Goal: Task Accomplishment & Management: Use online tool/utility

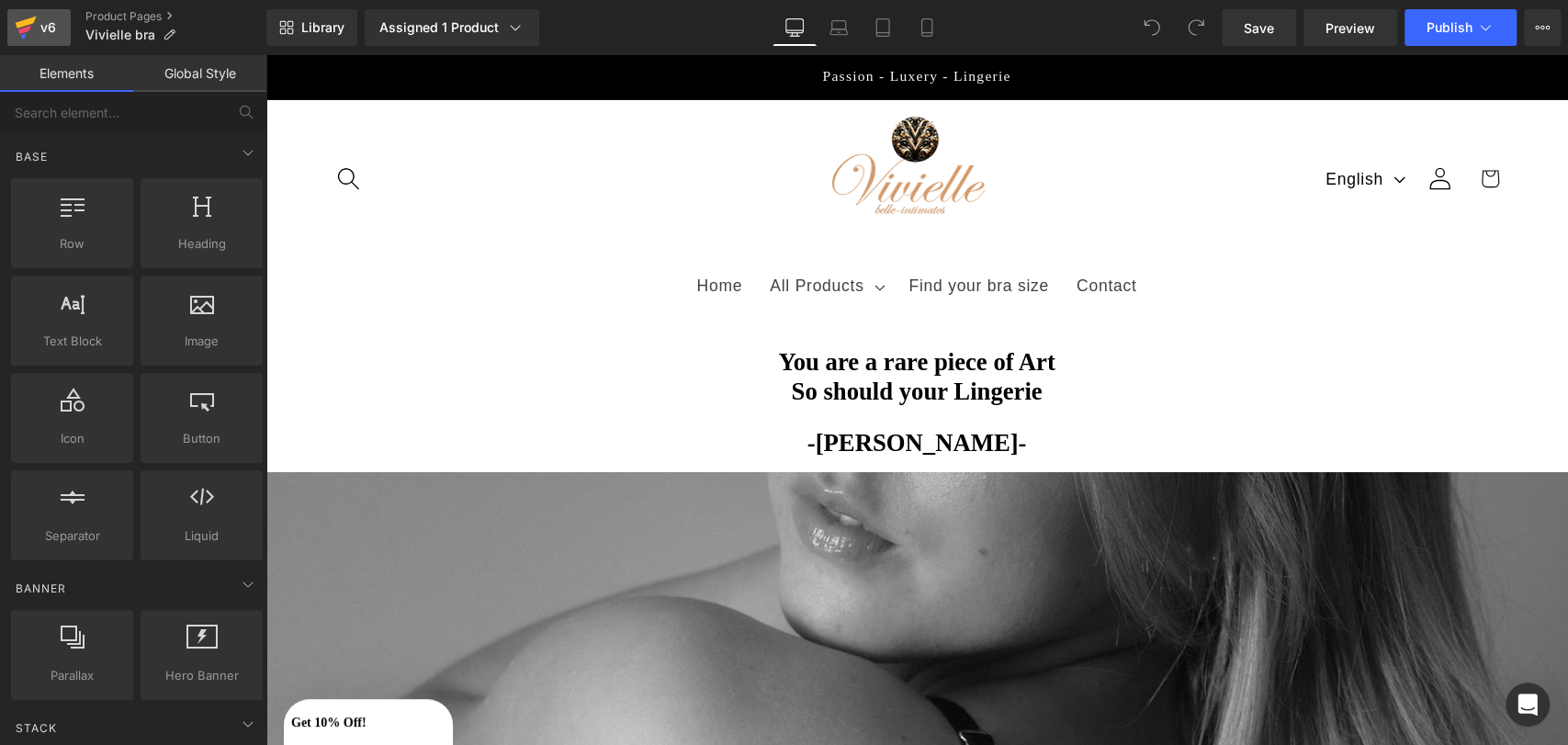
click at [59, 22] on link "v6" at bounding box center [39, 27] width 64 height 37
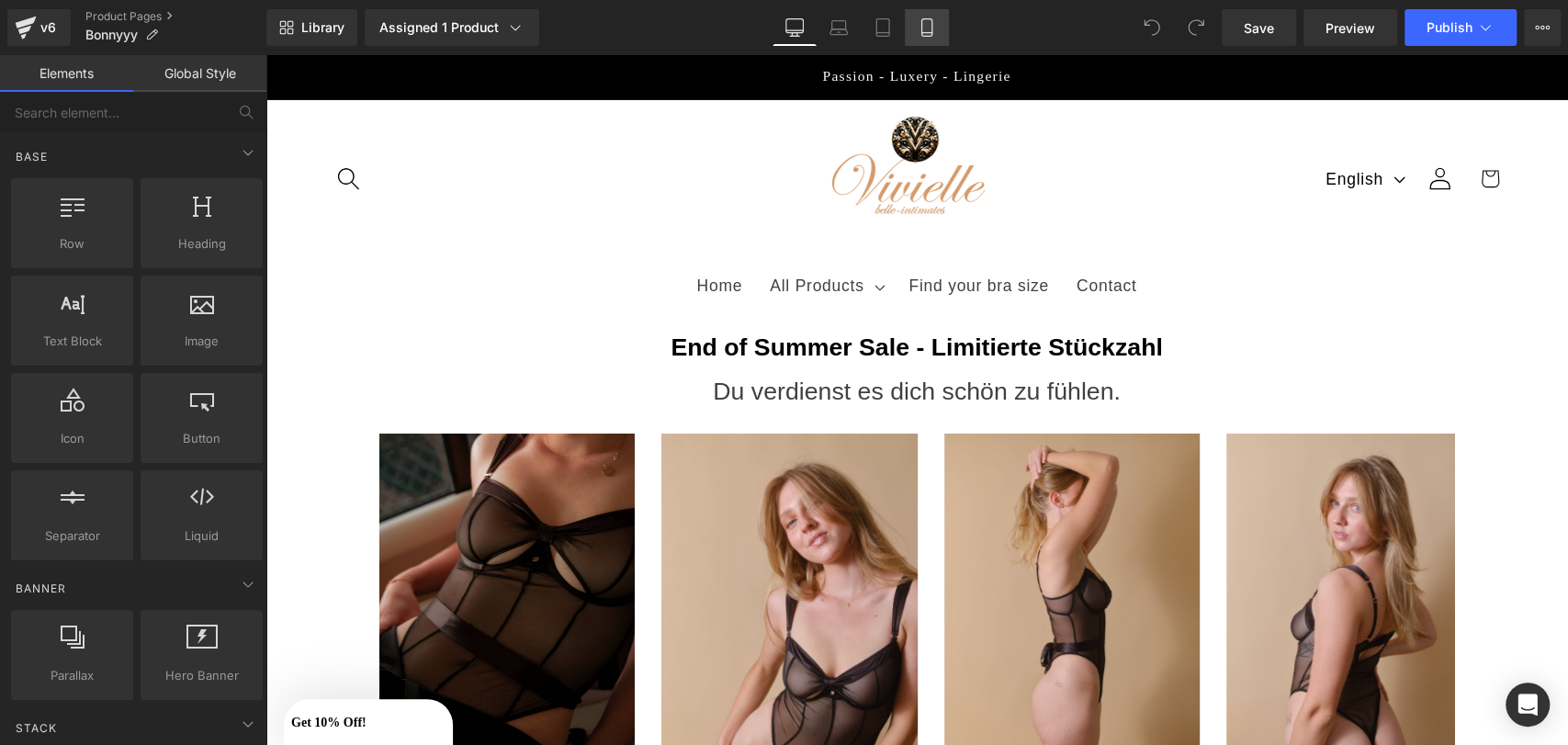
click at [933, 23] on icon at bounding box center [927, 28] width 19 height 19
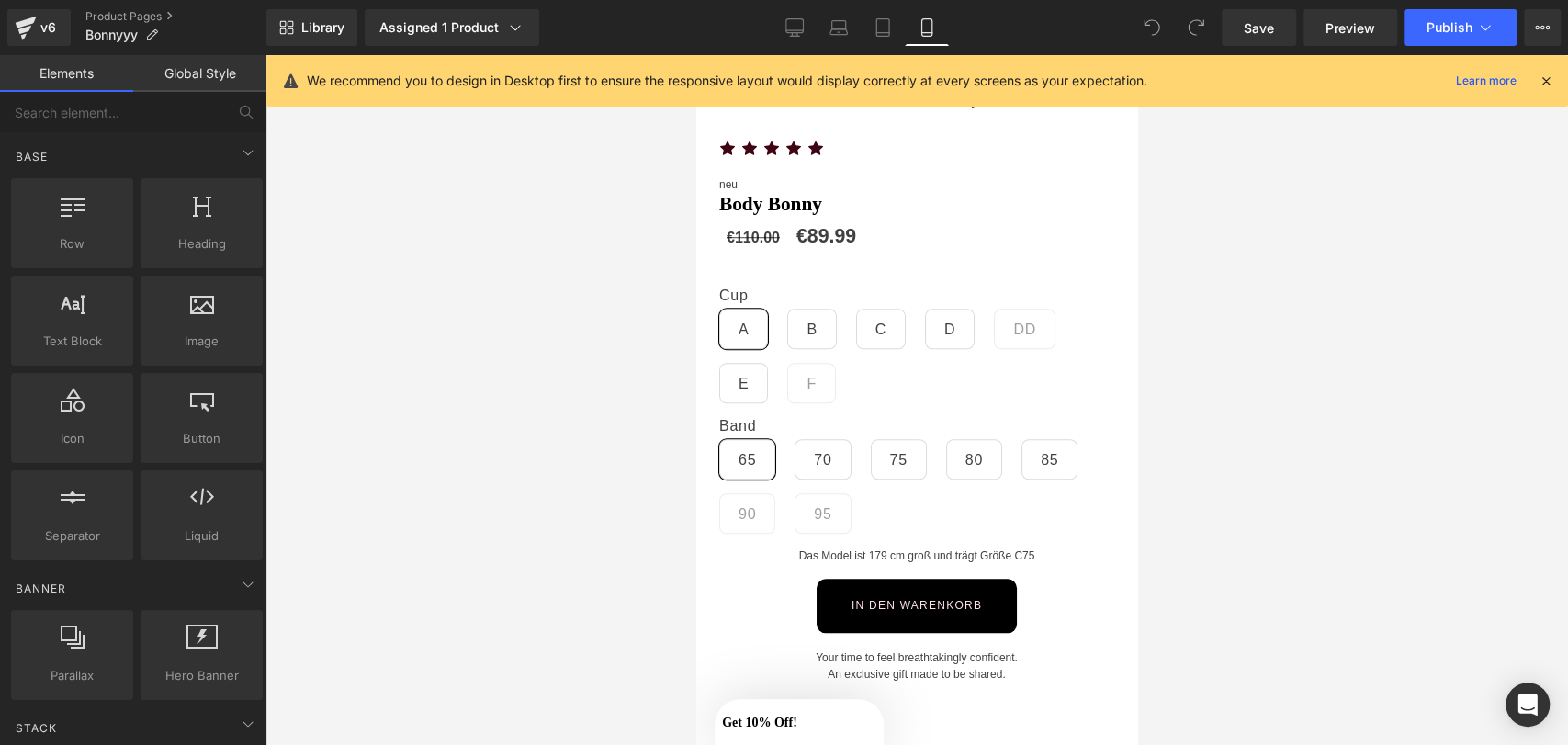
scroll to position [877, 0]
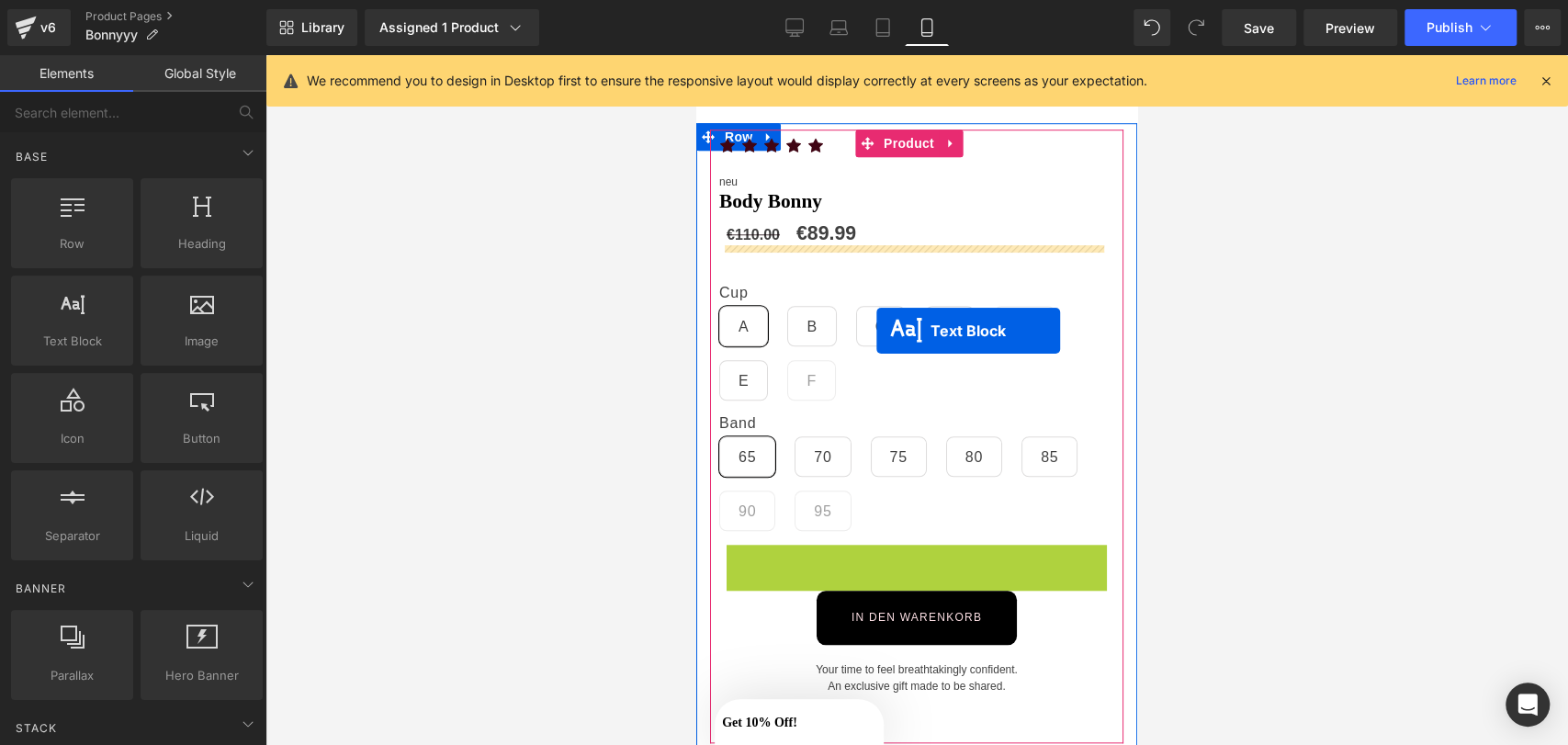
drag, startPoint x: 863, startPoint y: 545, endPoint x: 870, endPoint y: 276, distance: 269.1
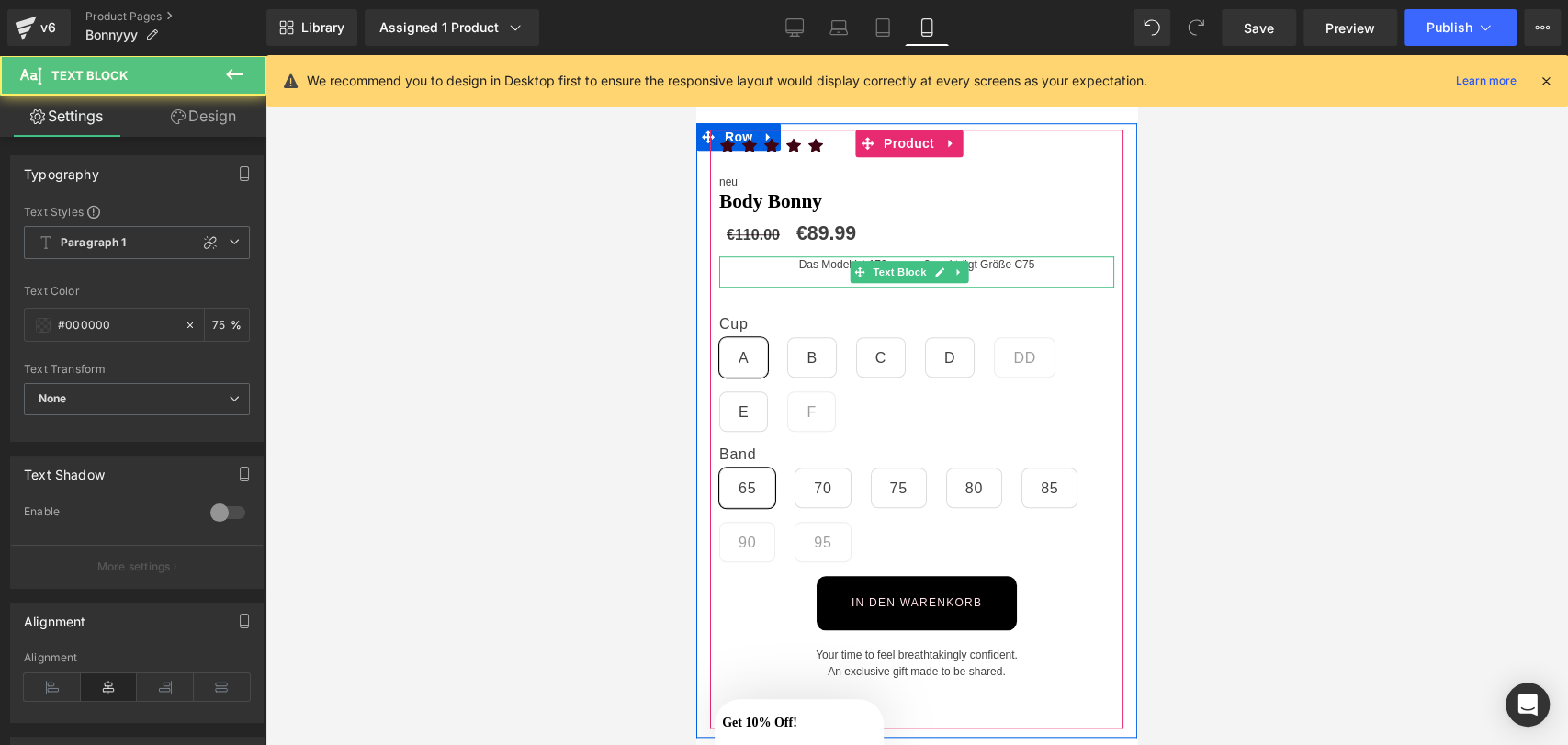
click at [807, 256] on p "Das Model ist 179 cm groß und trägt Größe C75" at bounding box center [917, 265] width 395 height 17
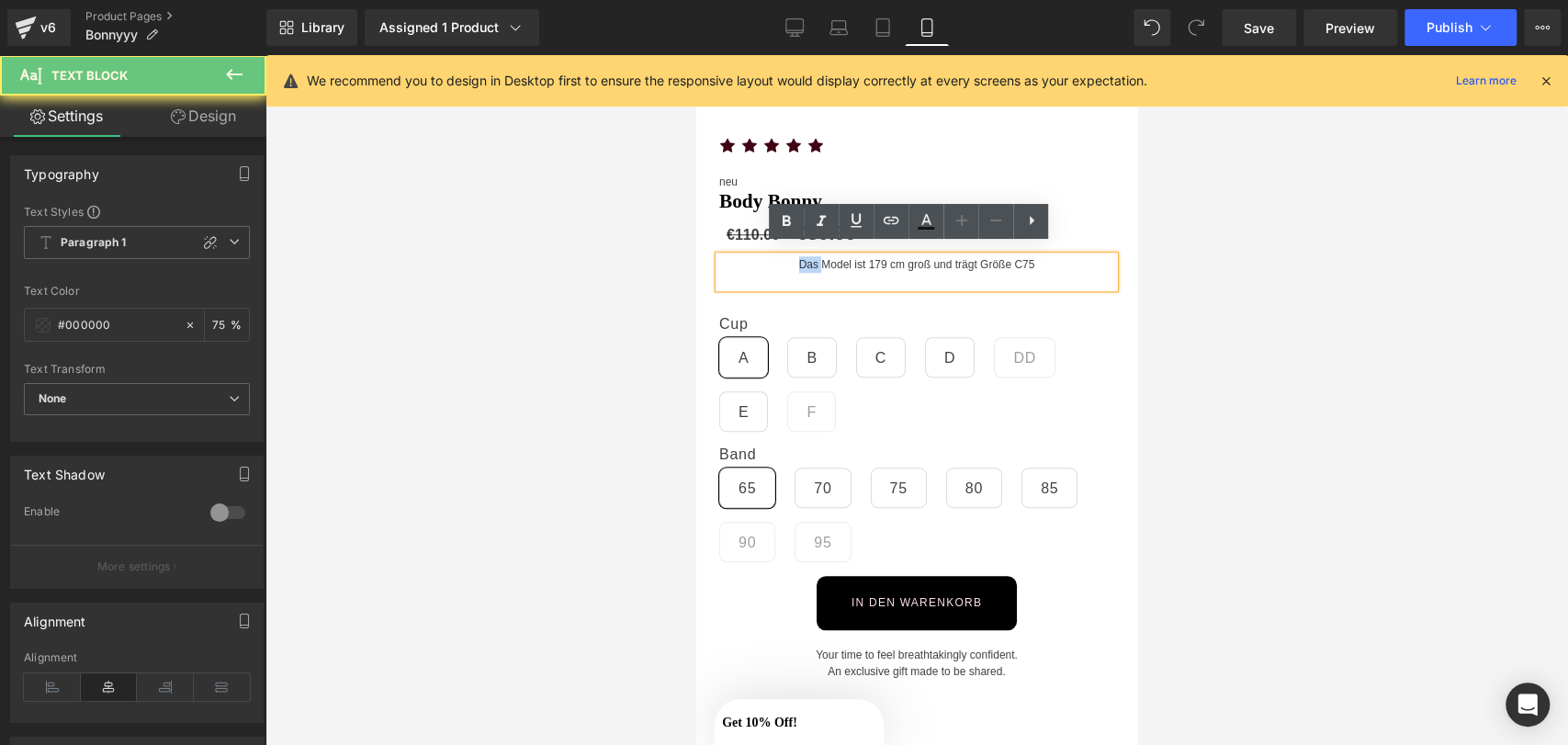
click at [807, 256] on p "Das Model ist 179 cm groß und trägt Größe C75" at bounding box center [917, 265] width 395 height 17
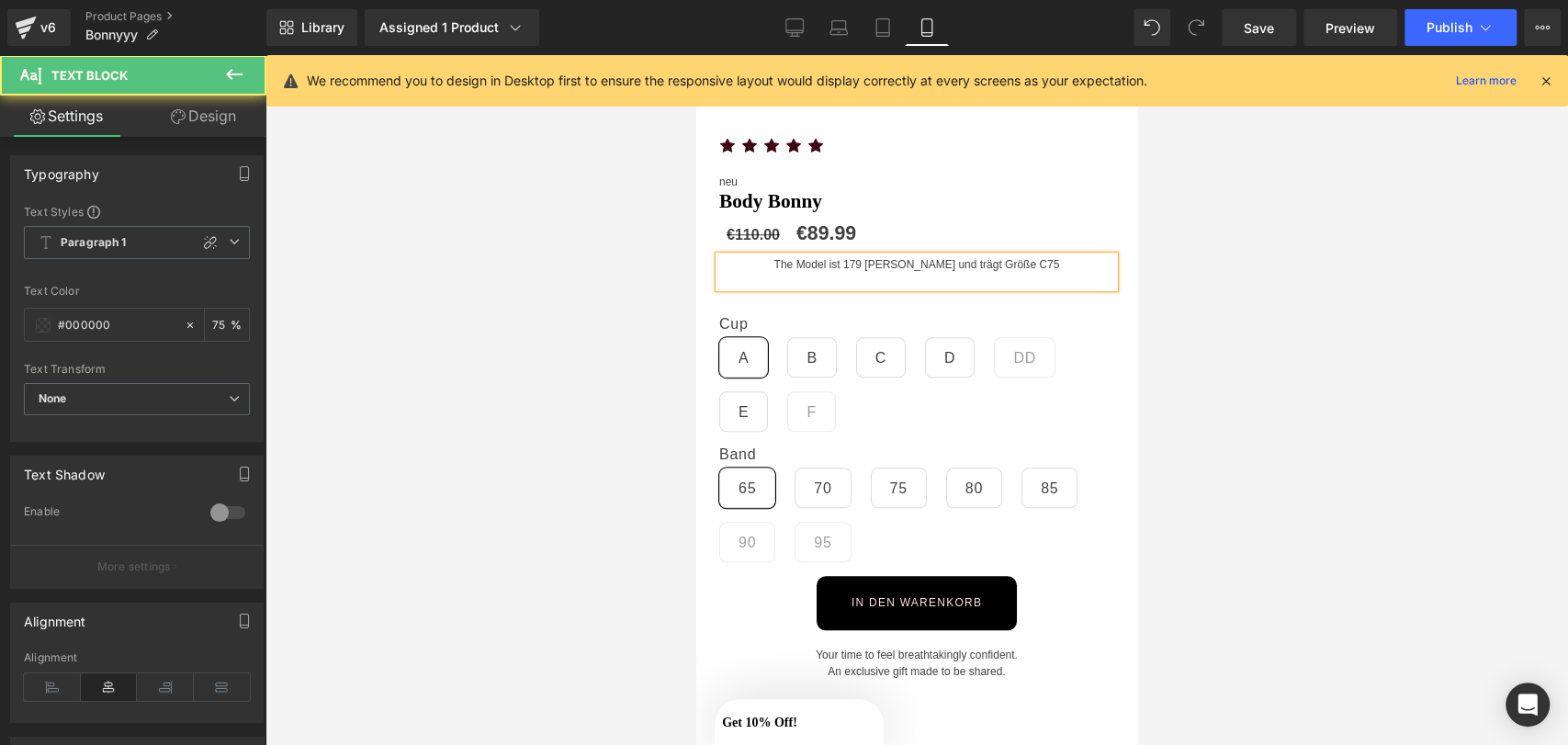
click at [859, 256] on p "The Model ist 179 cm groß und trägt Größe C75" at bounding box center [917, 265] width 395 height 17
click at [910, 256] on p "The Model is 179 cm groß und trägt Größe C75" at bounding box center [917, 265] width 395 height 17
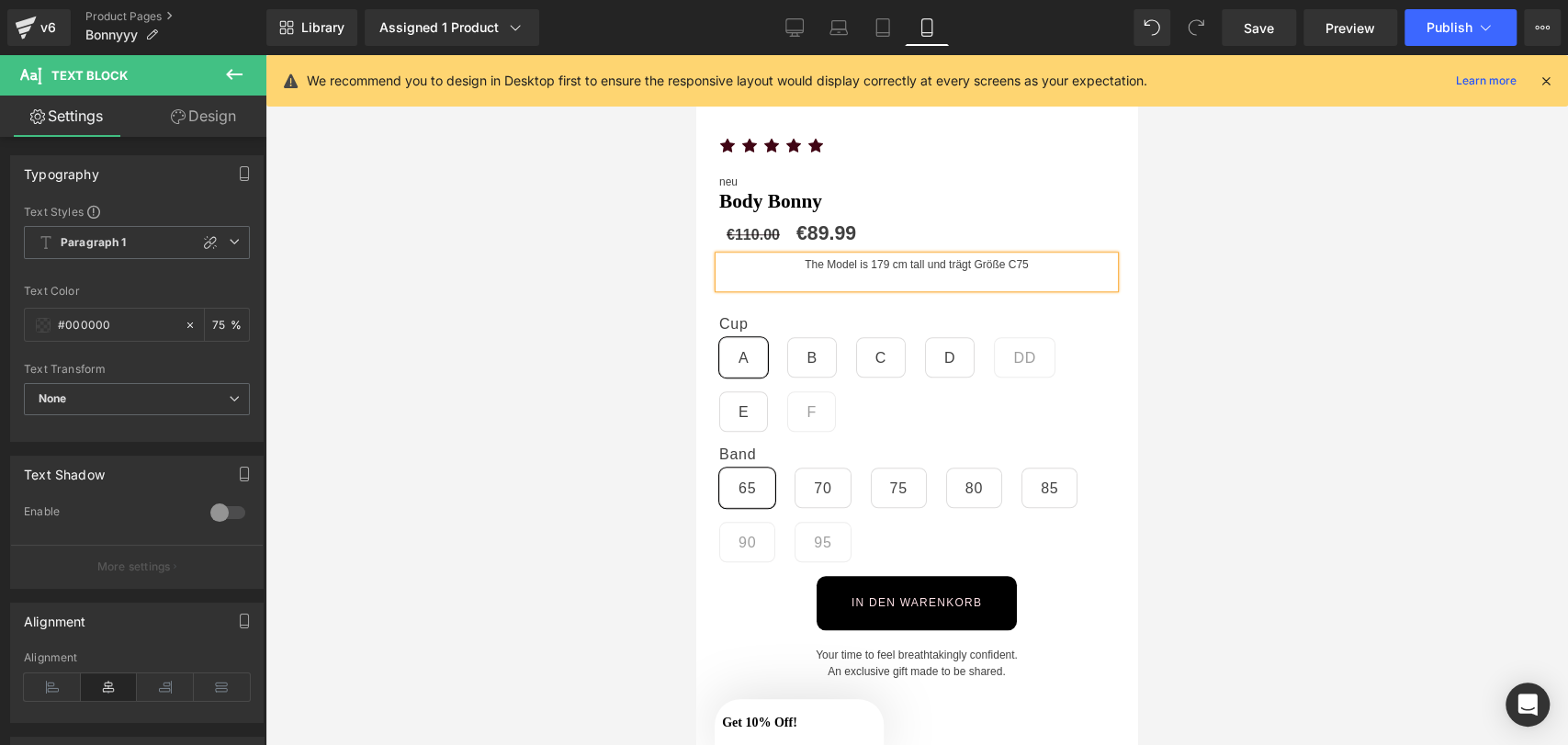
click at [955, 256] on p "The Model is 179 cm tall und trägt Größe C75" at bounding box center [917, 265] width 395 height 17
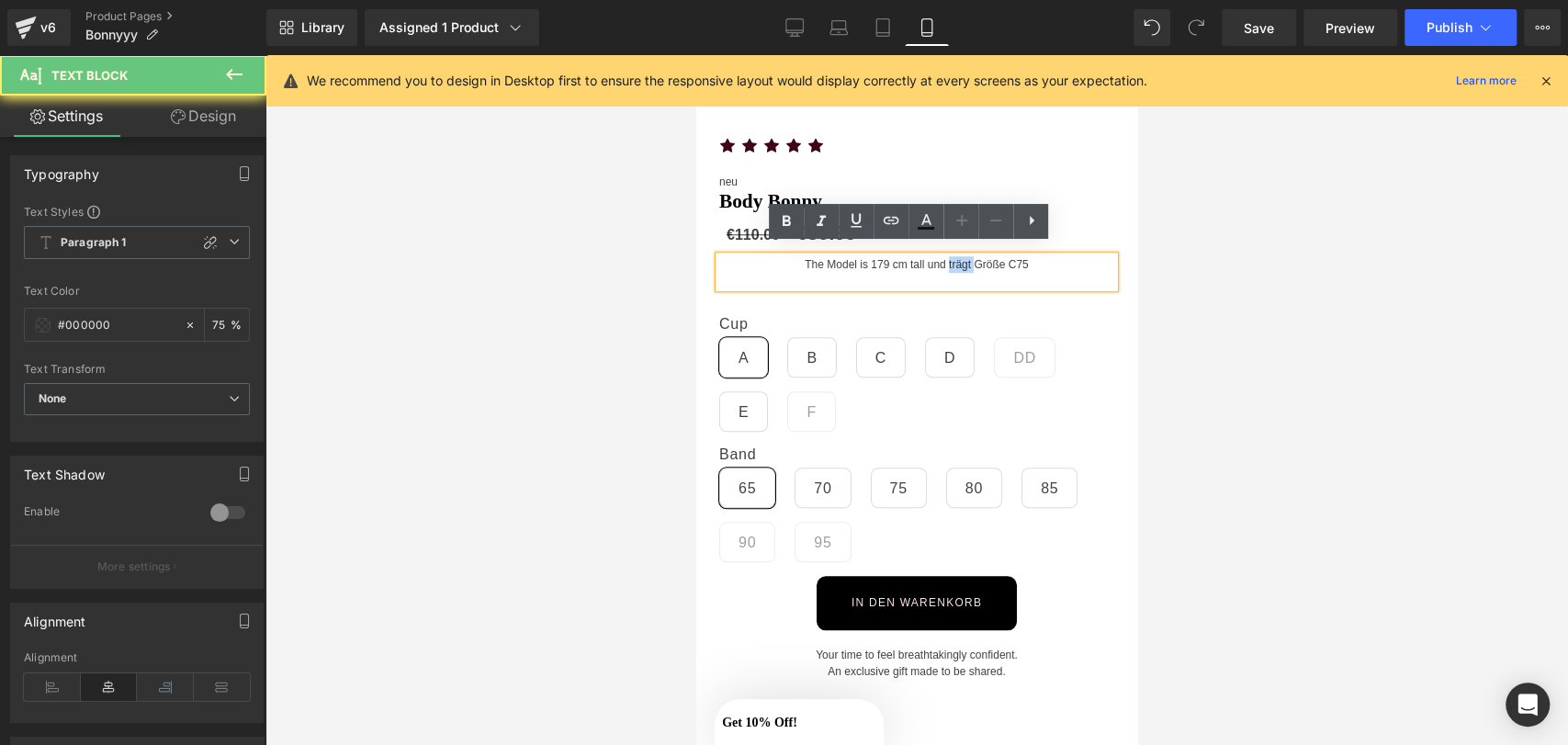
click at [955, 256] on p "The Model is 179 cm tall und trägt Größe C75" at bounding box center [917, 265] width 395 height 17
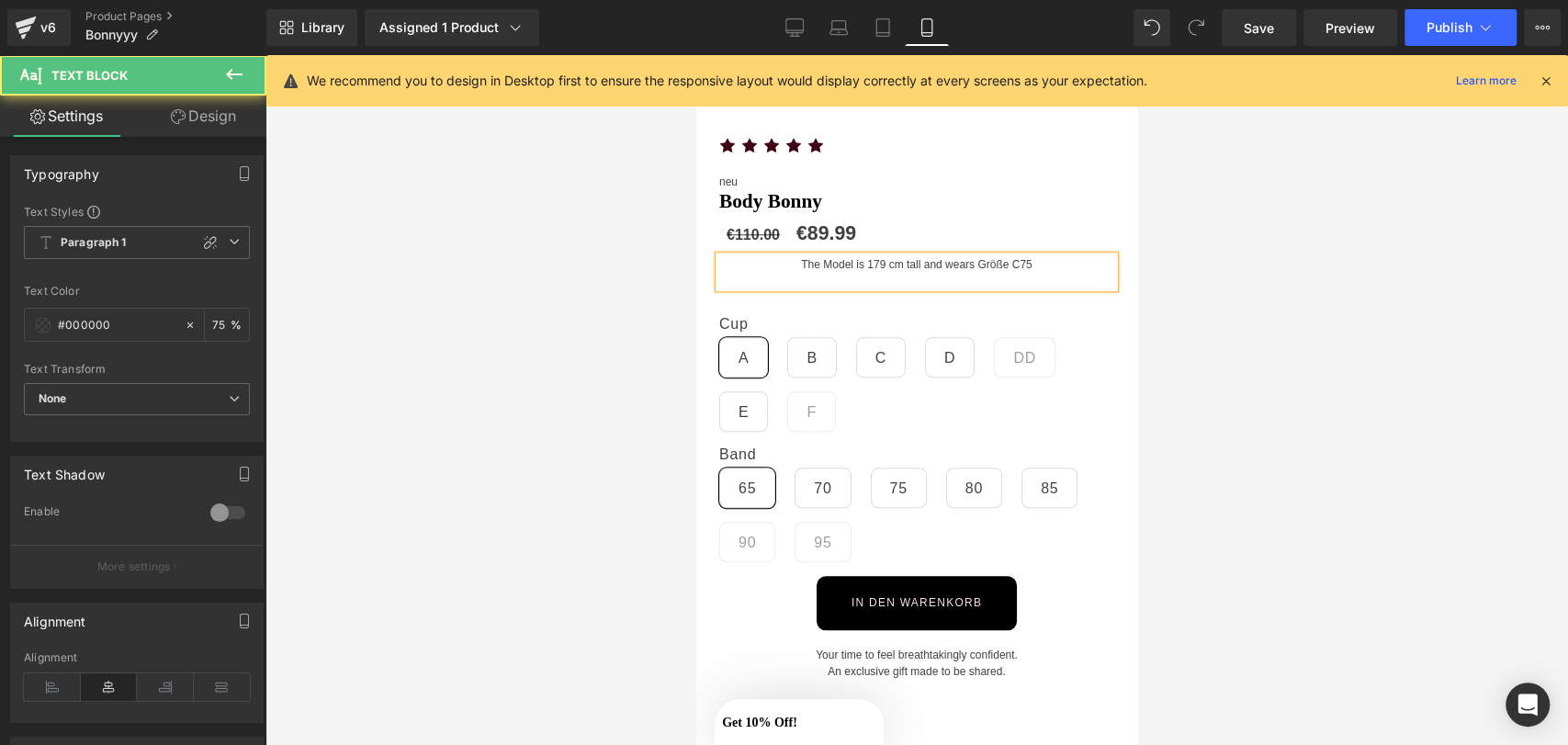
click at [985, 256] on p "The Model is 179 cm tall and wears Größe C75" at bounding box center [917, 265] width 395 height 17
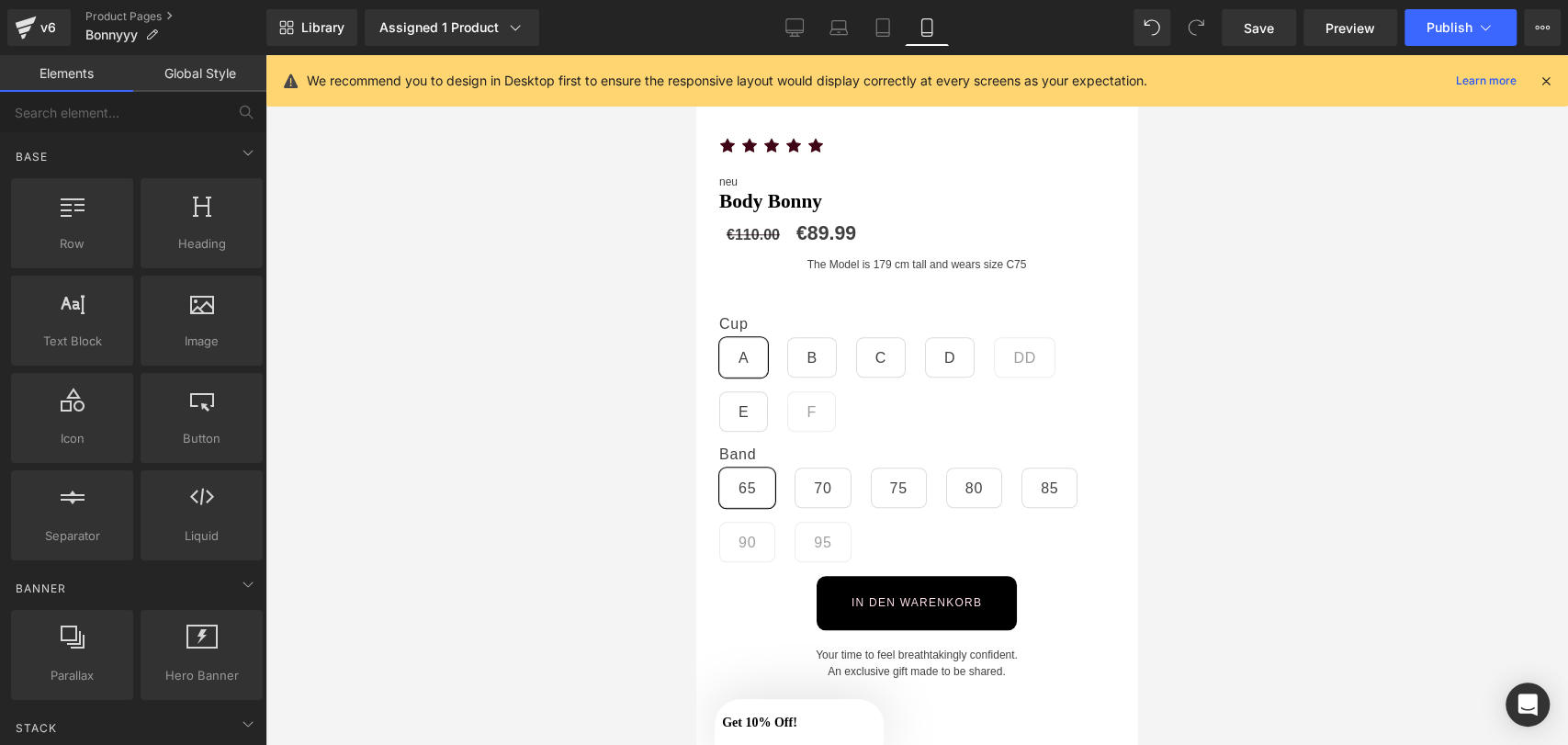
click at [617, 245] on div at bounding box center [917, 400] width 1302 height 690
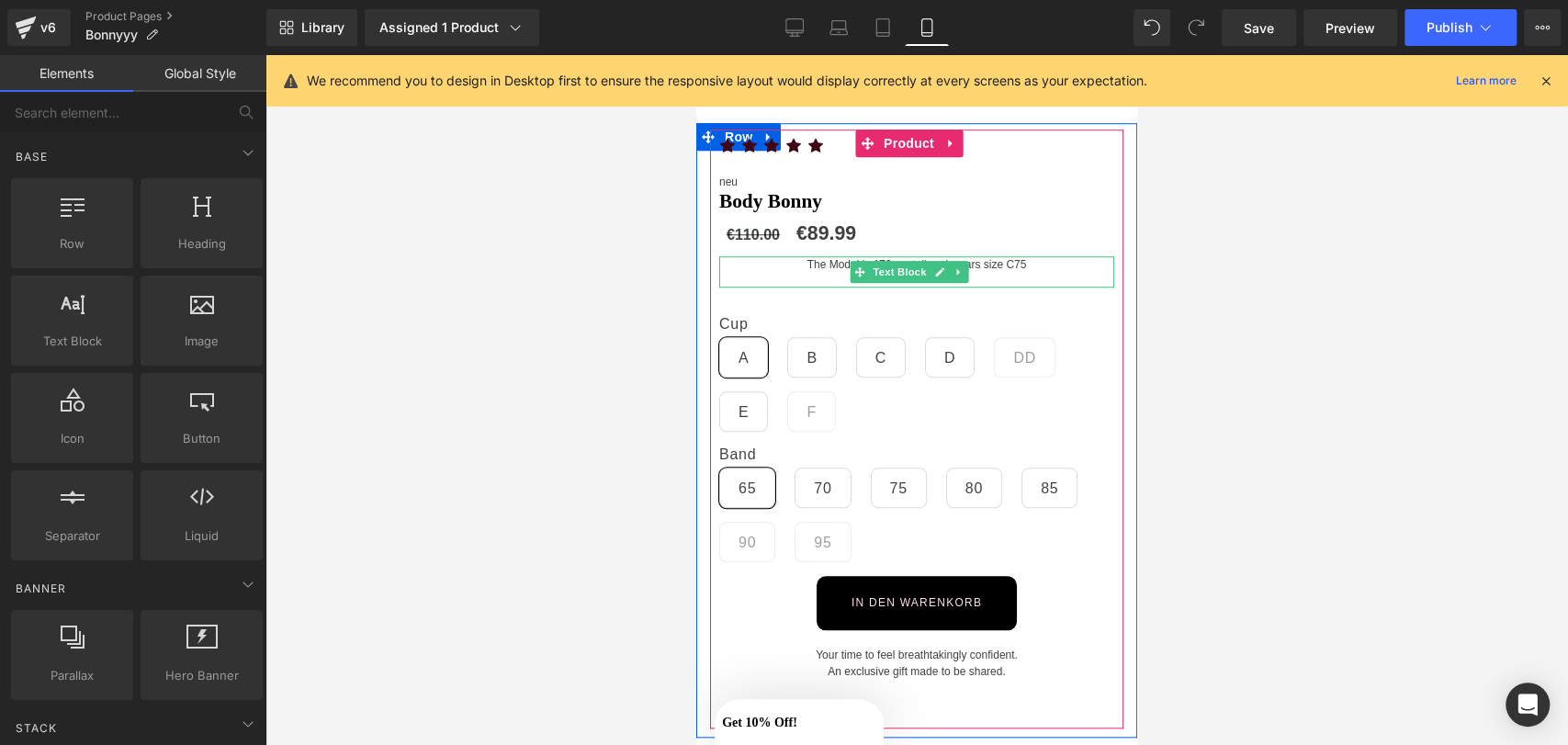
click at [768, 258] on p "The Model is 179 cm tall and wears size C75" at bounding box center [917, 265] width 395 height 17
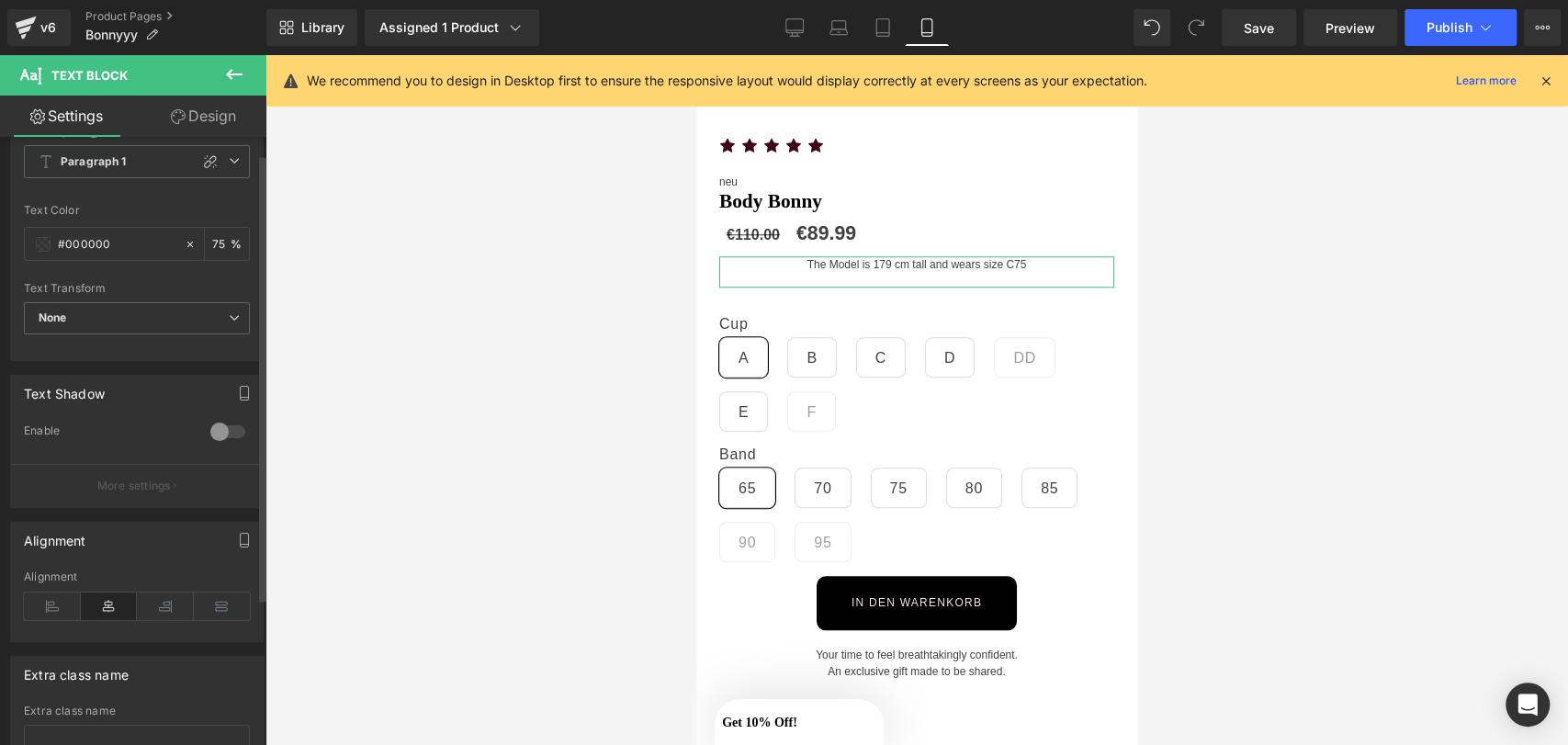
scroll to position [0, 0]
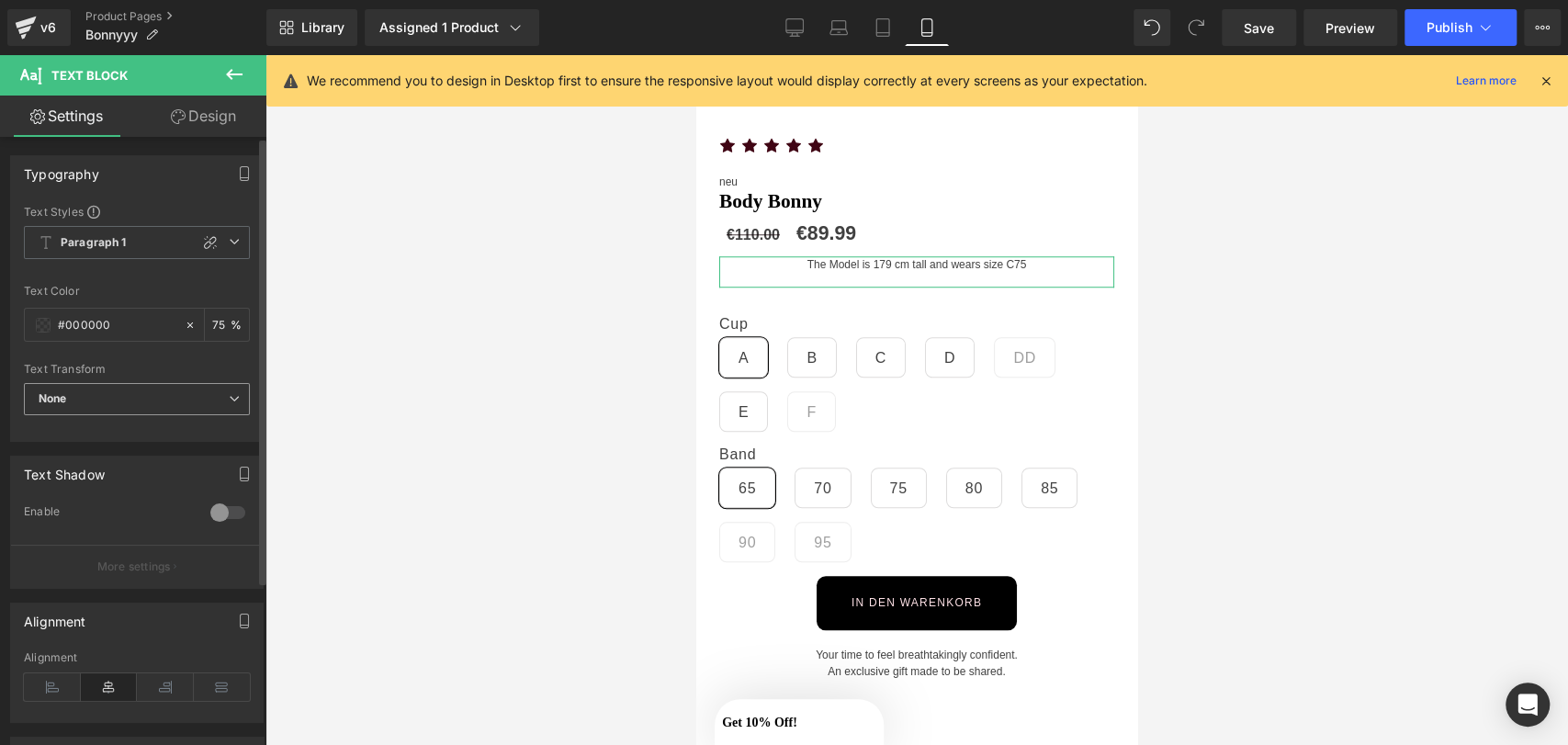
click at [176, 392] on span "None" at bounding box center [136, 399] width 226 height 32
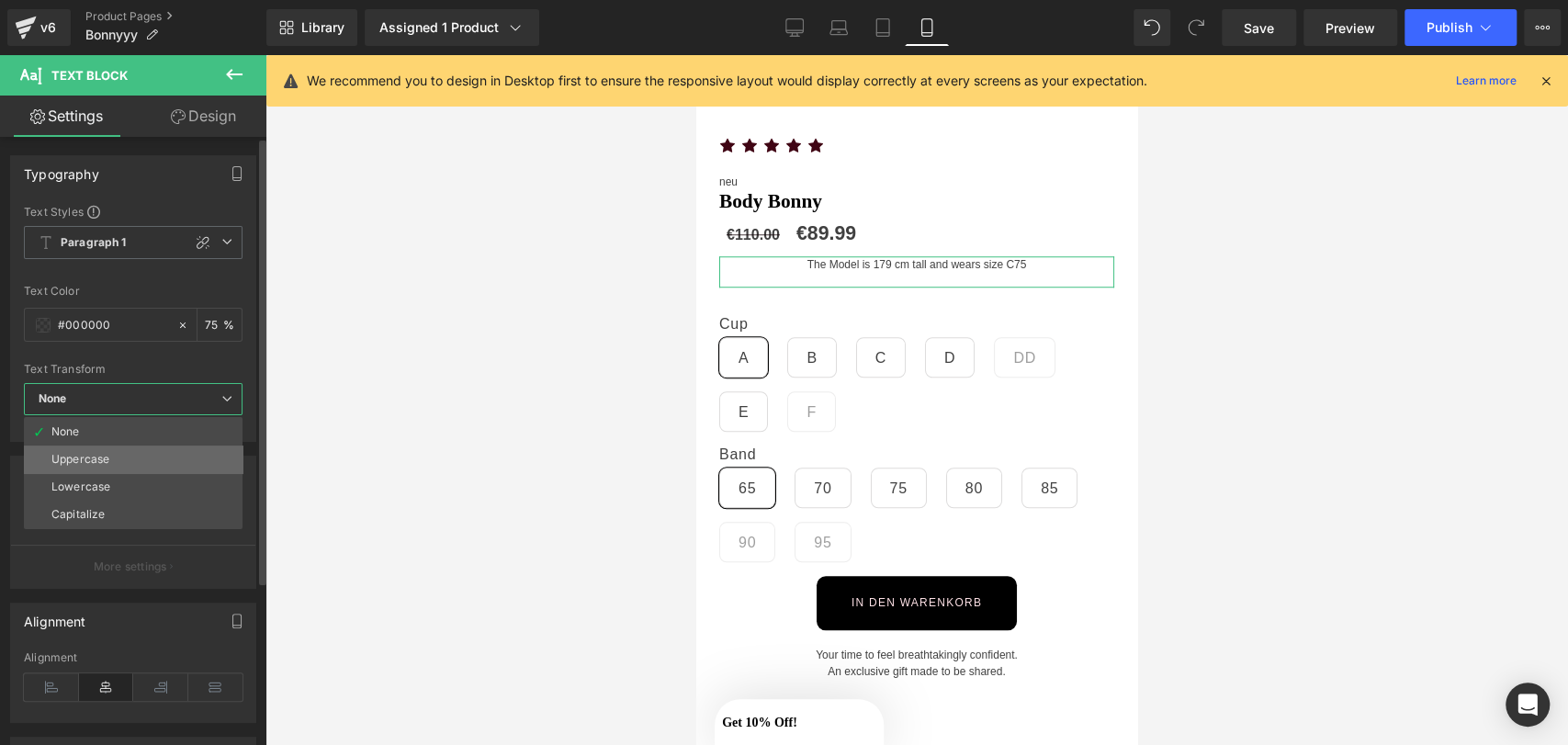
click at [147, 458] on li "Uppercase" at bounding box center [132, 459] width 219 height 27
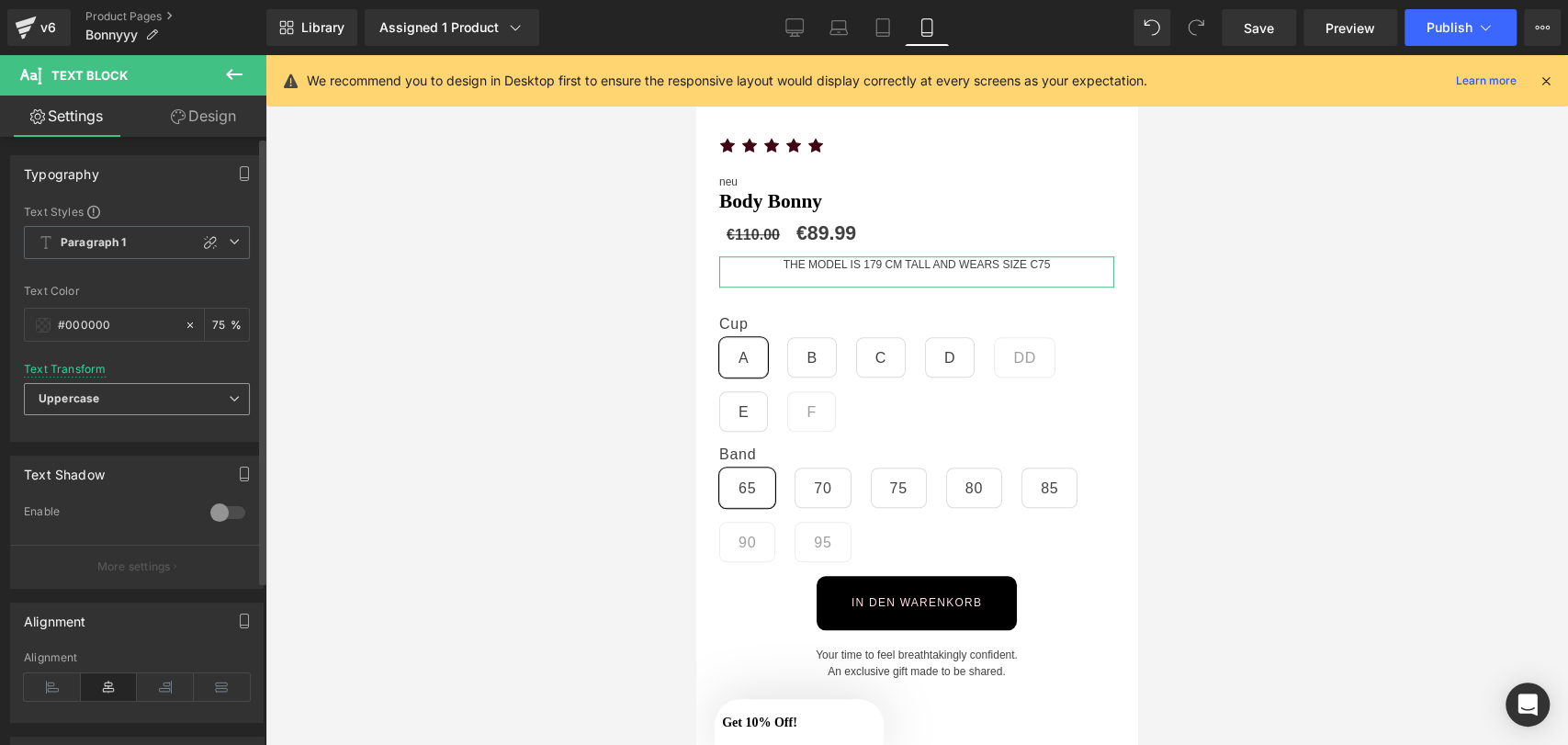
click at [198, 388] on span "Uppercase" at bounding box center [136, 399] width 226 height 32
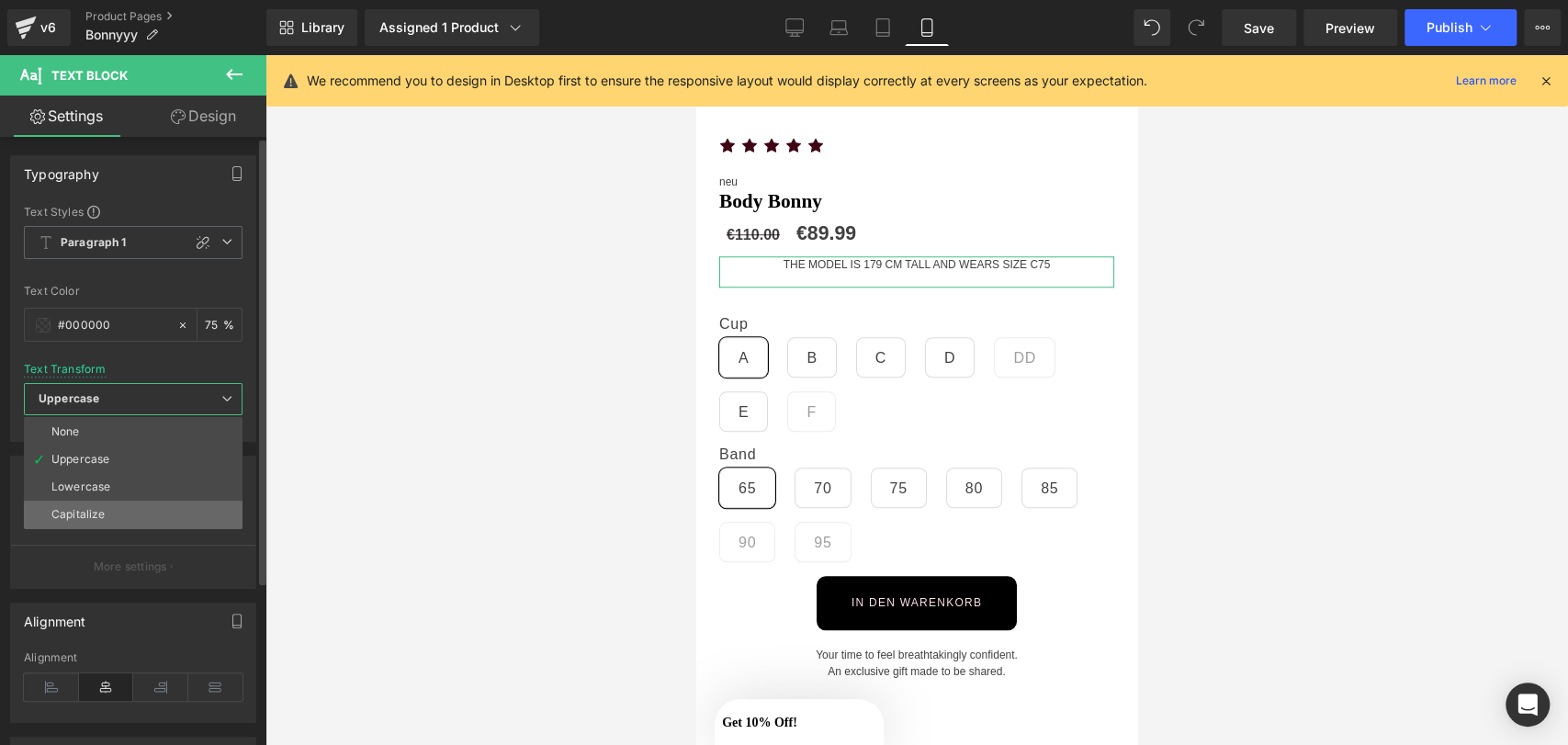
click at [141, 523] on li "Capitalize" at bounding box center [132, 514] width 219 height 27
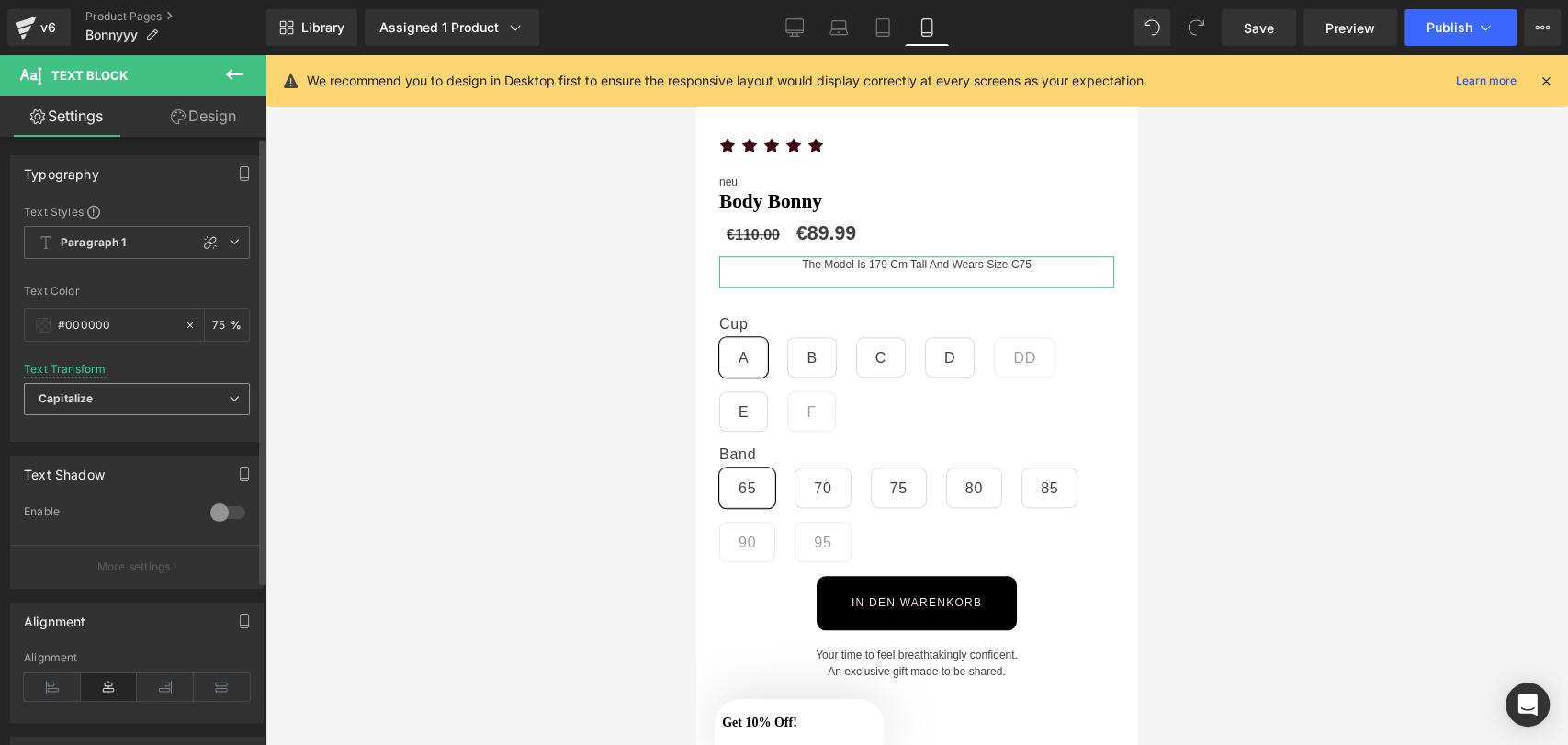
click at [138, 405] on span "Capitalize" at bounding box center [136, 399] width 226 height 32
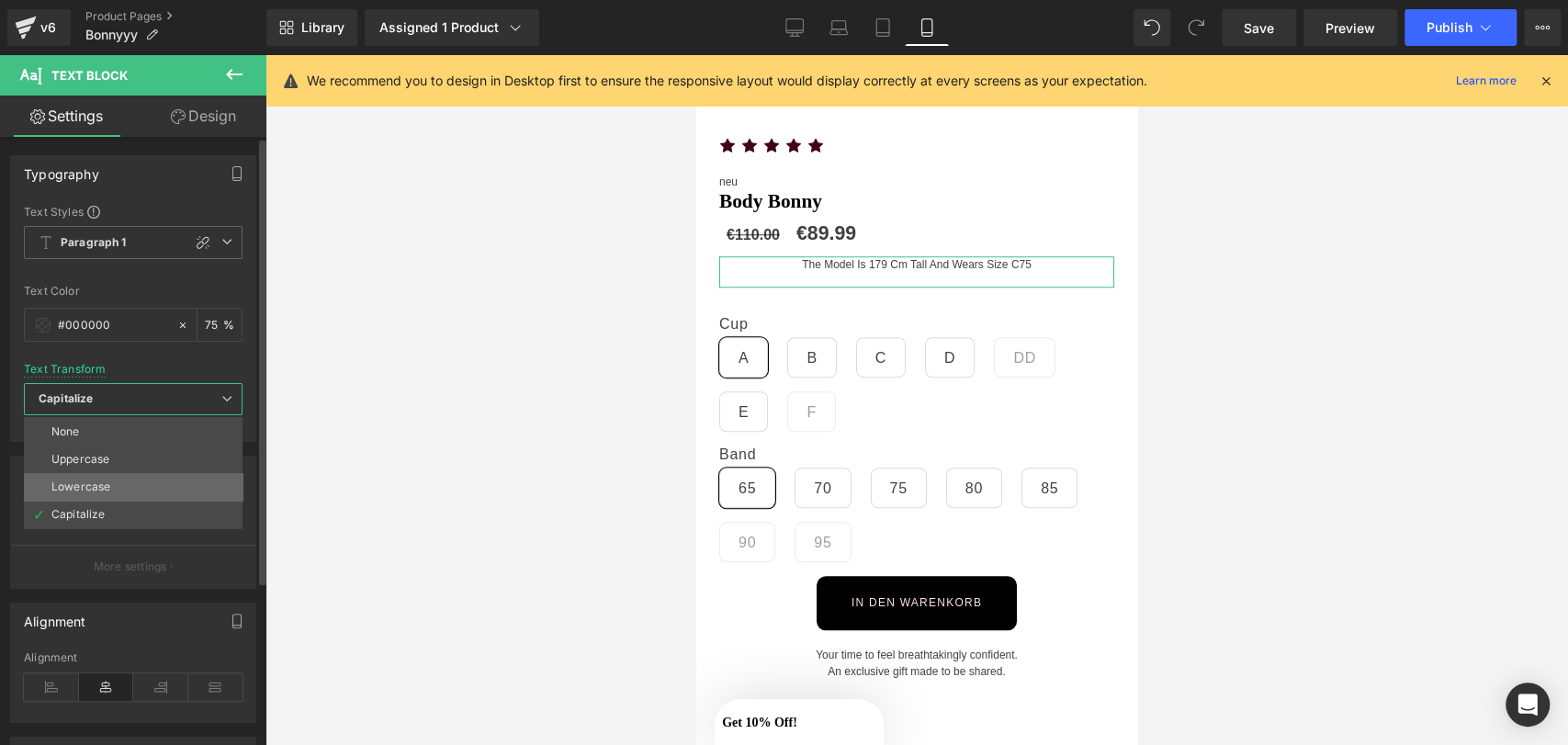
click at [110, 486] on li "Lowercase" at bounding box center [132, 486] width 219 height 27
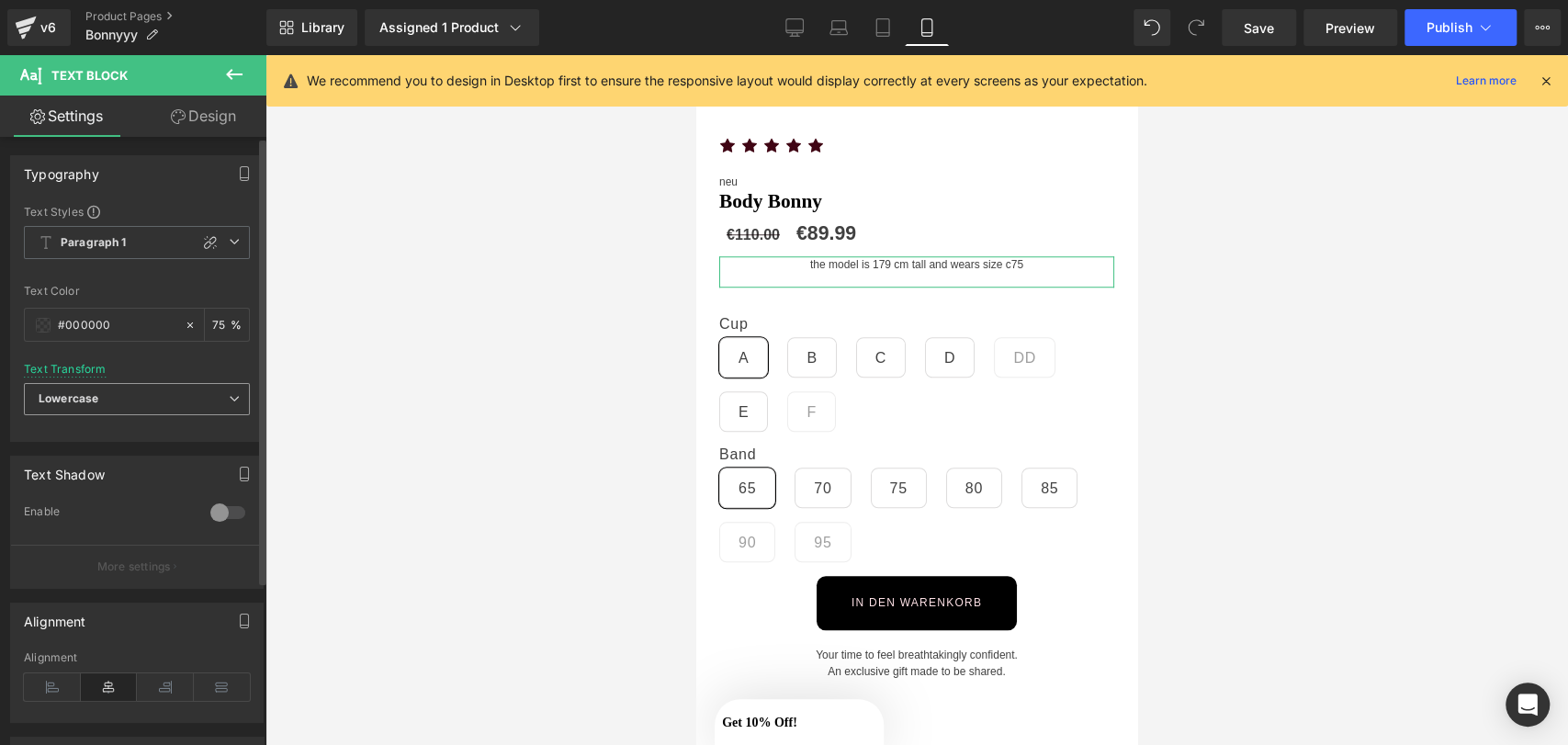
click at [129, 402] on span "Lowercase" at bounding box center [136, 399] width 226 height 32
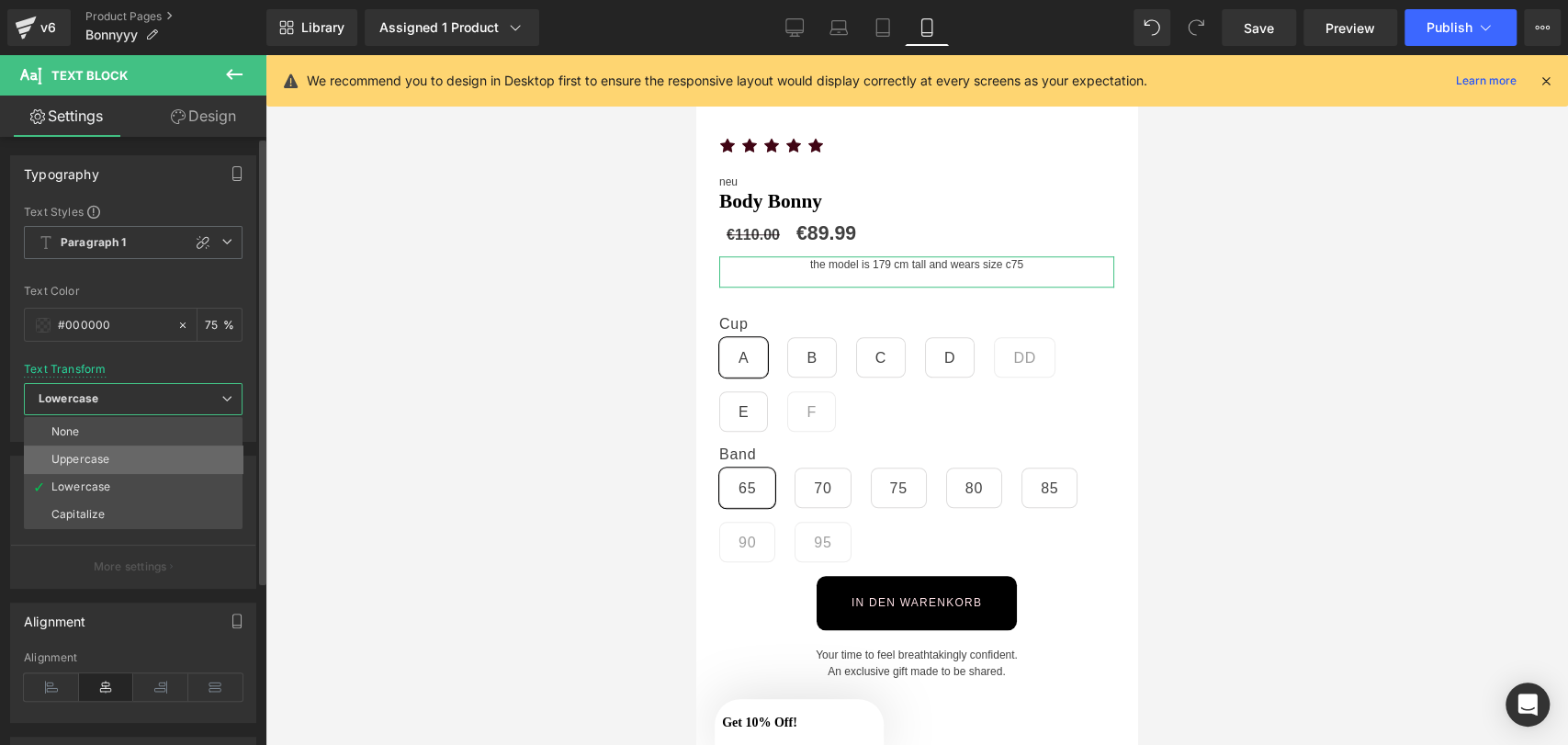
click at [115, 460] on li "Uppercase" at bounding box center [132, 459] width 219 height 27
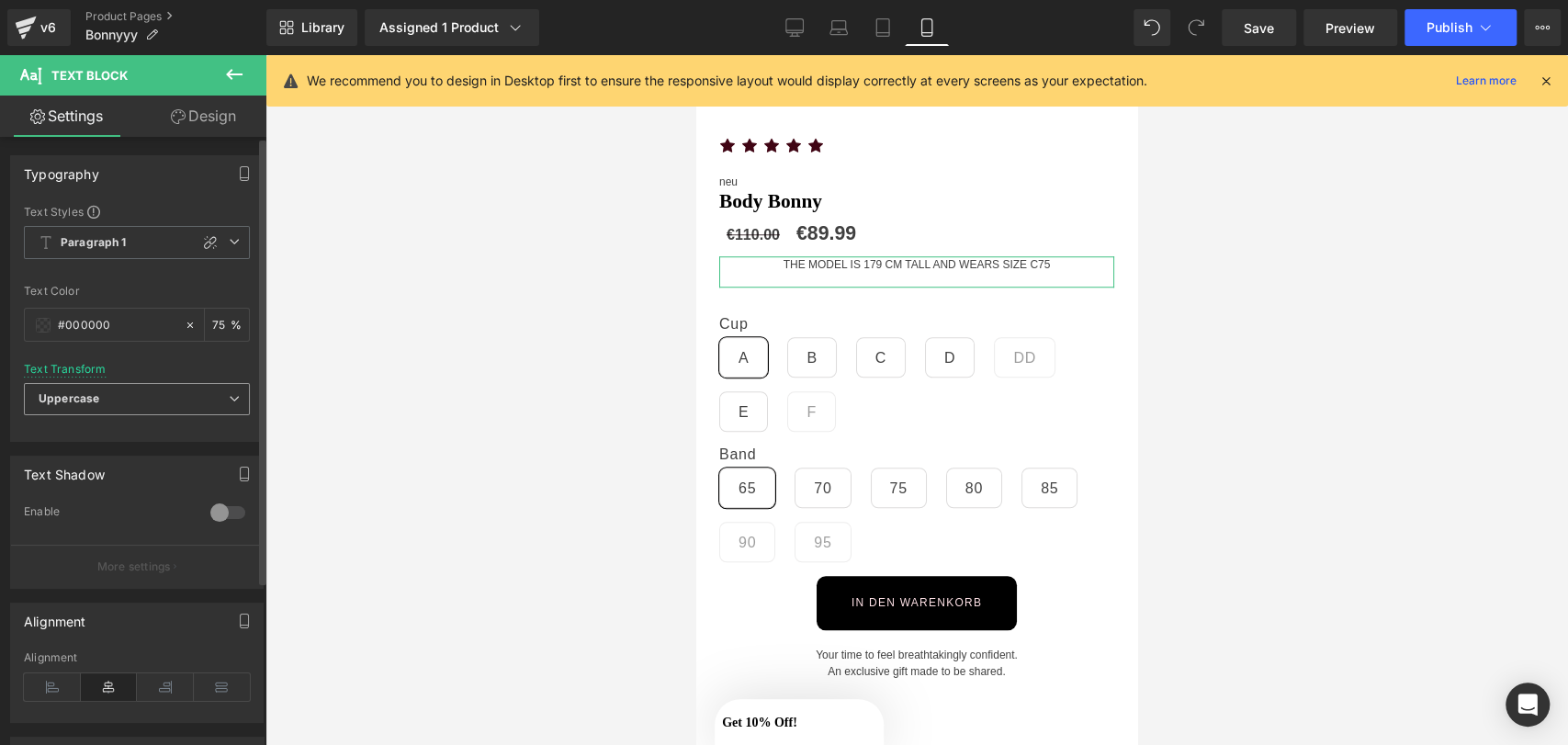
click at [145, 415] on div "Uppercase None Uppercase Lowercase Capitalize" at bounding box center [136, 403] width 226 height 41
click at [150, 400] on span "Uppercase" at bounding box center [136, 399] width 226 height 32
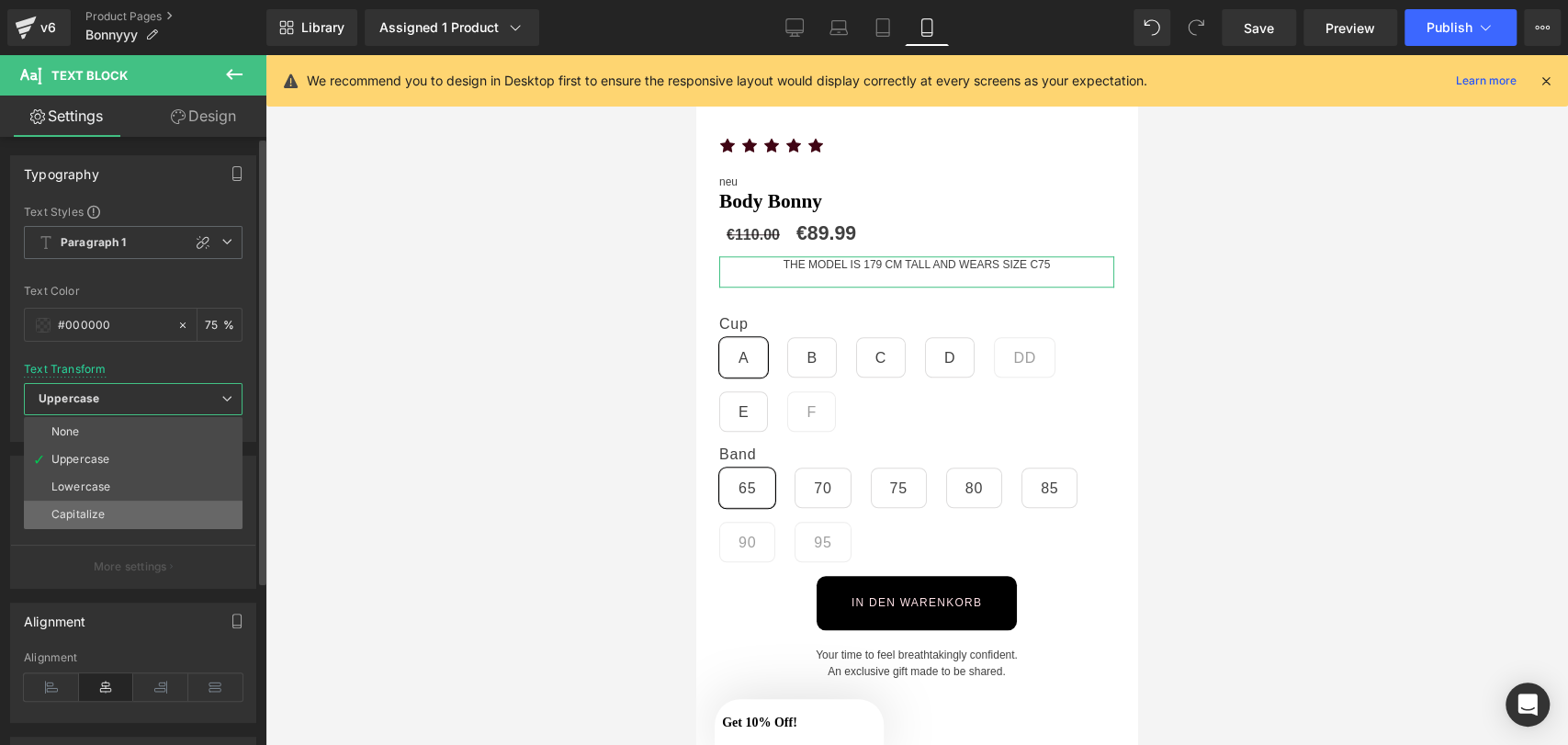
click at [109, 524] on li "Capitalize" at bounding box center [132, 514] width 219 height 27
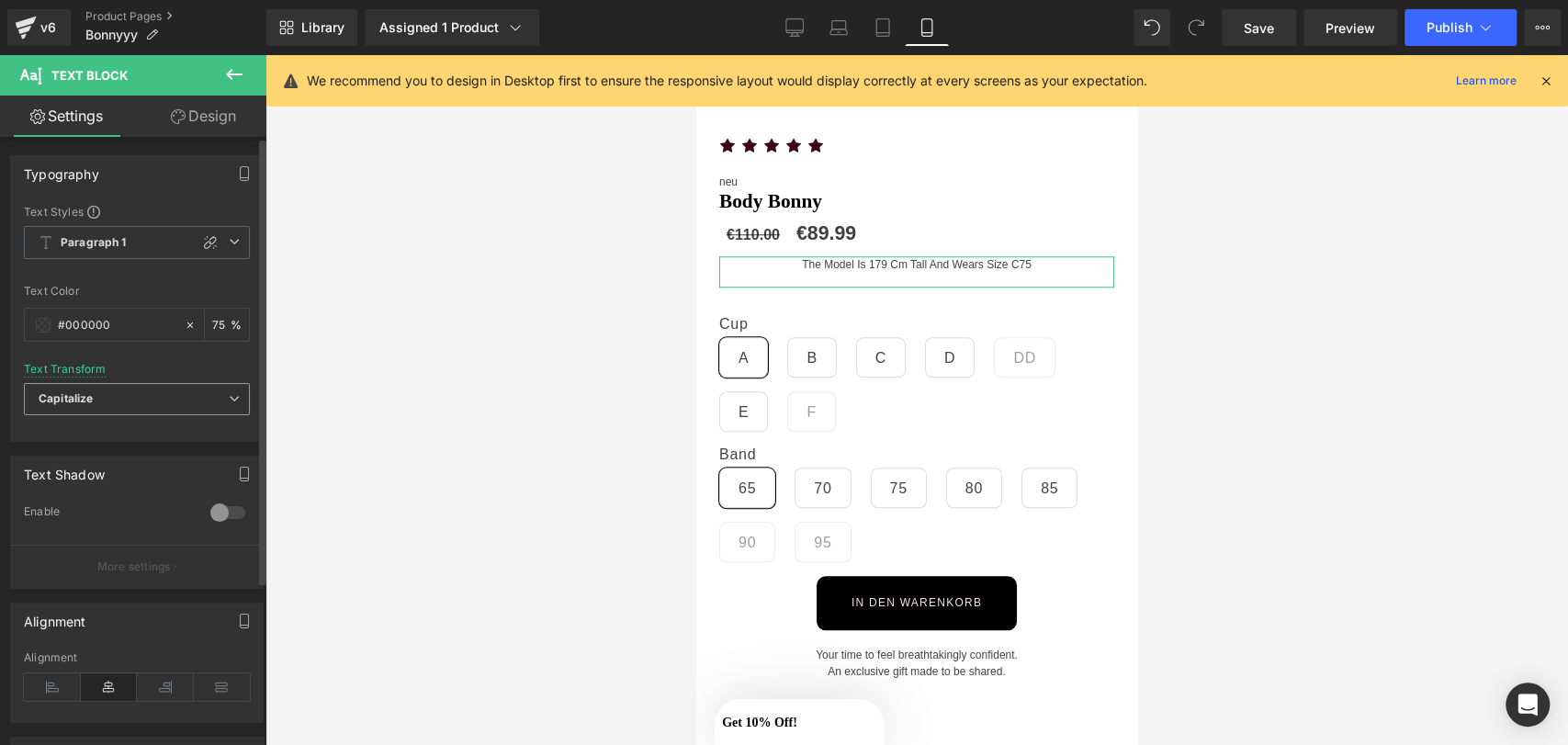
click at [159, 399] on span "Capitalize" at bounding box center [136, 399] width 226 height 32
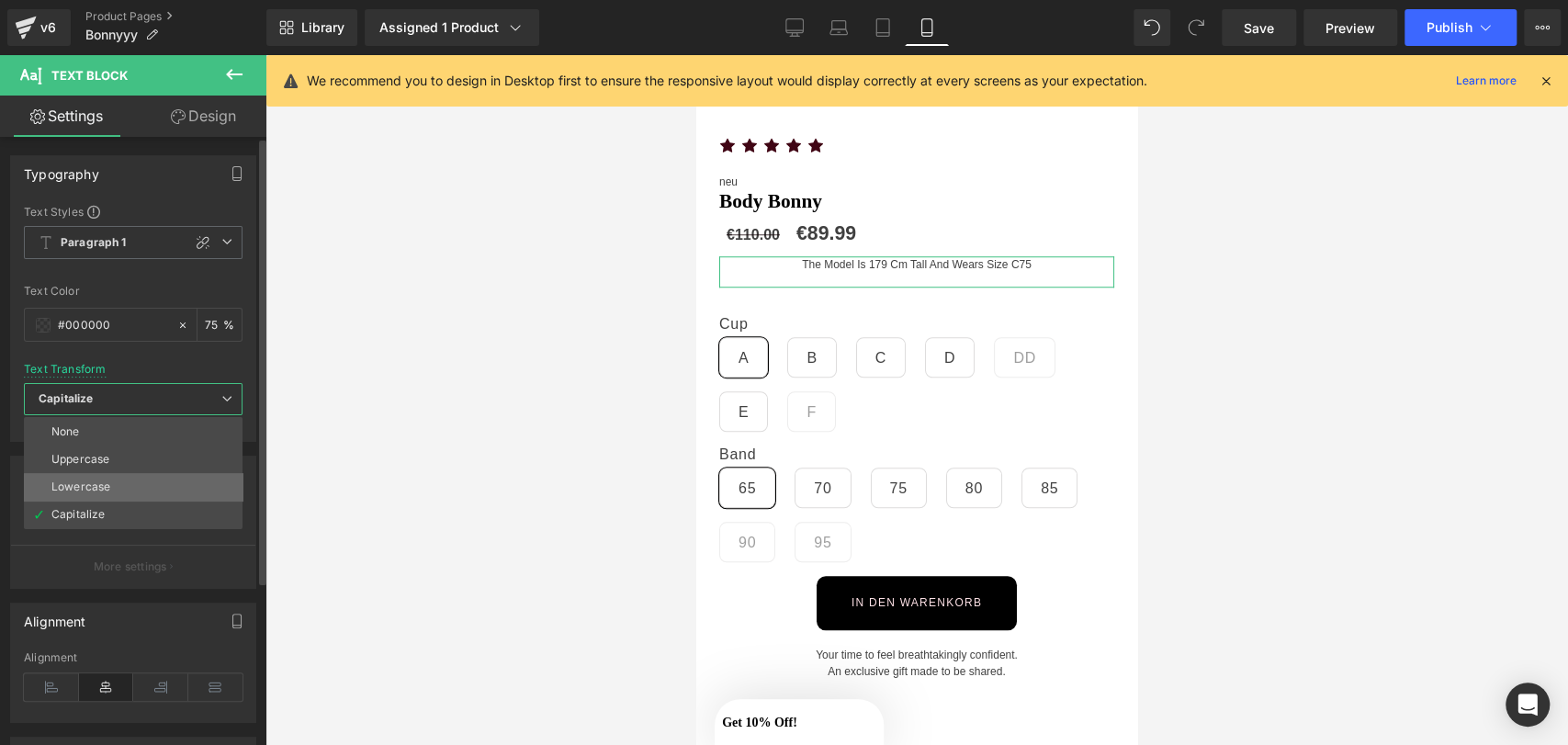
click at [117, 479] on li "Lowercase" at bounding box center [132, 486] width 219 height 27
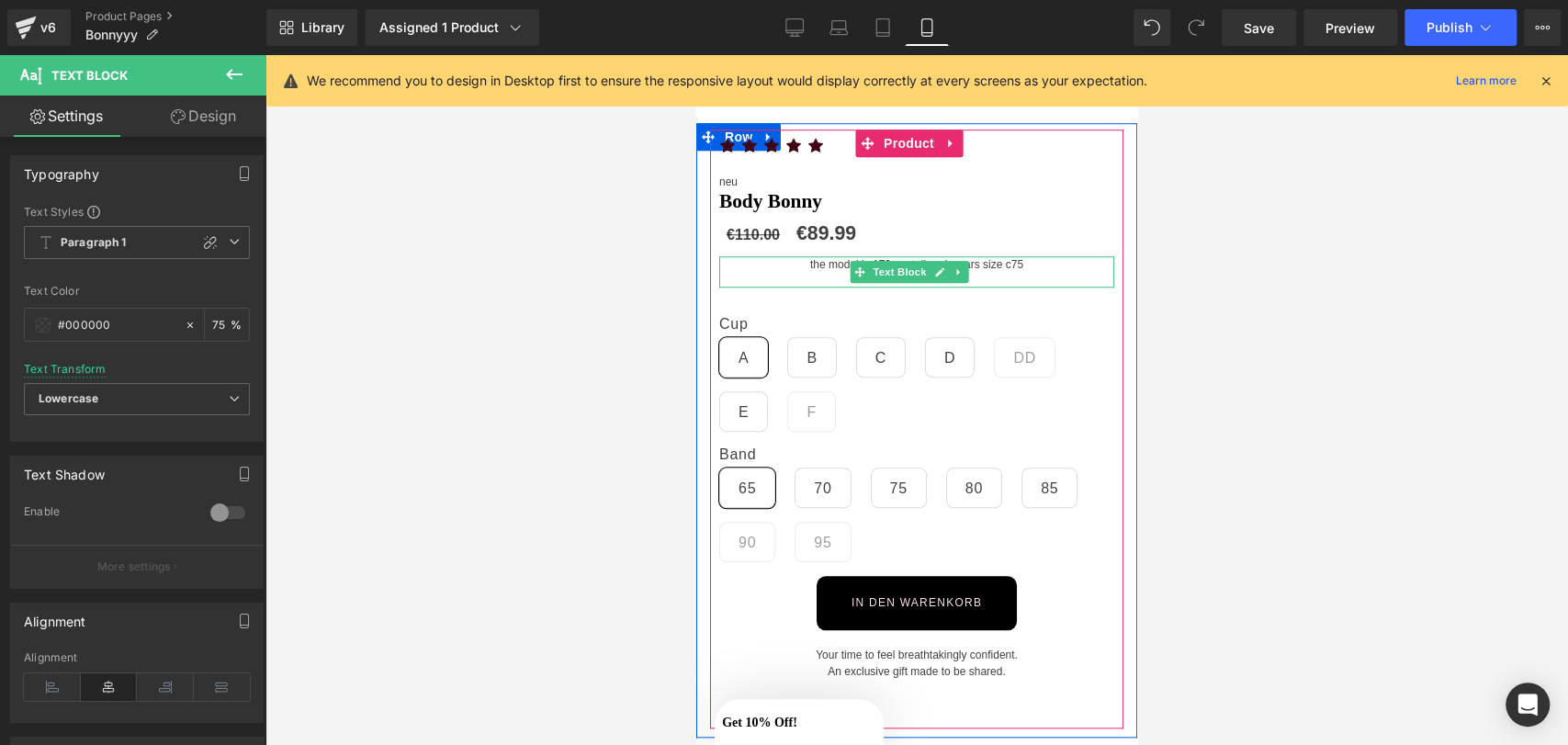
click at [807, 256] on p "The Model is 179 cm tall and wears size C75" at bounding box center [917, 265] width 395 height 17
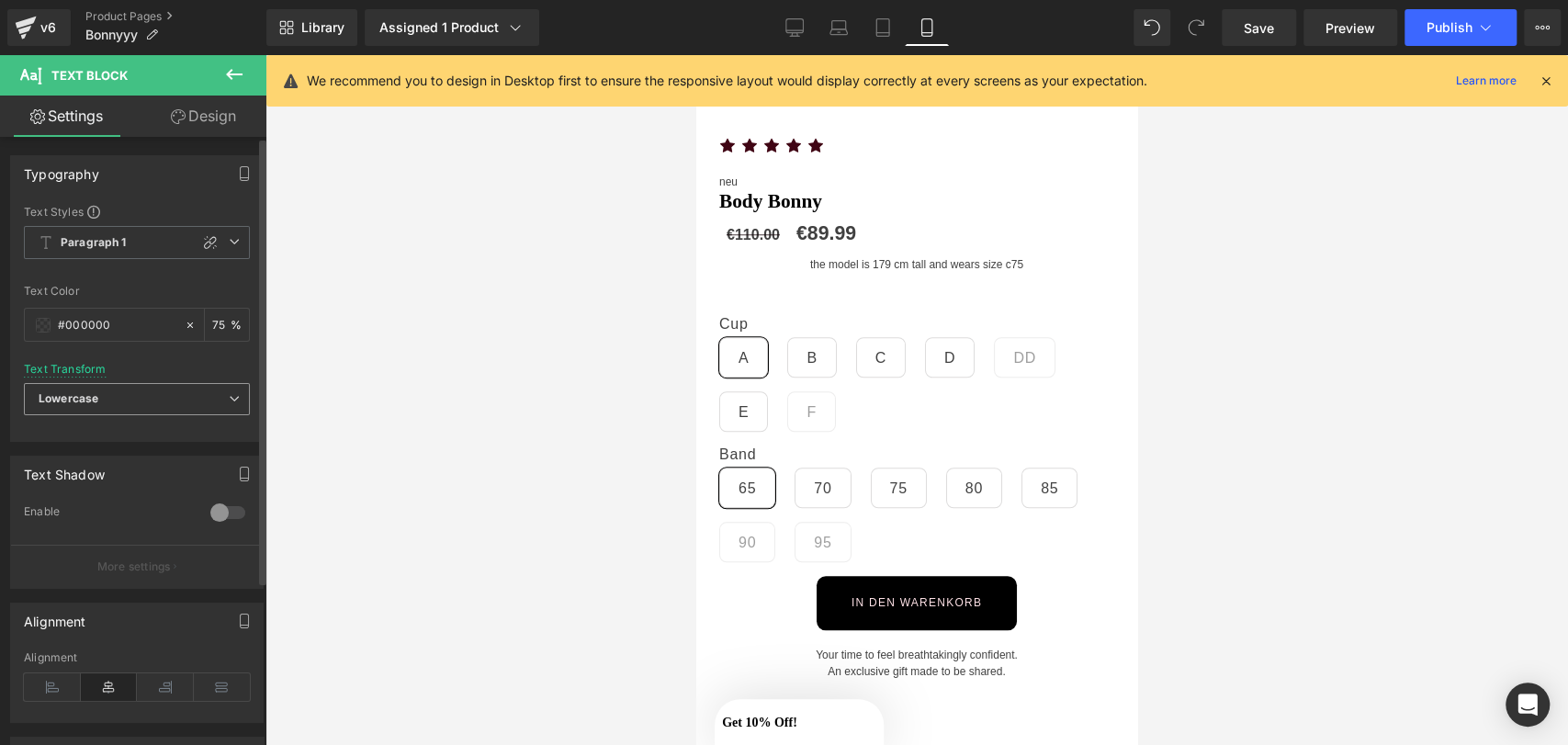
click at [143, 408] on span "Lowercase" at bounding box center [136, 399] width 226 height 32
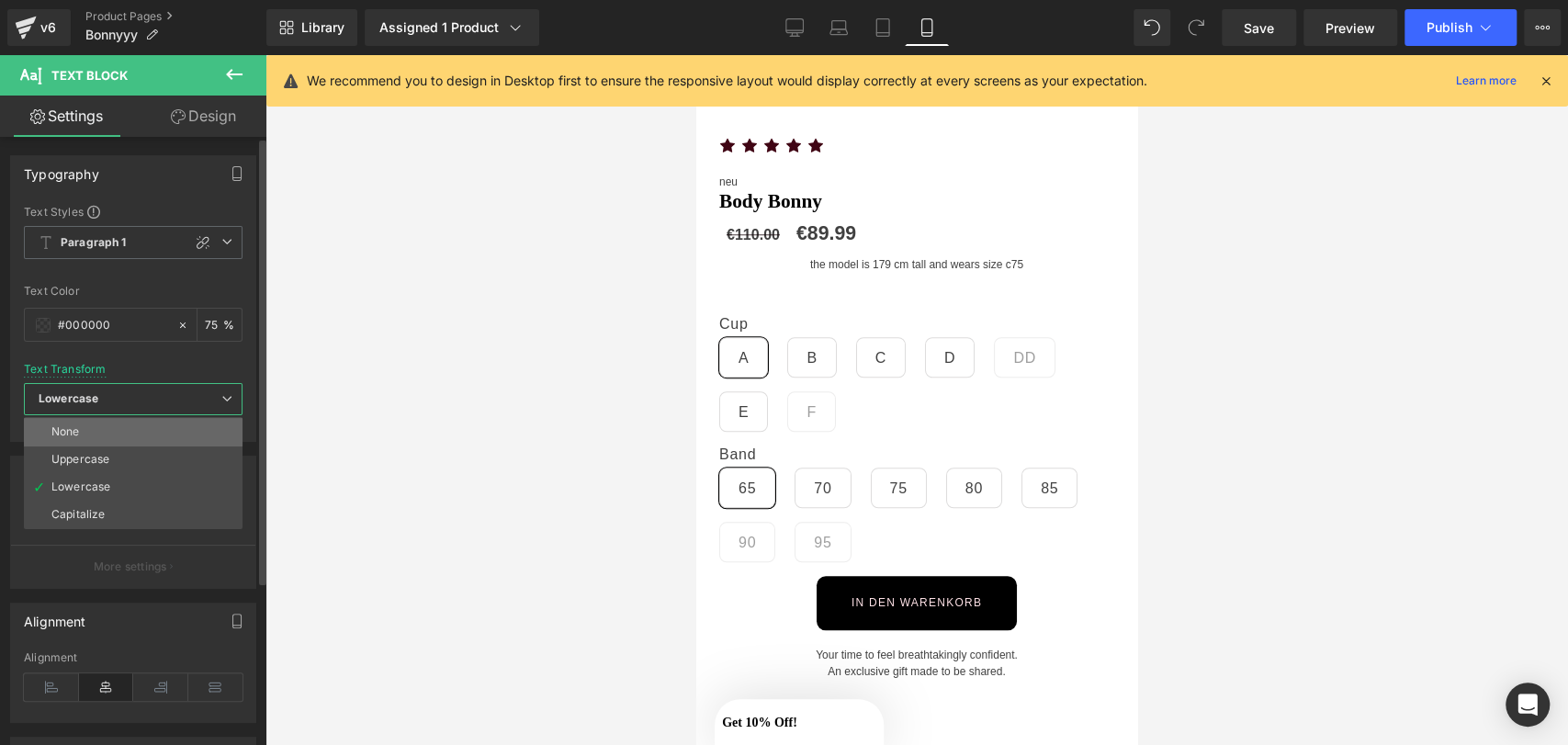
click at [133, 432] on li "None" at bounding box center [132, 431] width 219 height 27
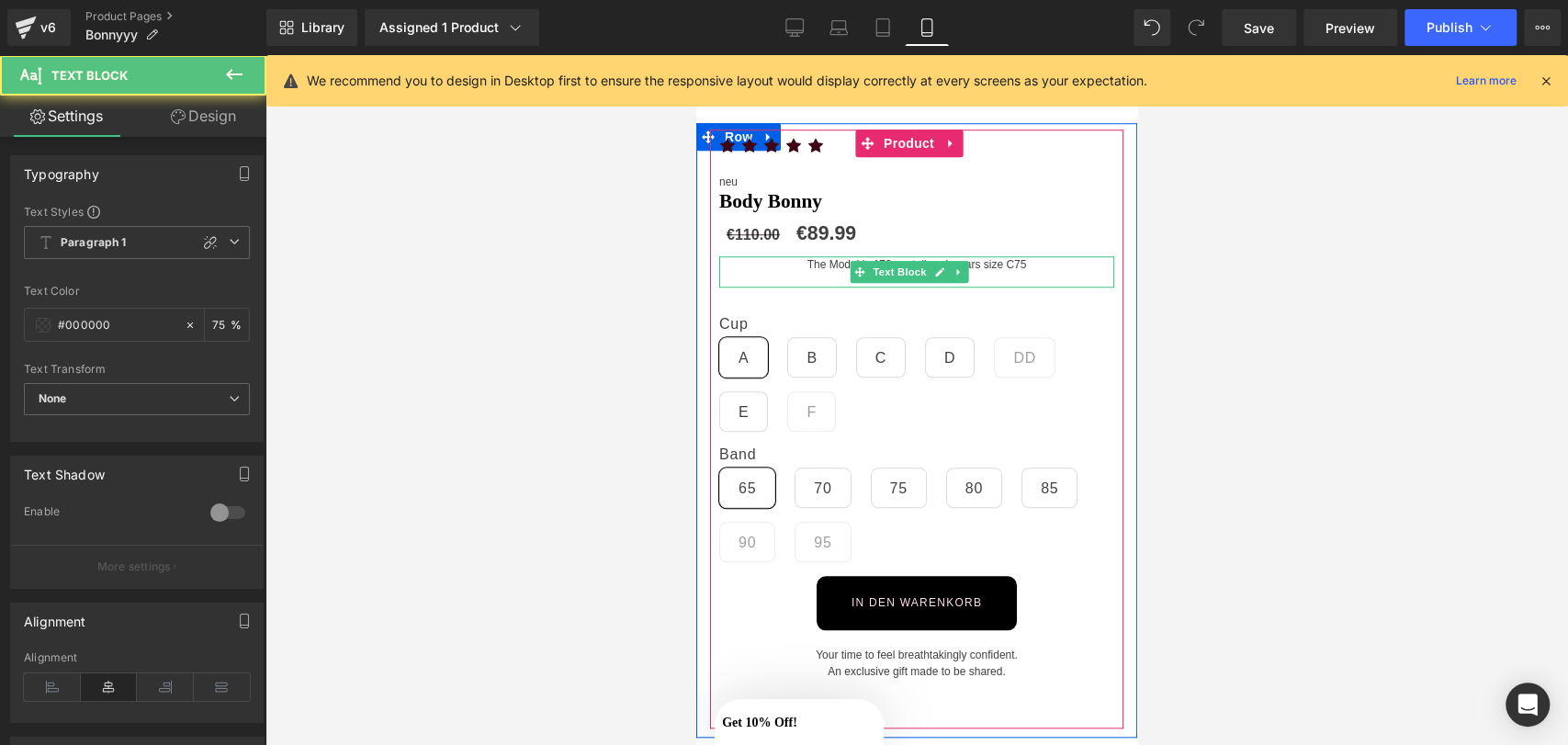
click at [829, 260] on p "The Model is 179 cm tall and wears size C75" at bounding box center [917, 265] width 395 height 17
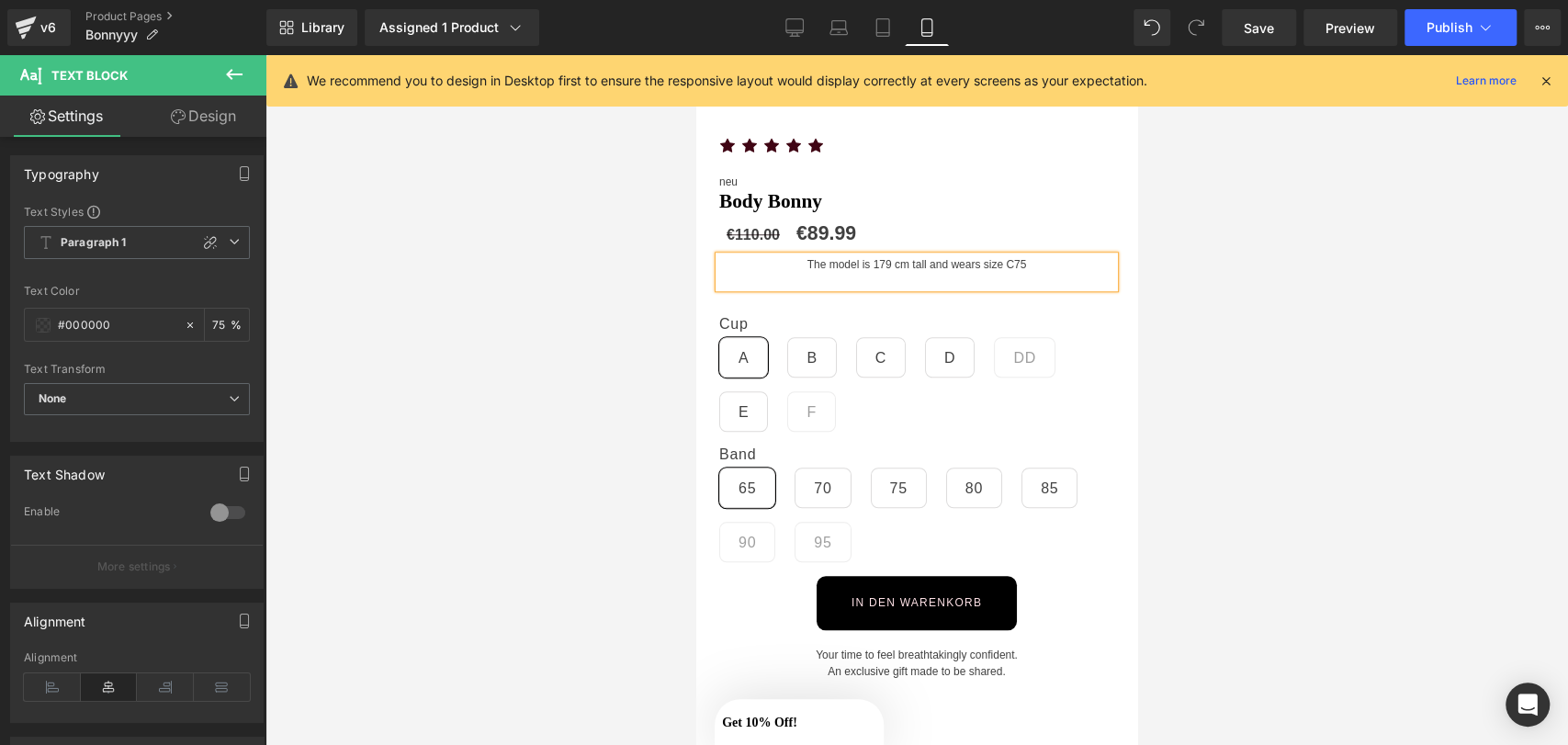
click at [557, 354] on div at bounding box center [917, 400] width 1302 height 690
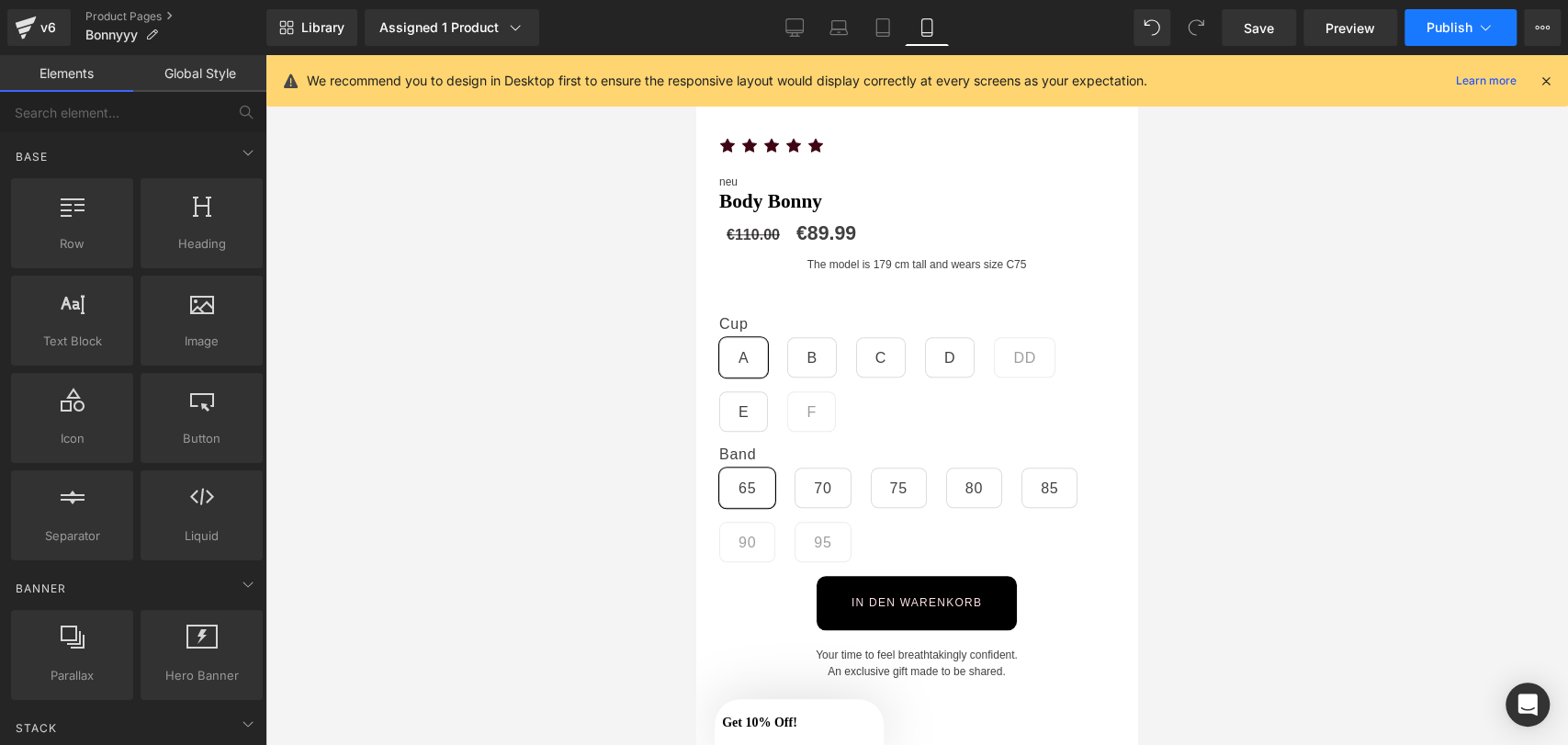
click at [1467, 21] on span "Publish" at bounding box center [1449, 28] width 46 height 15
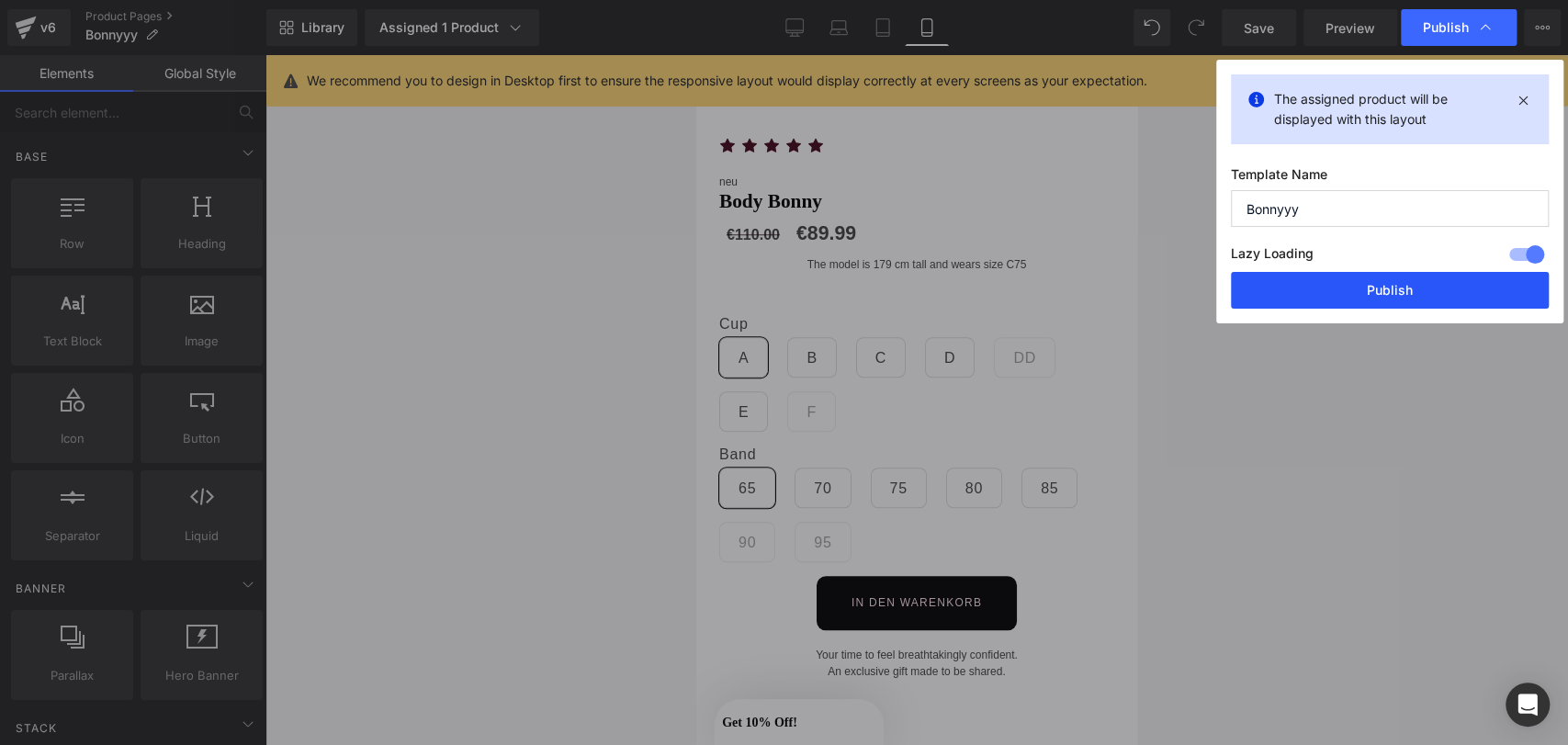
click at [1286, 276] on button "Publish" at bounding box center [1390, 290] width 318 height 37
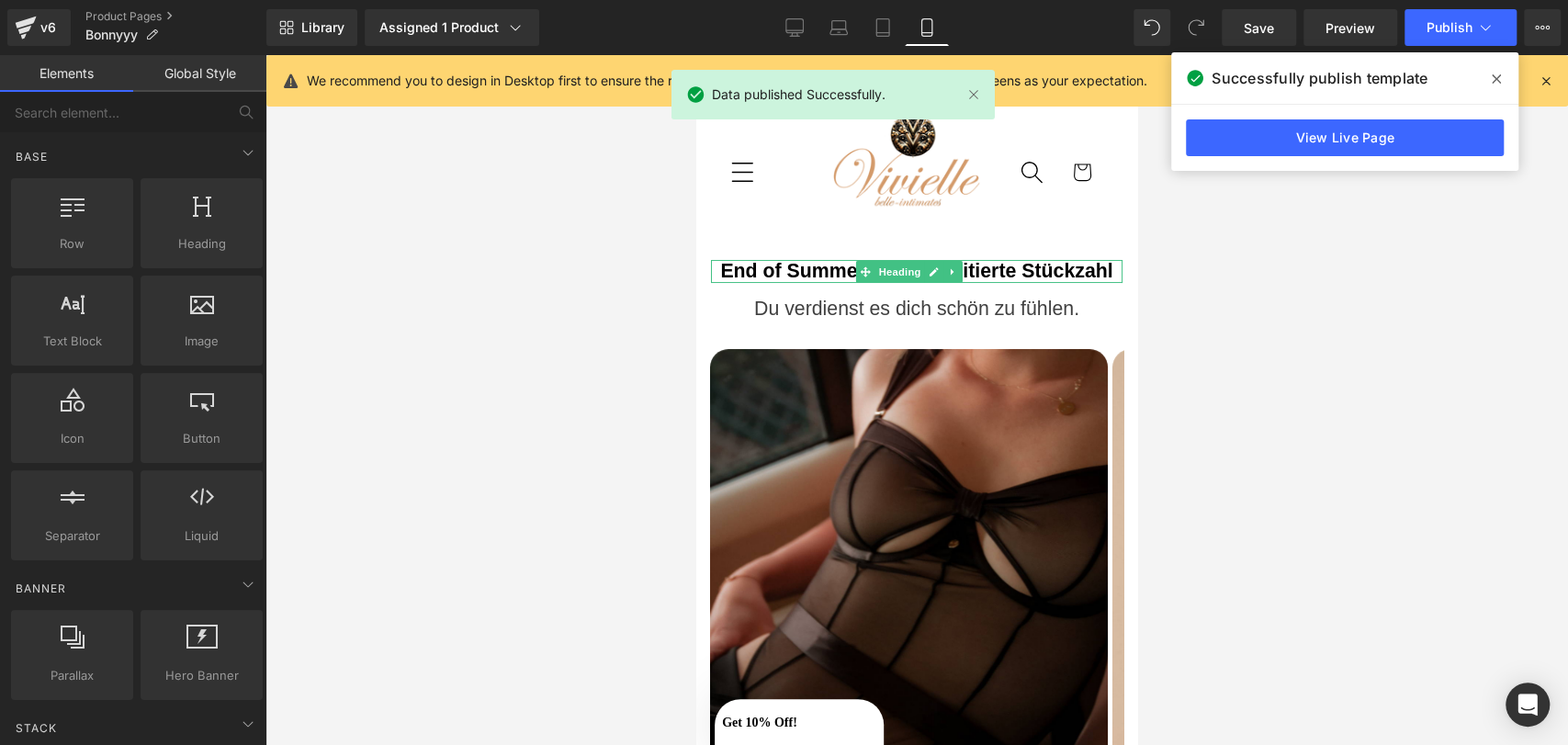
click at [973, 266] on h1 "End of Summer Sale - Limitierte Stückzahl" at bounding box center [917, 271] width 412 height 23
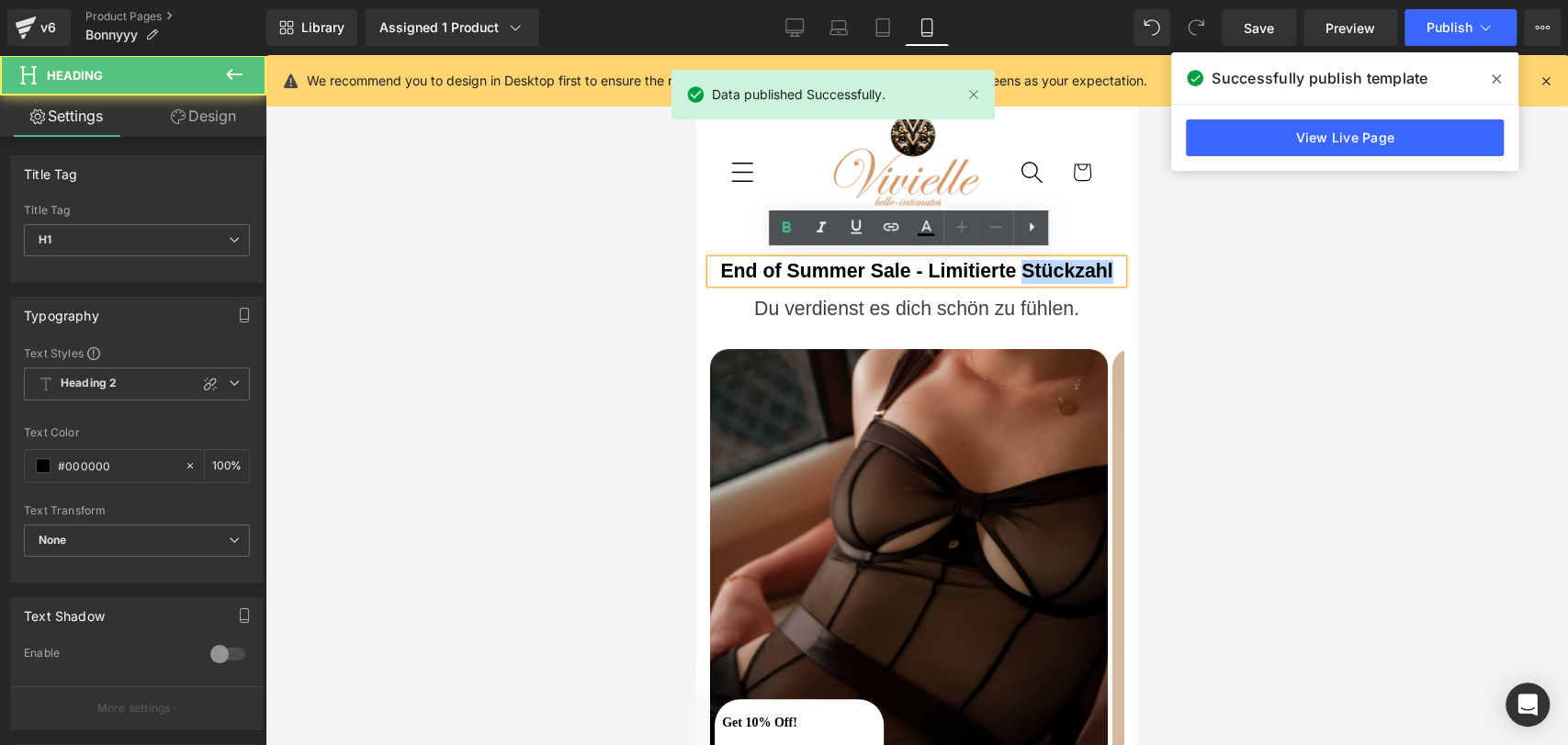
drag, startPoint x: 1014, startPoint y: 263, endPoint x: 1131, endPoint y: 279, distance: 118.1
click at [1131, 279] on html "Skip to content Passion - Luxery - Lingerie Home All Products All Products Bodi…" at bounding box center [917, 400] width 441 height 690
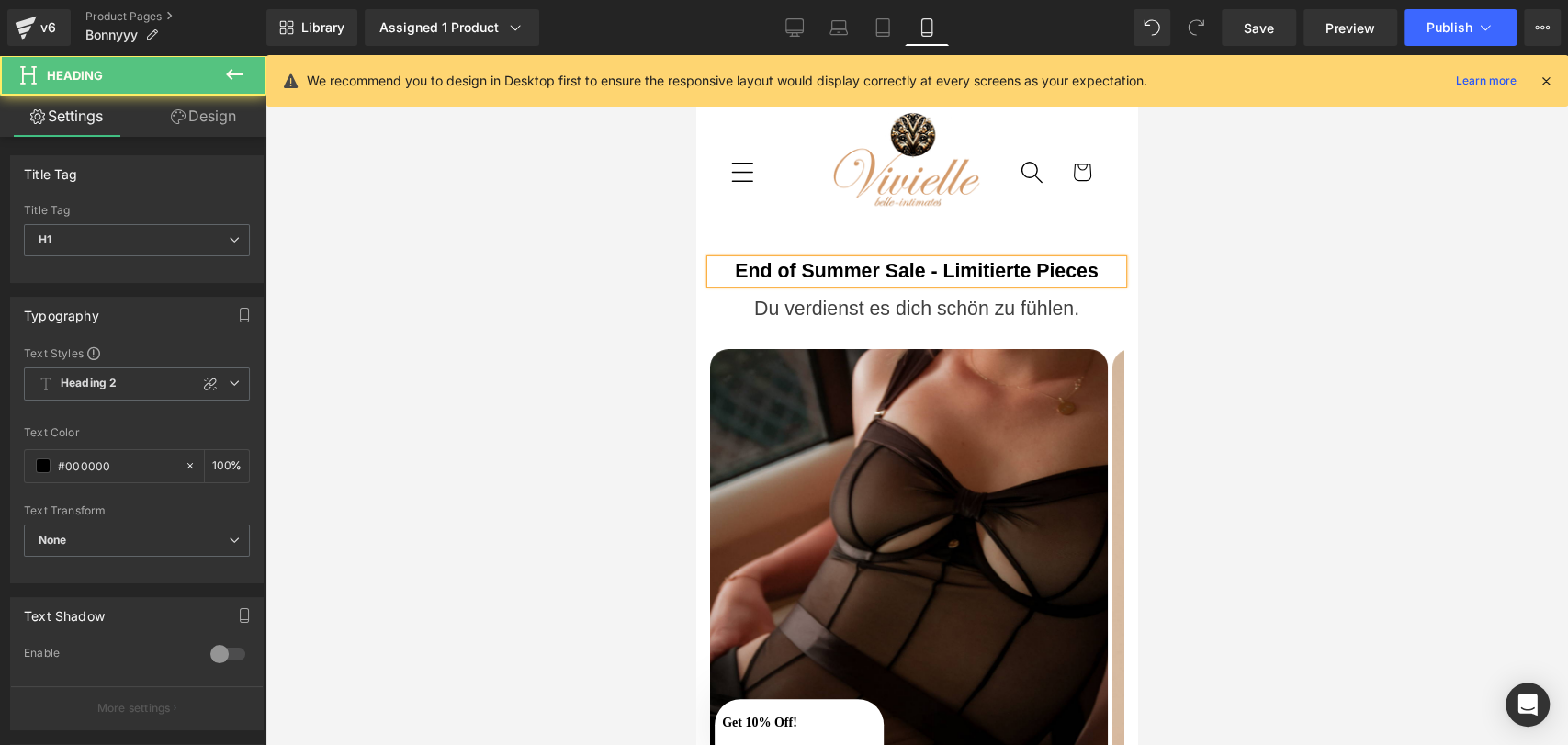
click at [987, 260] on h1 "End of Summer Sale - Limitierte Pieces" at bounding box center [917, 271] width 412 height 23
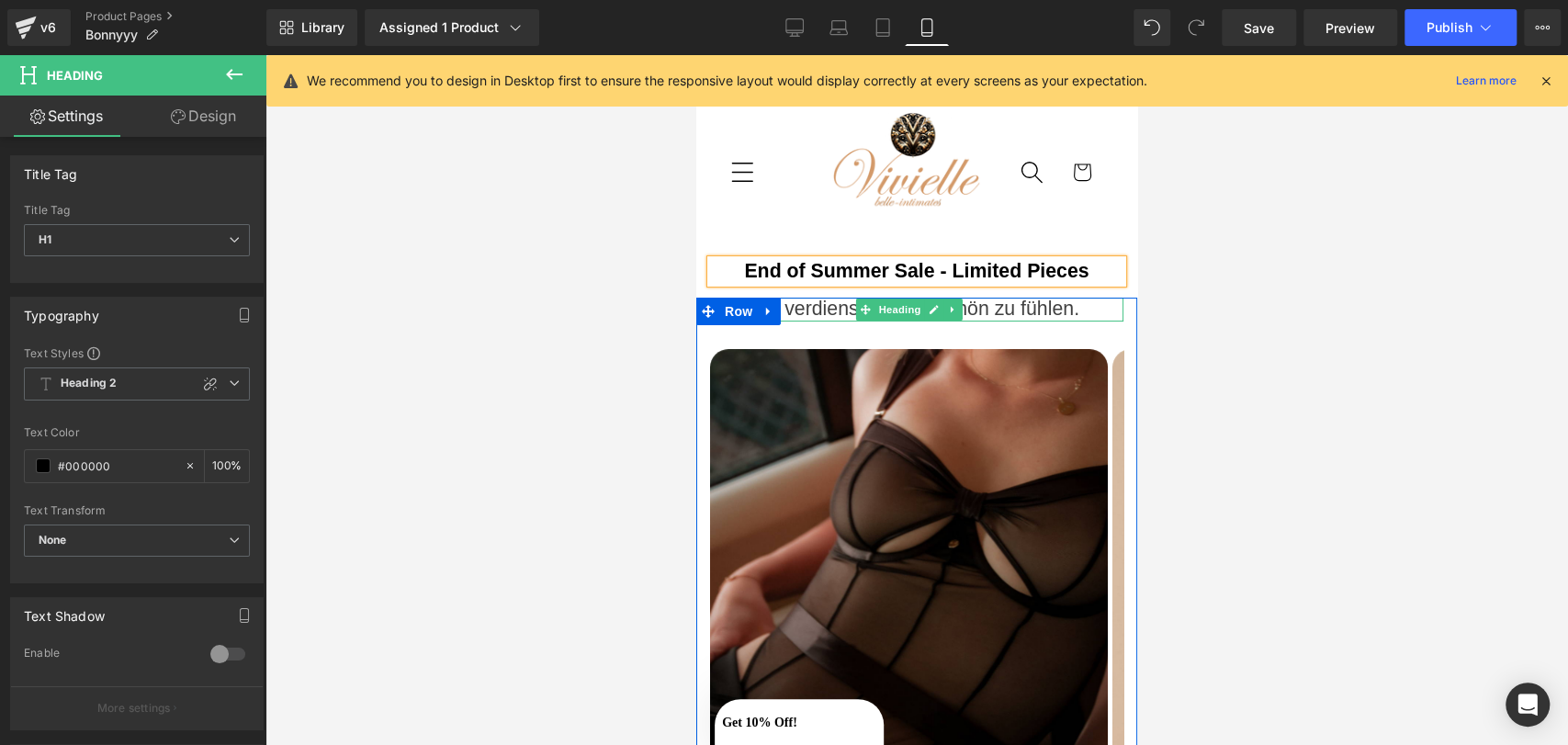
click at [1006, 300] on div "Du verdienst es dich schön zu fühlen." at bounding box center [917, 309] width 414 height 23
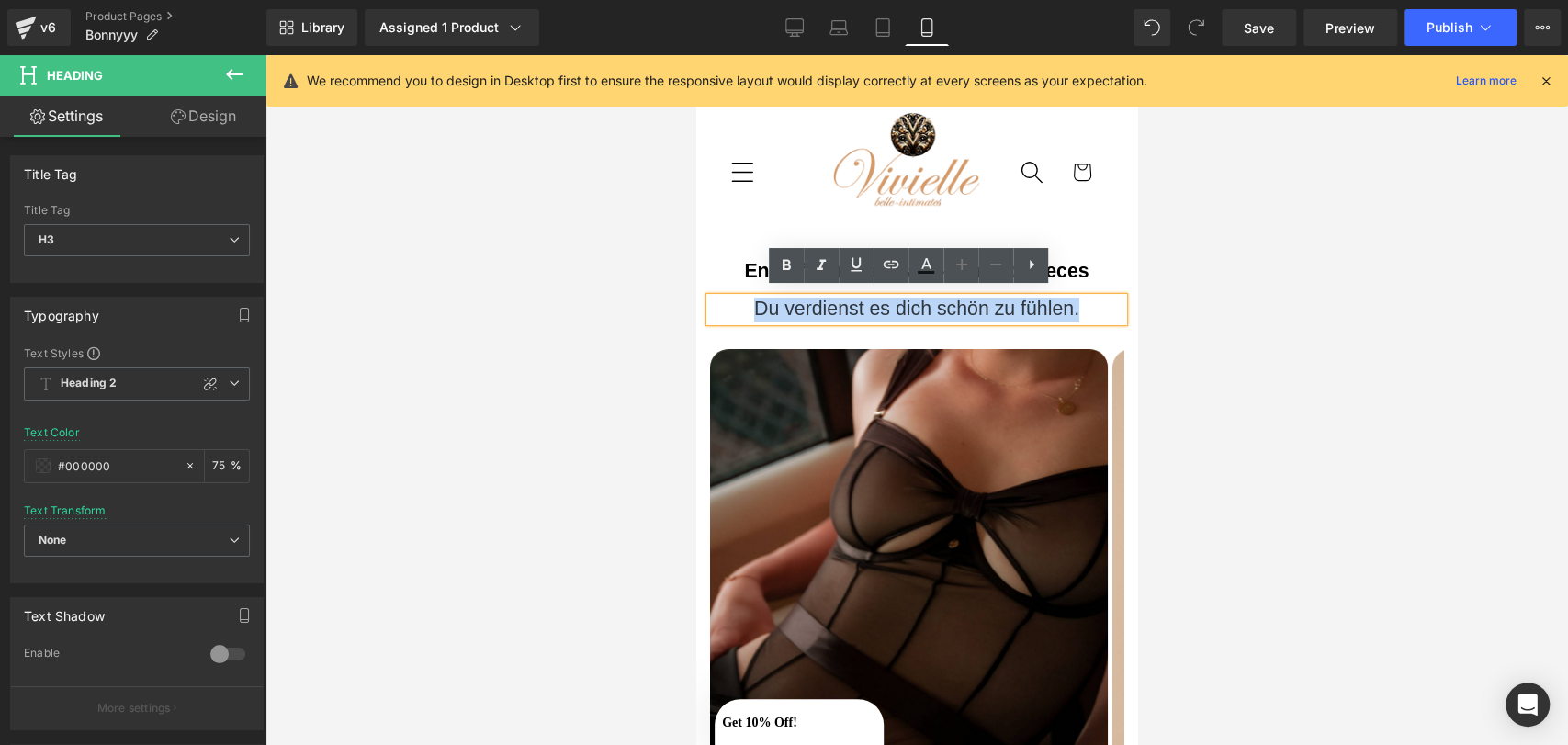
drag, startPoint x: 1103, startPoint y: 303, endPoint x: 1328, endPoint y: 343, distance: 228.5
click at [696, 288] on html "Skip to content Passion - Luxery - Lingerie Home All Products All Products Bodi…" at bounding box center [917, 400] width 441 height 690
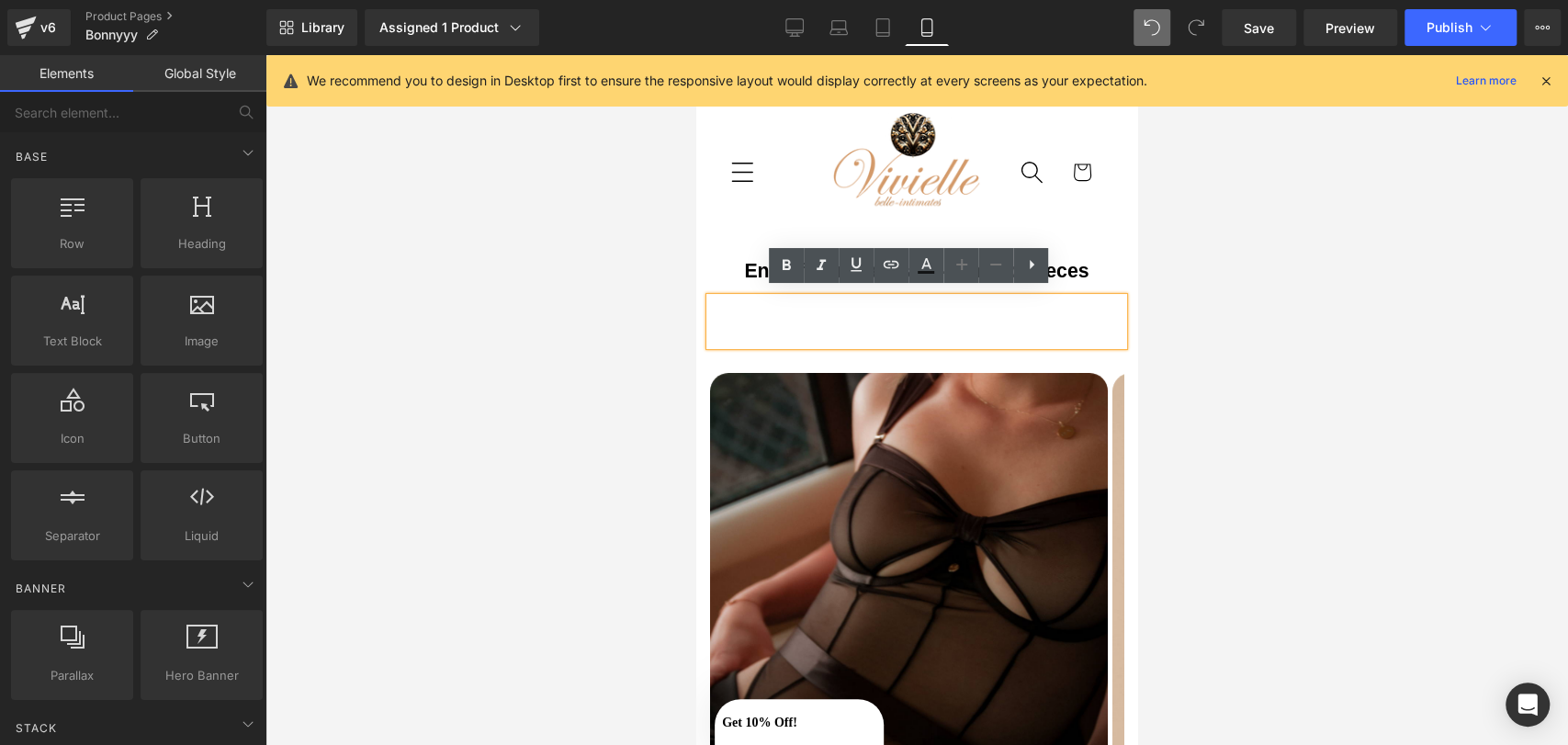
click at [1089, 228] on header "Home All Products All Products Bodies & Basquen Bustiers Tangas Intimates Alle …" at bounding box center [917, 173] width 441 height 145
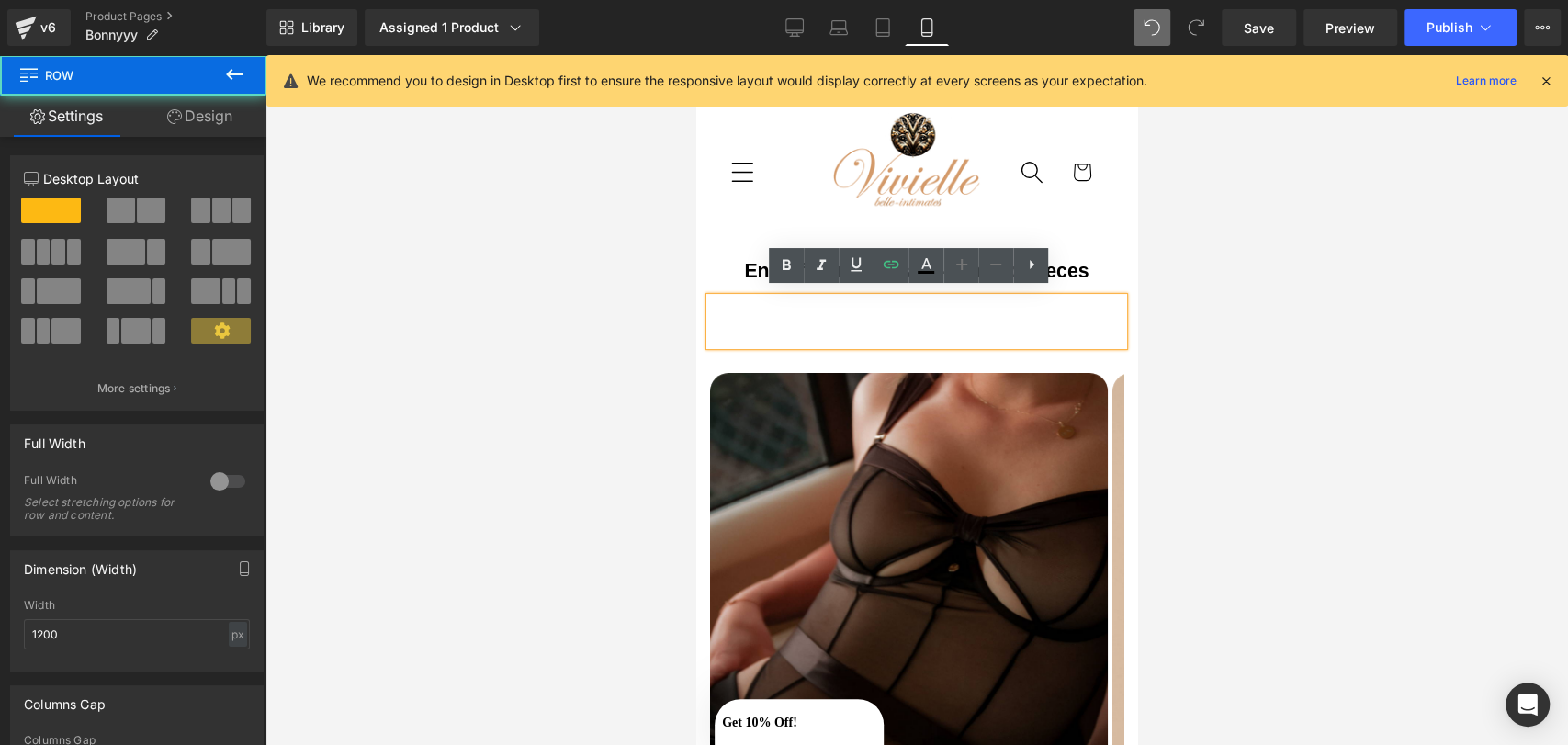
click at [1113, 365] on div "Heading Image Image Image Image Image Image" at bounding box center [917, 600] width 441 height 605
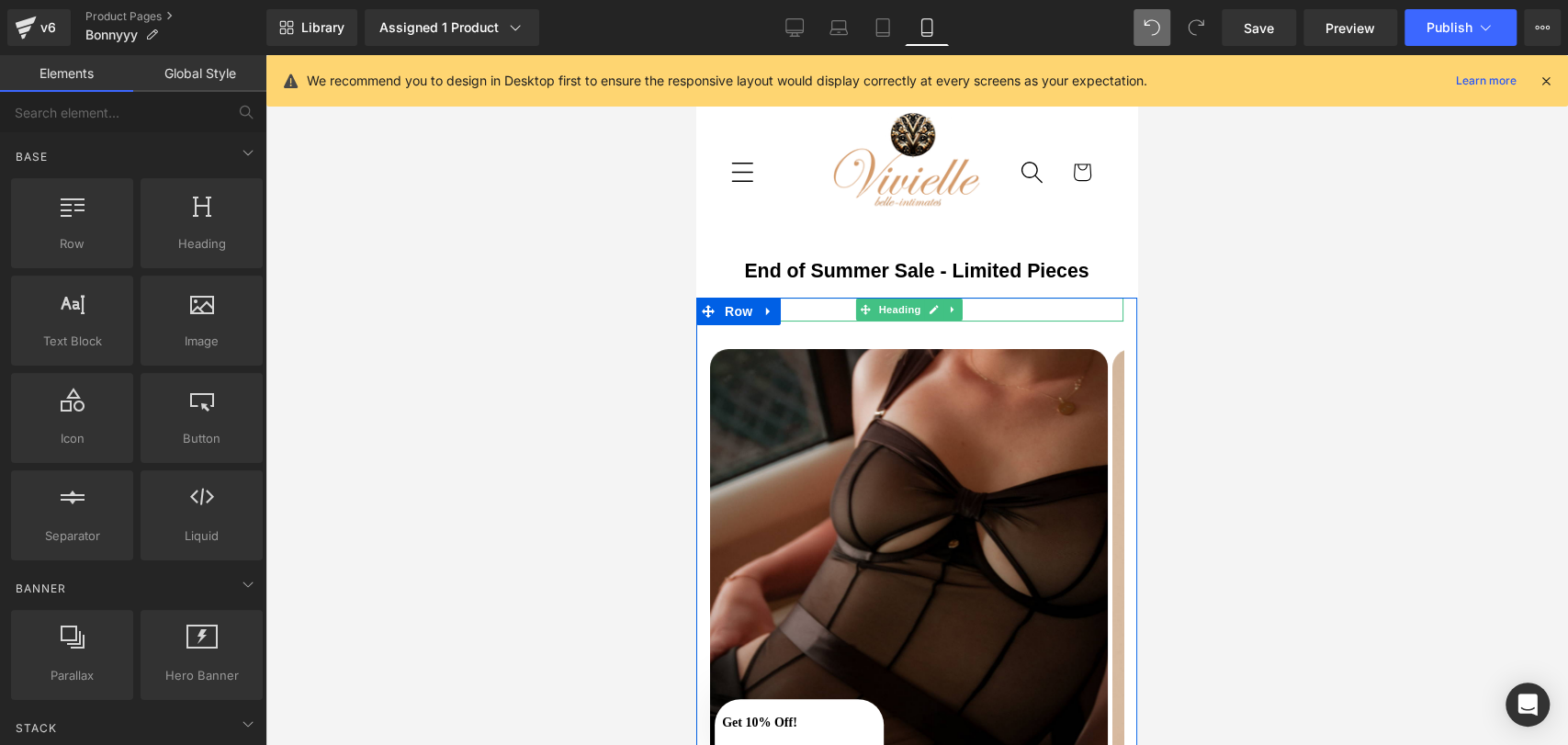
click at [958, 298] on link at bounding box center [952, 309] width 20 height 22
click at [958, 305] on icon at bounding box center [962, 310] width 10 height 10
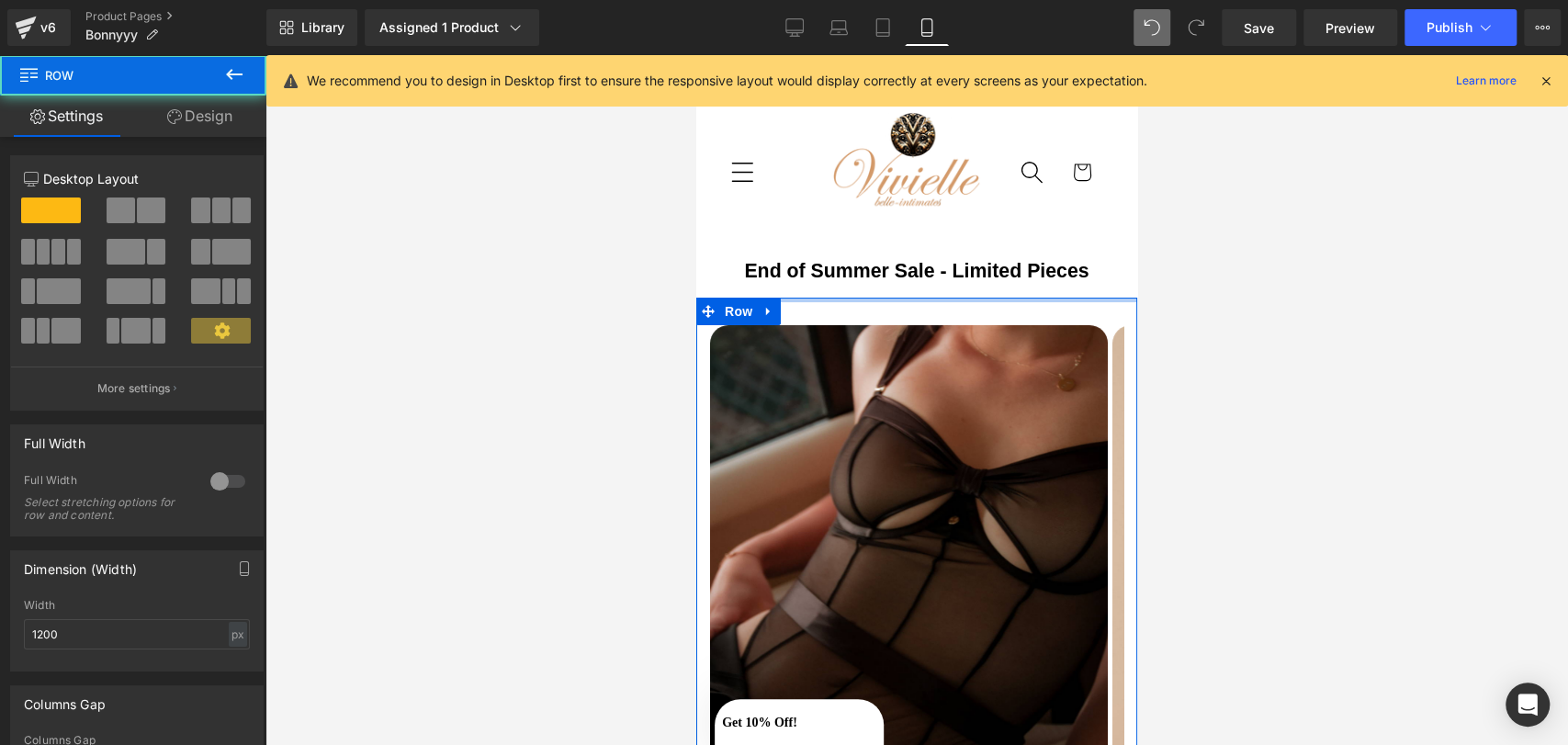
click at [993, 297] on div at bounding box center [917, 299] width 441 height 5
drag, startPoint x: 993, startPoint y: 292, endPoint x: 1009, endPoint y: 194, distance: 99.3
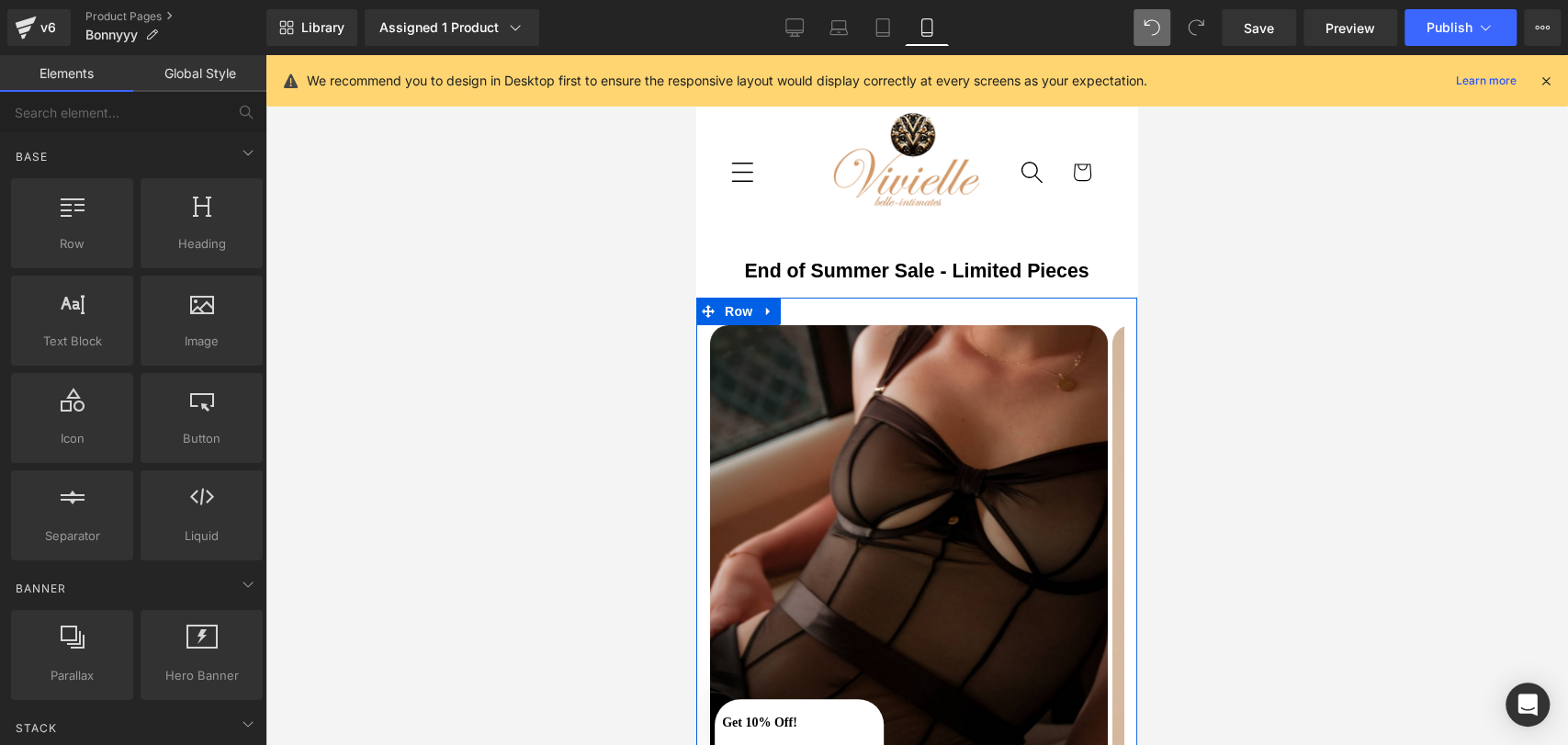
click at [1192, 331] on div at bounding box center [917, 400] width 1302 height 690
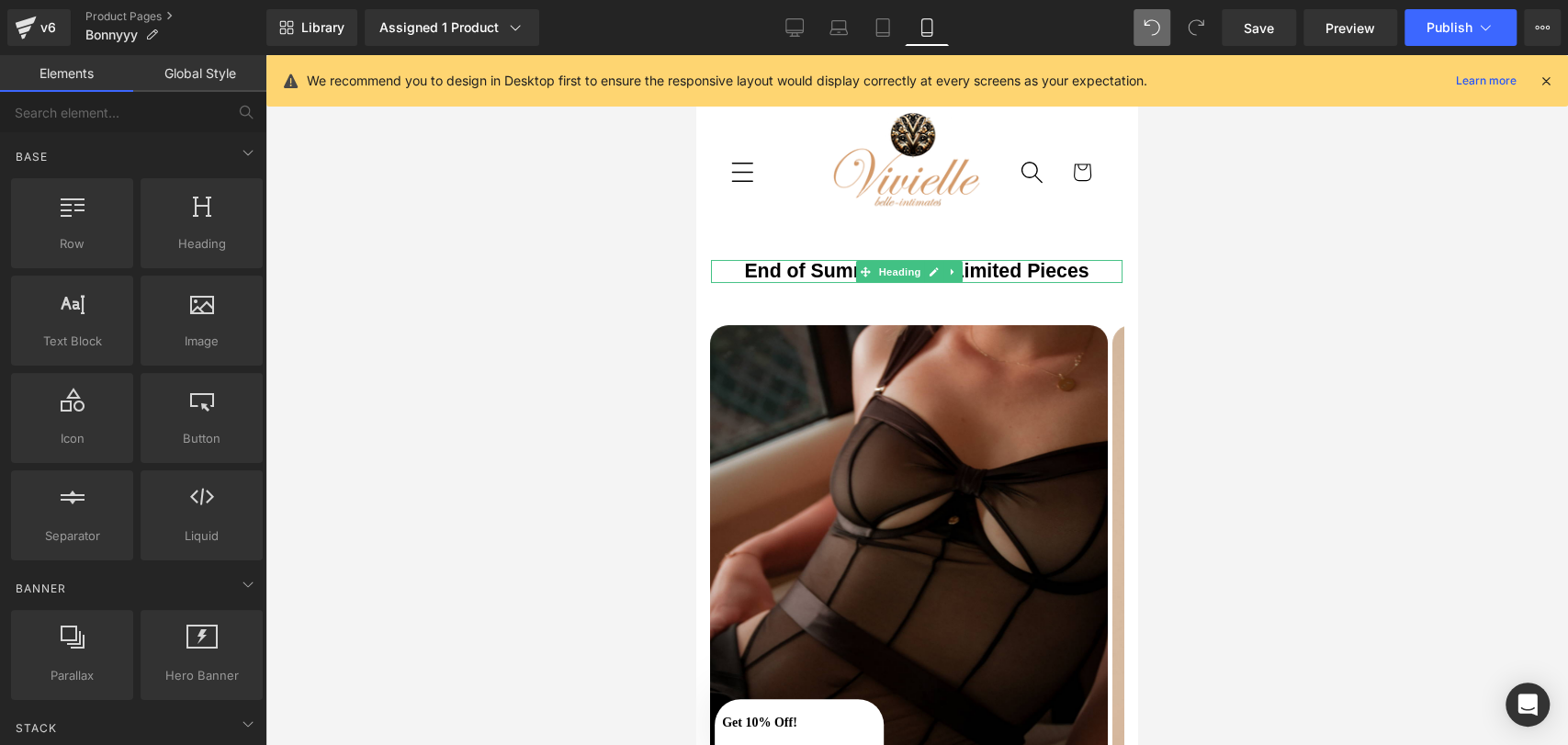
click at [1025, 266] on h1 "End of Summer Sale - Limited Pieces" at bounding box center [917, 271] width 412 height 23
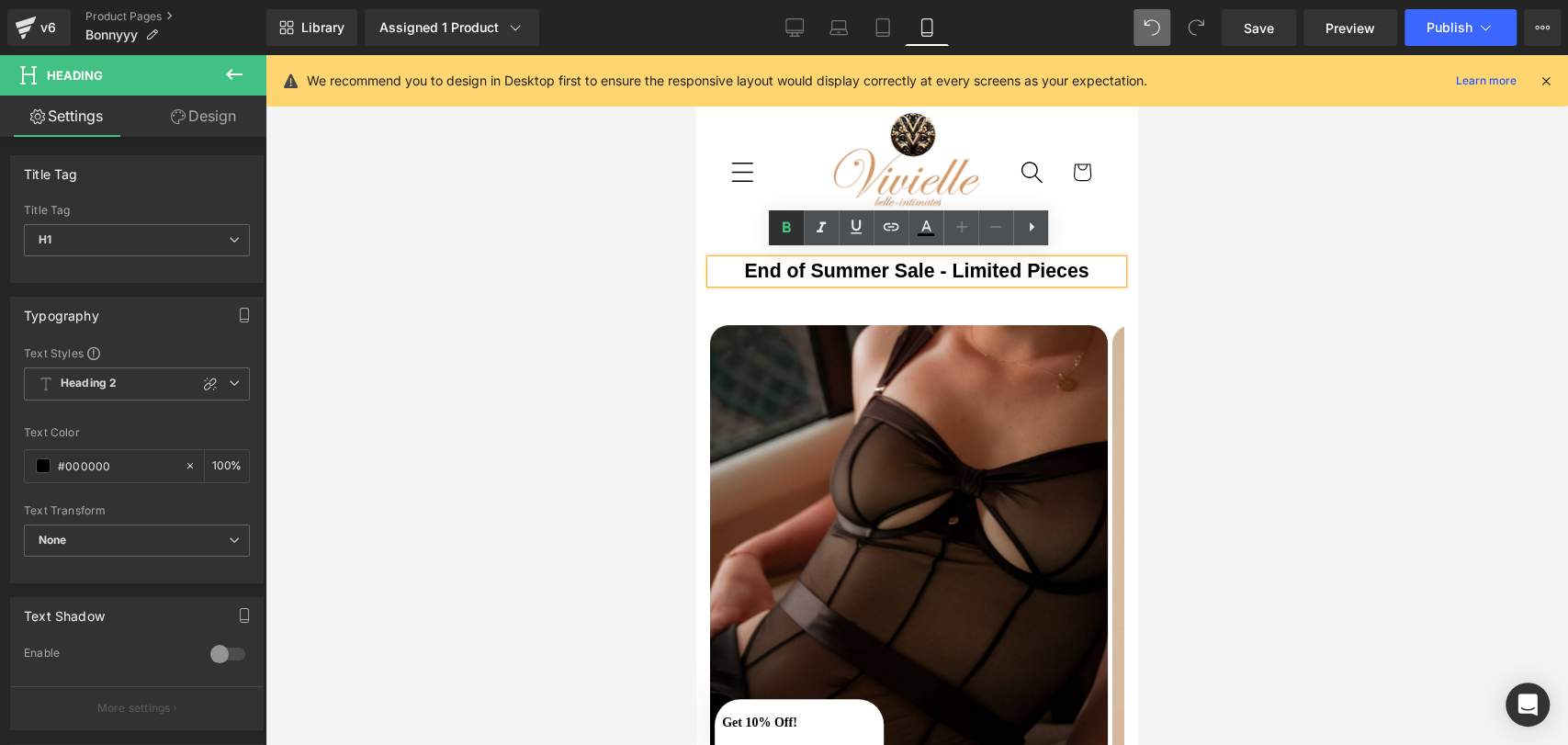
click at [776, 224] on icon at bounding box center [785, 227] width 22 height 22
click at [723, 260] on h1 "End of Summer Sale - Limited Pieces" at bounding box center [917, 271] width 412 height 23
drag, startPoint x: 723, startPoint y: 254, endPoint x: 1077, endPoint y: 273, distance: 354.5
click at [1075, 273] on h1 "End of Summer Sale - Limited Pieces" at bounding box center [917, 271] width 412 height 23
click at [789, 223] on icon at bounding box center [786, 227] width 8 height 11
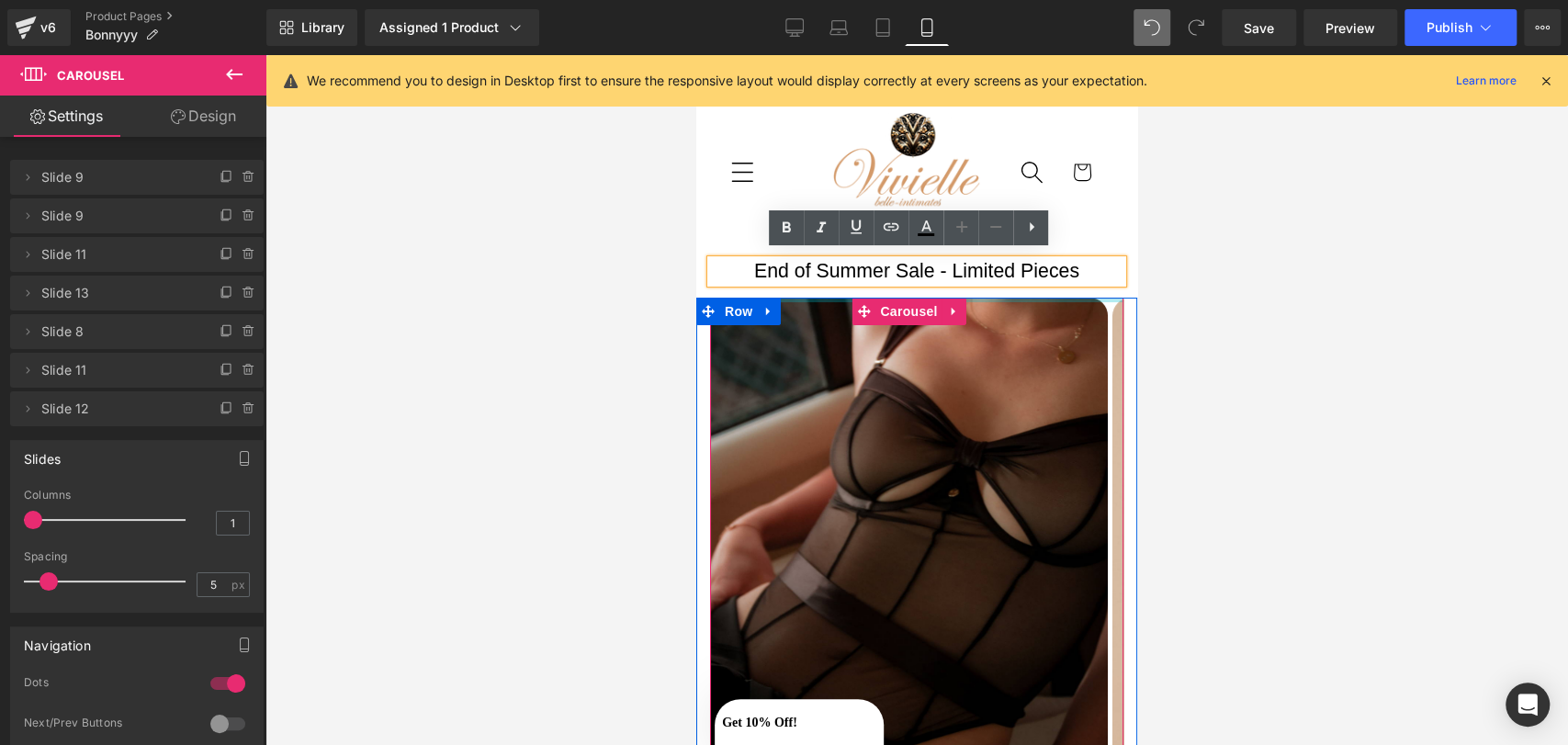
drag, startPoint x: 811, startPoint y: 314, endPoint x: 830, endPoint y: 265, distance: 52.6
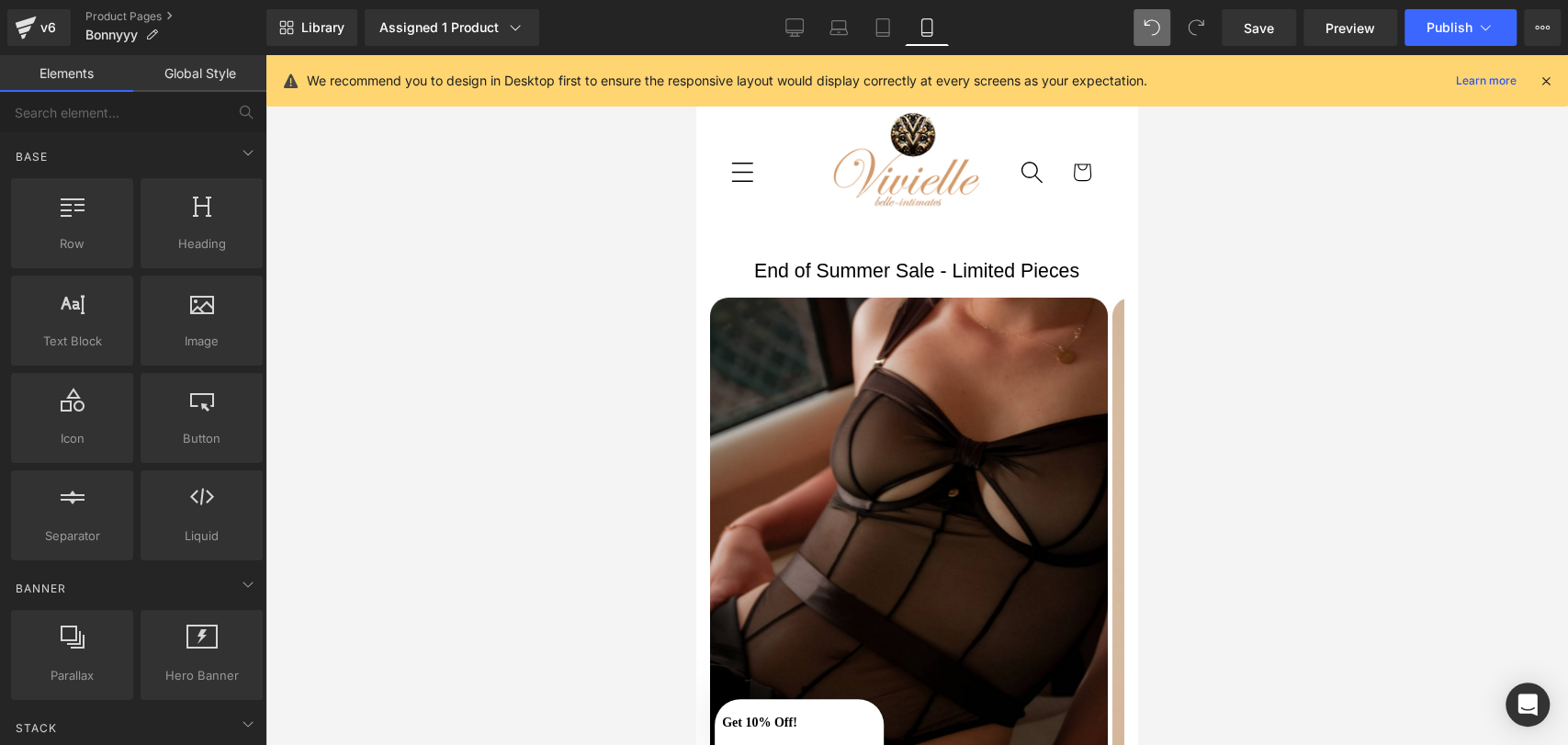
click at [1229, 326] on div at bounding box center [917, 400] width 1302 height 690
click at [945, 270] on link at bounding box center [952, 271] width 20 height 22
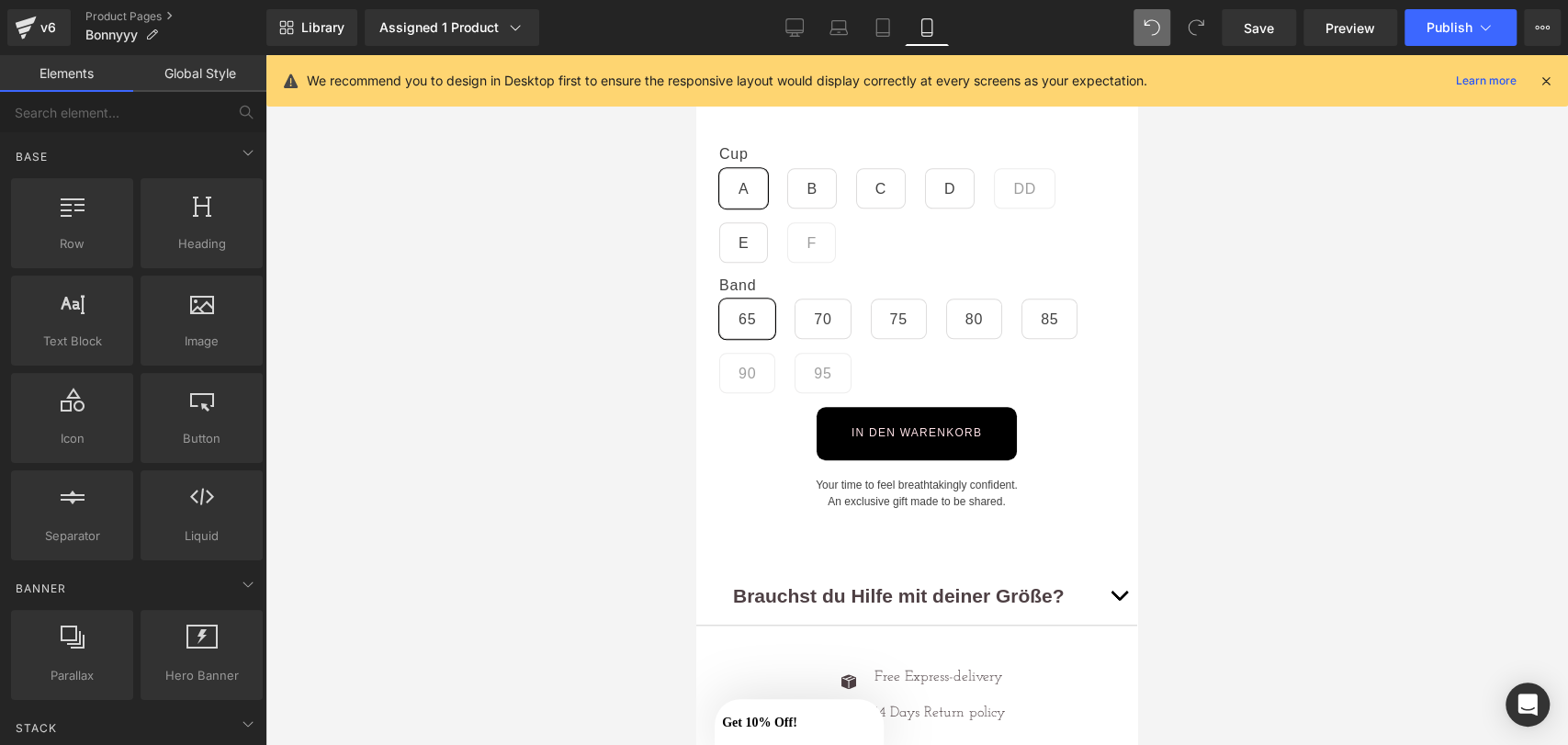
scroll to position [1005, 0]
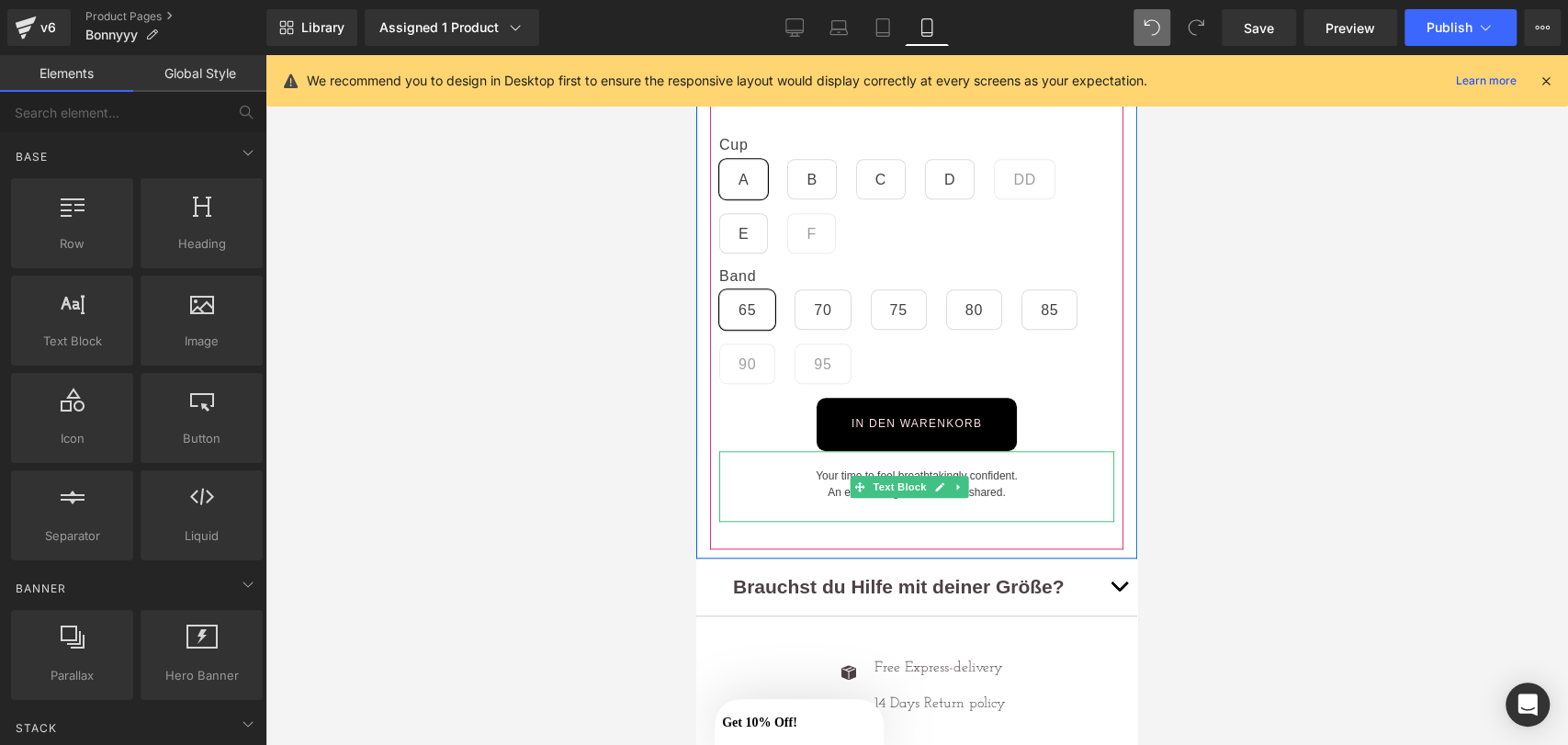
click at [889, 467] on div "Your time to feel breathtakingly confident." at bounding box center [917, 476] width 395 height 17
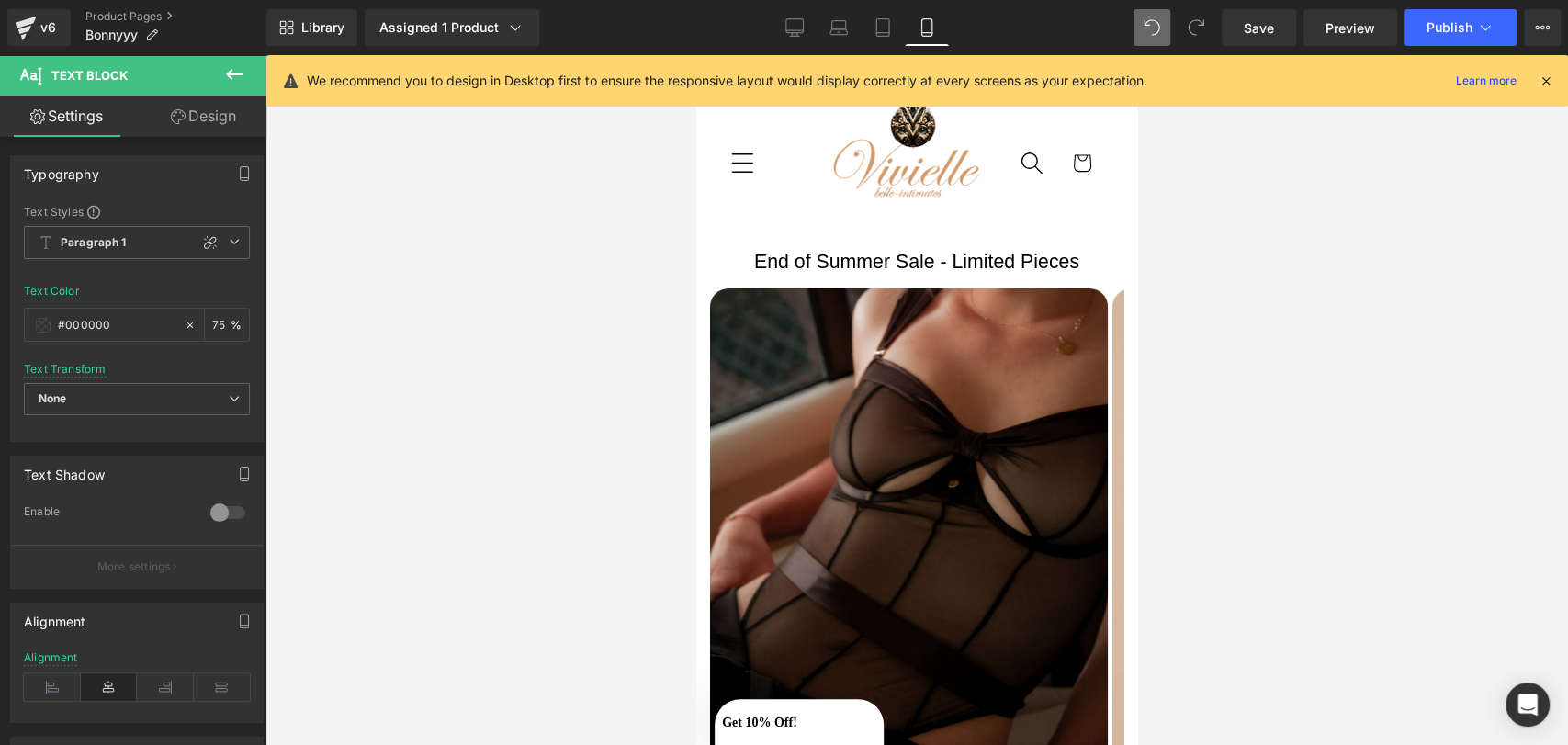
scroll to position [8, 0]
click at [1470, 22] on span "Publish" at bounding box center [1449, 28] width 46 height 15
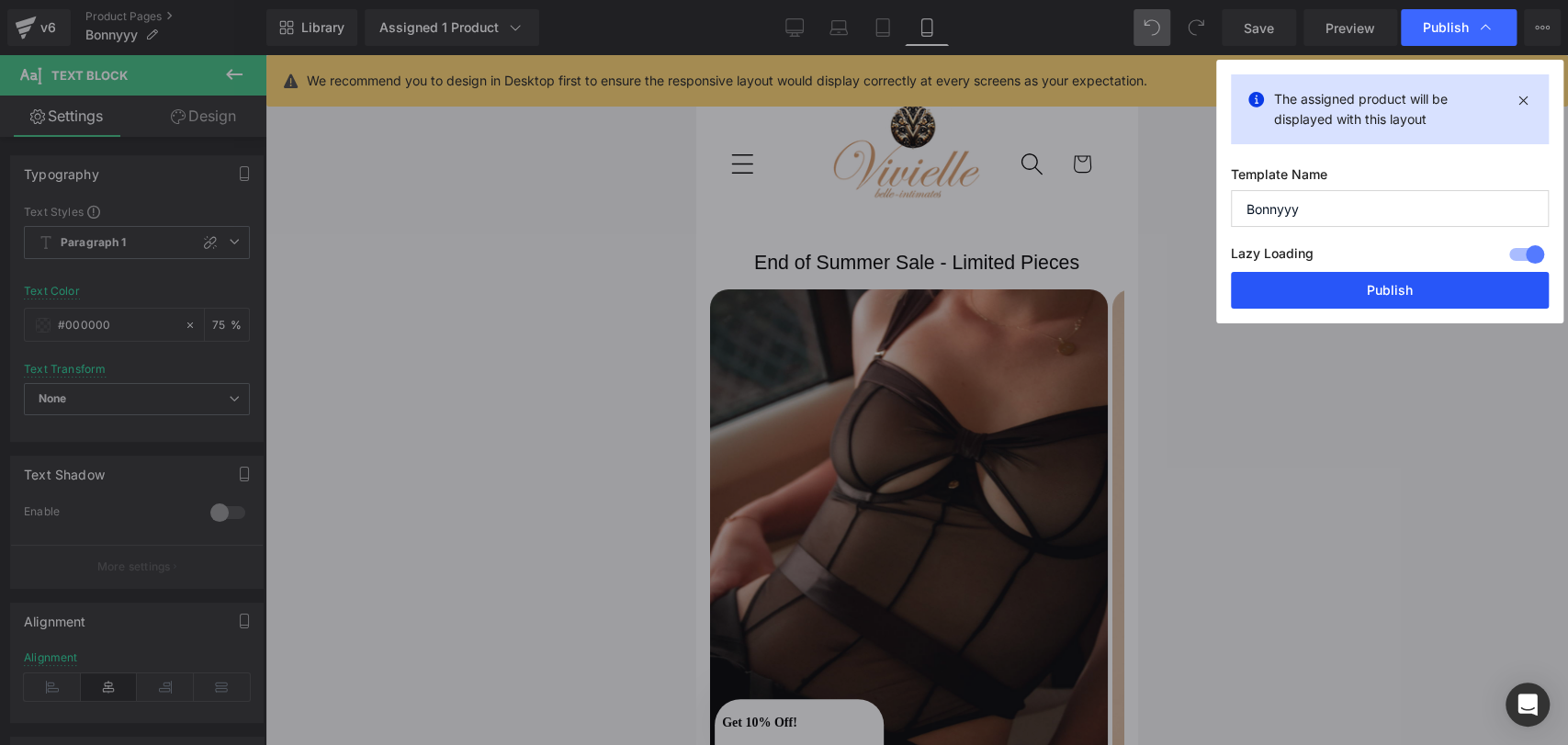
click at [1274, 296] on button "Publish" at bounding box center [1390, 290] width 318 height 37
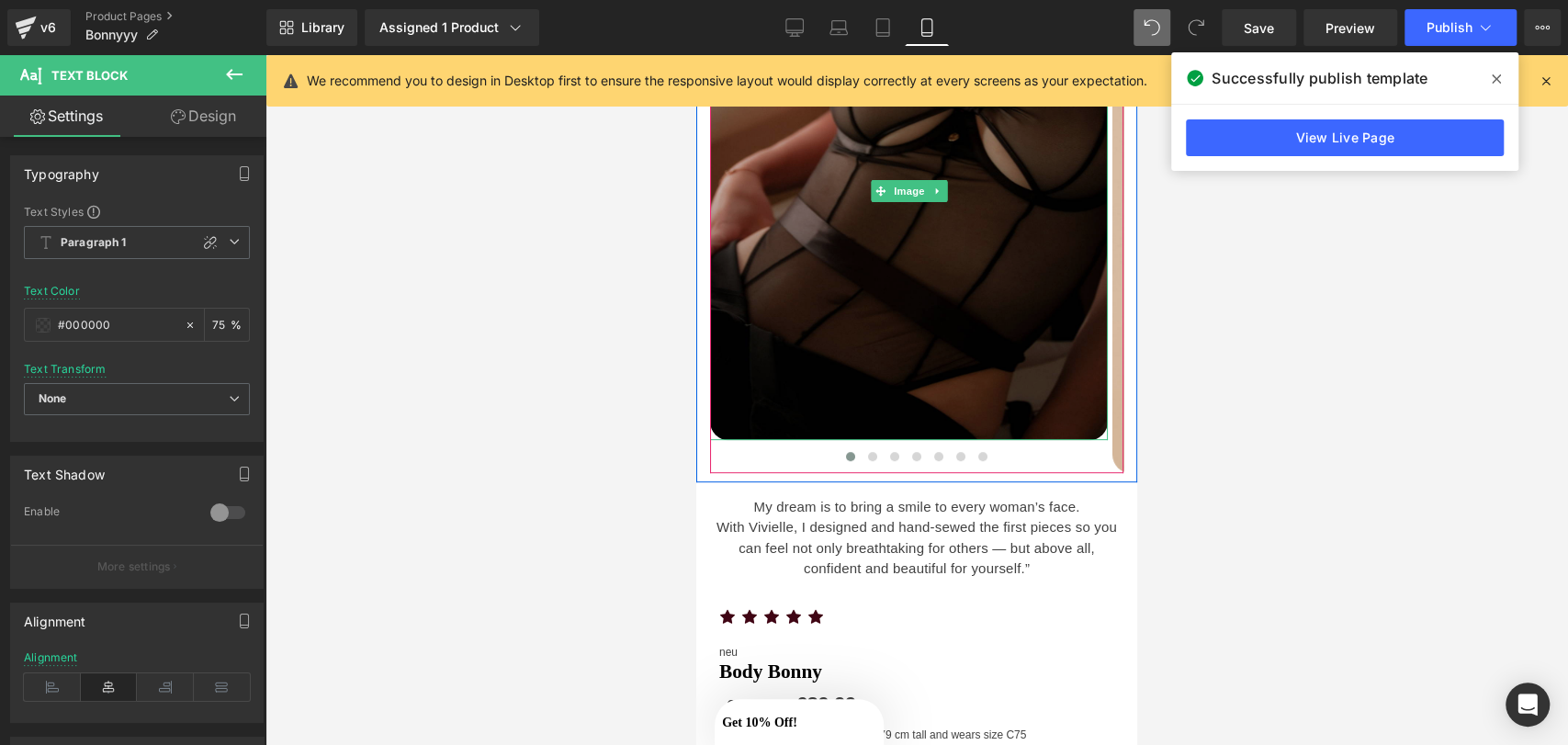
scroll to position [362, 0]
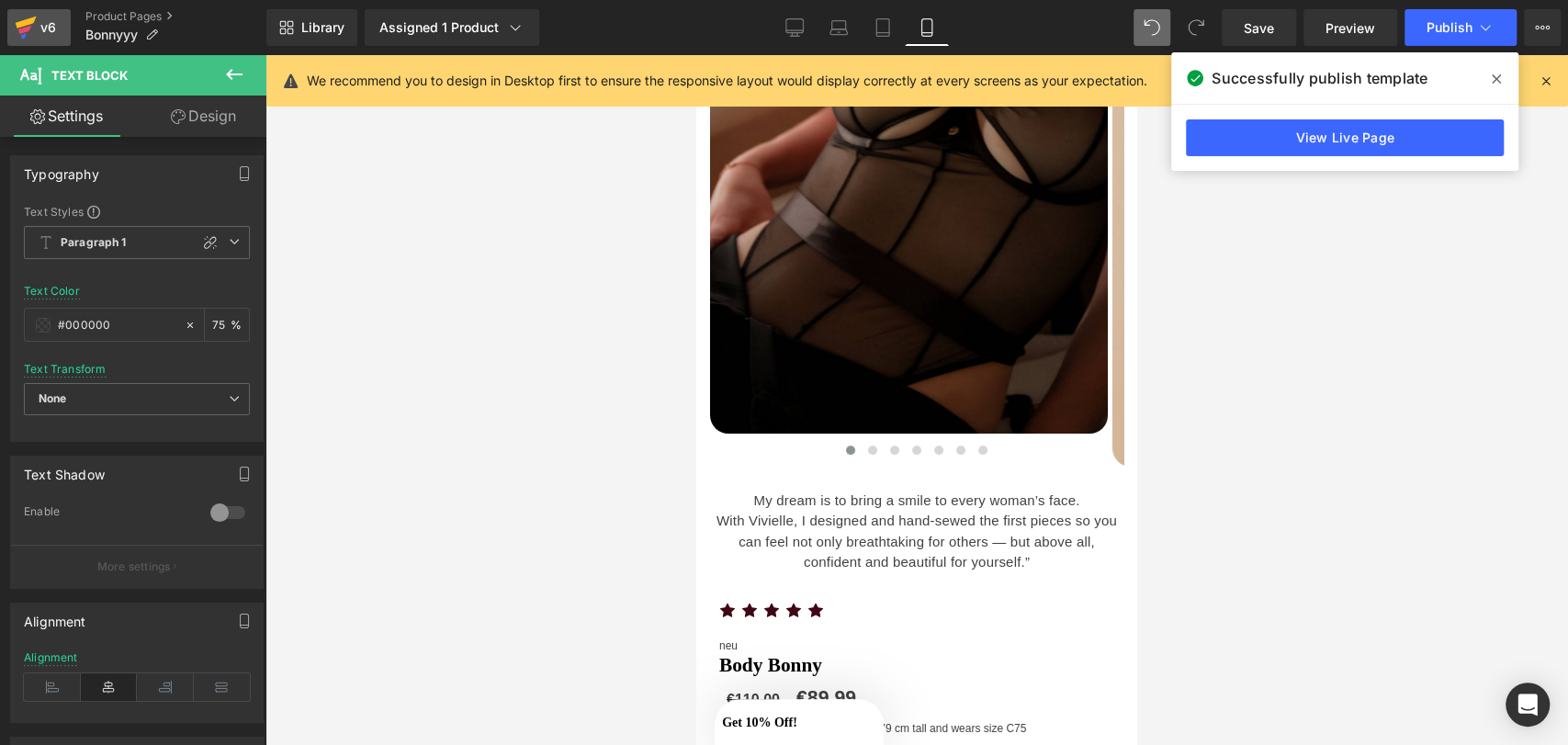
click at [36, 9] on icon at bounding box center [25, 27] width 22 height 46
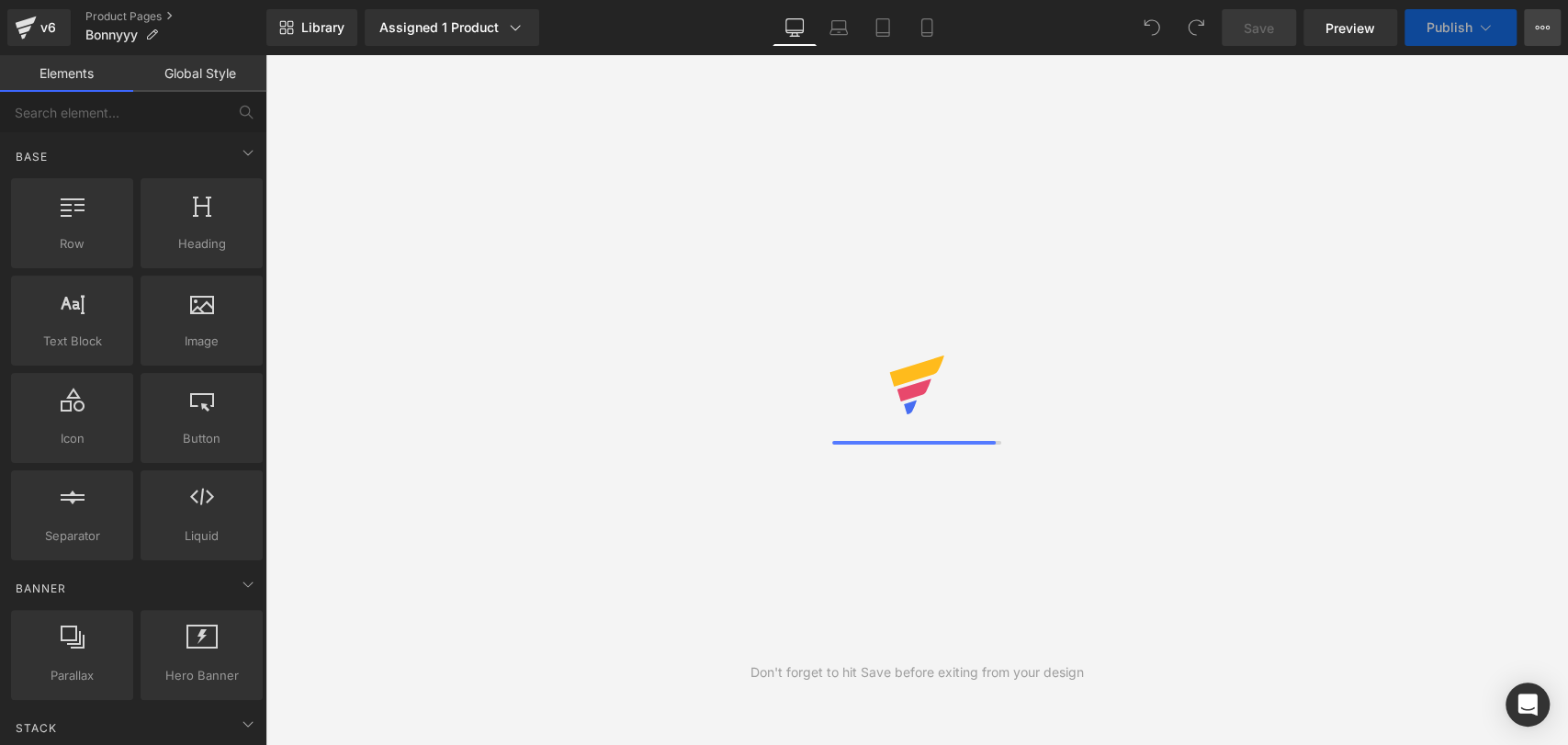
click at [1535, 18] on button "View Live Page View with current Template Save Template to Library Schedule Pub…" at bounding box center [1542, 27] width 37 height 37
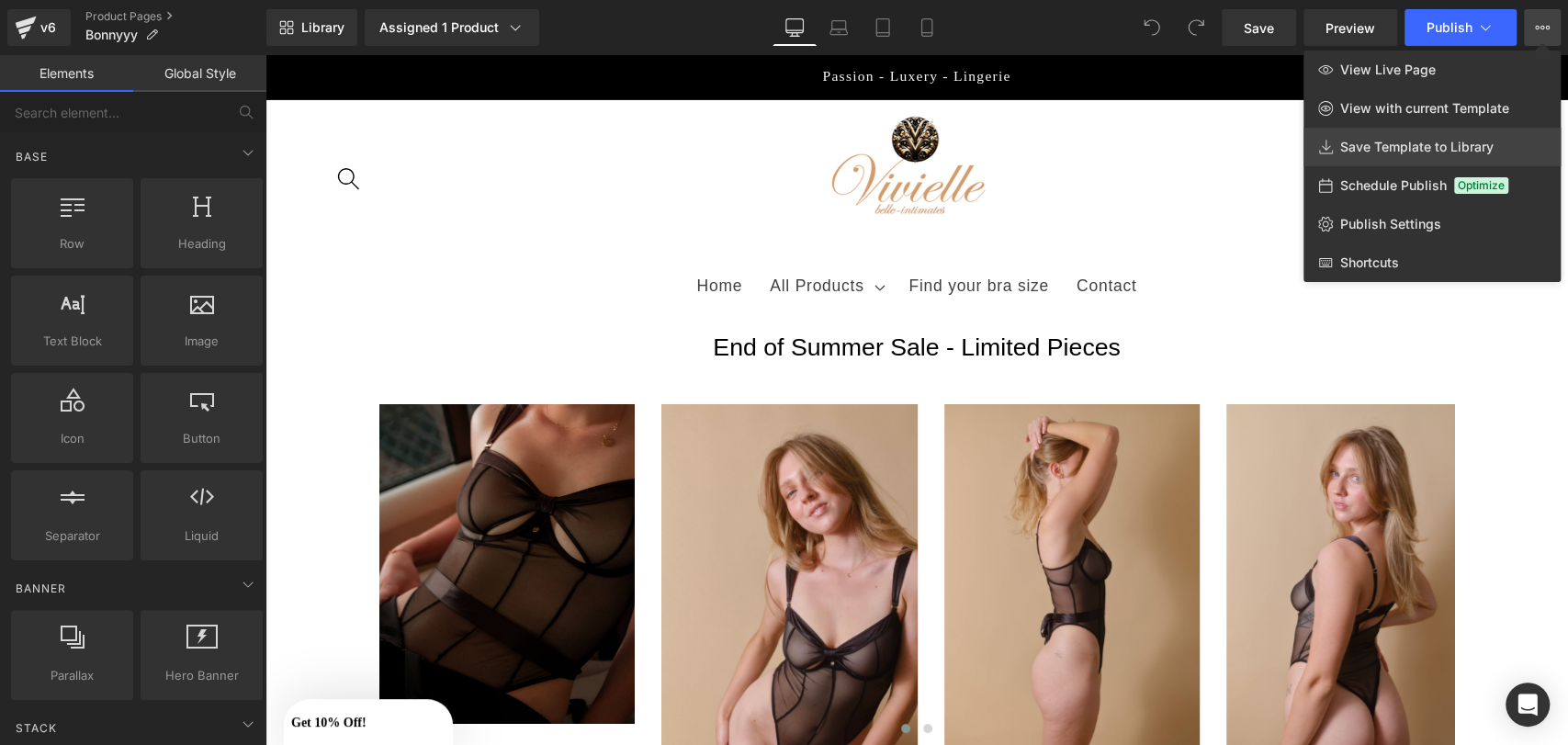
click at [1406, 129] on link "Save Template to Library" at bounding box center [1432, 146] width 257 height 38
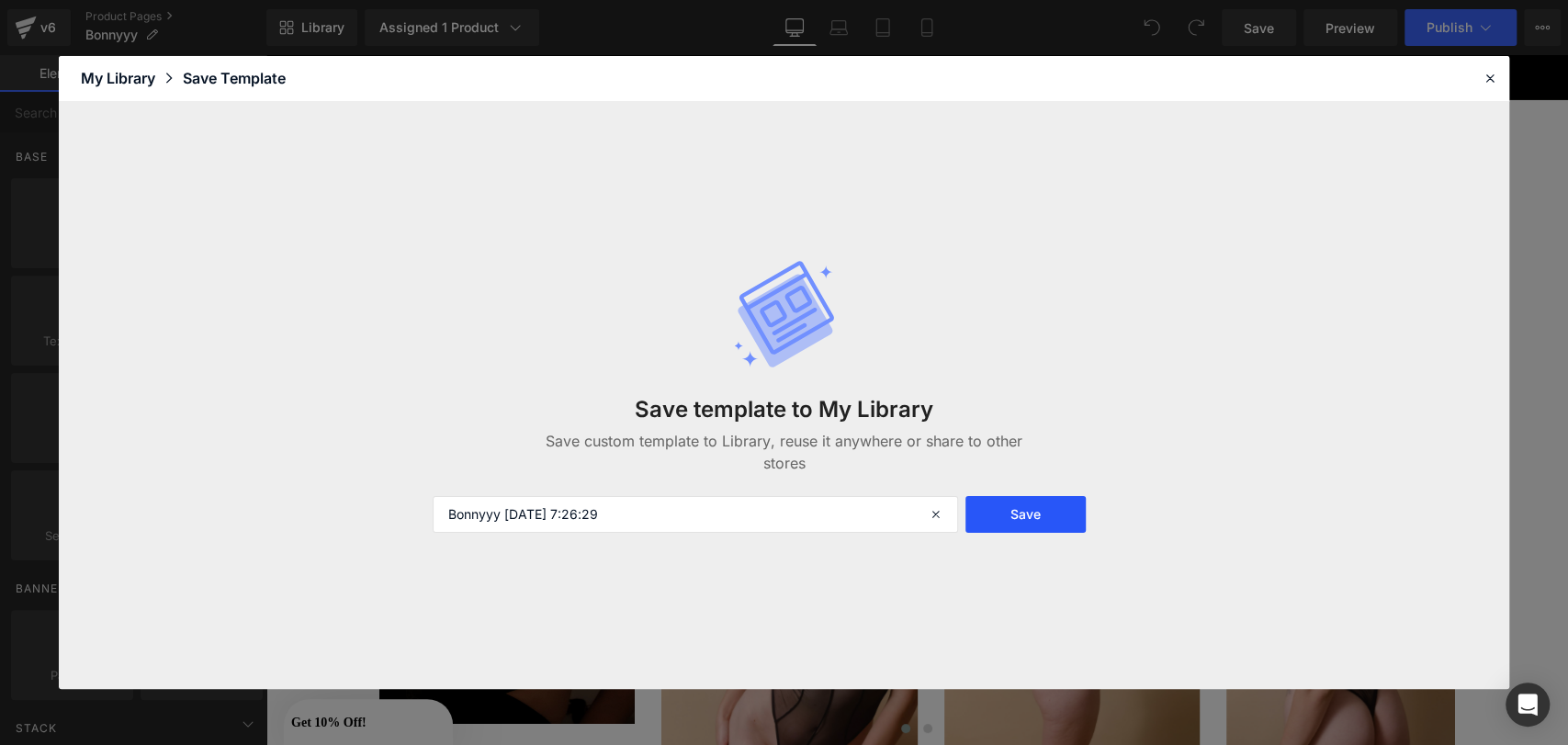
click at [1046, 502] on button "Save" at bounding box center [1026, 514] width 121 height 37
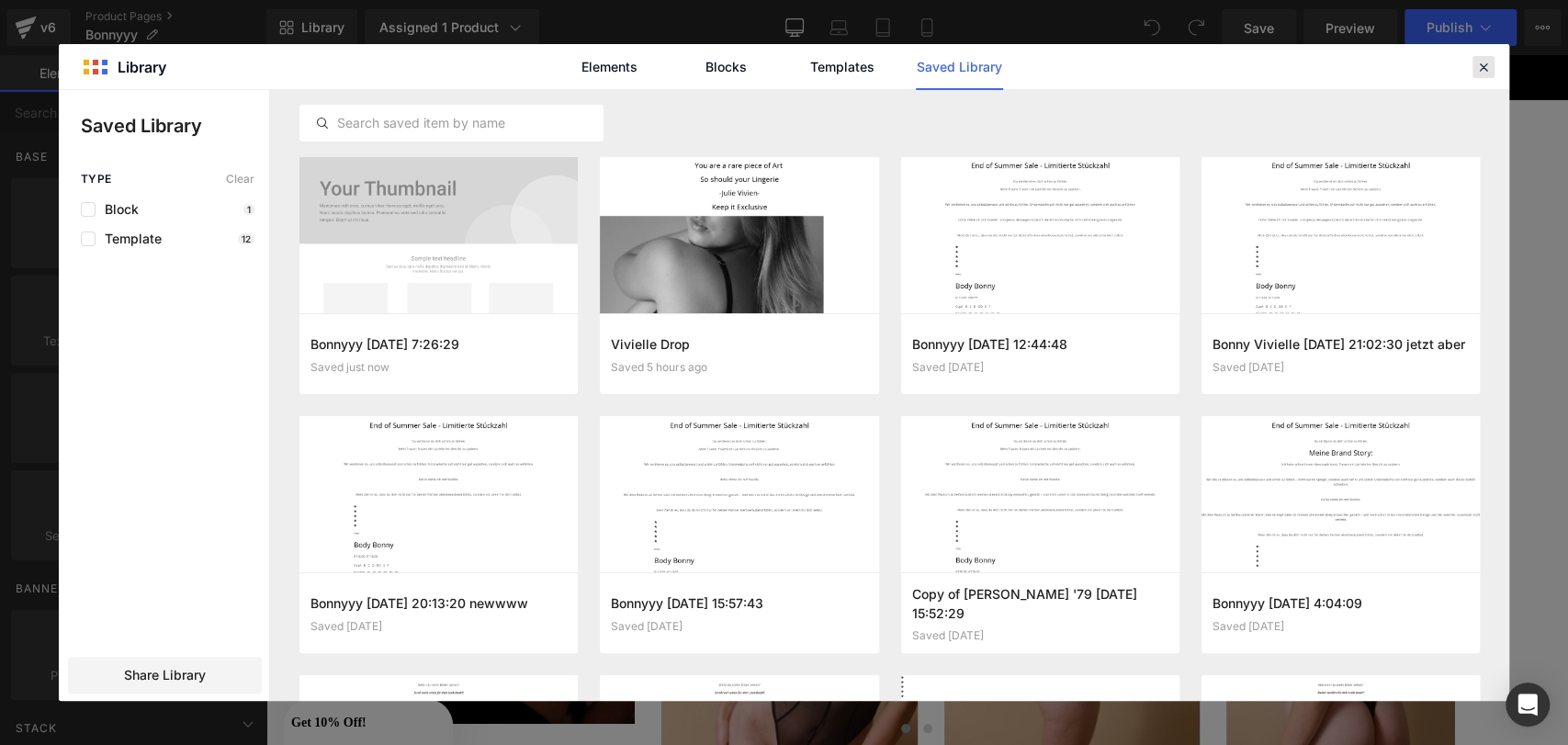
click at [1482, 62] on icon at bounding box center [1484, 68] width 17 height 17
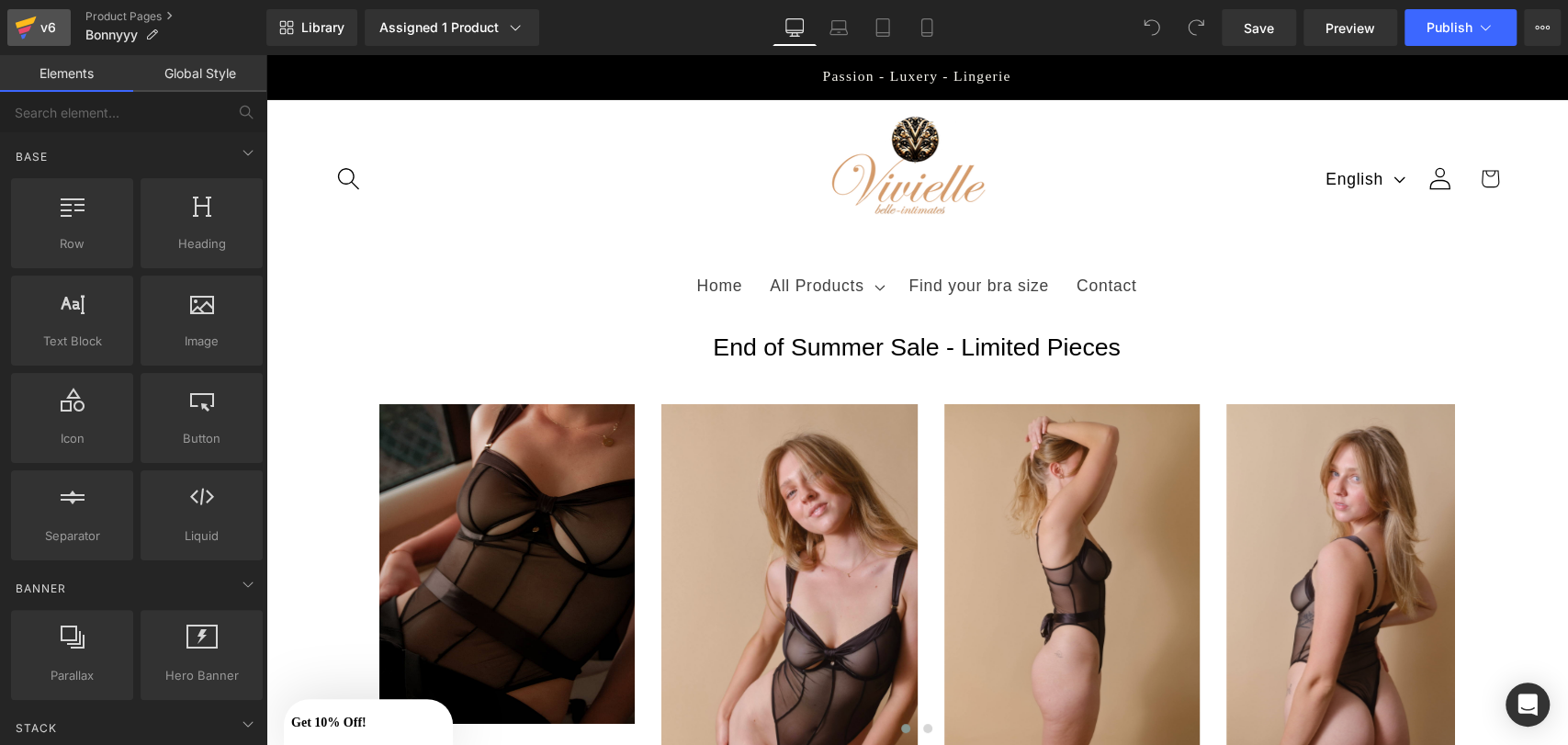
click at [39, 21] on div "v6" at bounding box center [48, 27] width 23 height 23
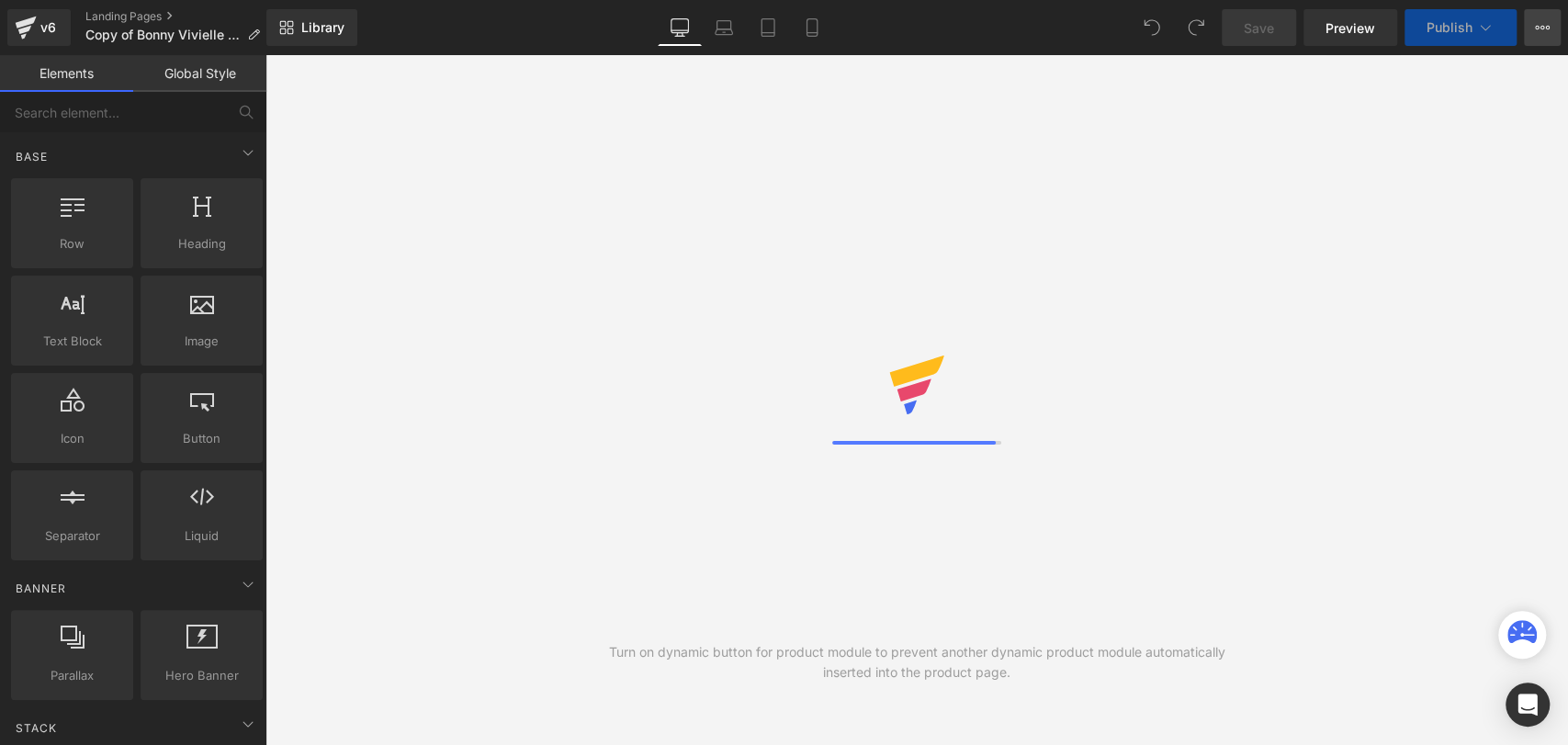
click at [1537, 27] on icon at bounding box center [1543, 28] width 15 height 15
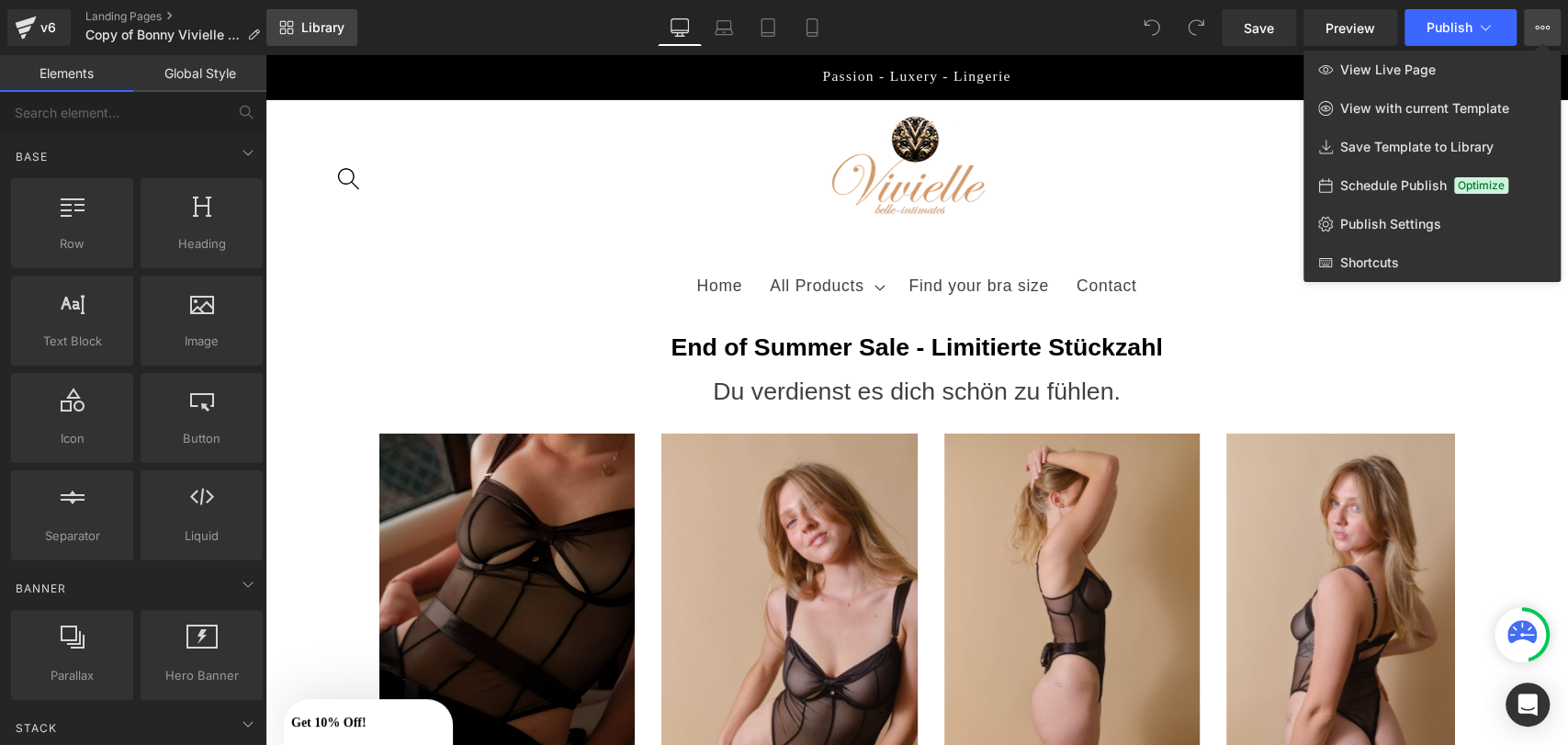
click at [290, 10] on link "Library" at bounding box center [312, 27] width 91 height 37
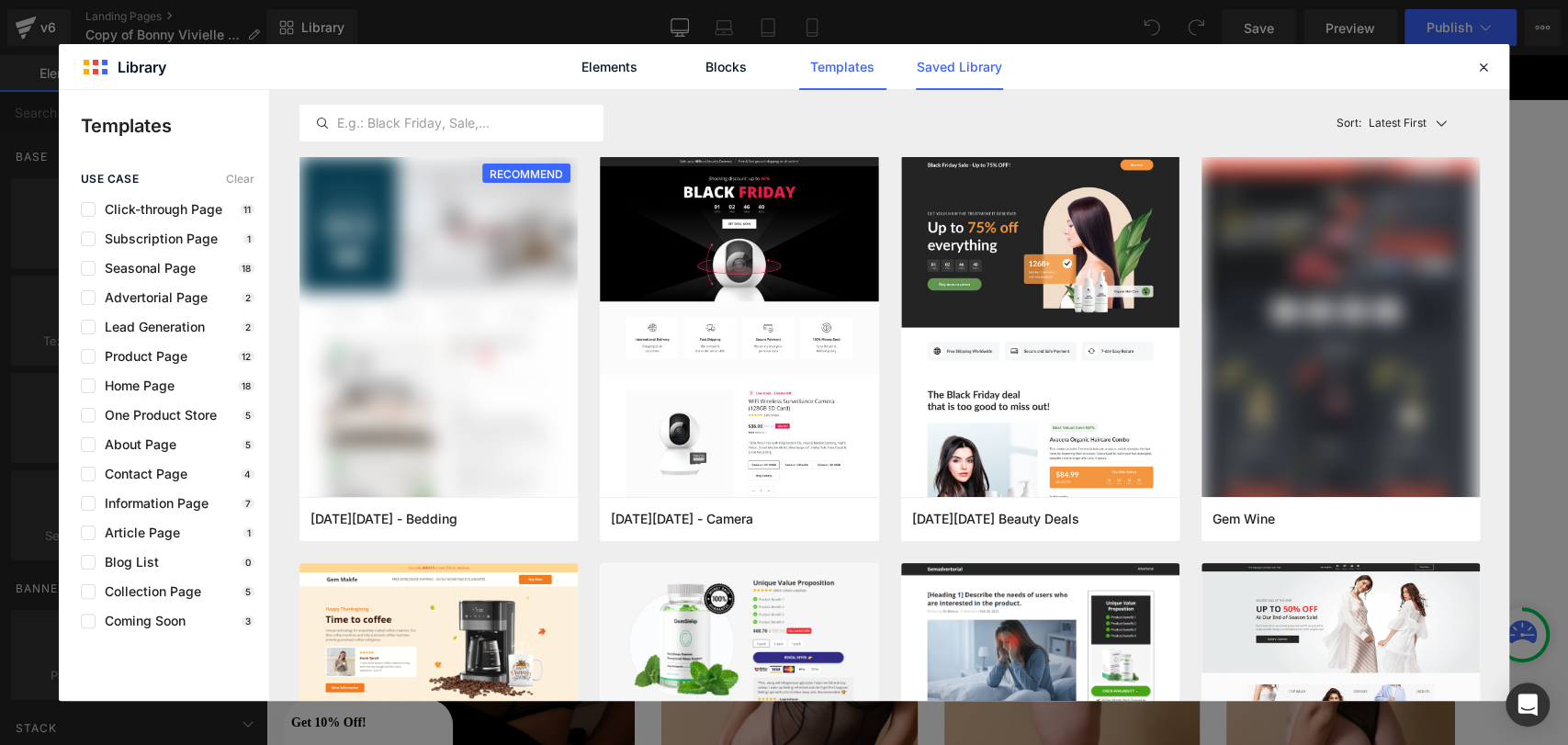
click at [952, 50] on link "Saved Library" at bounding box center [959, 67] width 87 height 46
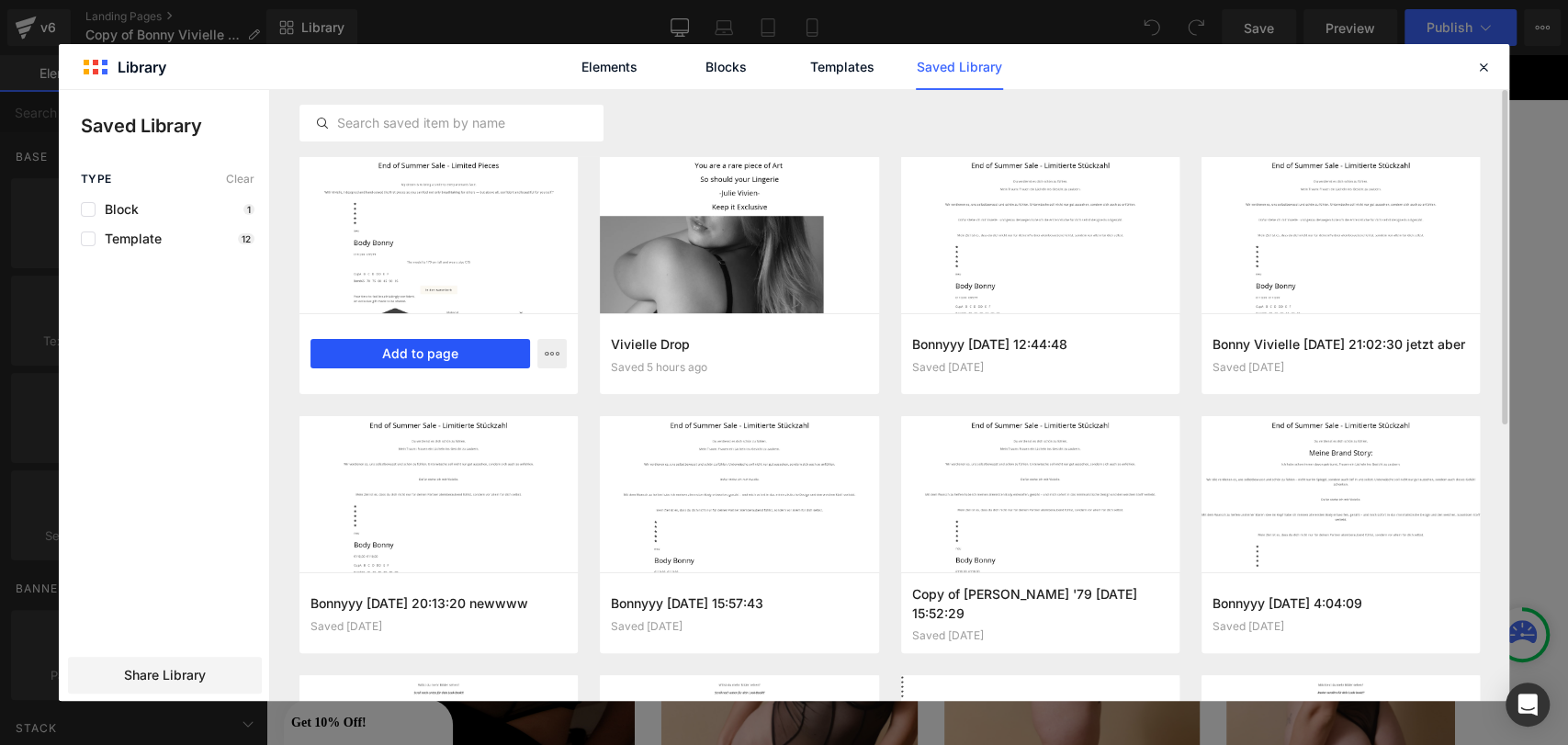
click at [396, 349] on button "Add to page" at bounding box center [420, 353] width 220 height 29
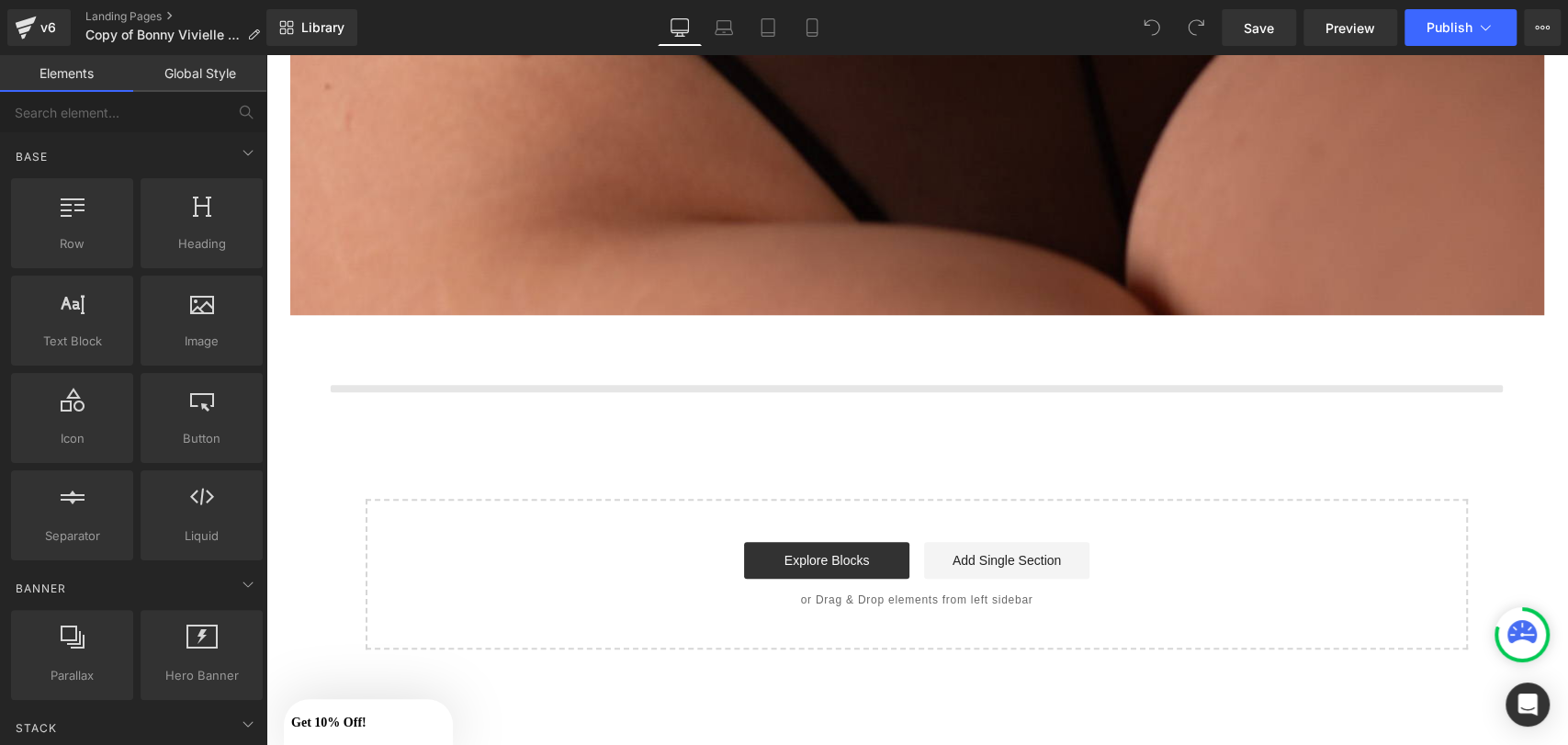
scroll to position [5734, 0]
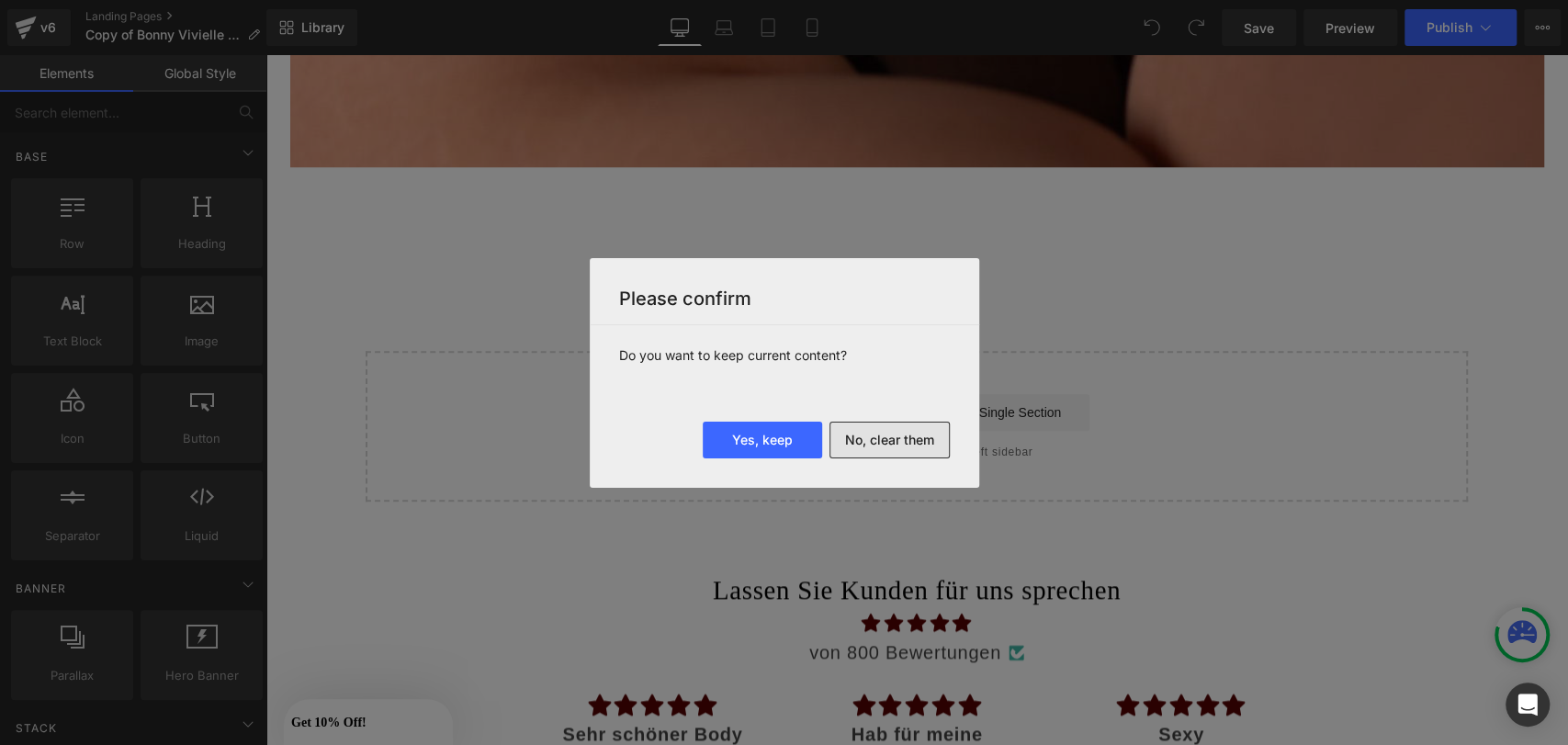
click at [891, 444] on button "No, clear them" at bounding box center [890, 439] width 120 height 37
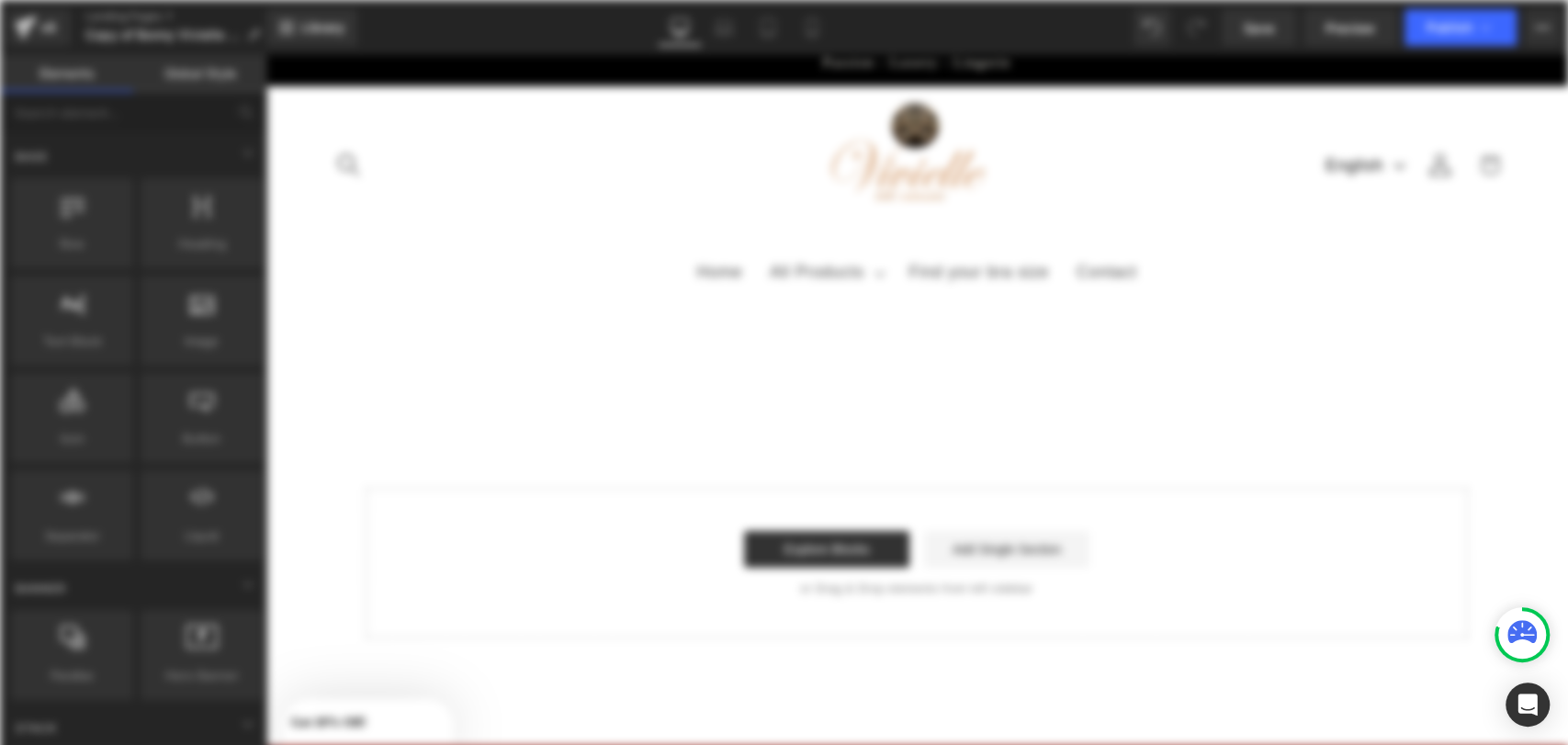
scroll to position [0, 0]
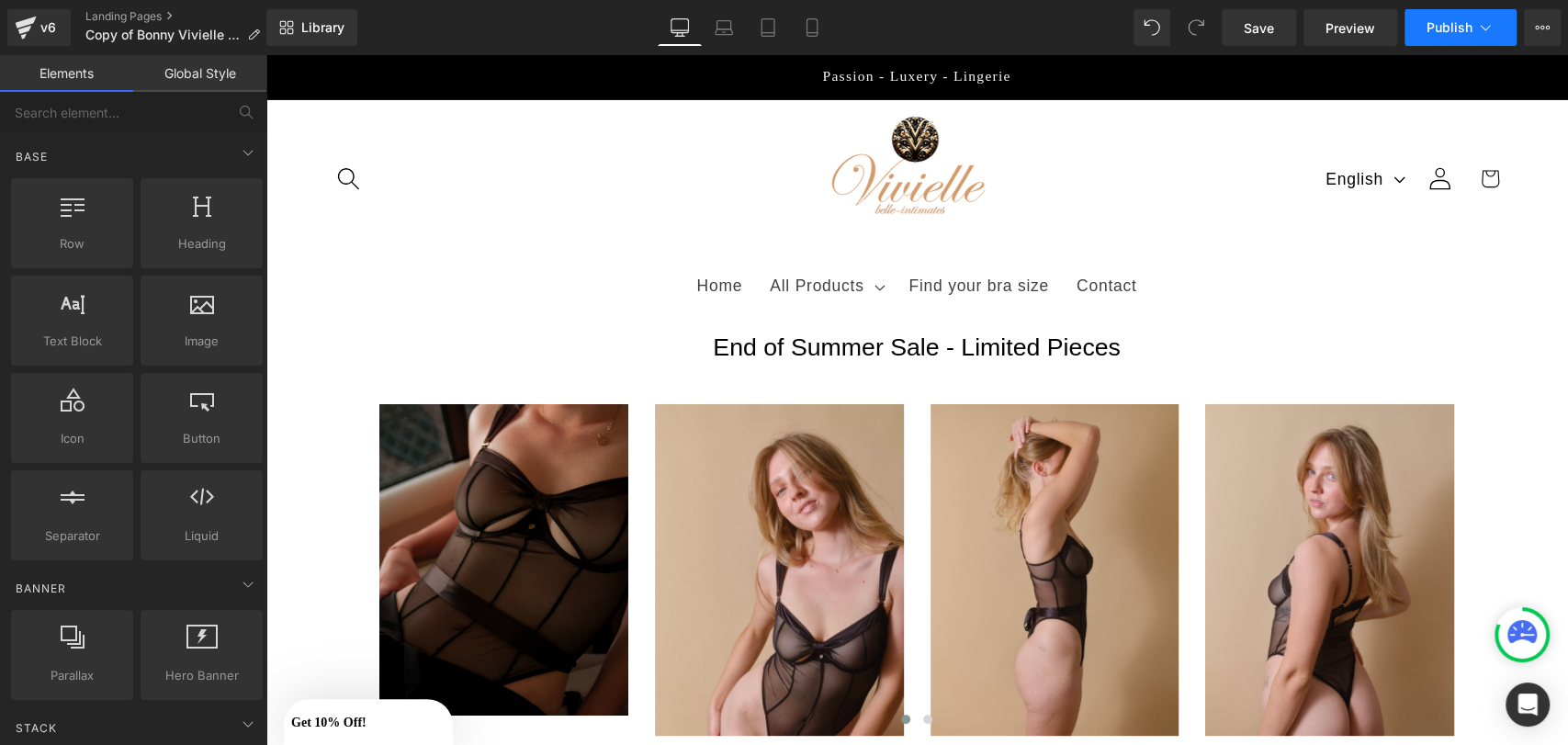
click at [1440, 29] on span "Publish" at bounding box center [1449, 28] width 46 height 15
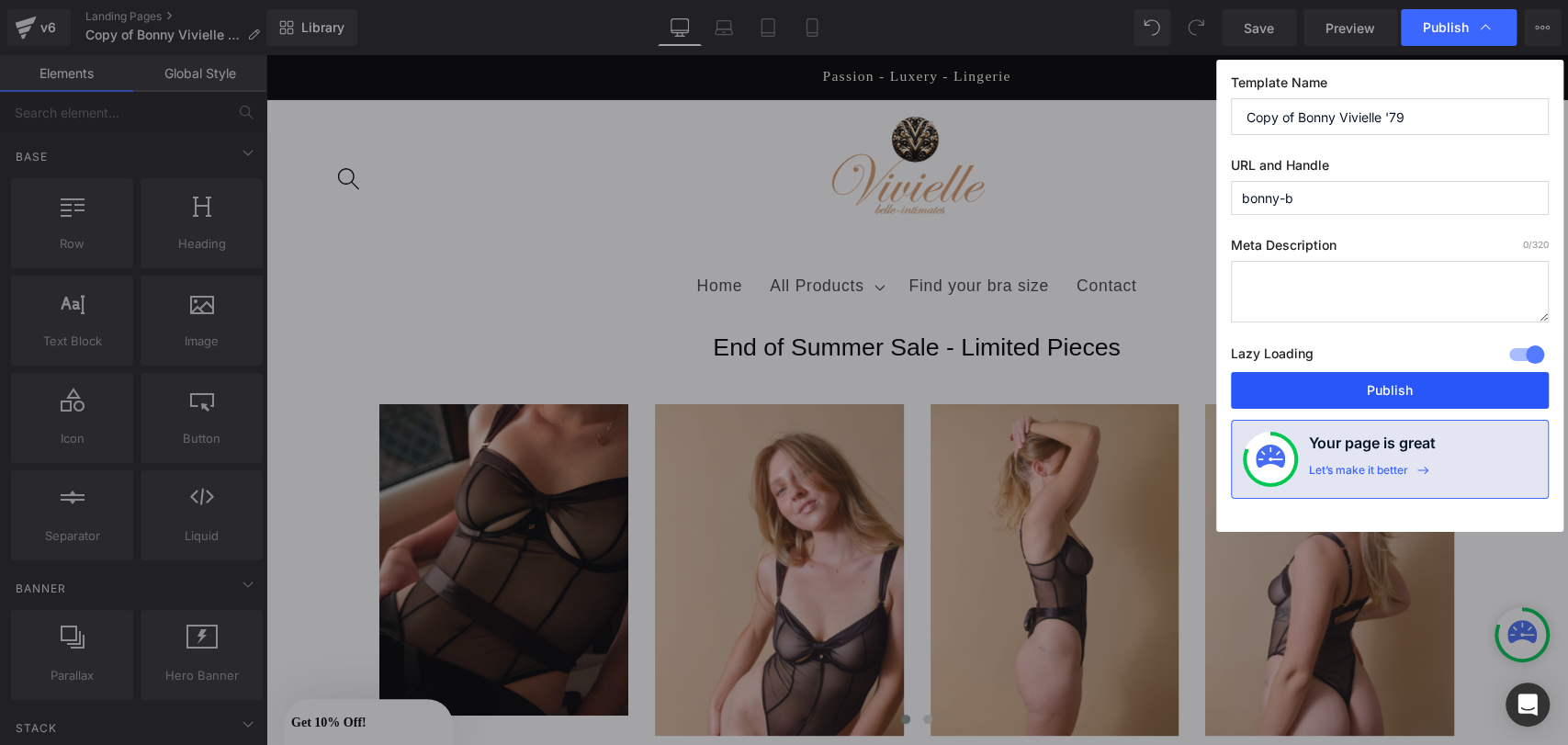
click at [1314, 383] on button "Publish" at bounding box center [1390, 389] width 318 height 37
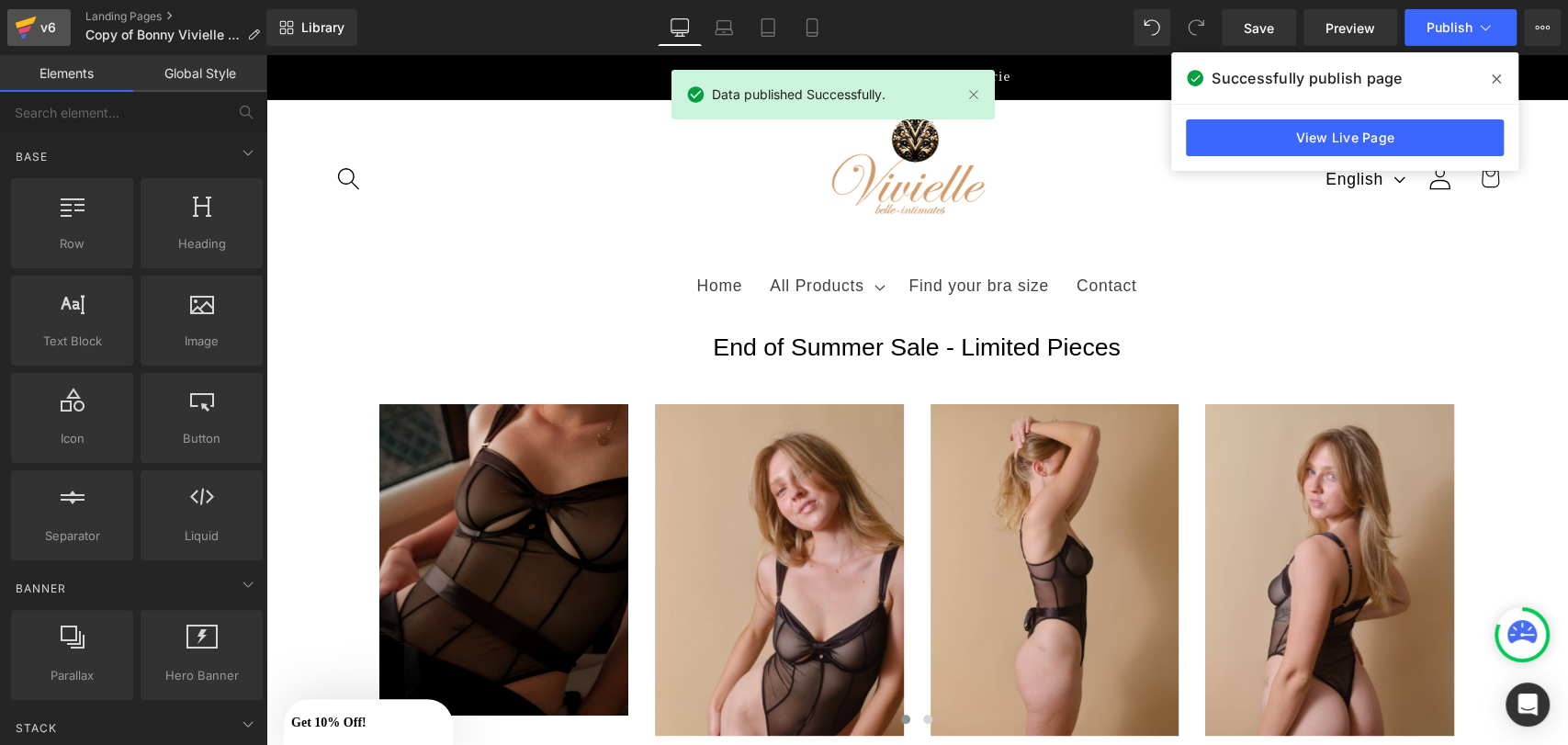
click at [42, 21] on div "v6" at bounding box center [48, 27] width 23 height 23
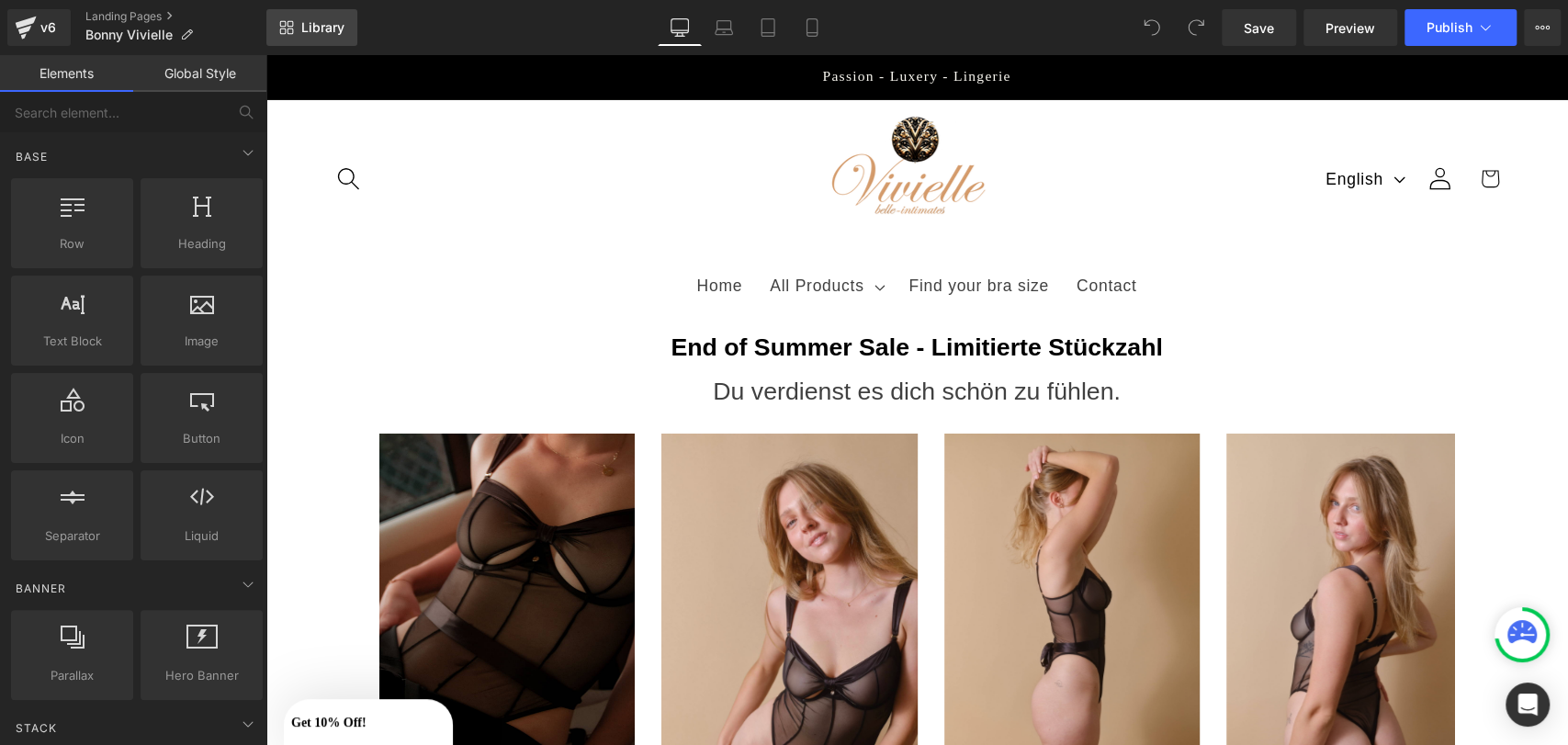
click at [315, 21] on span "Library" at bounding box center [323, 28] width 43 height 17
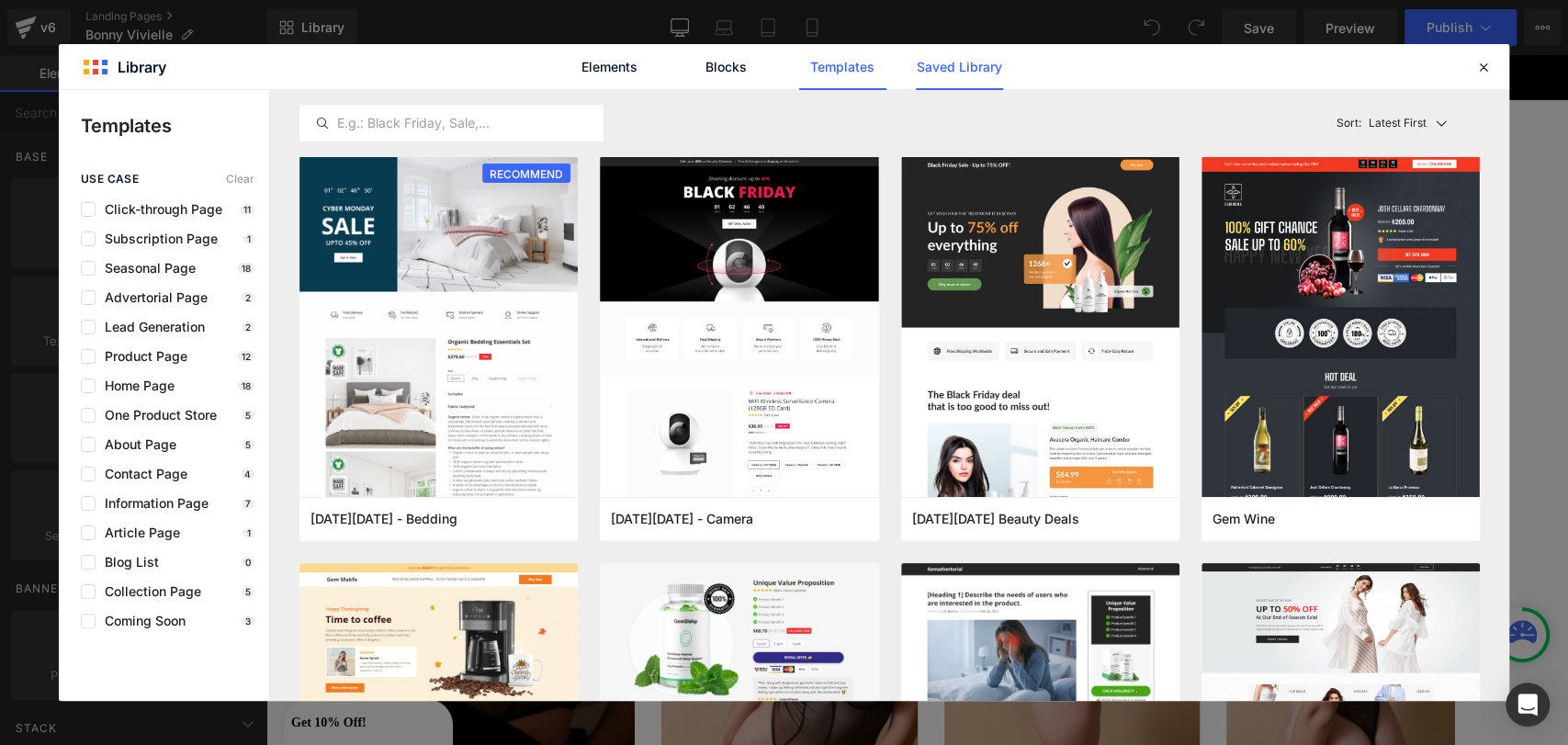
click at [937, 68] on link "Saved Library" at bounding box center [959, 67] width 87 height 46
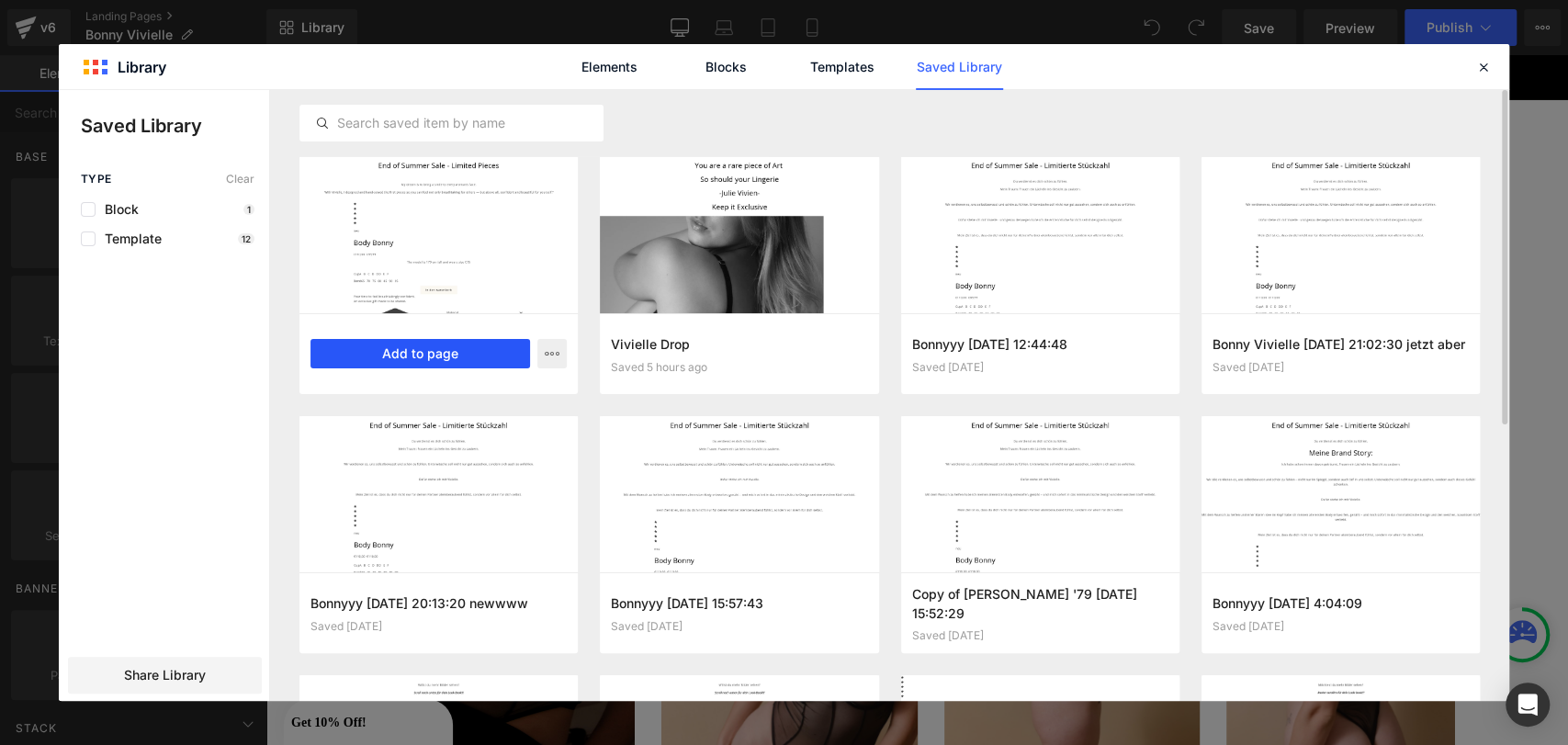
click at [447, 353] on button "Add to page" at bounding box center [420, 353] width 220 height 29
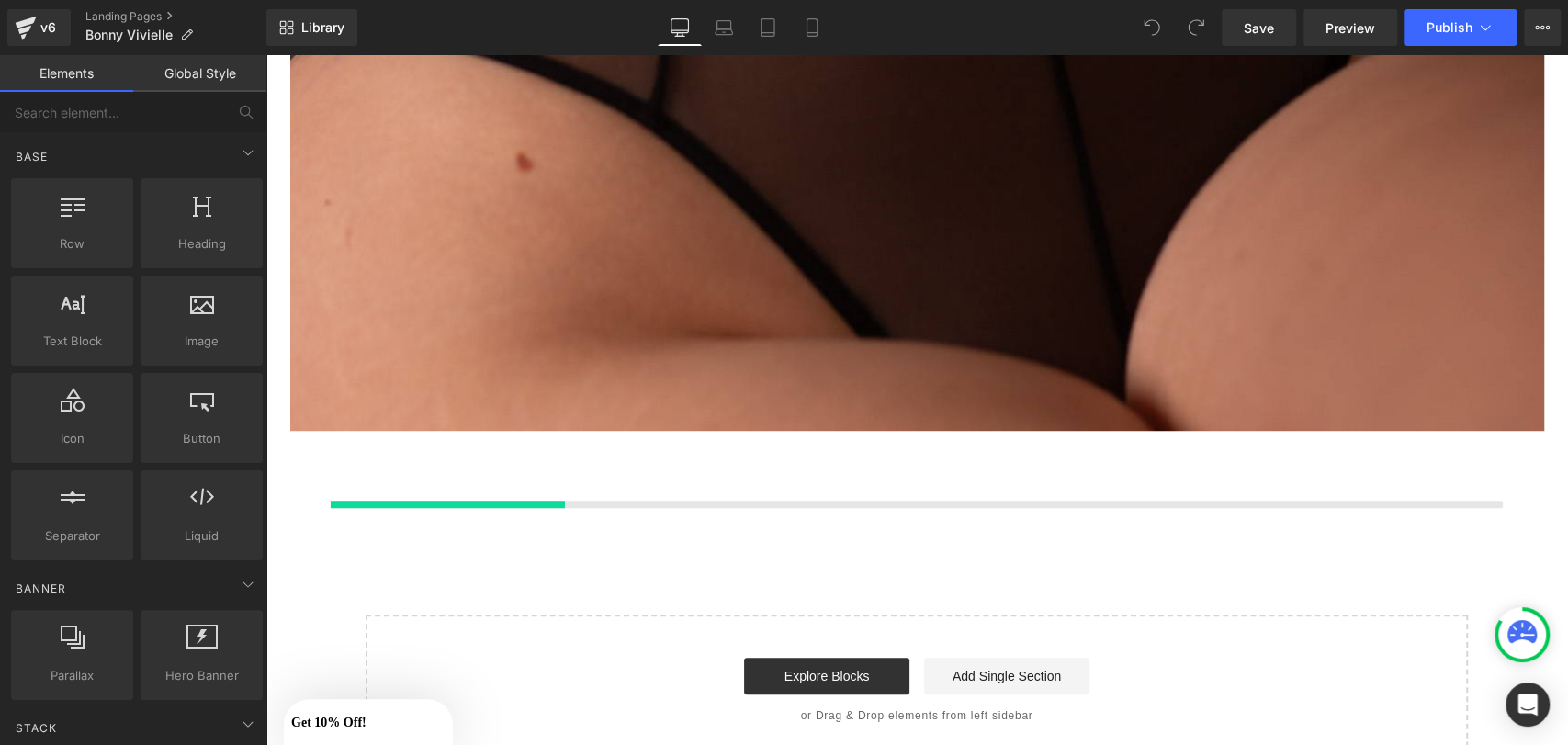
scroll to position [5734, 0]
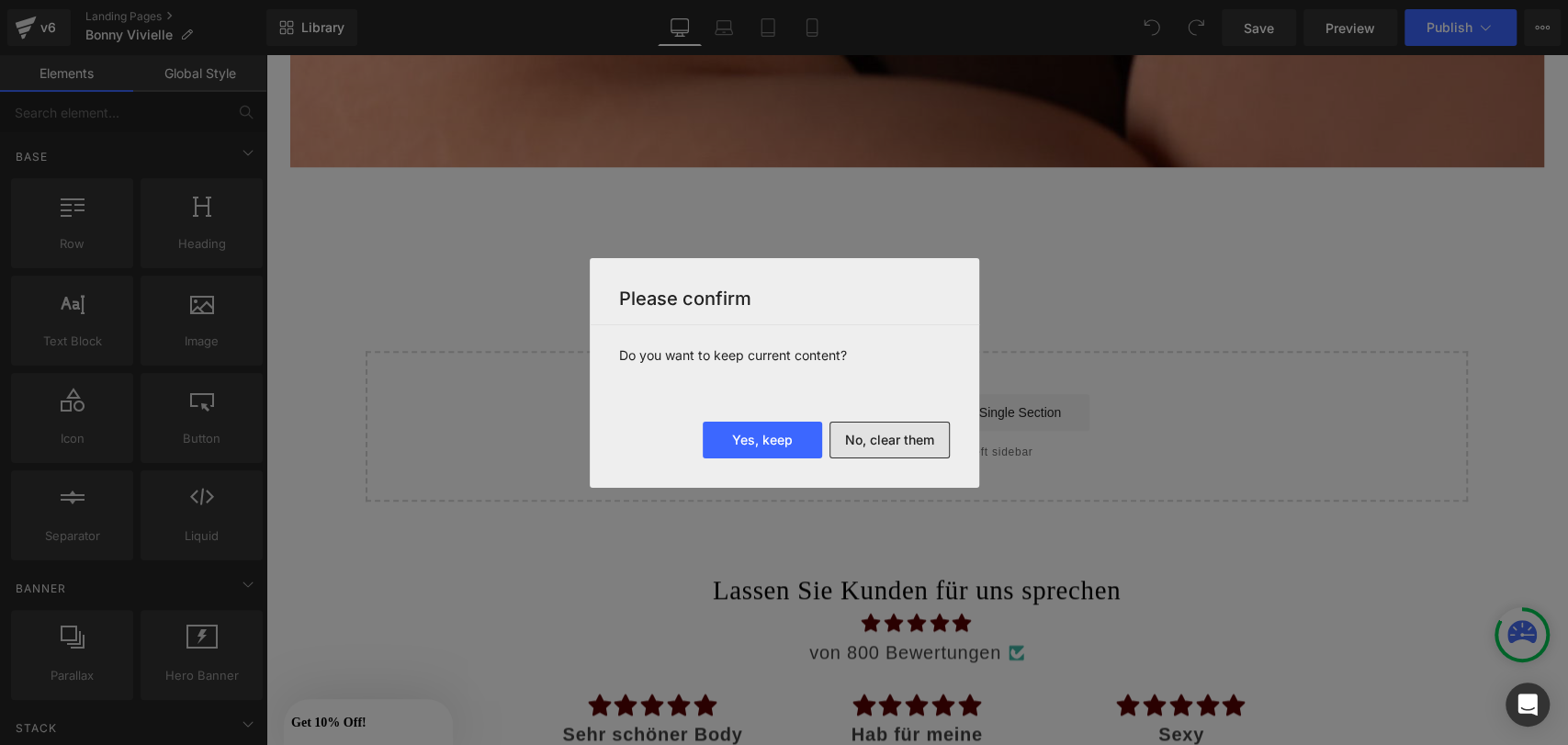
click at [895, 435] on button "No, clear them" at bounding box center [890, 439] width 120 height 37
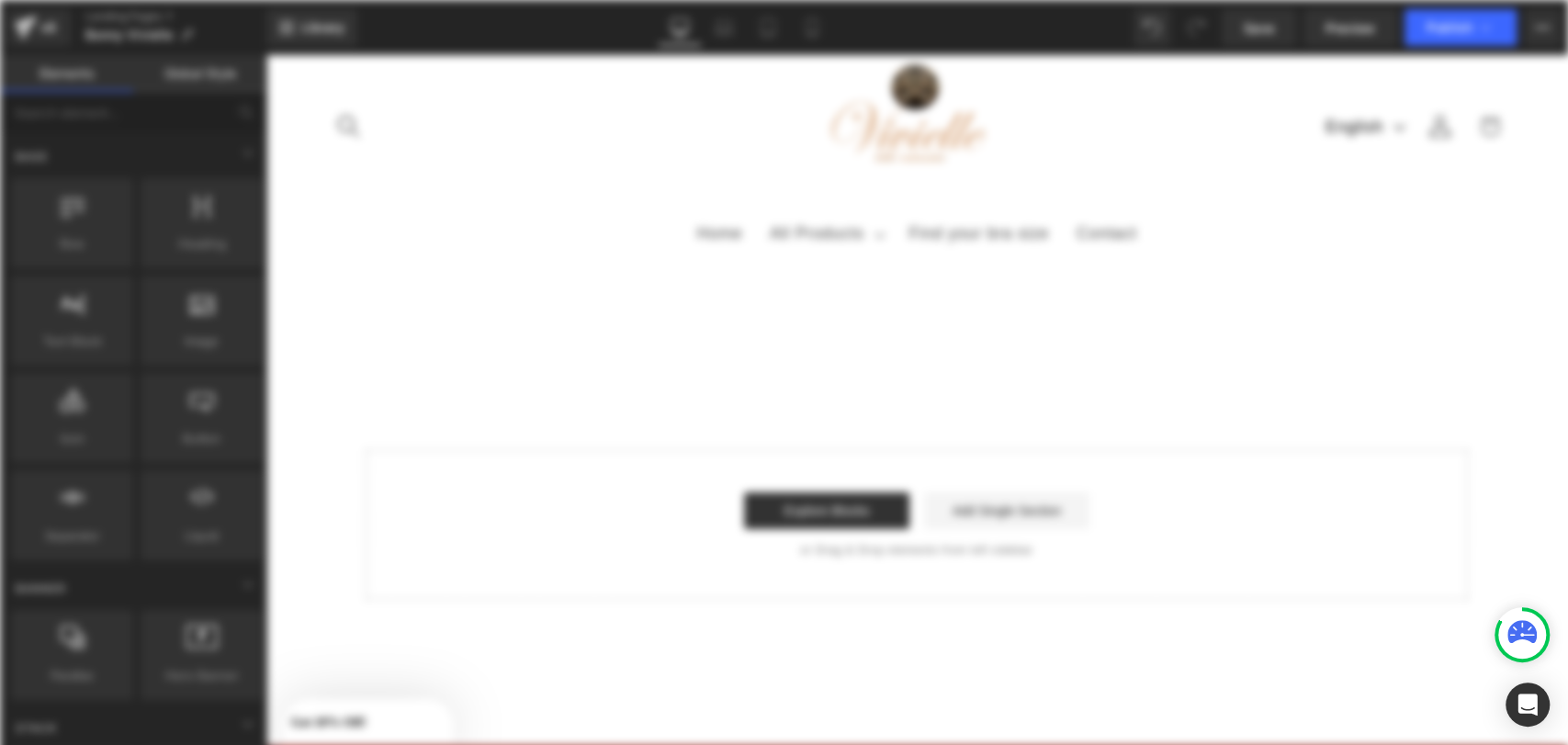
scroll to position [0, 0]
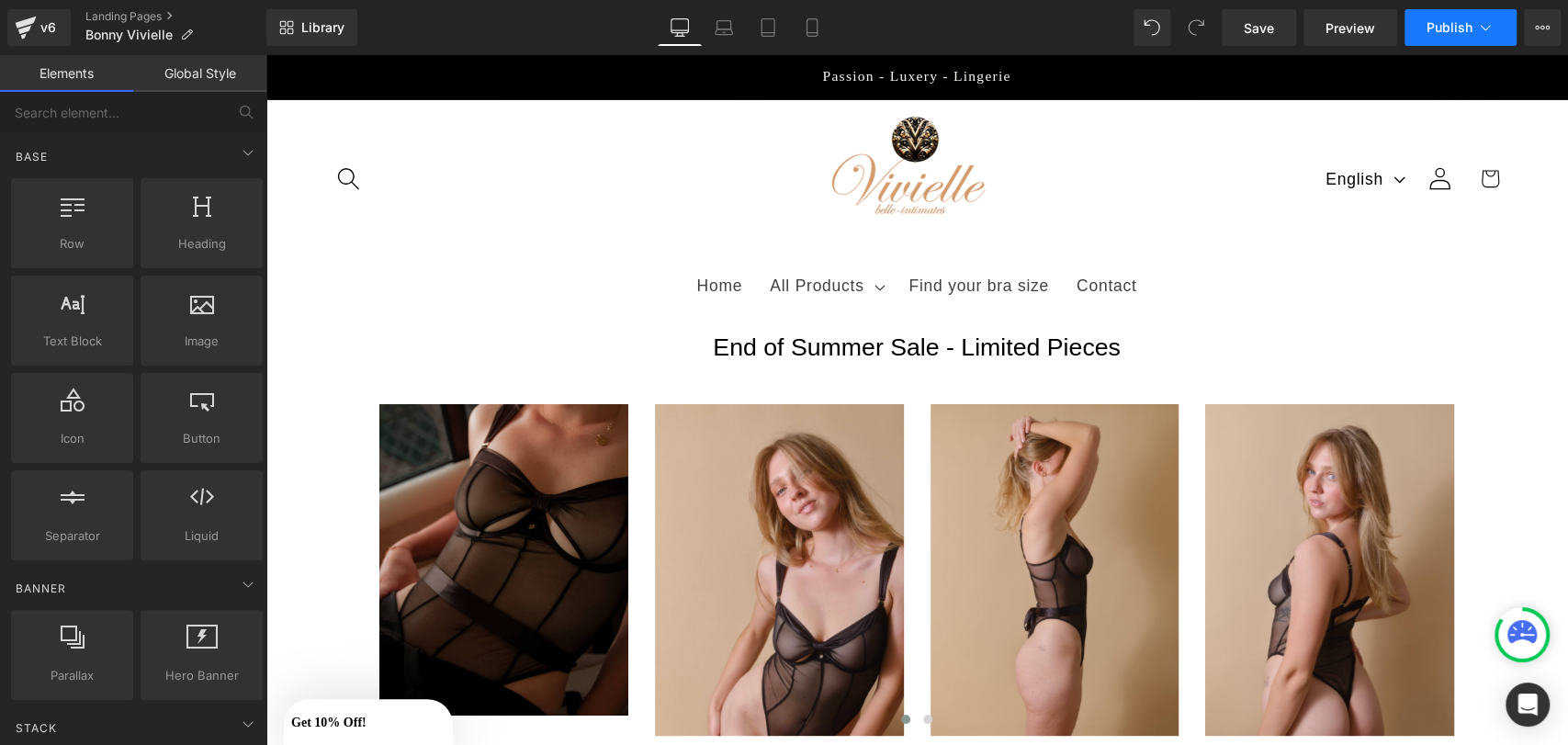
click at [1454, 34] on span "Publish" at bounding box center [1449, 28] width 46 height 15
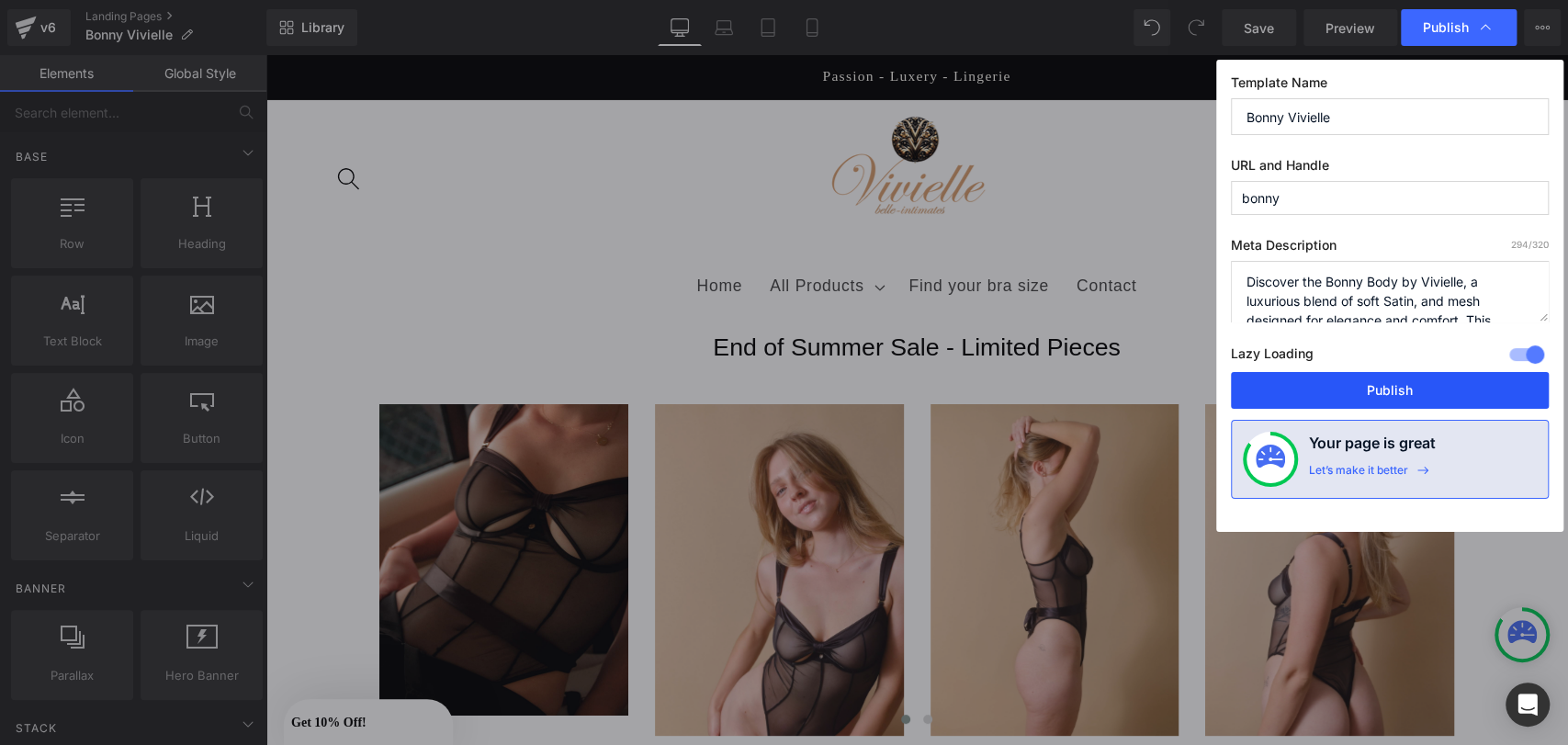
click at [1339, 393] on button "Publish" at bounding box center [1390, 389] width 318 height 37
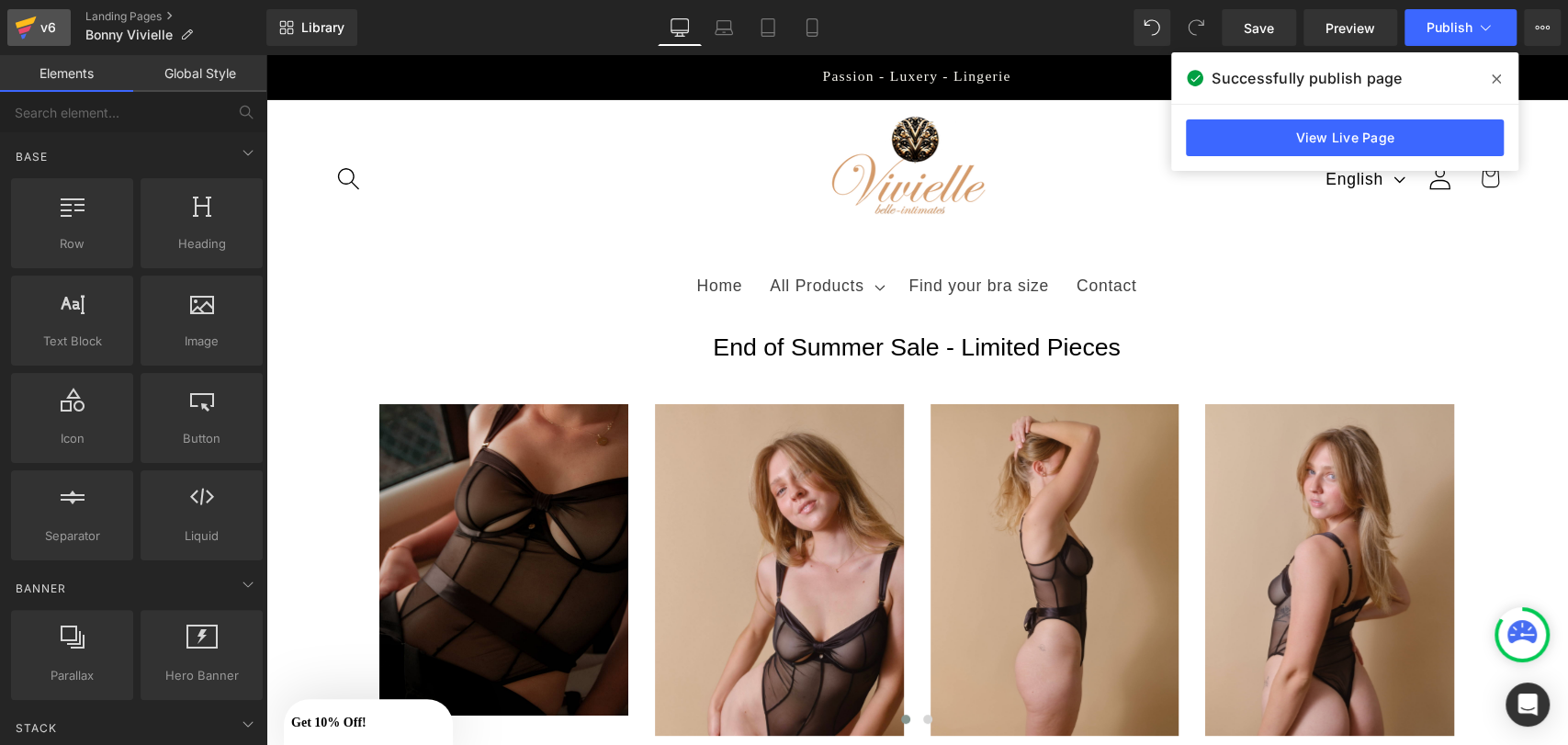
click at [37, 35] on div "v6" at bounding box center [48, 27] width 23 height 23
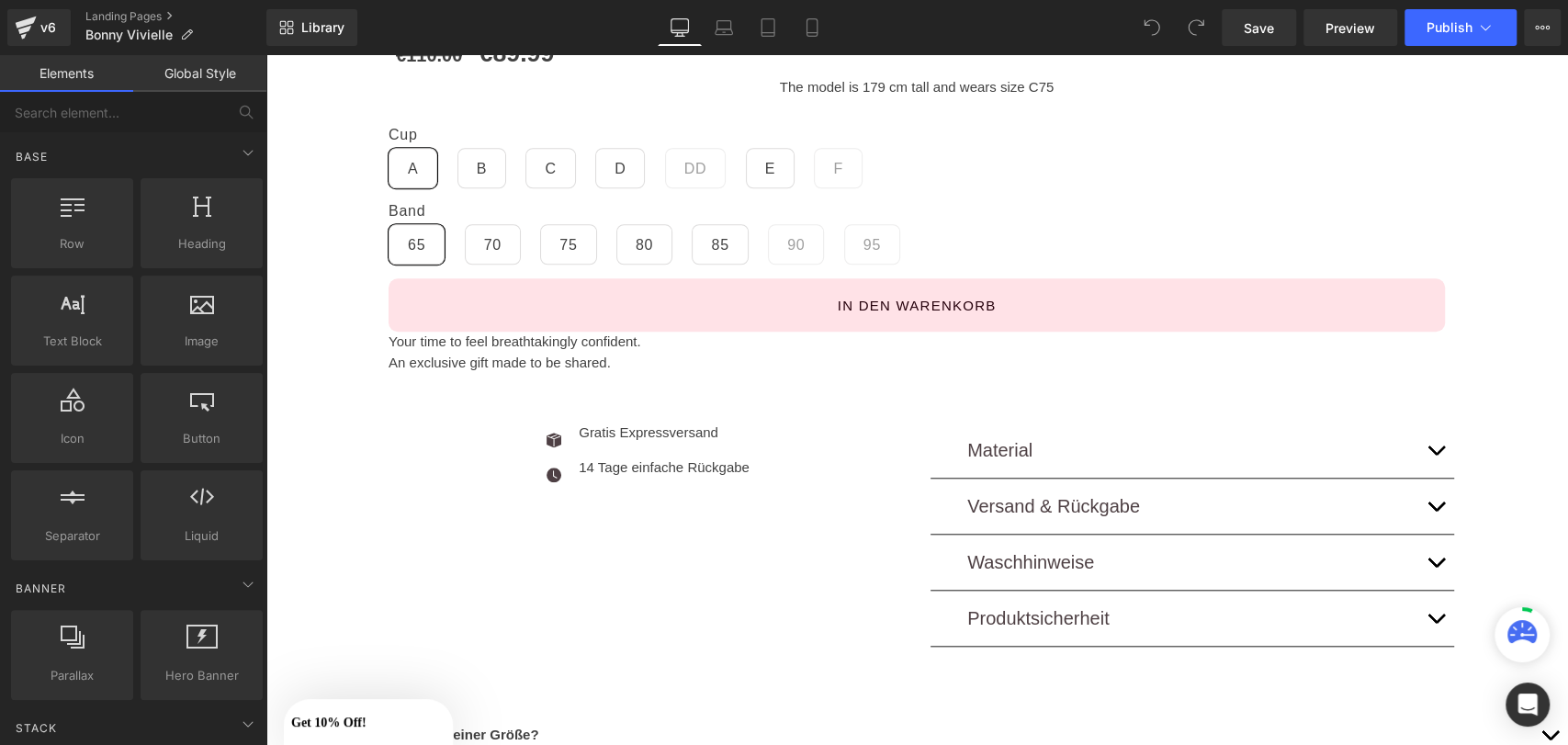
scroll to position [1014, 0]
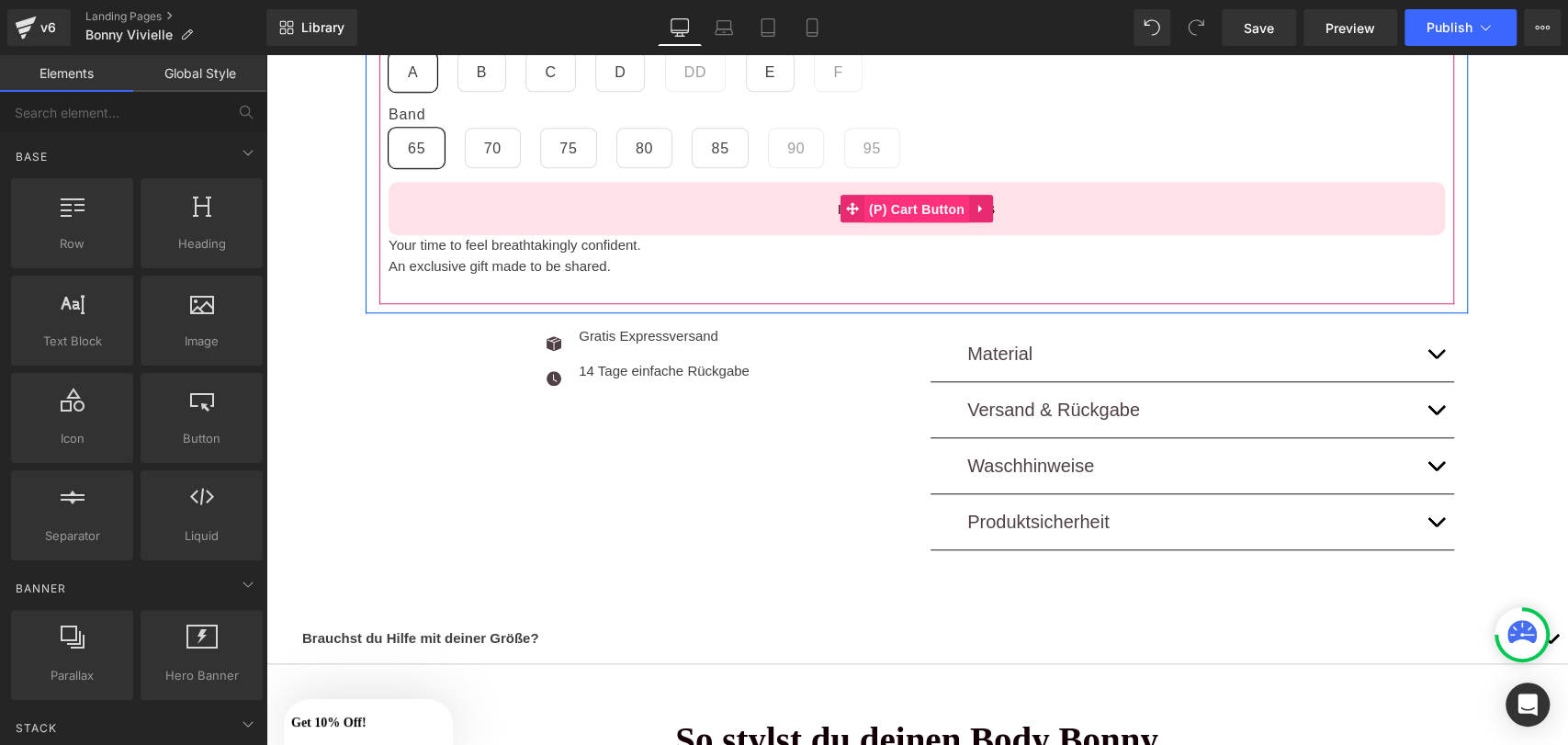
click at [911, 221] on span "(P) Cart Button" at bounding box center [917, 209] width 105 height 27
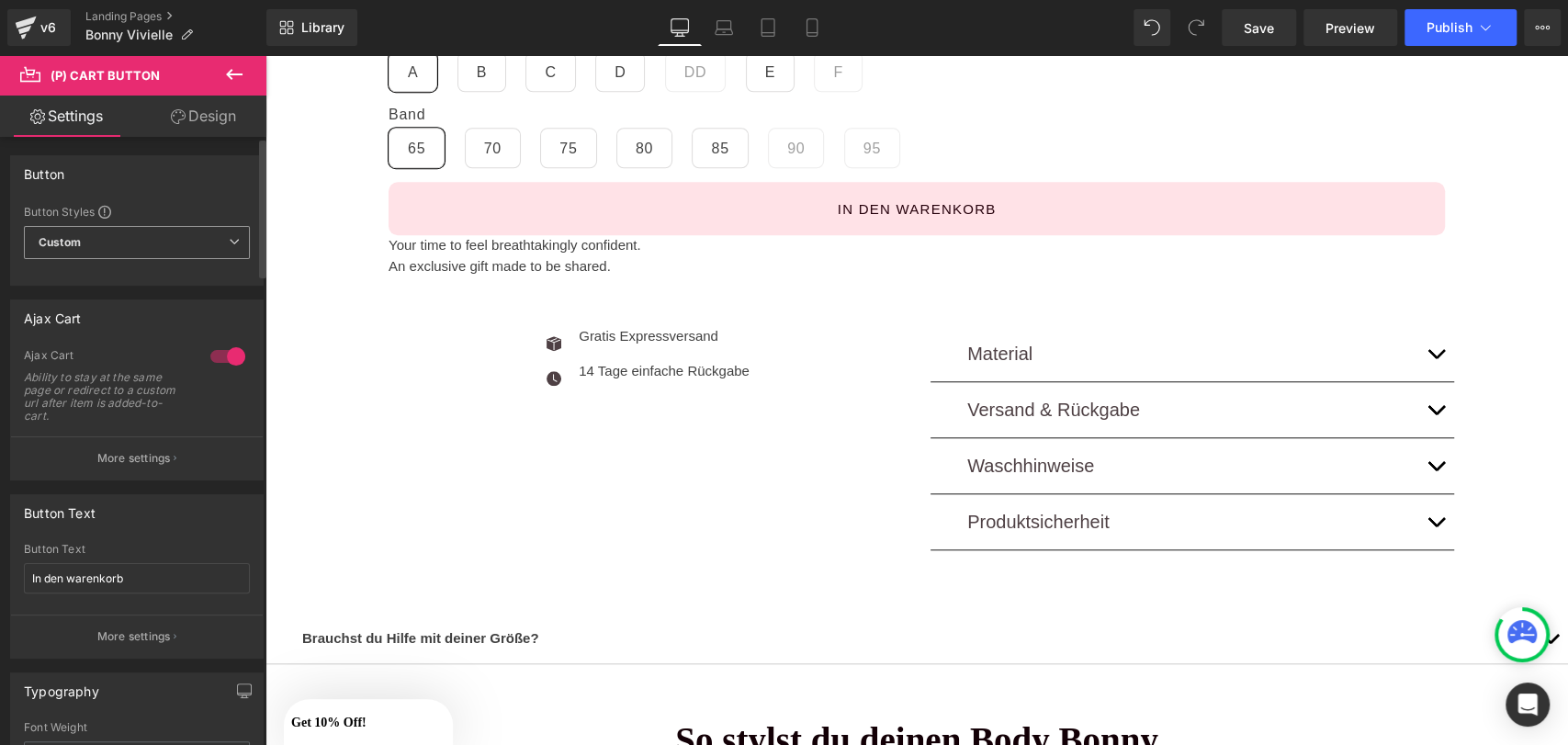
click at [145, 254] on span "Custom" at bounding box center [136, 242] width 226 height 33
click at [135, 386] on div "Ability to stay at the same page or redirect to a custom url after item is adde…" at bounding box center [106, 396] width 165 height 52
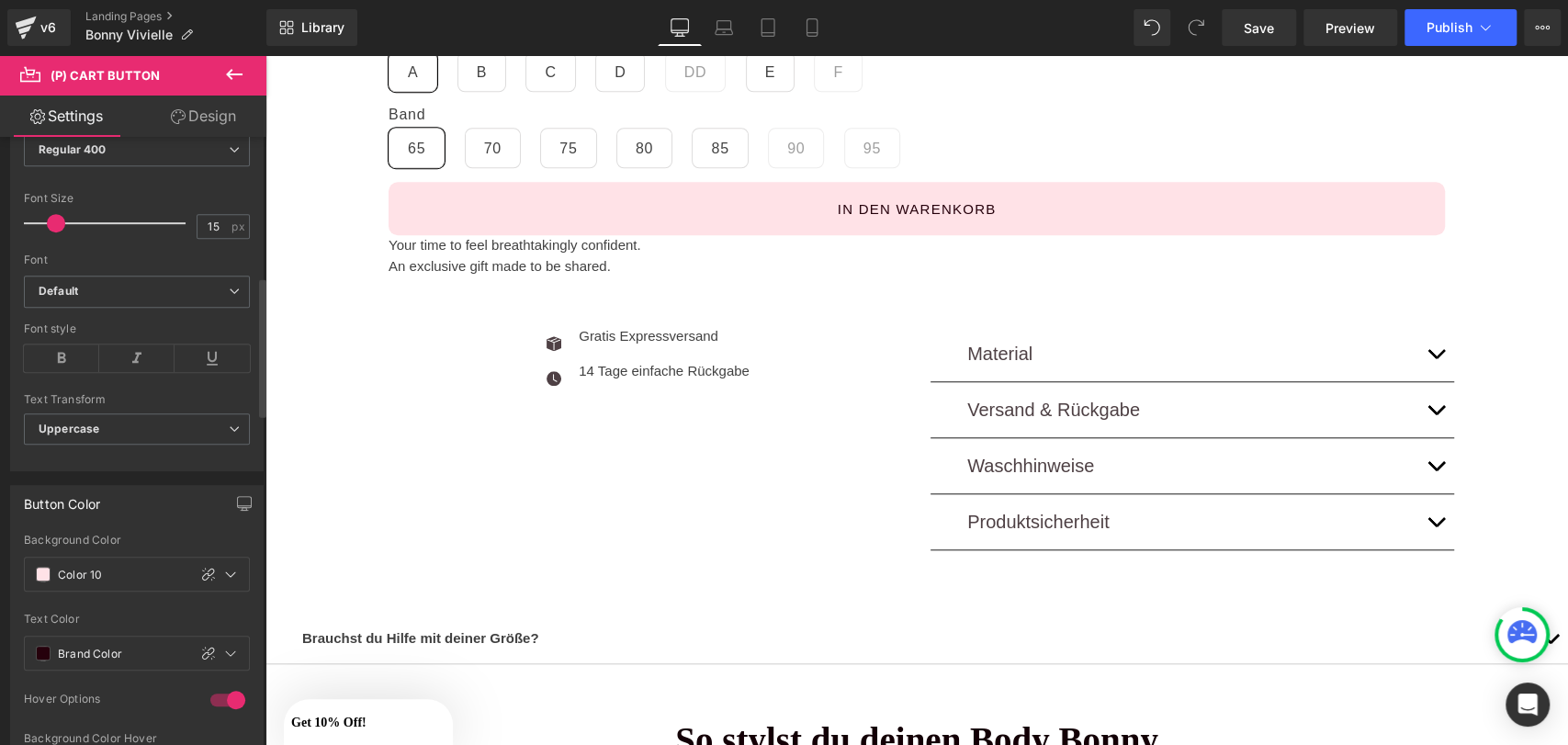
scroll to position [620, 0]
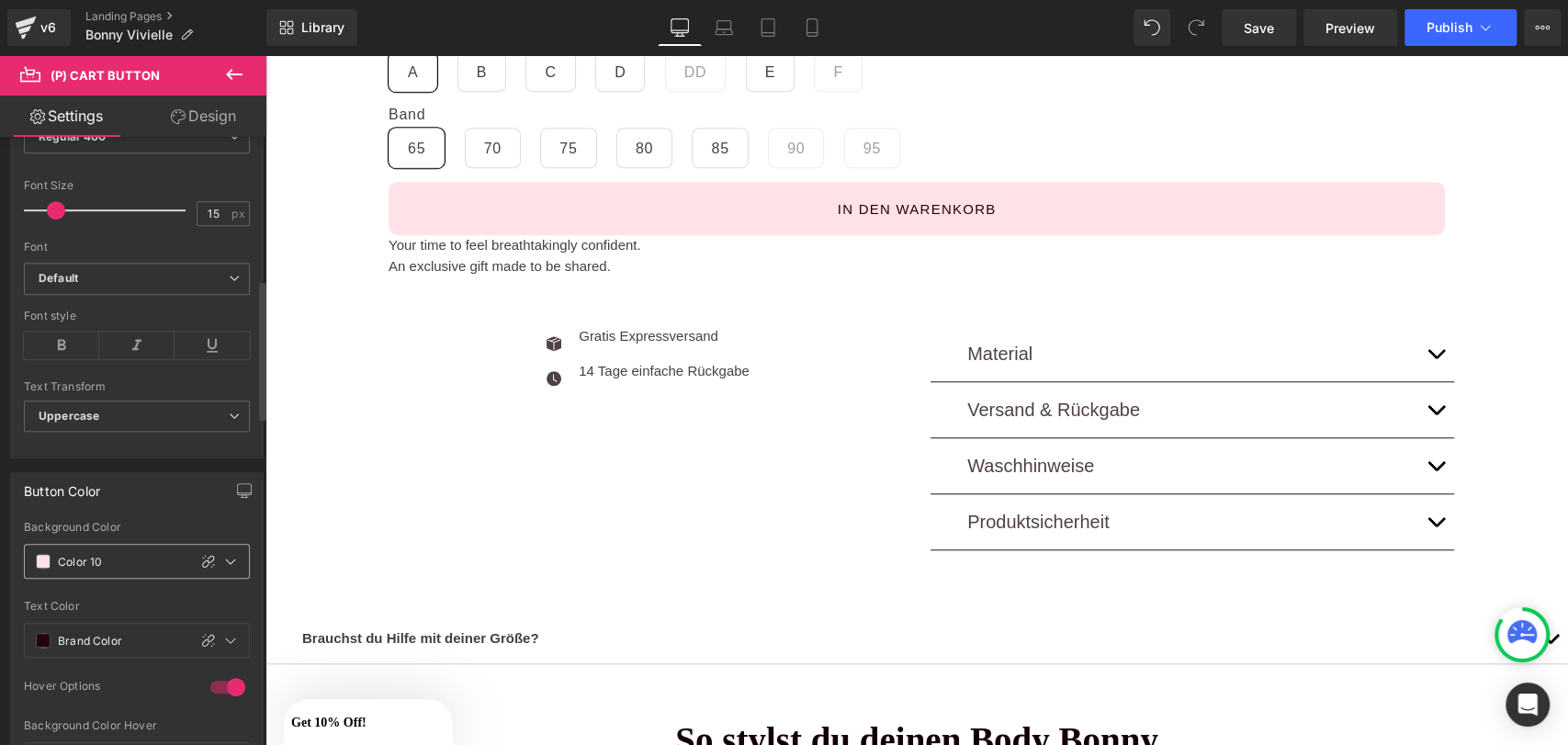
click at [66, 555] on input "Color 10" at bounding box center [118, 561] width 120 height 21
type input "0"
click at [52, 555] on div "Color 10" at bounding box center [105, 561] width 161 height 33
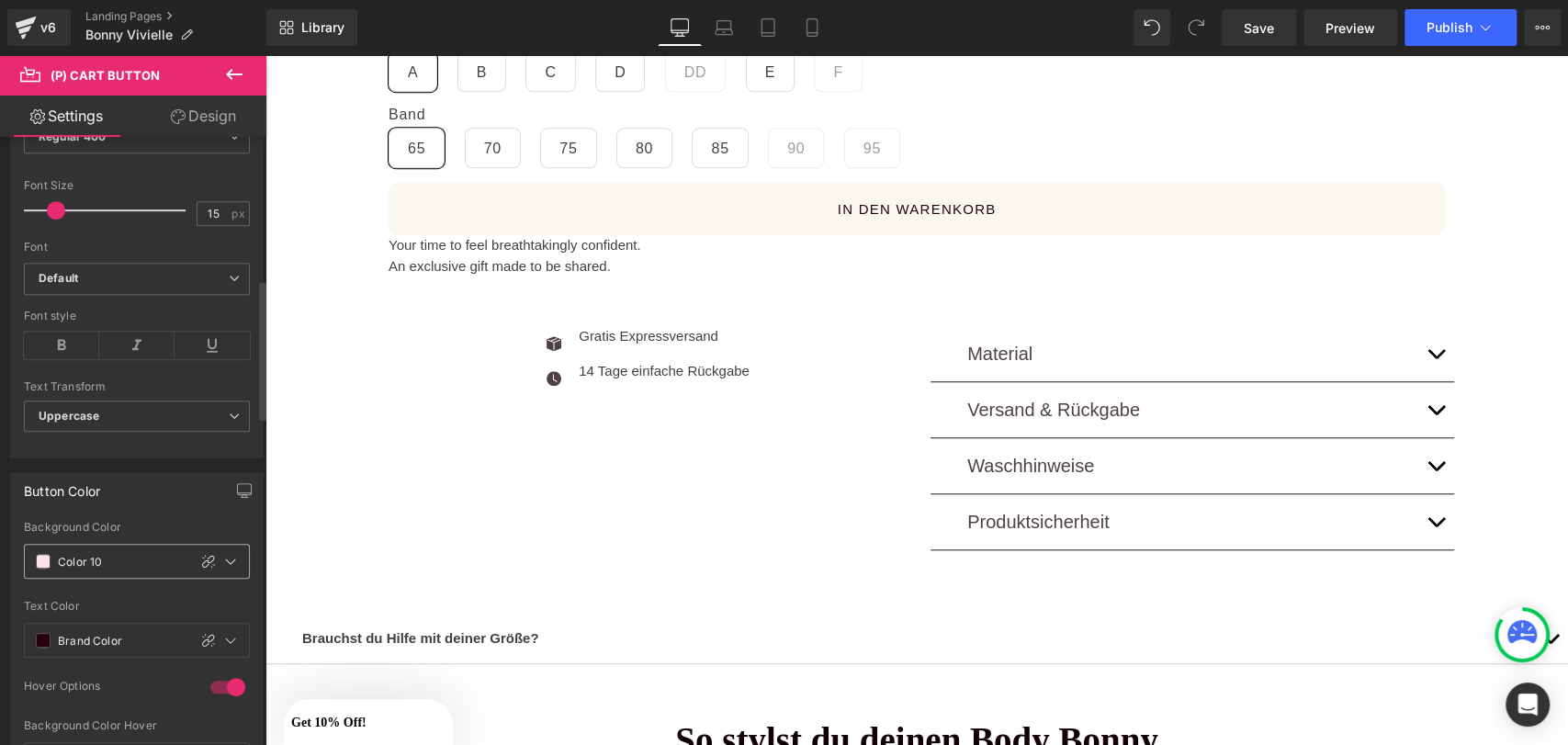
click at [37, 554] on span at bounding box center [43, 561] width 15 height 15
click at [223, 555] on icon at bounding box center [231, 561] width 15 height 15
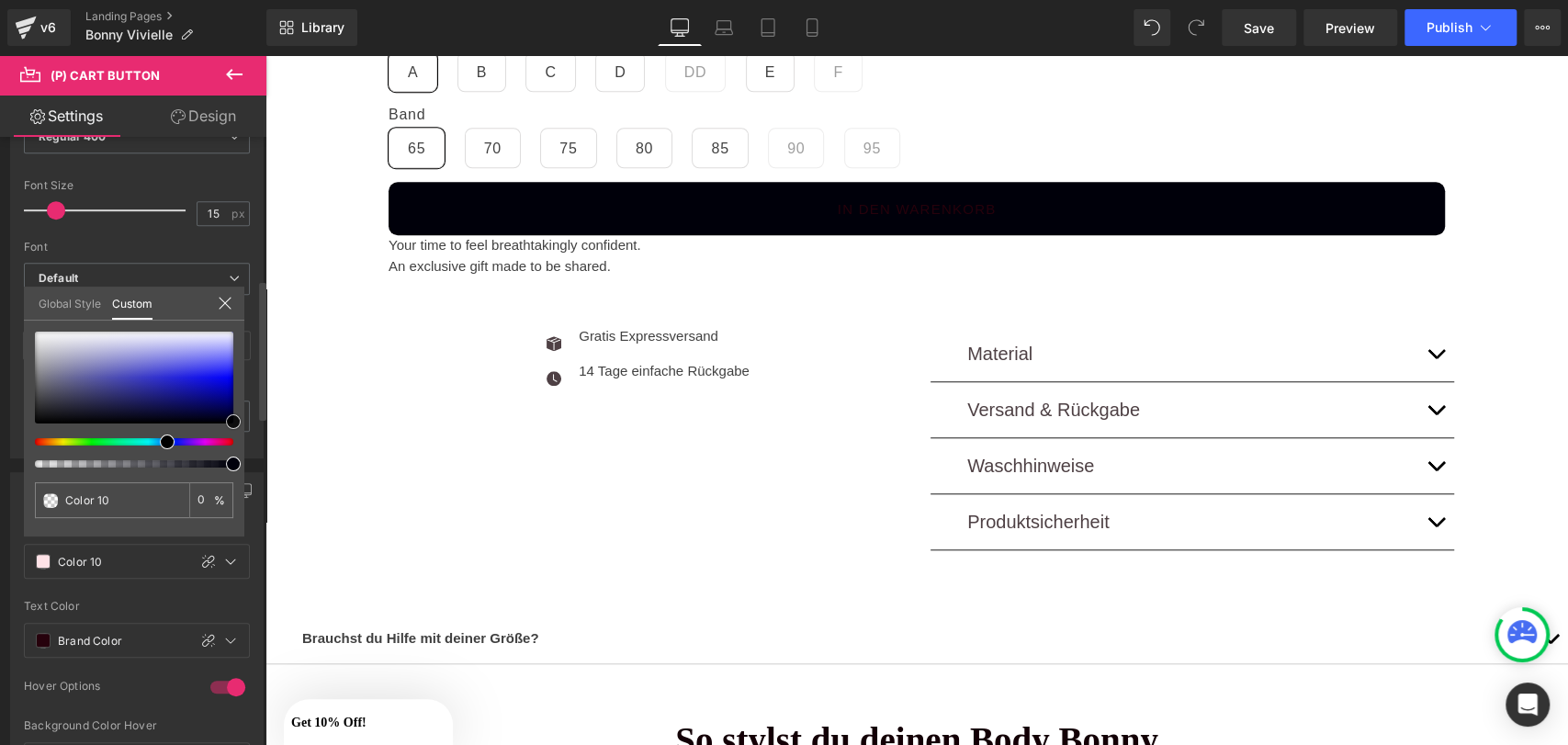
type input "#00000a"
type input "100"
type input "#00000a"
type input "100"
type input "#000005"
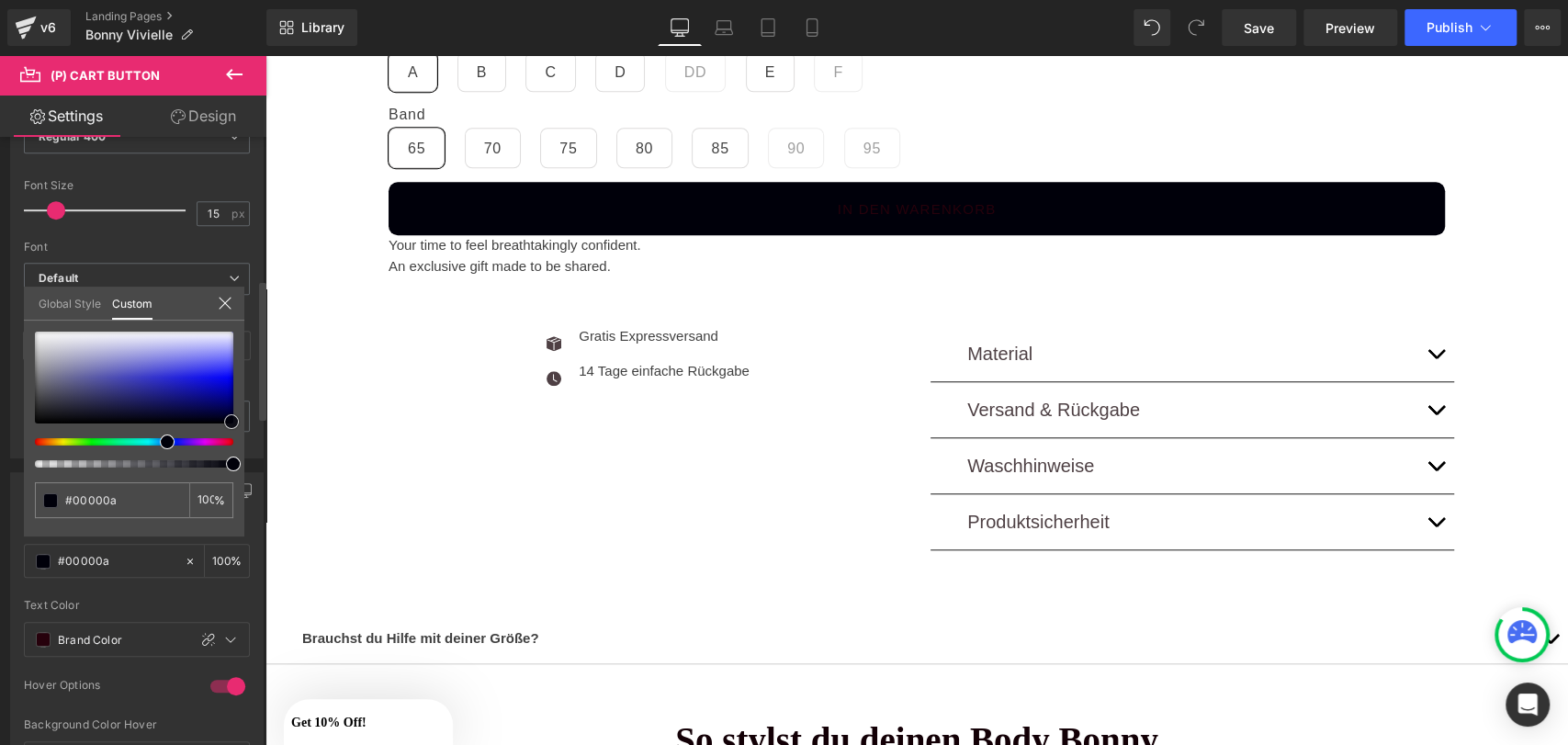
type input "#000005"
type input "#000000"
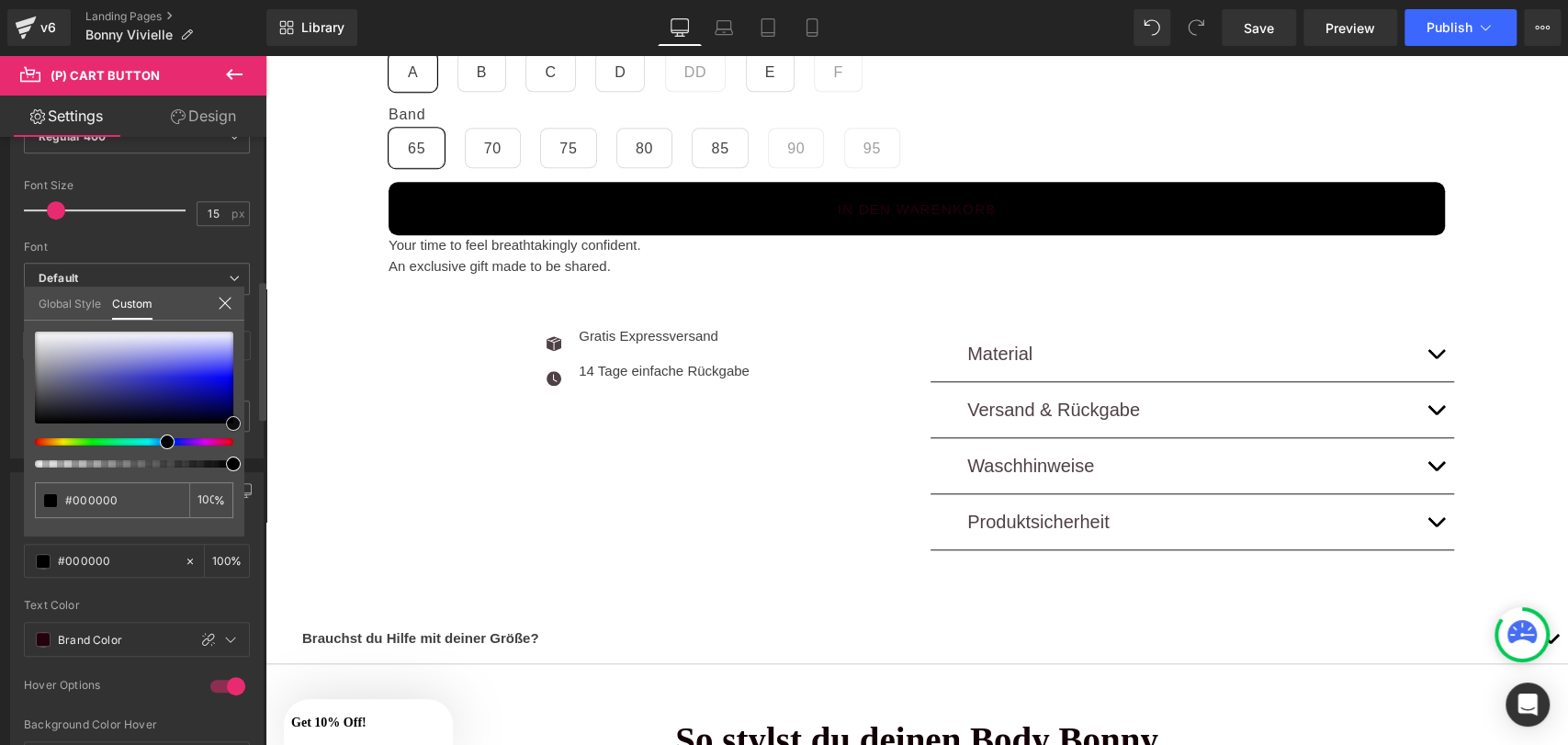
drag, startPoint x: 229, startPoint y: 420, endPoint x: 254, endPoint y: 479, distance: 64.1
click at [254, 479] on div "Button Color rgba(0, 0, 0, 1) Background Color #000000 100 % var(--gf_gs-color2…" at bounding box center [137, 667] width 275 height 418
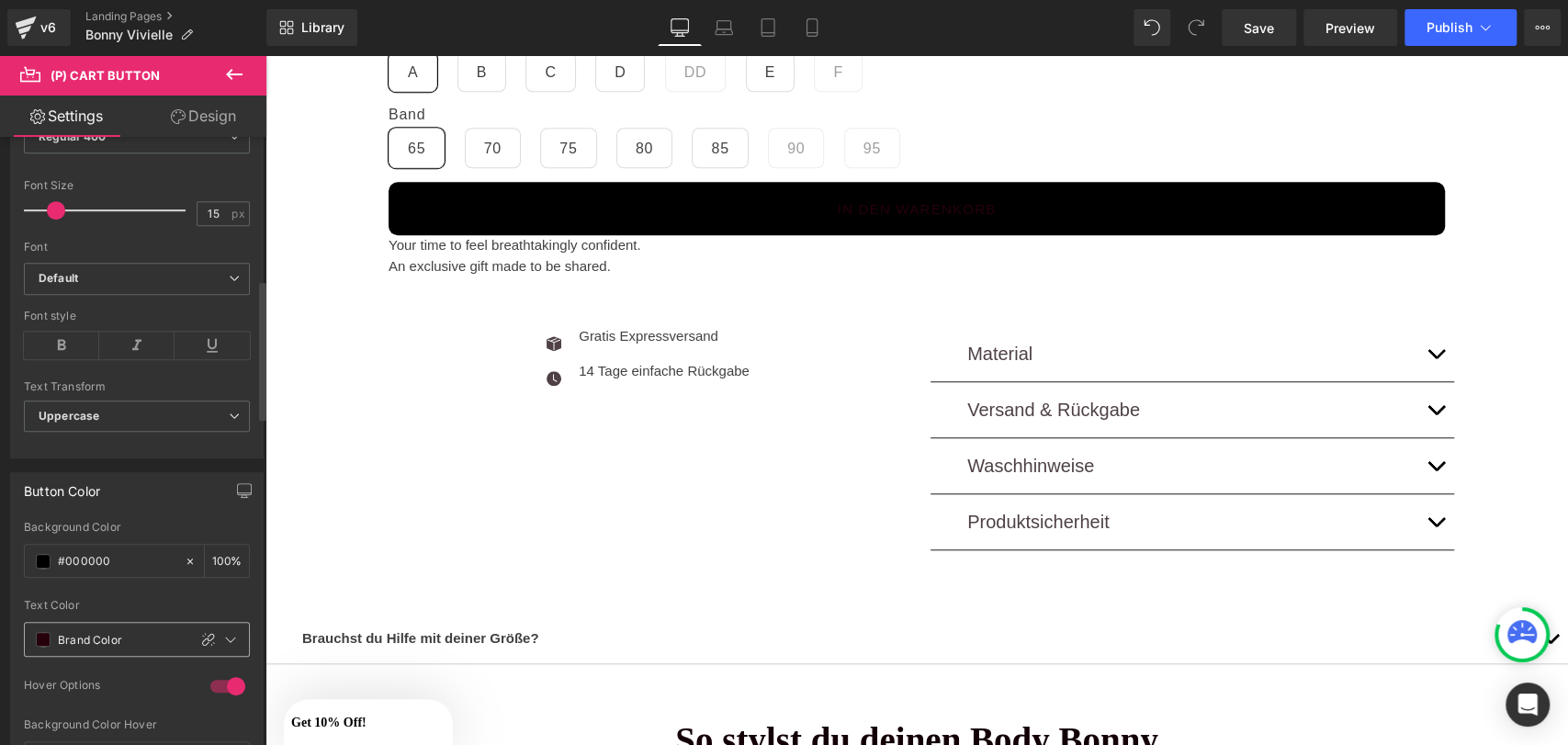
click at [43, 635] on span at bounding box center [43, 640] width 15 height 15
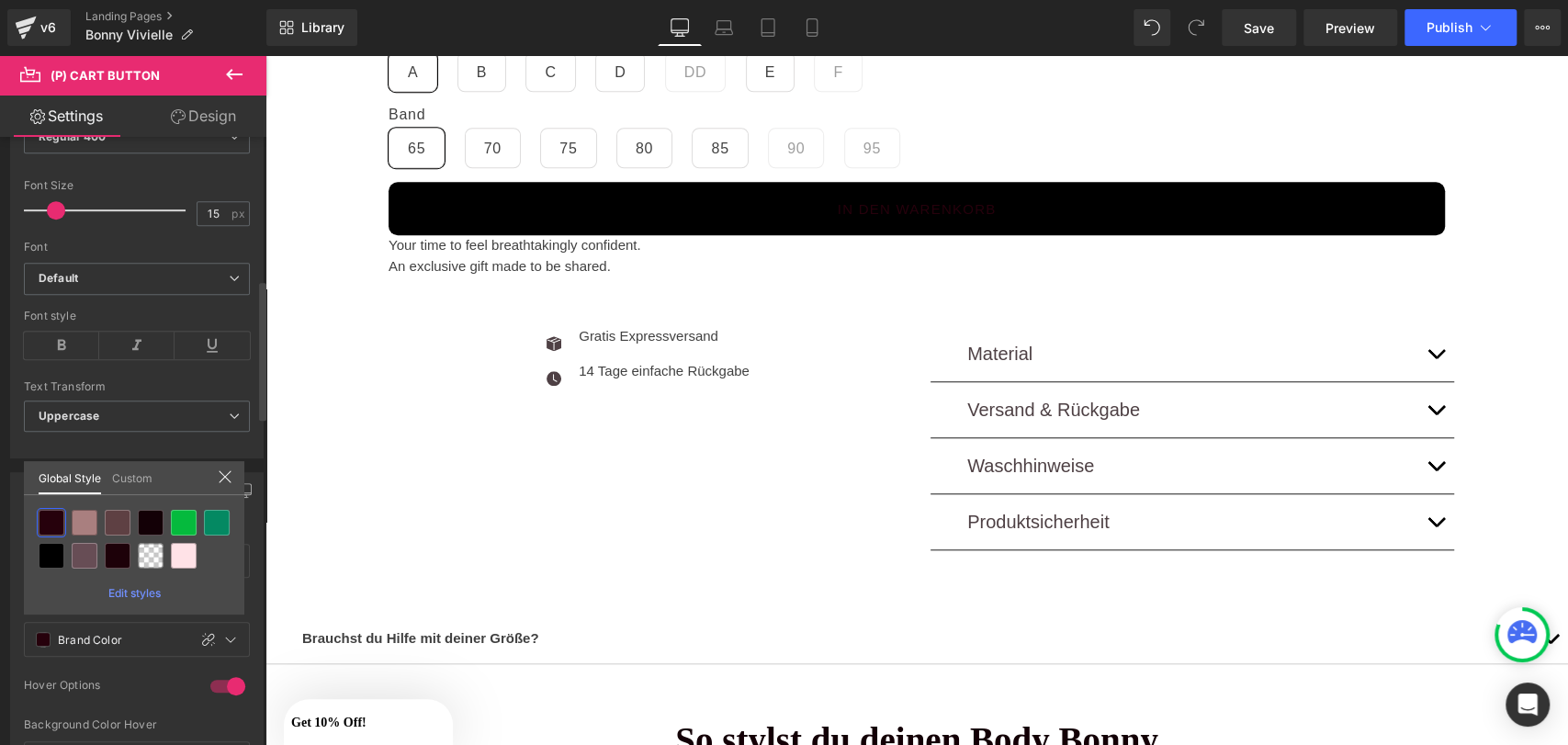
click at [135, 470] on link "Custom" at bounding box center [131, 476] width 40 height 31
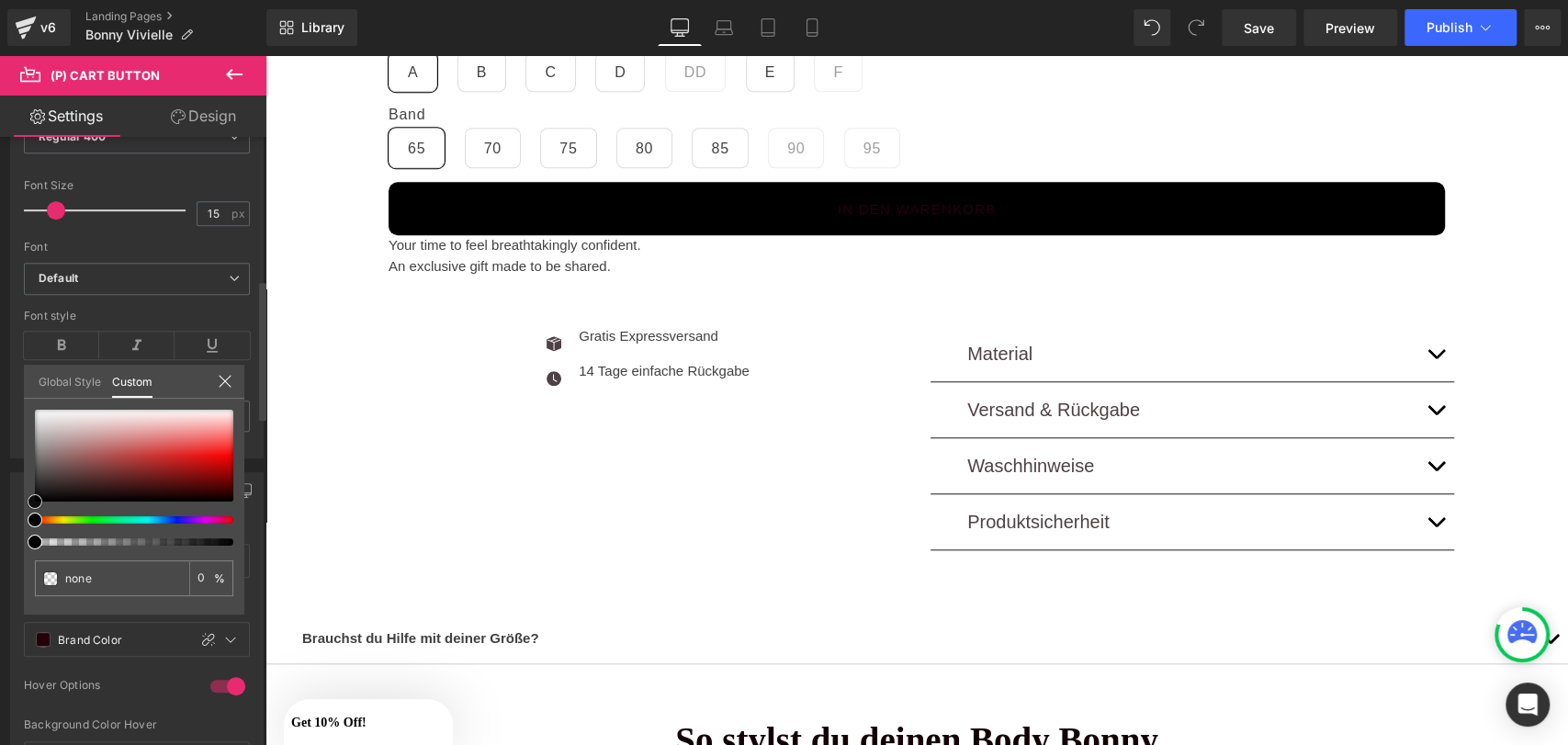
type input "#d3c9c9"
type input "100"
type input "#d7cfcf"
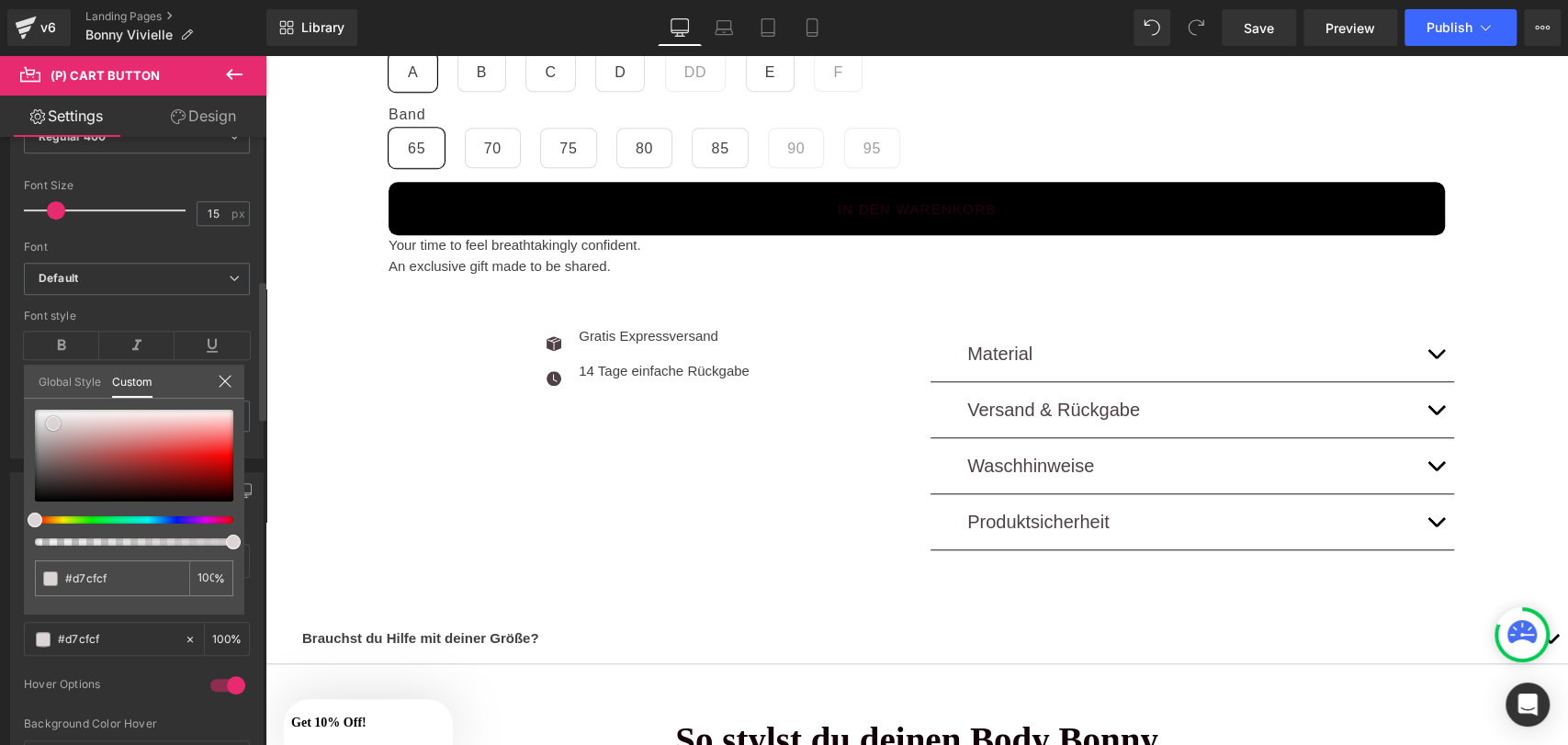
type input "#dbd5d5"
type input "#e2dddd"
type input "#ffffff"
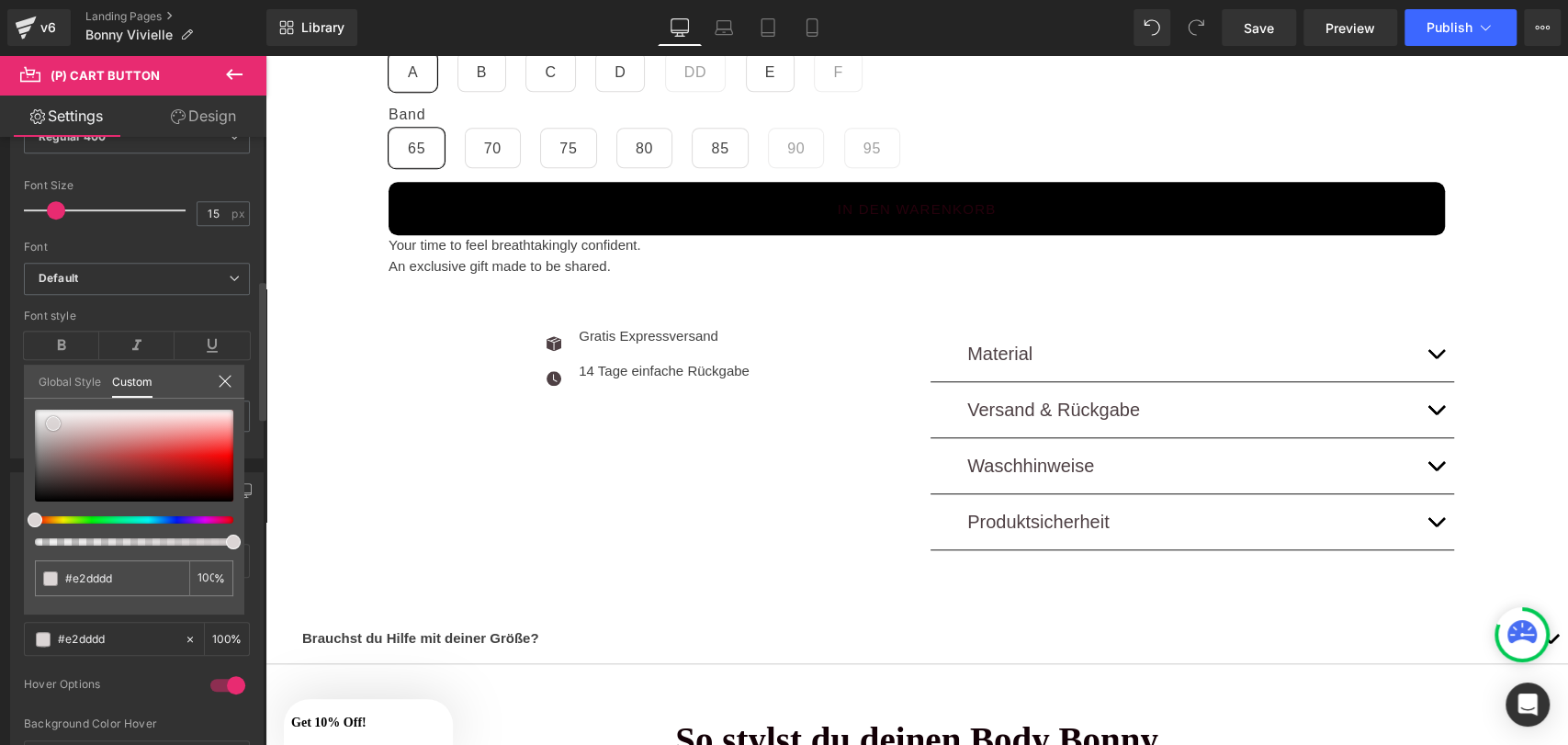
type input "#ffffff"
drag, startPoint x: 53, startPoint y: 423, endPoint x: 11, endPoint y: 363, distance: 73.2
click at [11, 458] on div "Button Color rgba(0, 0, 0, 1) Background Color #000000 100 % rgba(255, 255, 255…" at bounding box center [137, 666] width 275 height 418
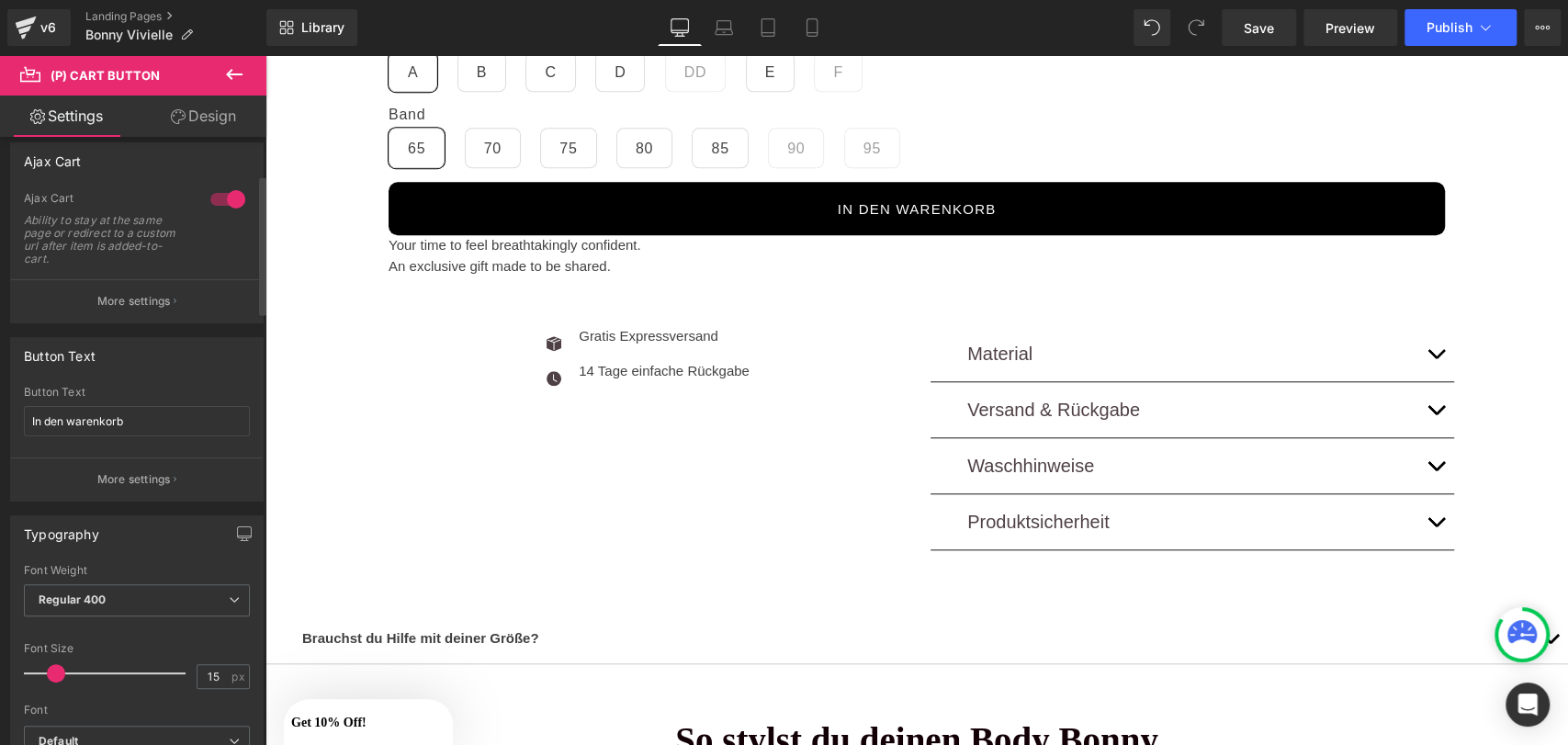
scroll to position [156, 0]
drag, startPoint x: 159, startPoint y: 422, endPoint x: 0, endPoint y: 376, distance: 165.5
click at [0, 376] on div "Button Text In den warenkorb Button Text In den warenkorb More settings" at bounding box center [137, 414] width 275 height 178
type input "Add to Cart"
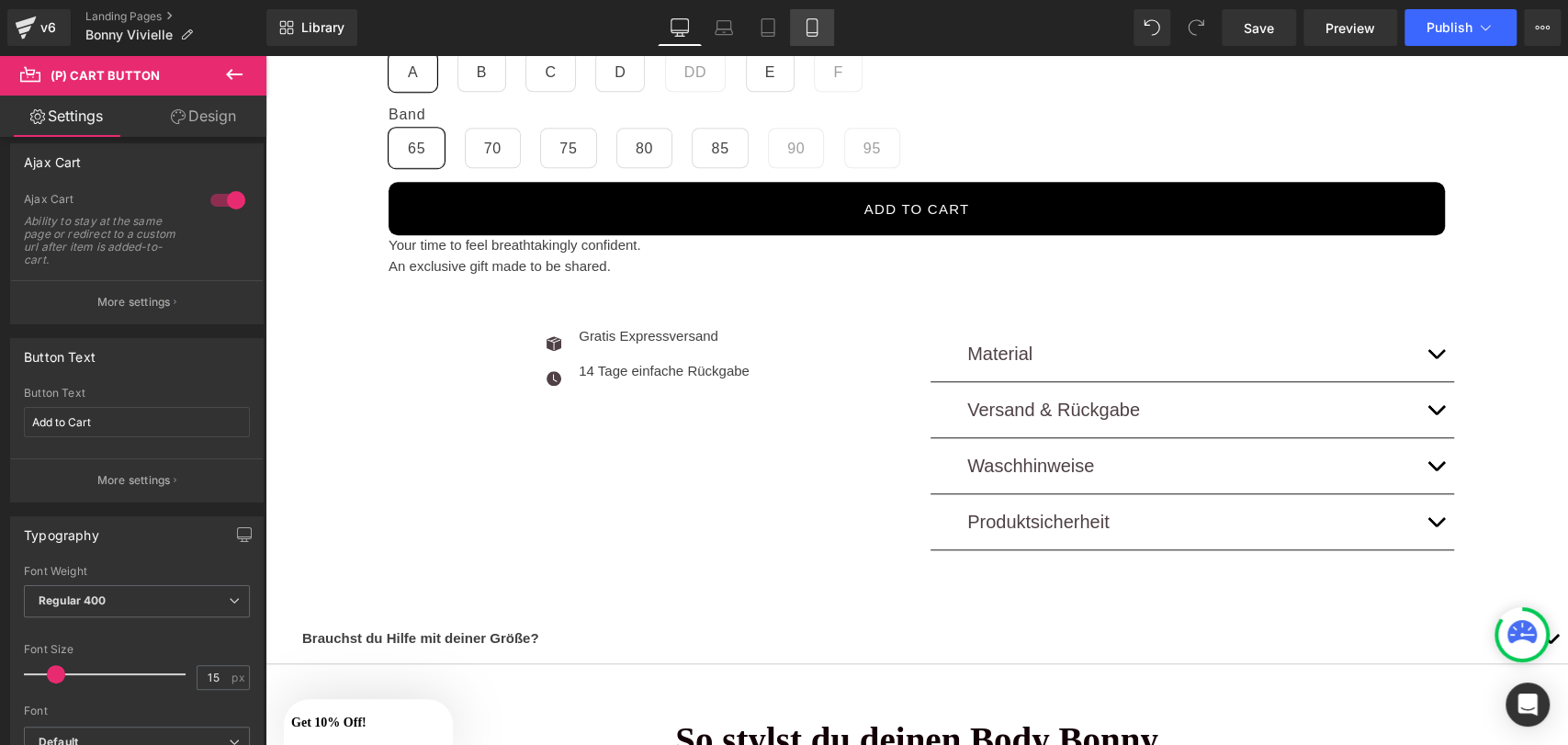
click at [820, 17] on link "Mobile" at bounding box center [812, 27] width 44 height 37
type input "12"
type input "Color 6"
type input "Color 10"
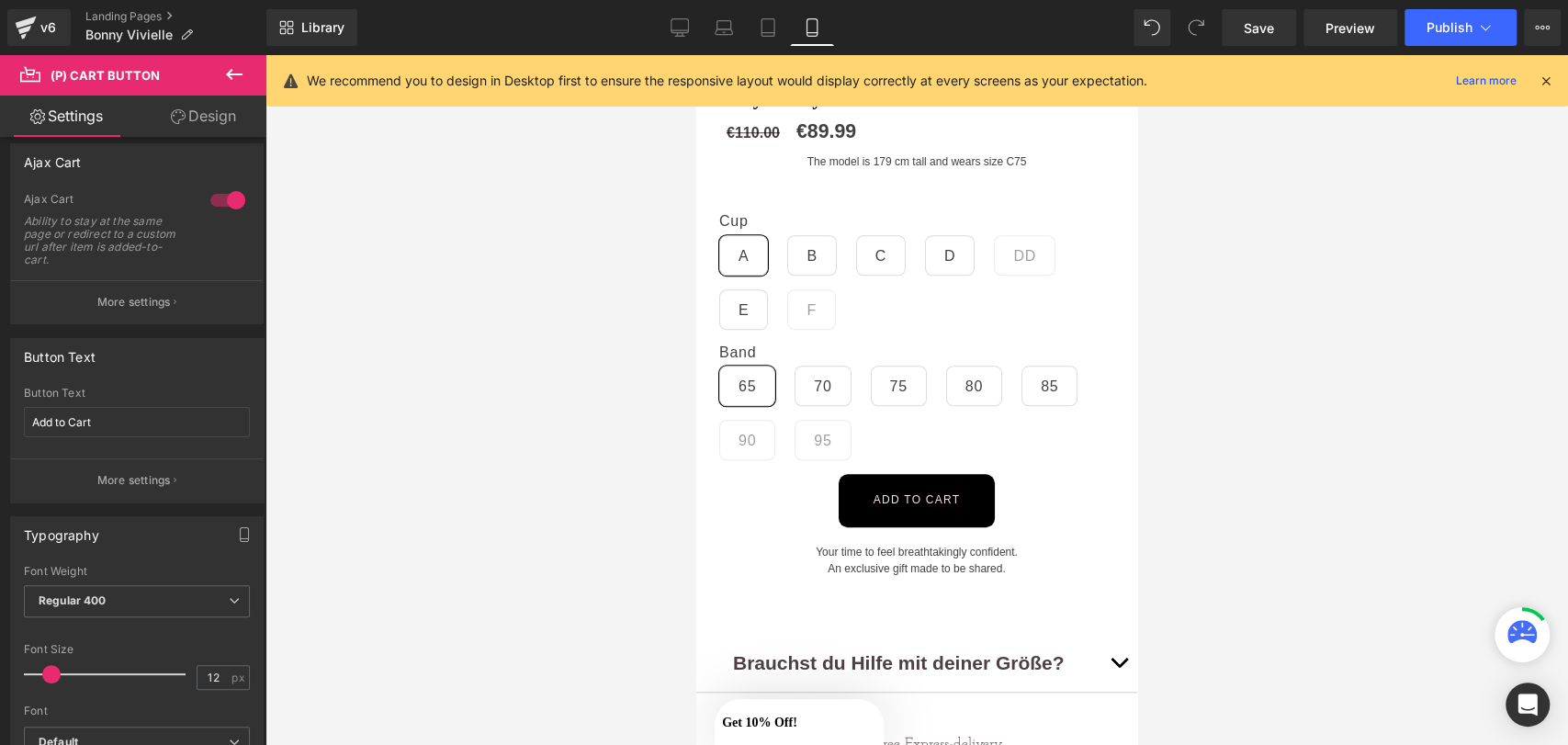
scroll to position [1105, 0]
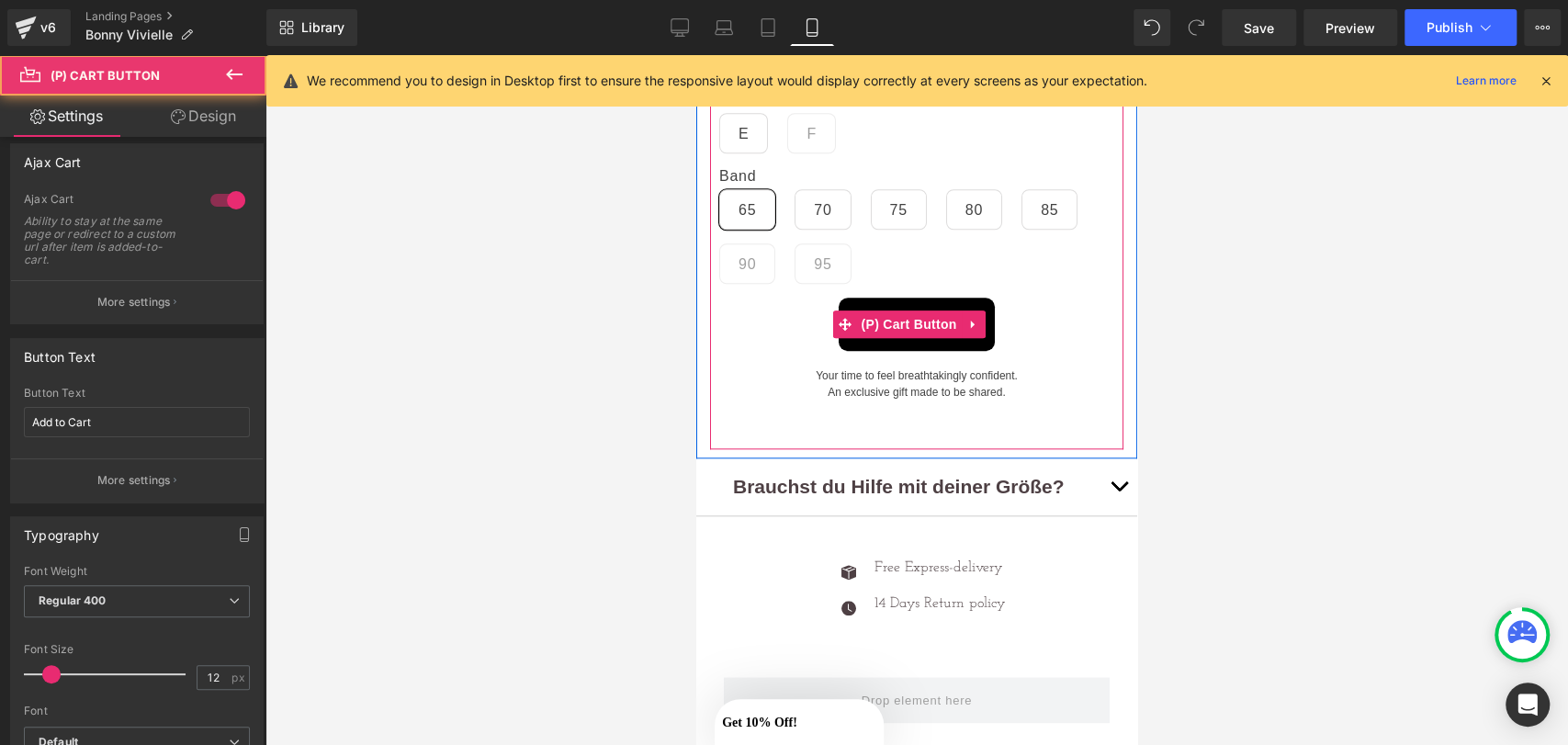
click at [811, 312] on div "Add to Cart" at bounding box center [917, 324] width 395 height 53
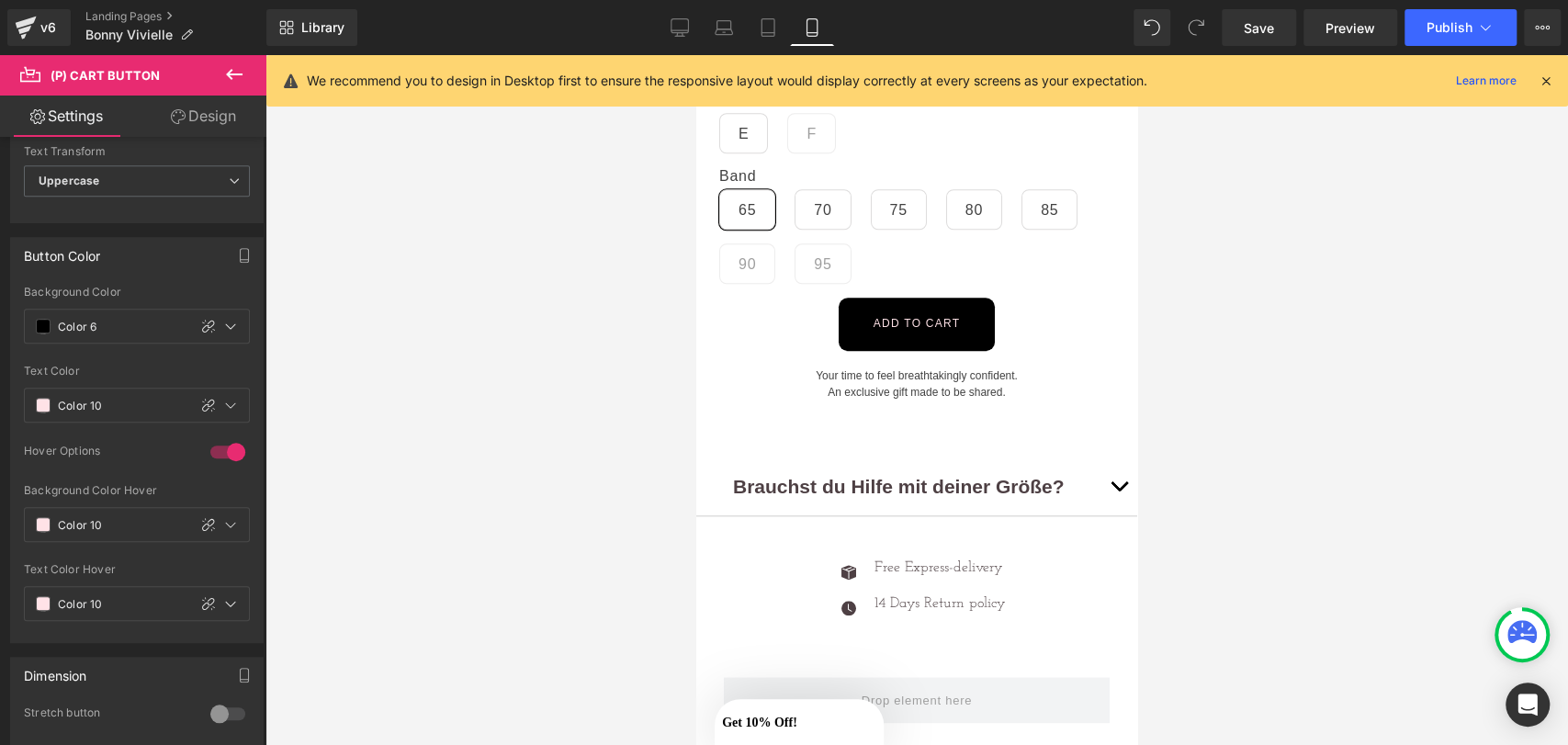
scroll to position [1207, 0]
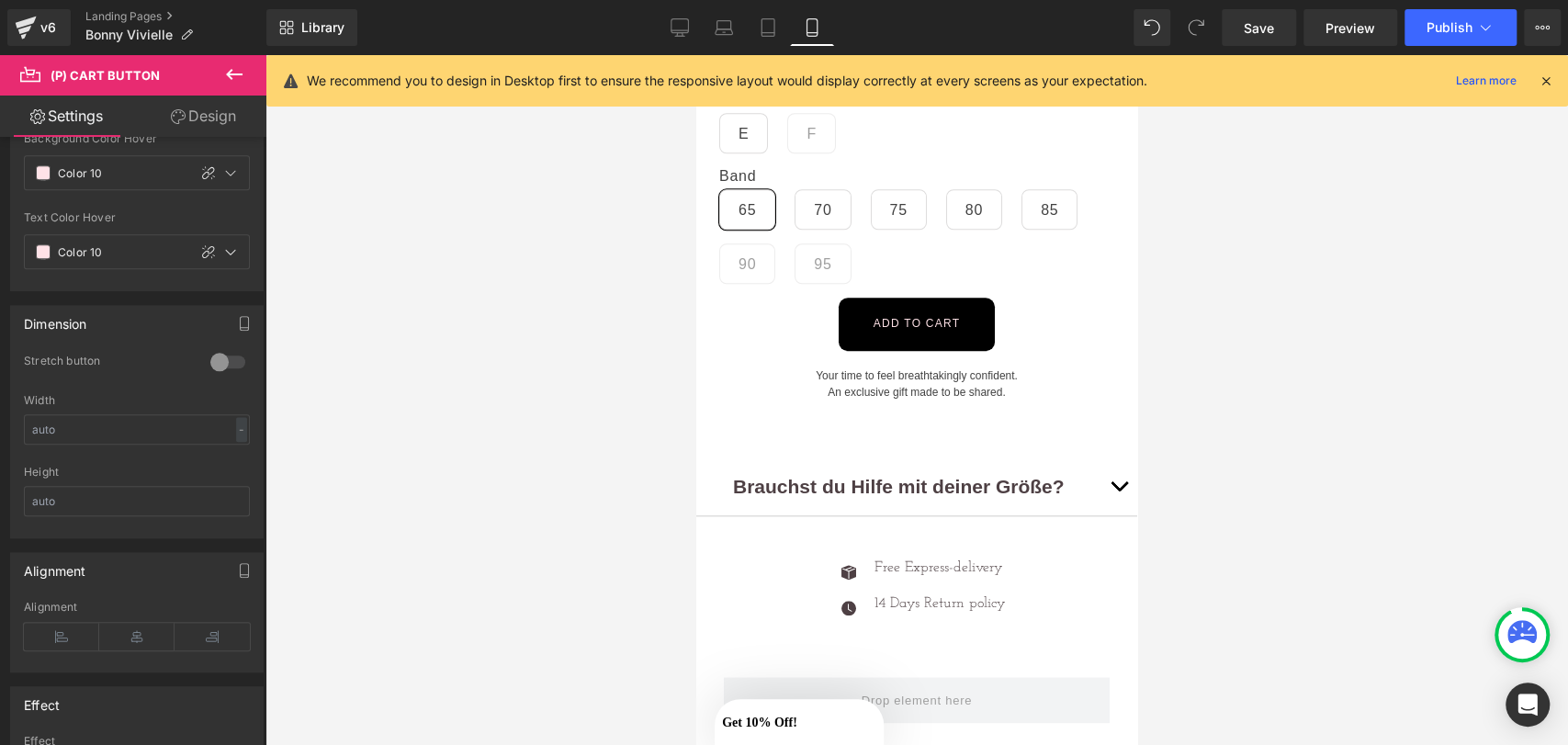
click at [229, 347] on div at bounding box center [227, 361] width 44 height 29
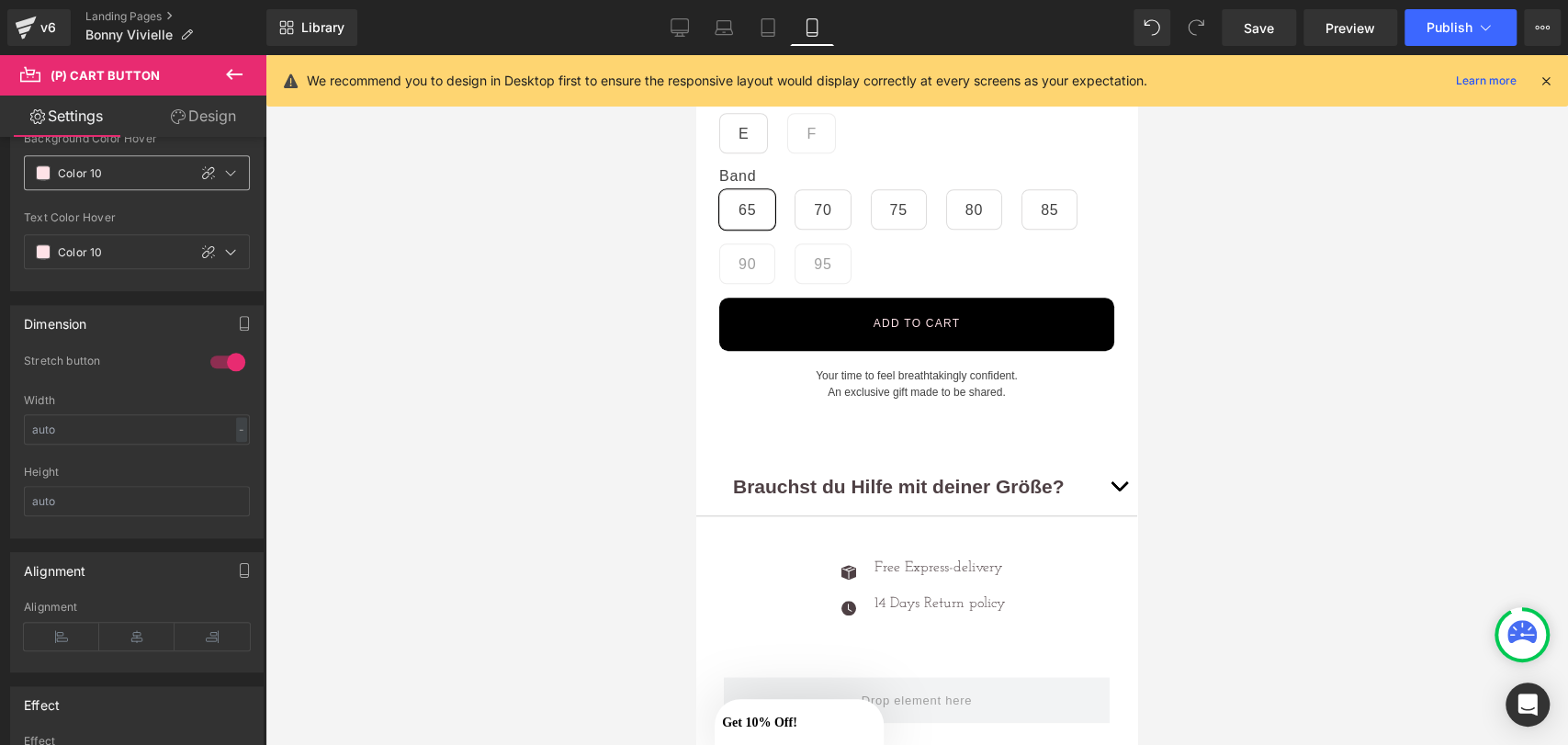
click at [41, 169] on span at bounding box center [43, 173] width 15 height 15
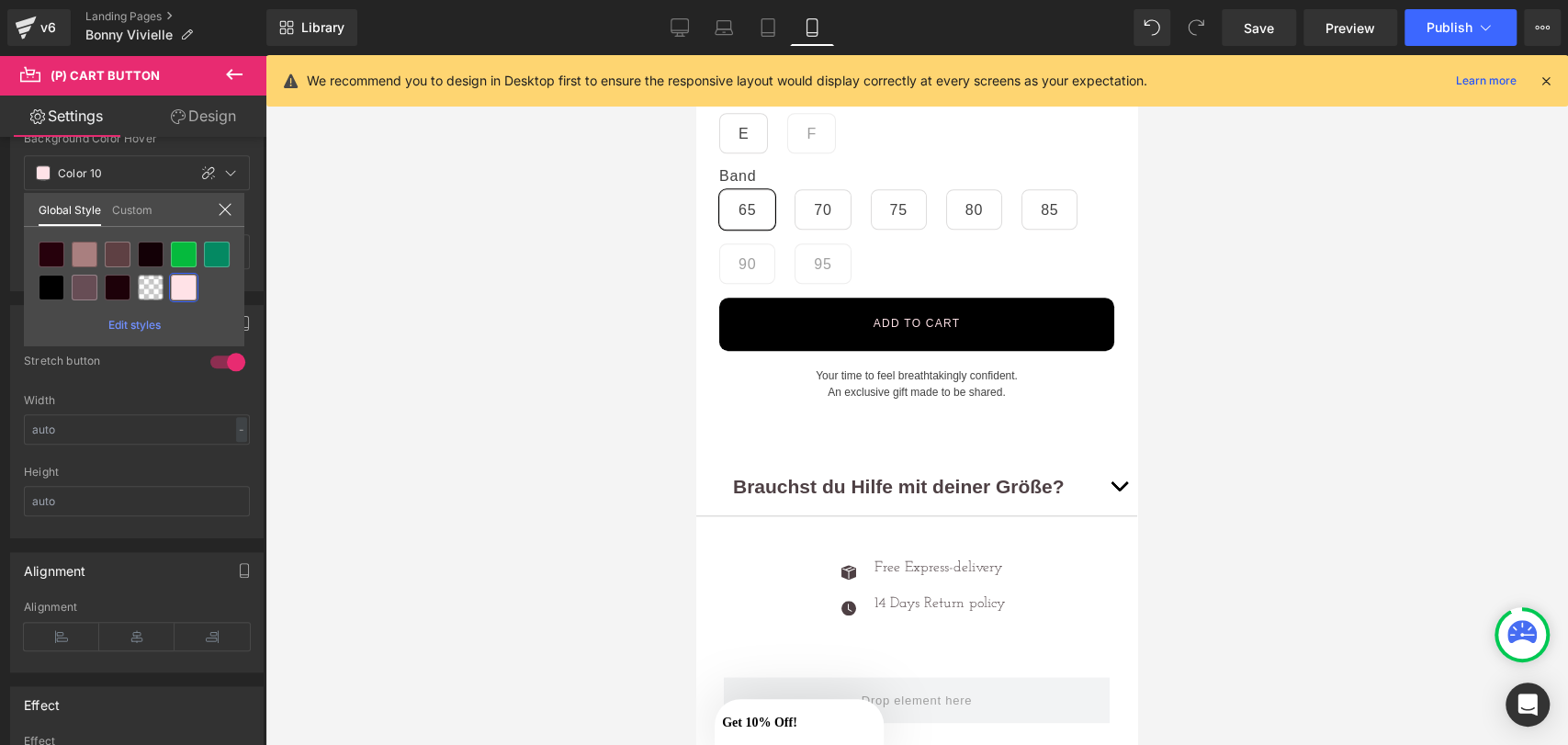
click at [126, 210] on link "Custom" at bounding box center [131, 208] width 40 height 31
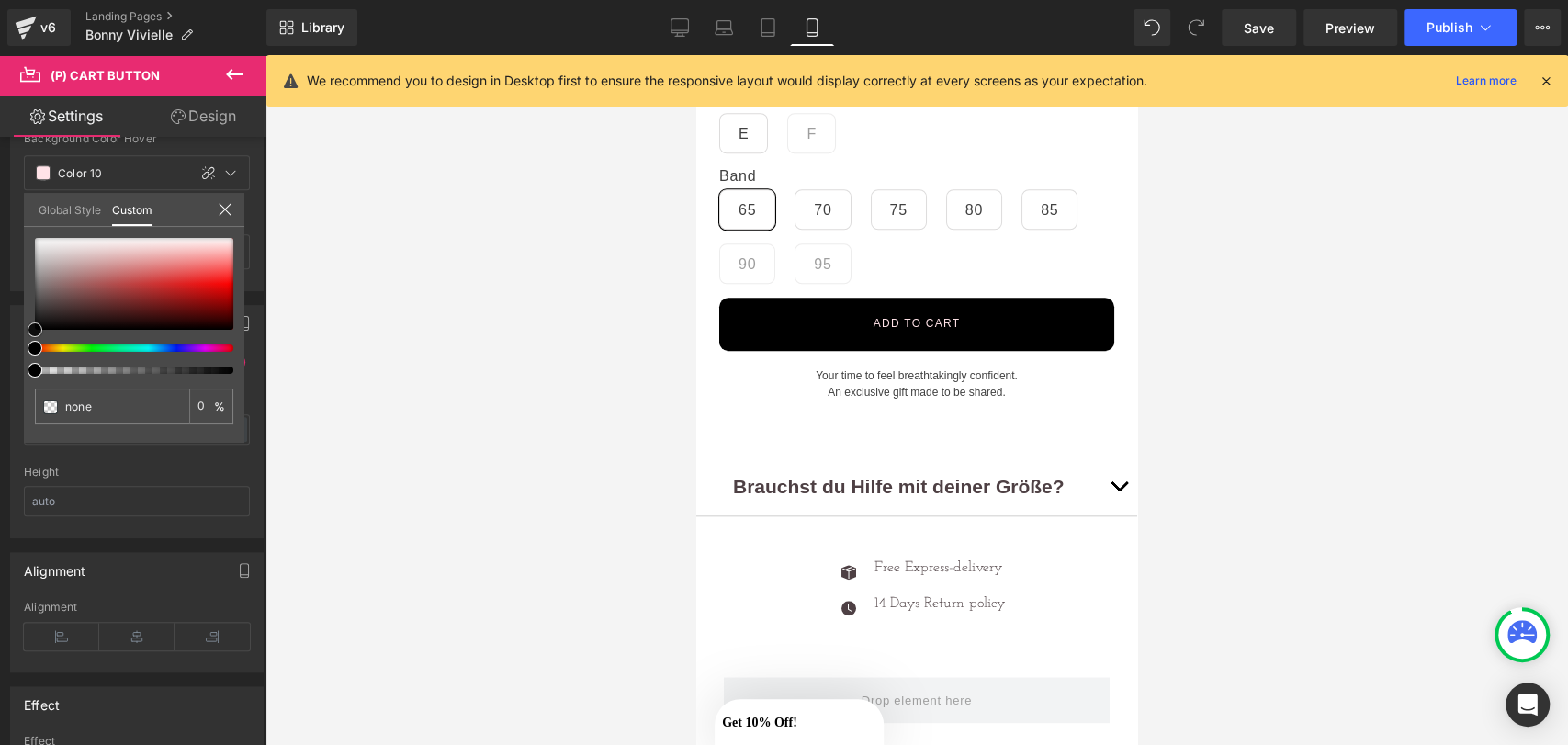
type input "#ab9595"
type input "100"
type input "#b09b9b"
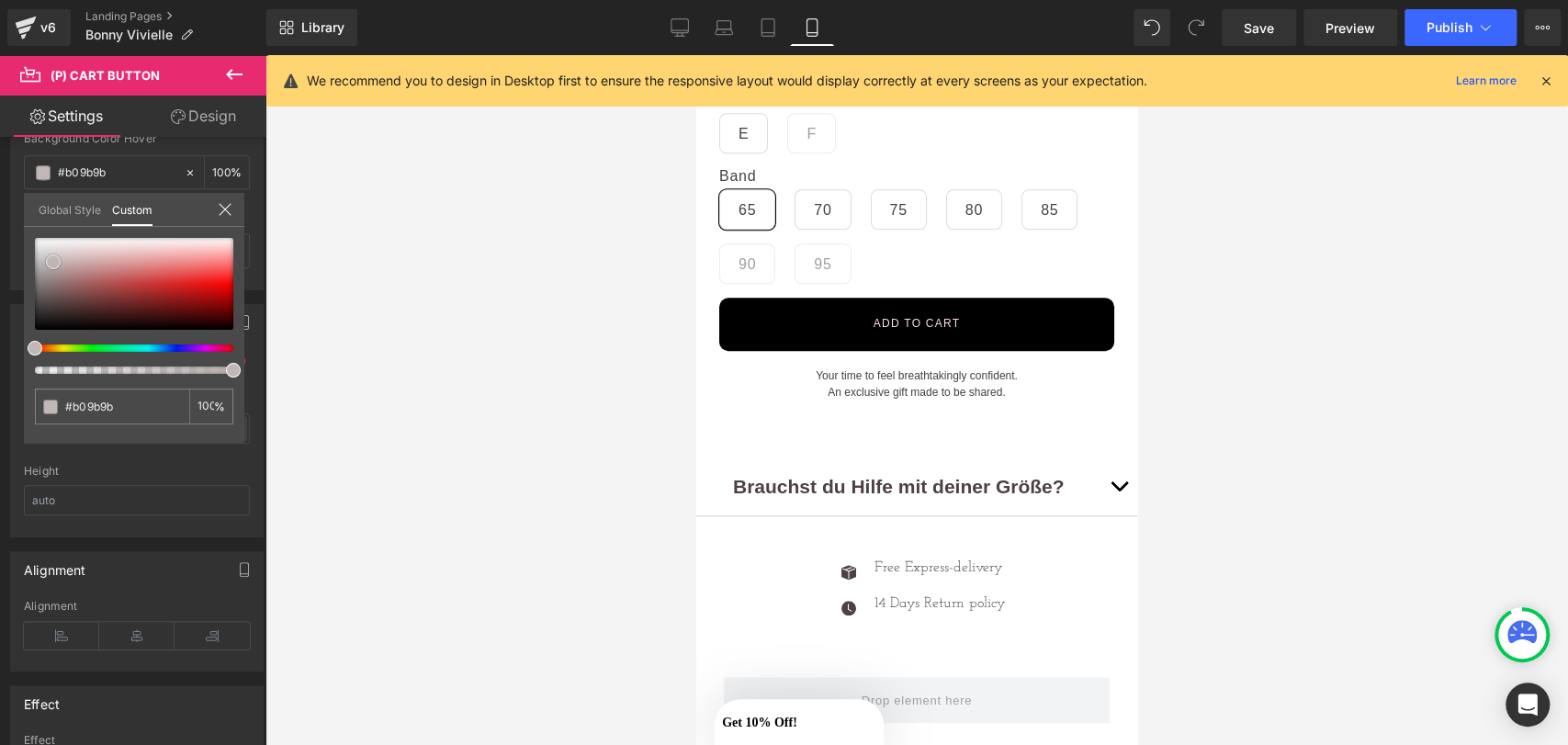
type input "#b7a8a8"
type input "#ffffff"
drag, startPoint x: 58, startPoint y: 270, endPoint x: 14, endPoint y: 178, distance: 102.0
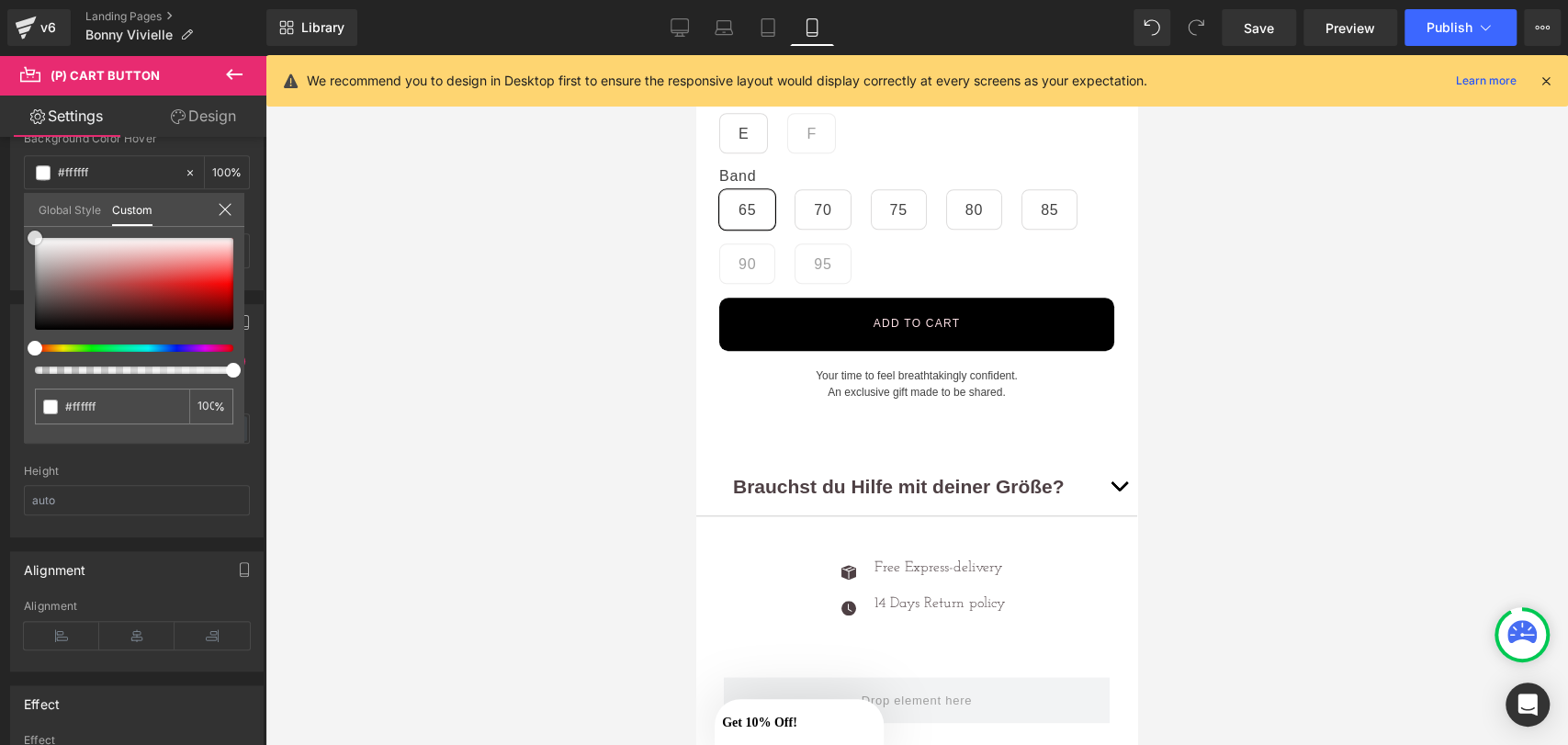
click at [14, 179] on div "Button Color var(--gf_gs-color3-accent) Background Color Color 6 100 % var(--gf…" at bounding box center [137, 81] width 275 height 418
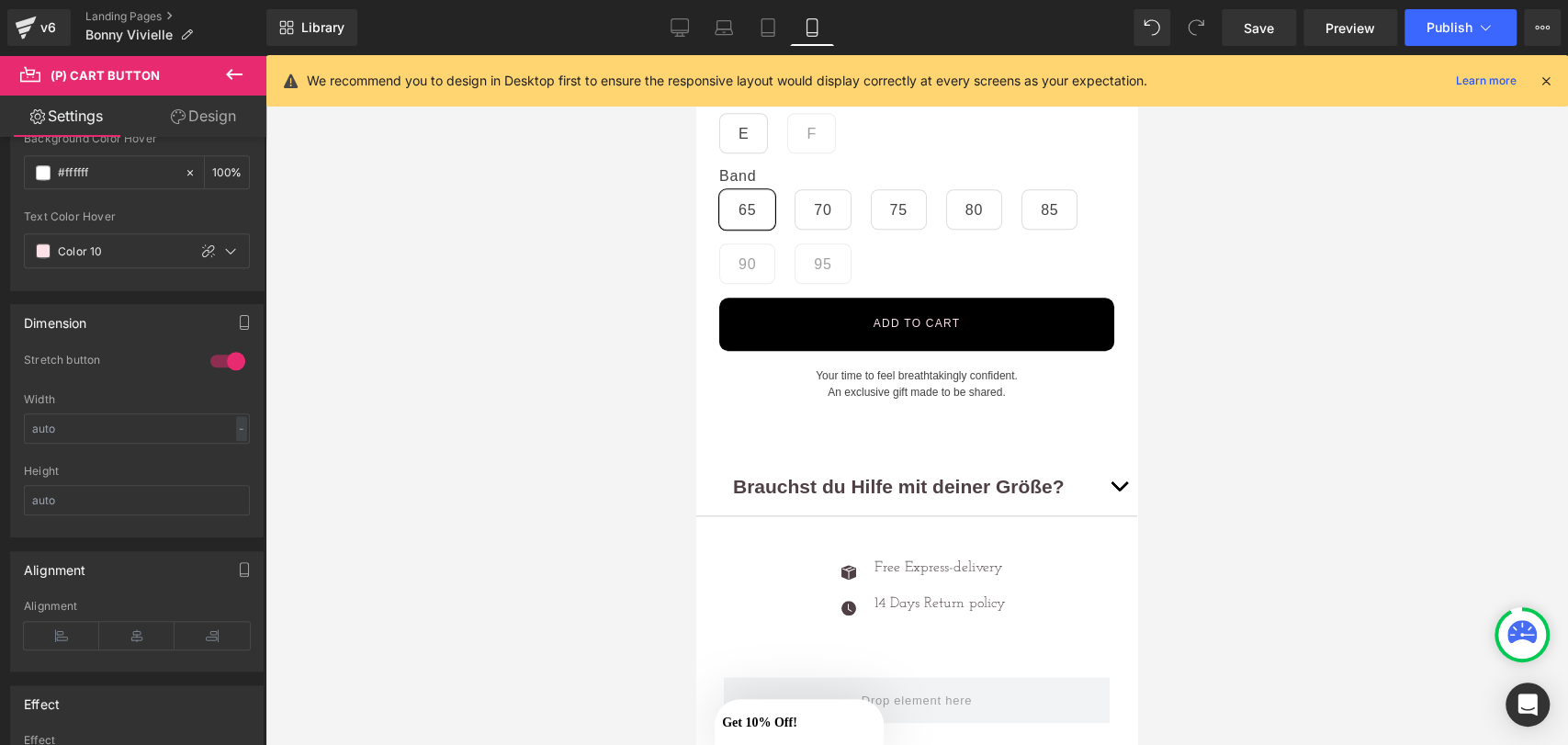
click at [334, 218] on div at bounding box center [917, 400] width 1302 height 690
click at [1467, 38] on button "Publish" at bounding box center [1460, 27] width 112 height 37
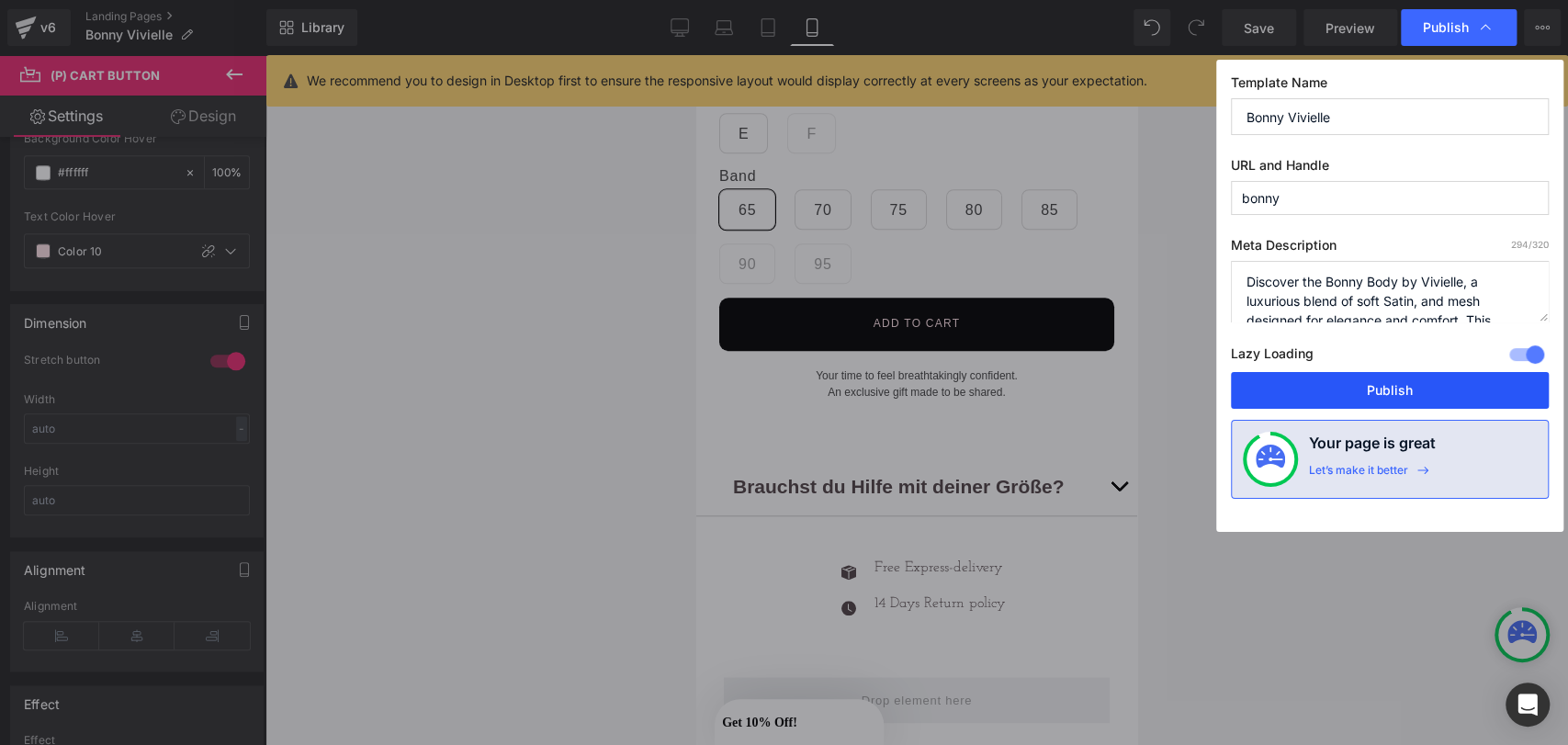
click at [1361, 373] on button "Publish" at bounding box center [1390, 389] width 318 height 37
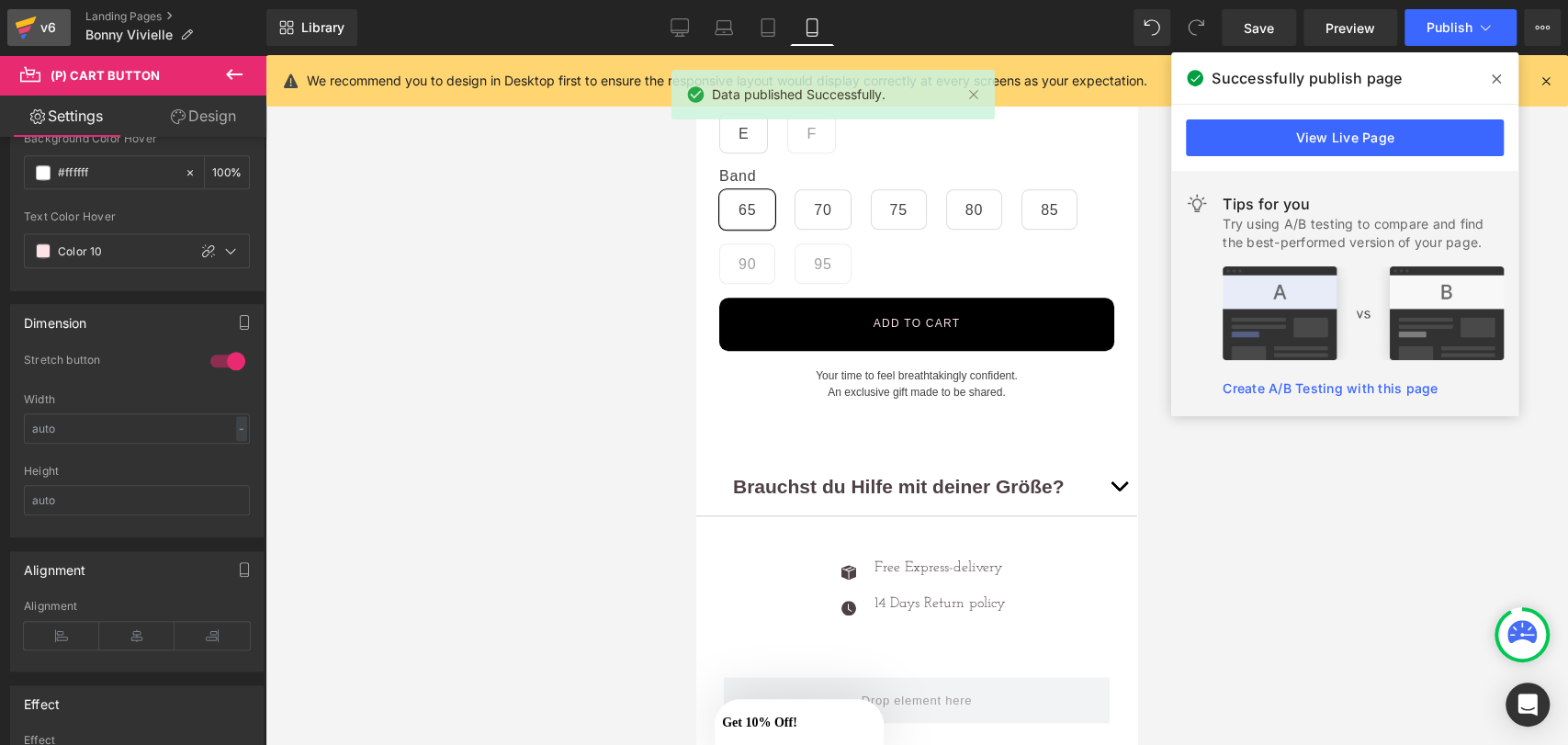
click at [57, 14] on link "v6" at bounding box center [39, 27] width 64 height 37
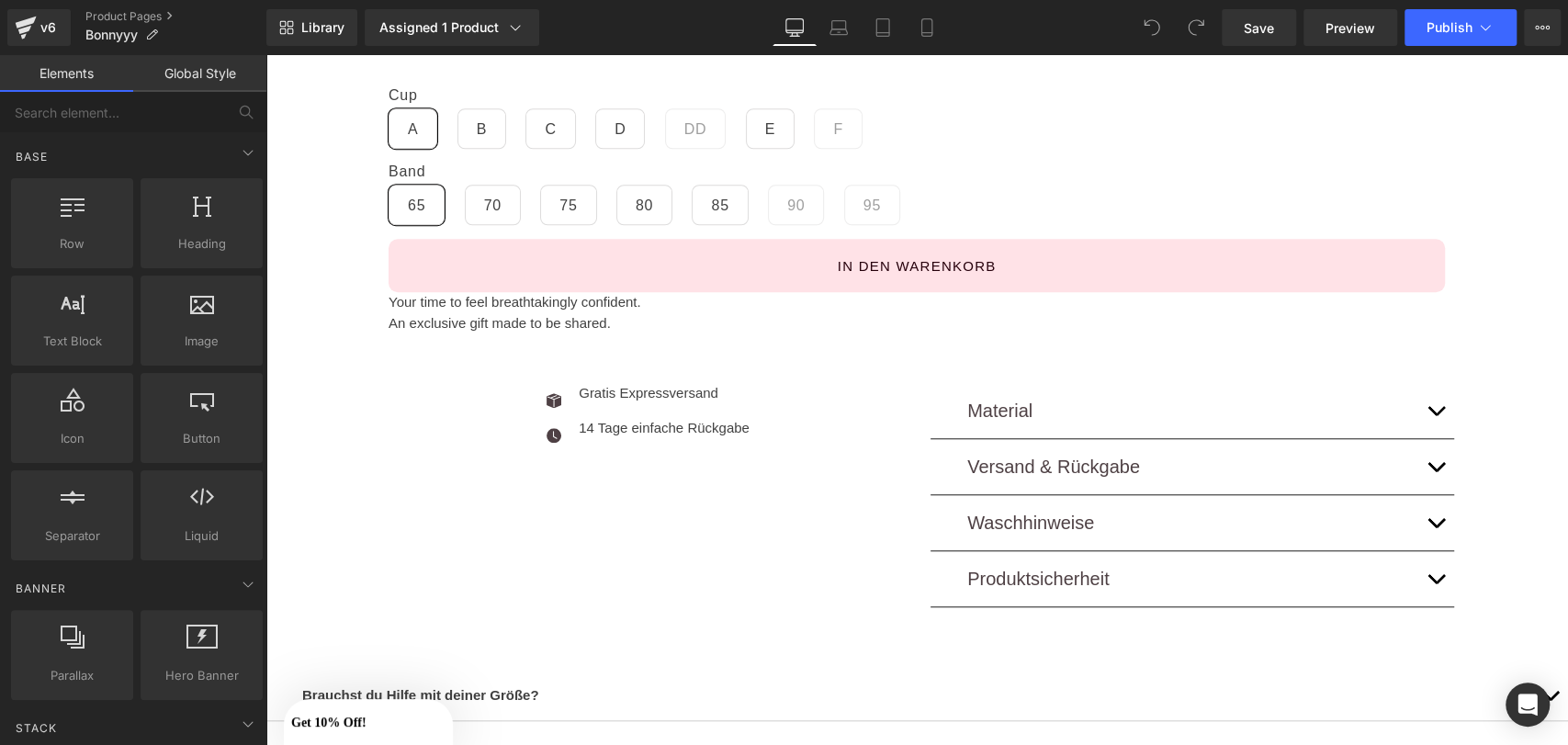
scroll to position [938, 0]
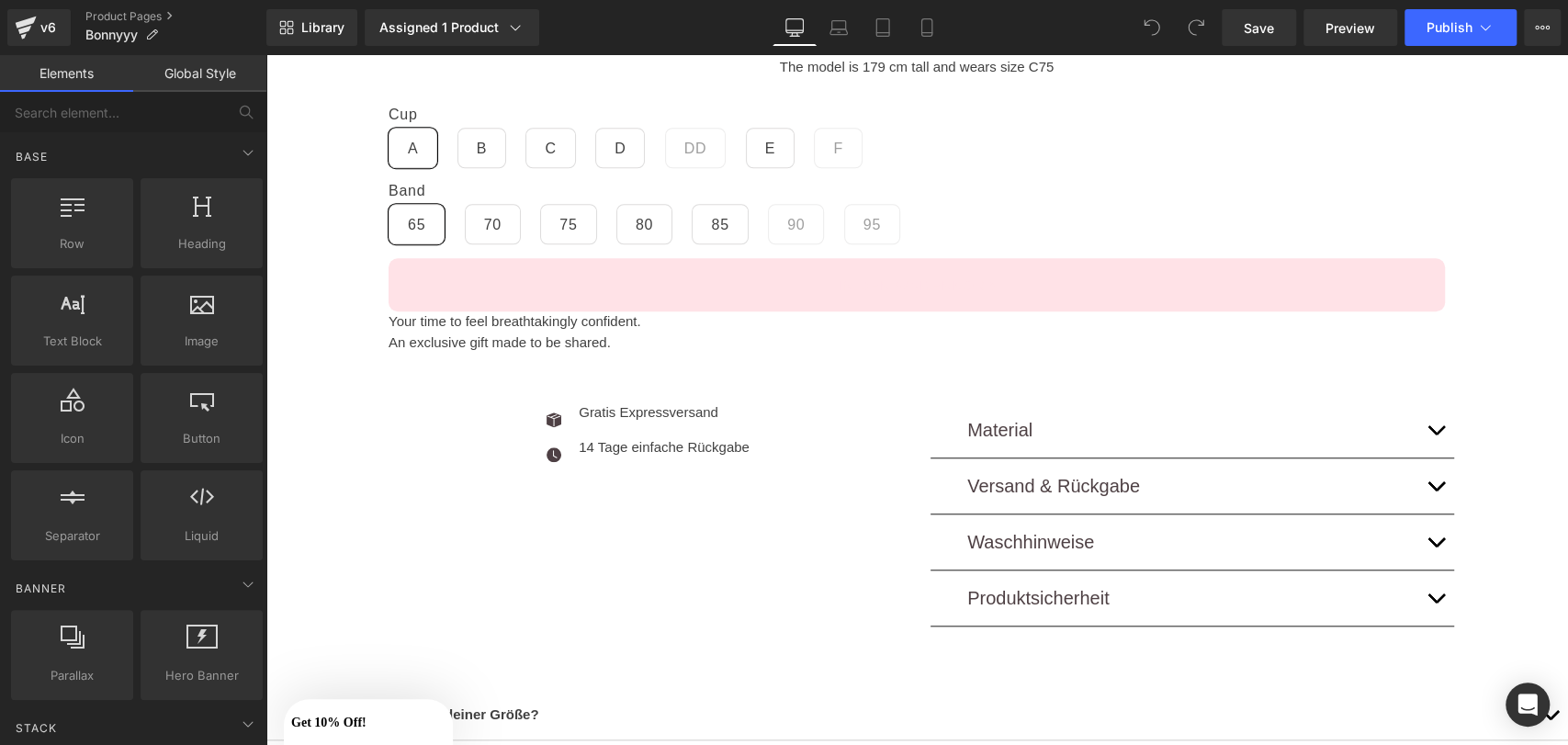
click at [940, 308] on button "In den warenkorb" at bounding box center [917, 284] width 1057 height 53
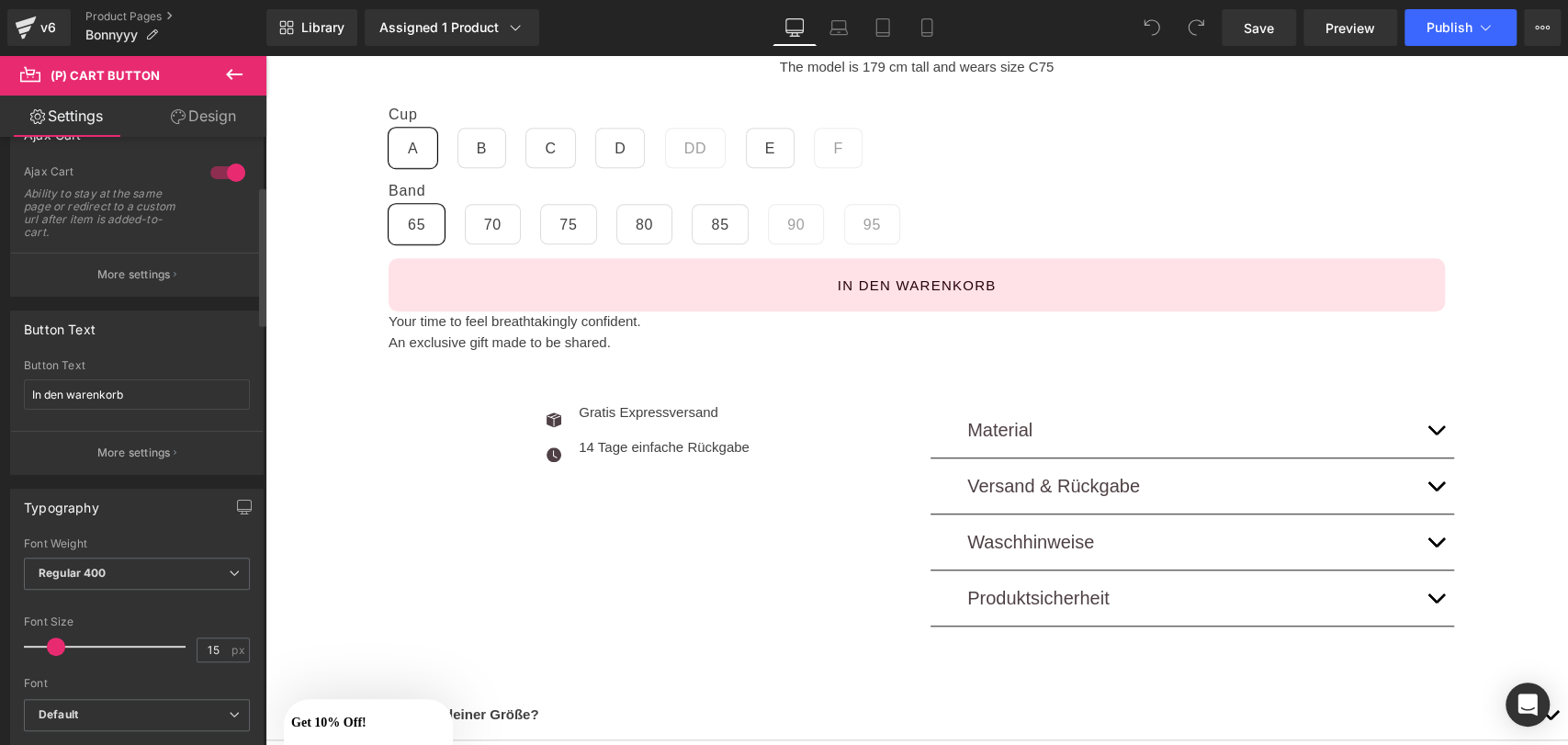
scroll to position [238, 0]
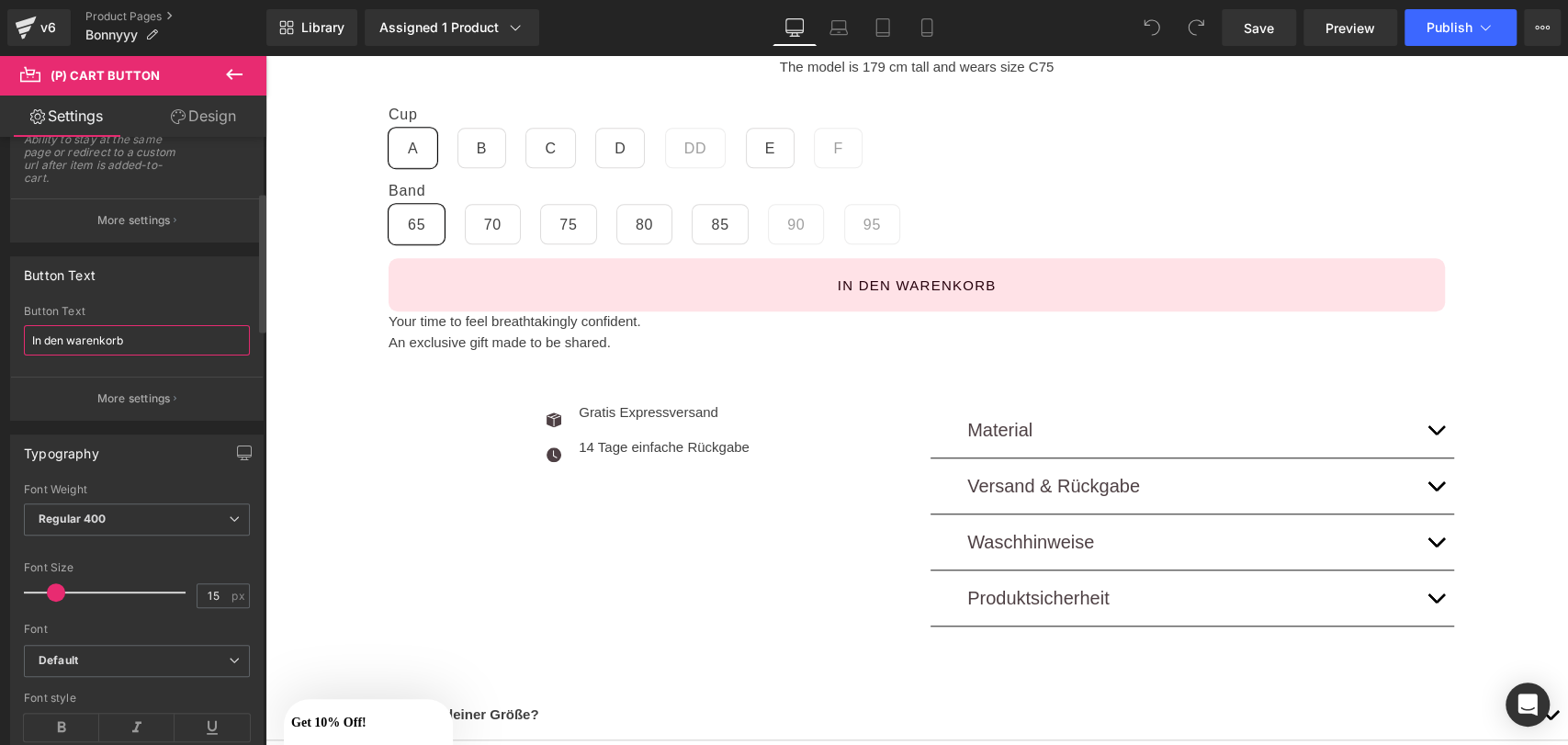
drag, startPoint x: 147, startPoint y: 342, endPoint x: 0, endPoint y: 322, distance: 148.4
click at [0, 322] on div "Button Text In den warenkorb Button Text In den warenkorb More settings" at bounding box center [137, 331] width 275 height 178
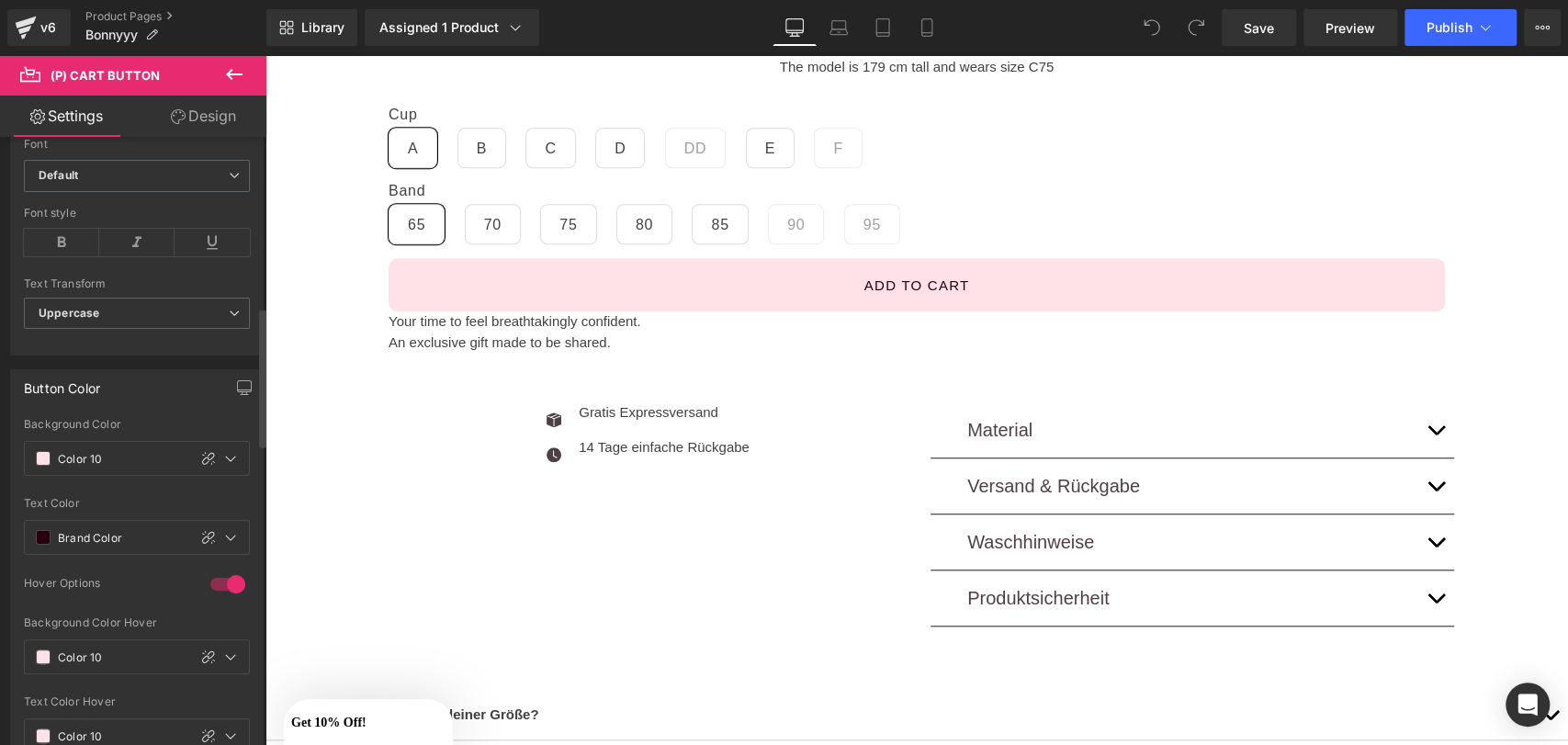
scroll to position [739, 0]
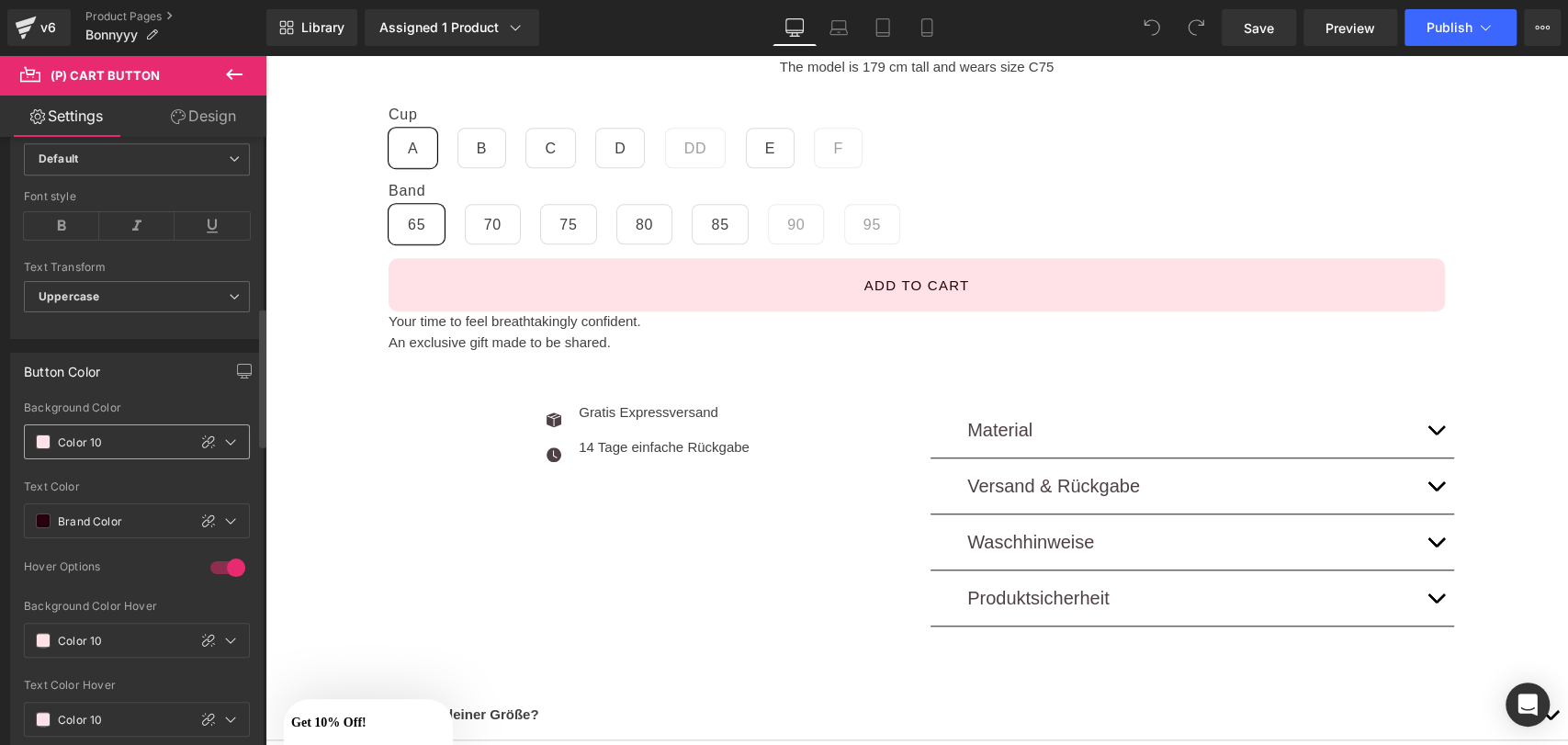
type input "Add to cart"
click at [38, 434] on span at bounding box center [43, 442] width 15 height 15
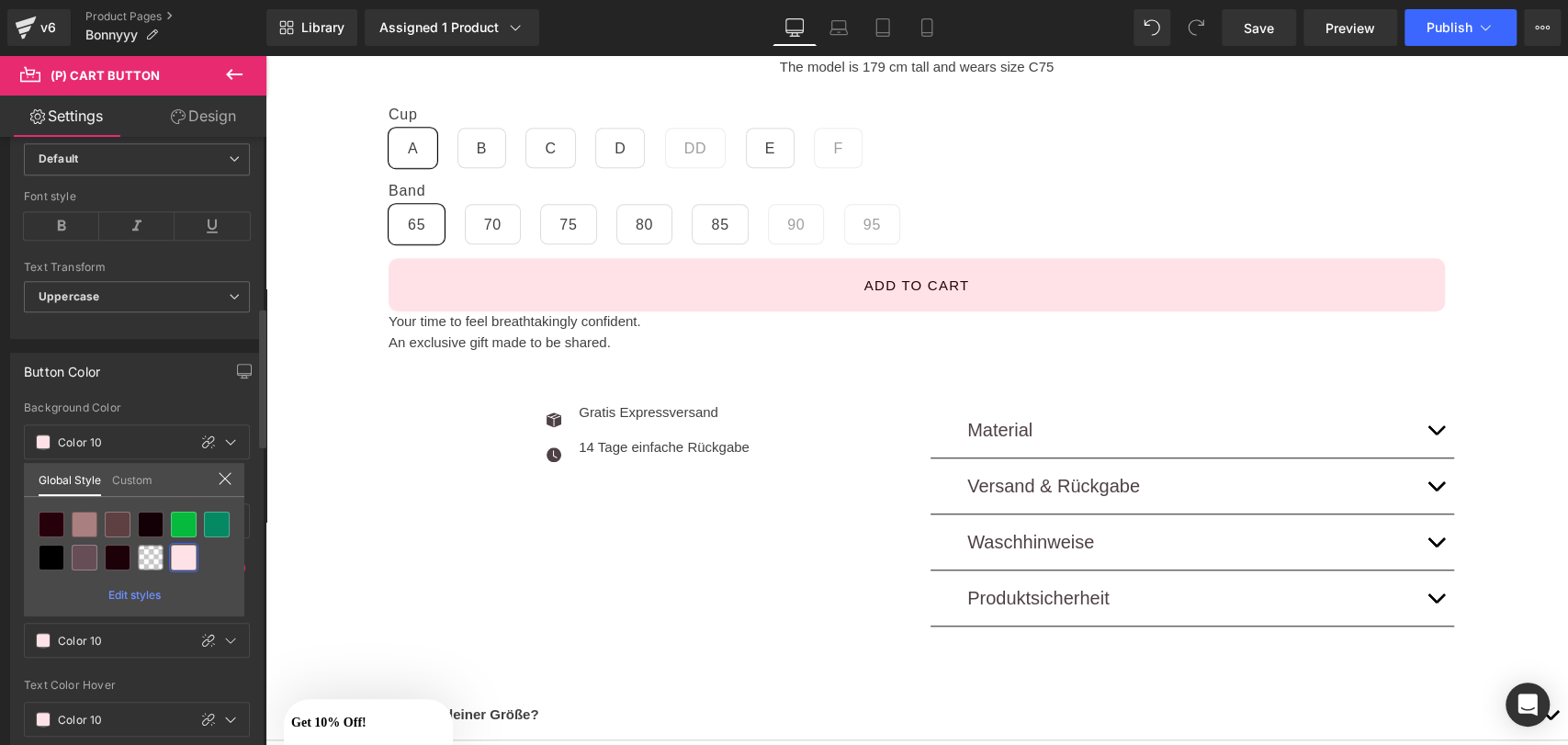
click at [125, 477] on link "Custom" at bounding box center [131, 478] width 40 height 31
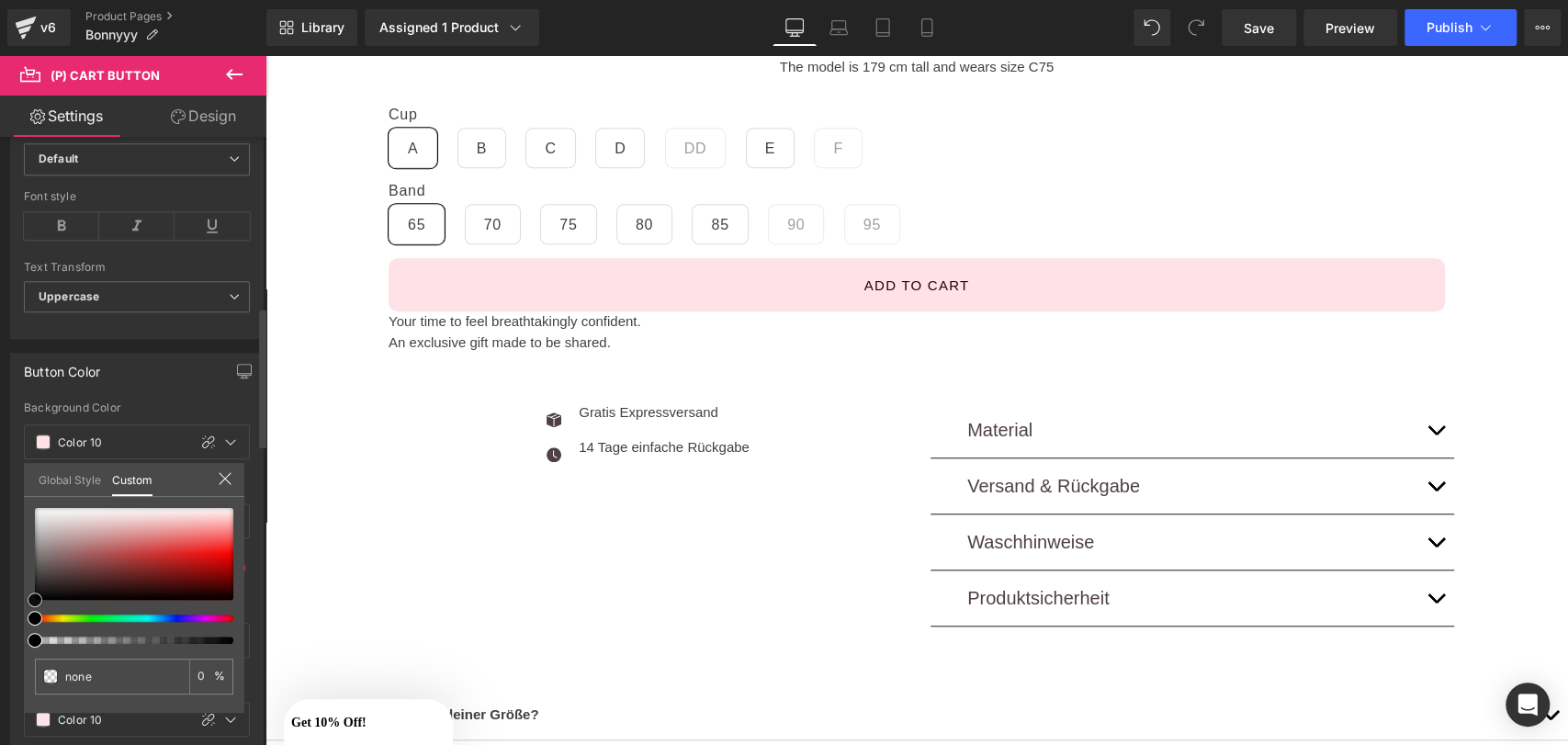
type input "#e4e0e0"
type input "100"
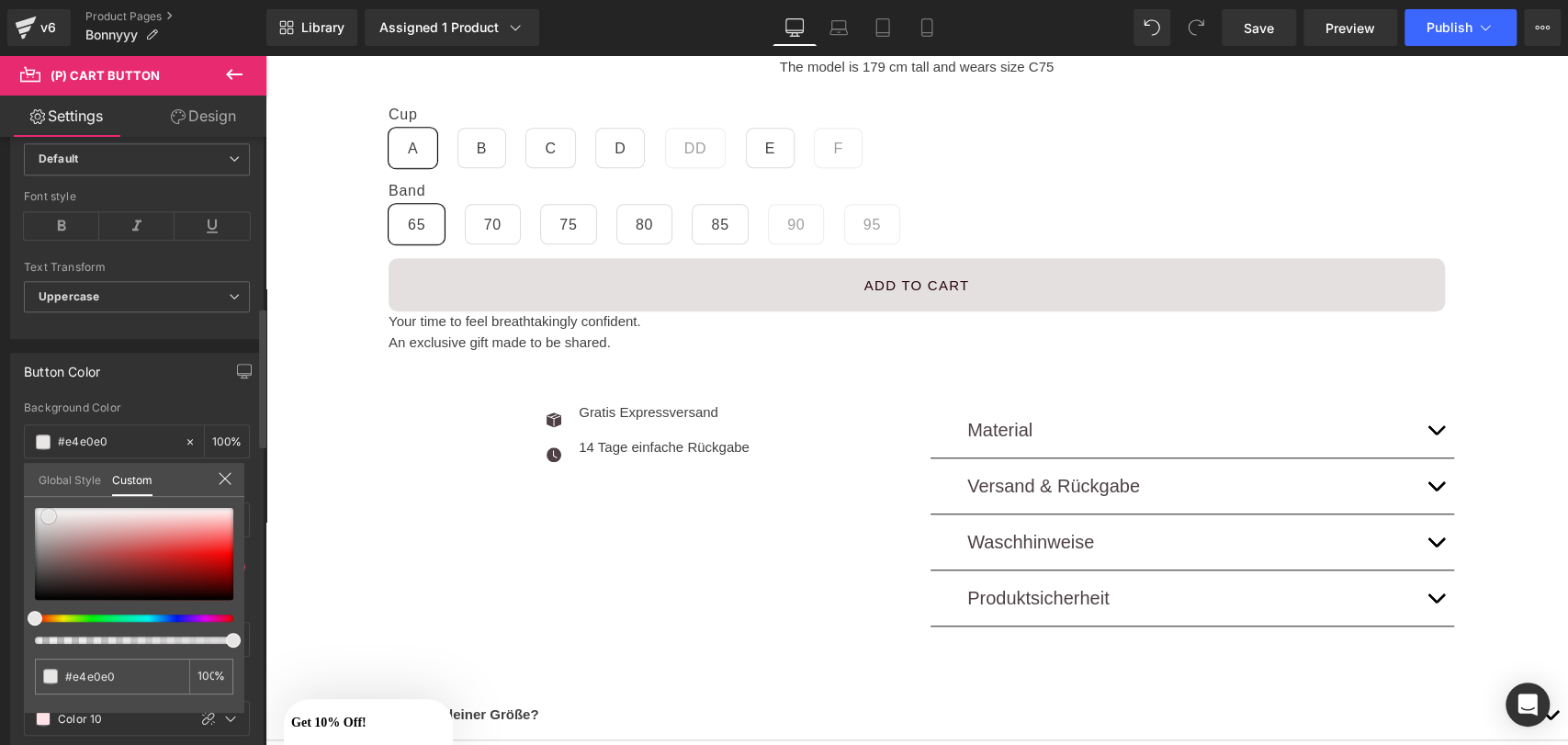
type input "#e5e0e0"
type input "#eae5e5"
type input "#ffffff"
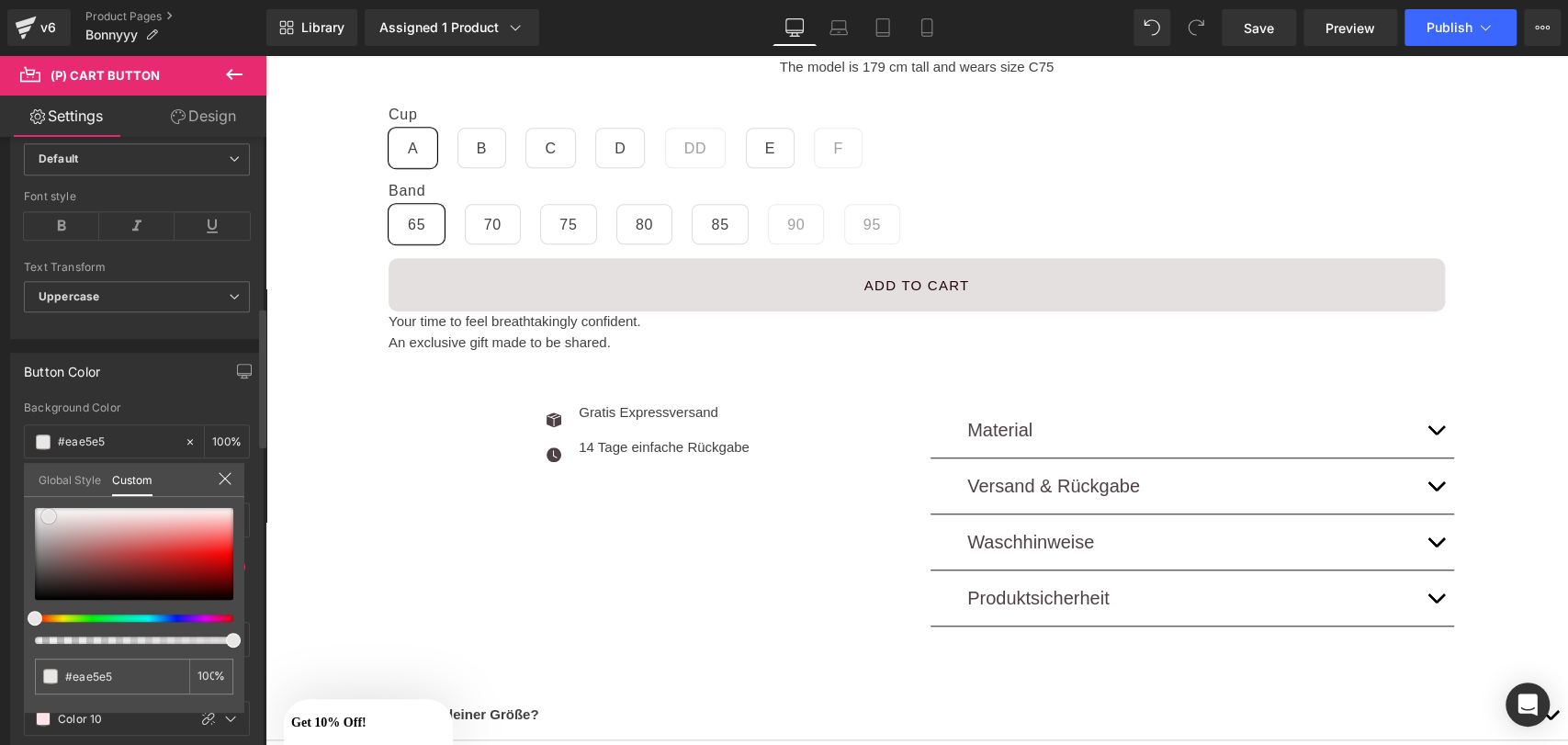
type input "#ffffff"
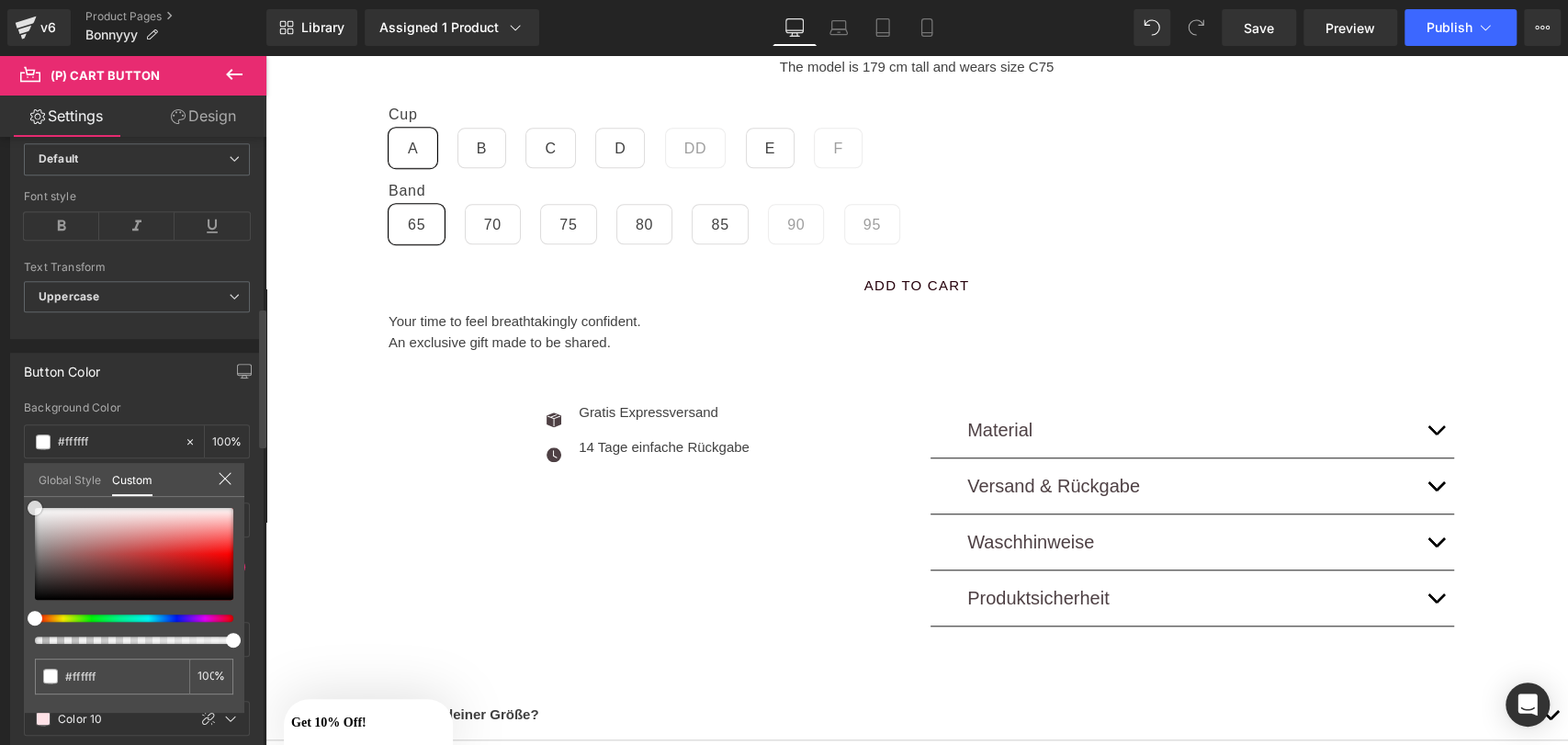
drag, startPoint x: 51, startPoint y: 518, endPoint x: 8, endPoint y: 481, distance: 56.7
click at [8, 481] on div "Button Color rgba(255, 255, 255, 1) Background Color #ffffff 100 % var(--gf_gs-…" at bounding box center [137, 548] width 275 height 418
type input "#280000"
type input "#270606"
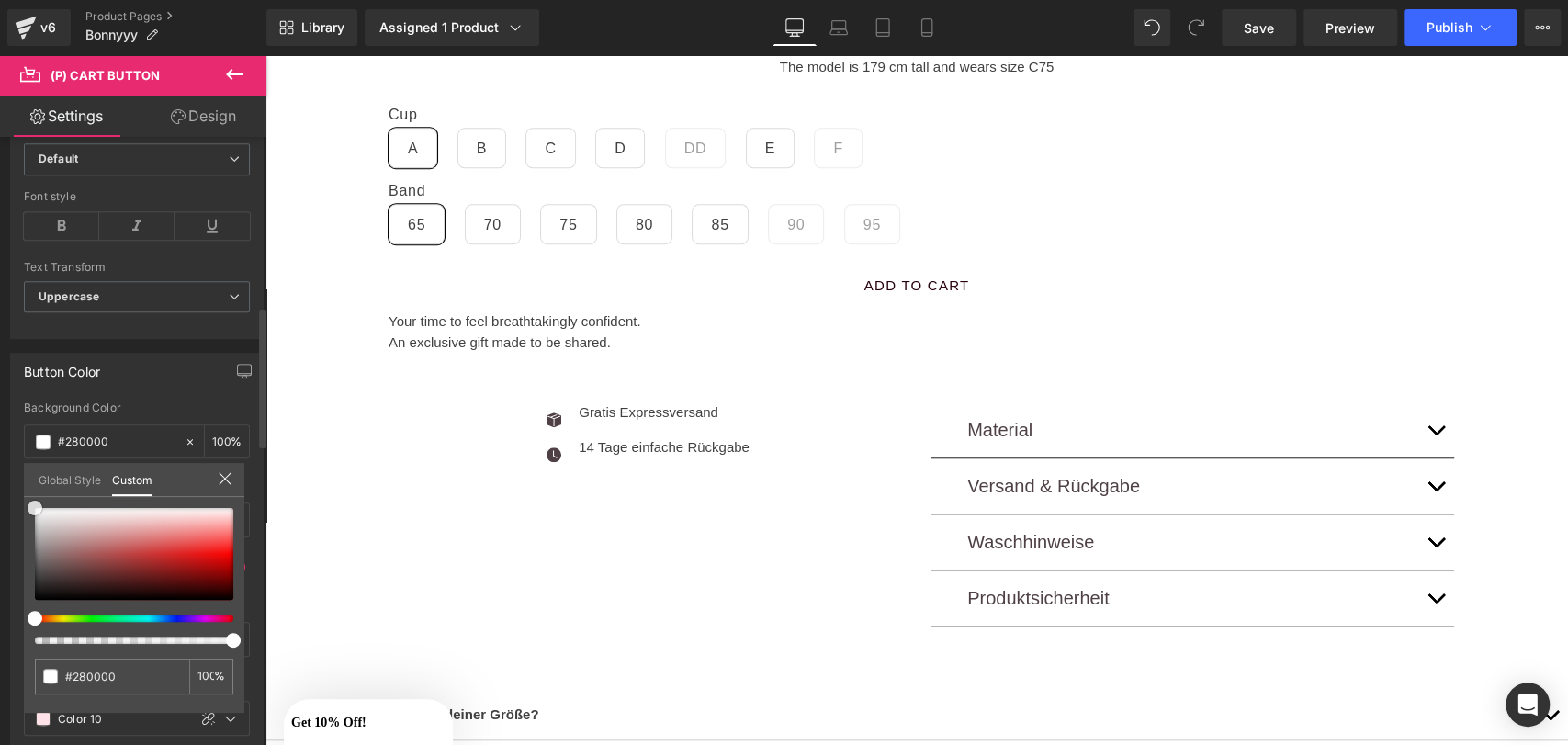
type input "#270606"
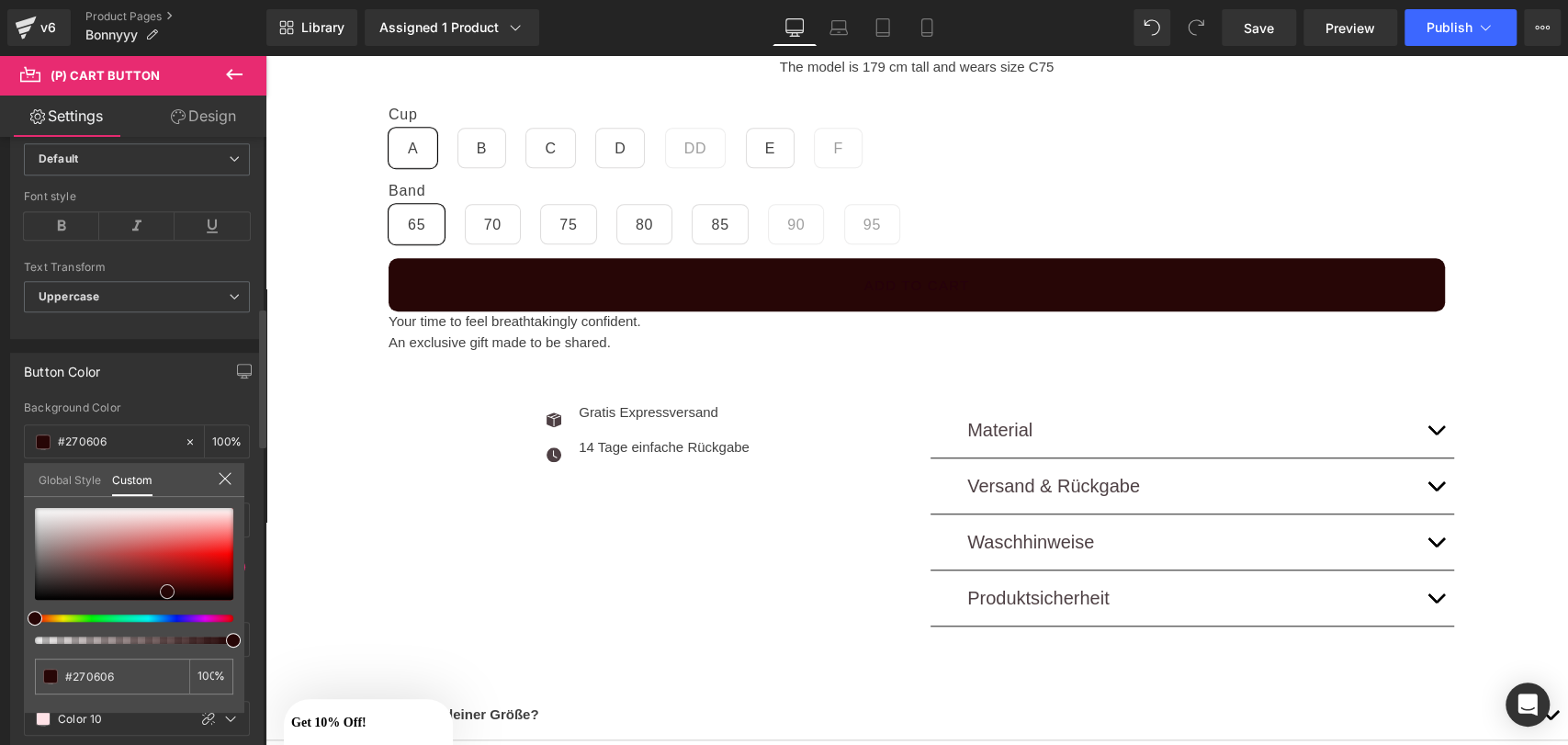
type input "#260707"
type input "#000000"
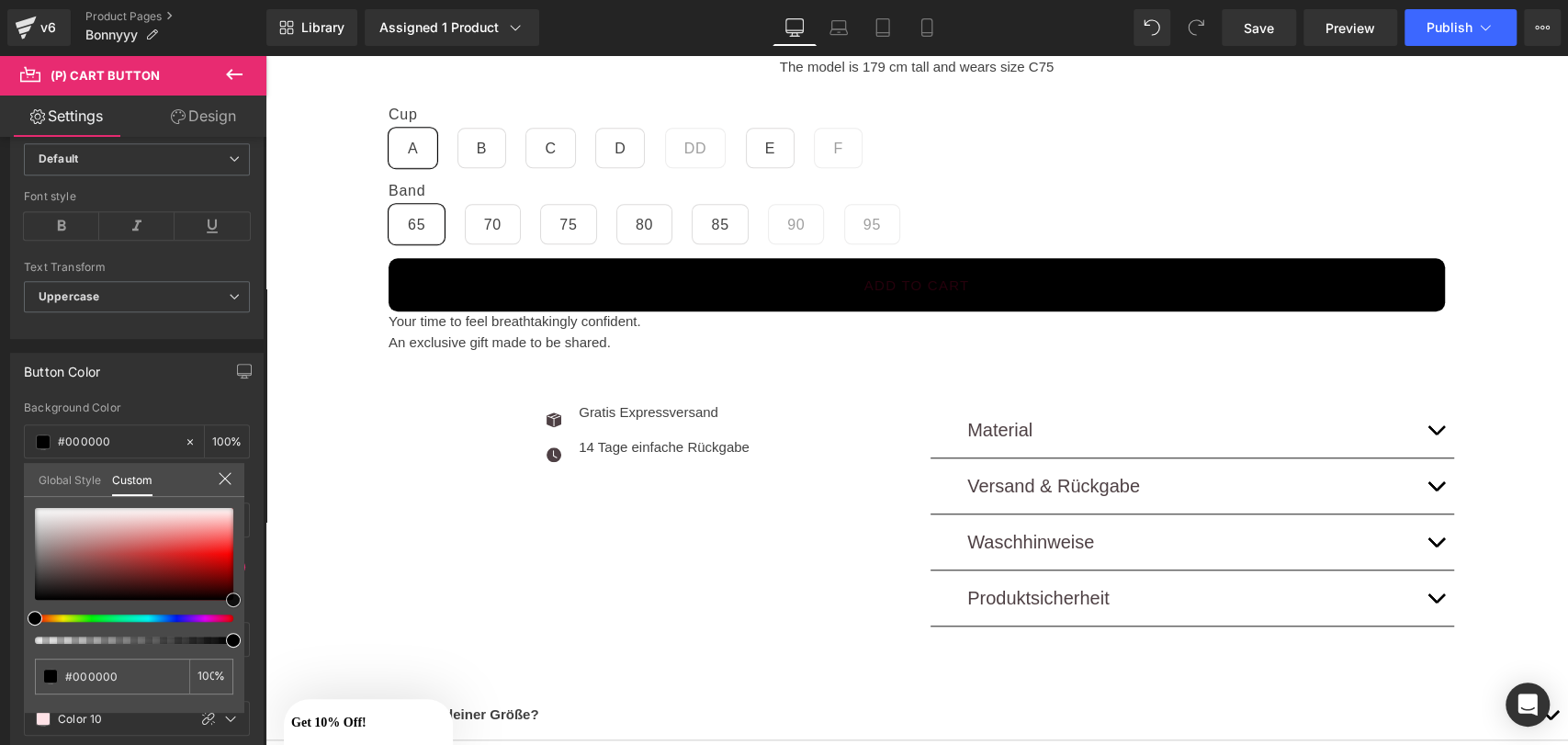
drag, startPoint x: 433, startPoint y: 647, endPoint x: 279, endPoint y: 631, distance: 154.8
click at [226, 470] on div "Global Style Custom" at bounding box center [133, 479] width 221 height 34
click at [226, 479] on icon at bounding box center [225, 479] width 15 height 15
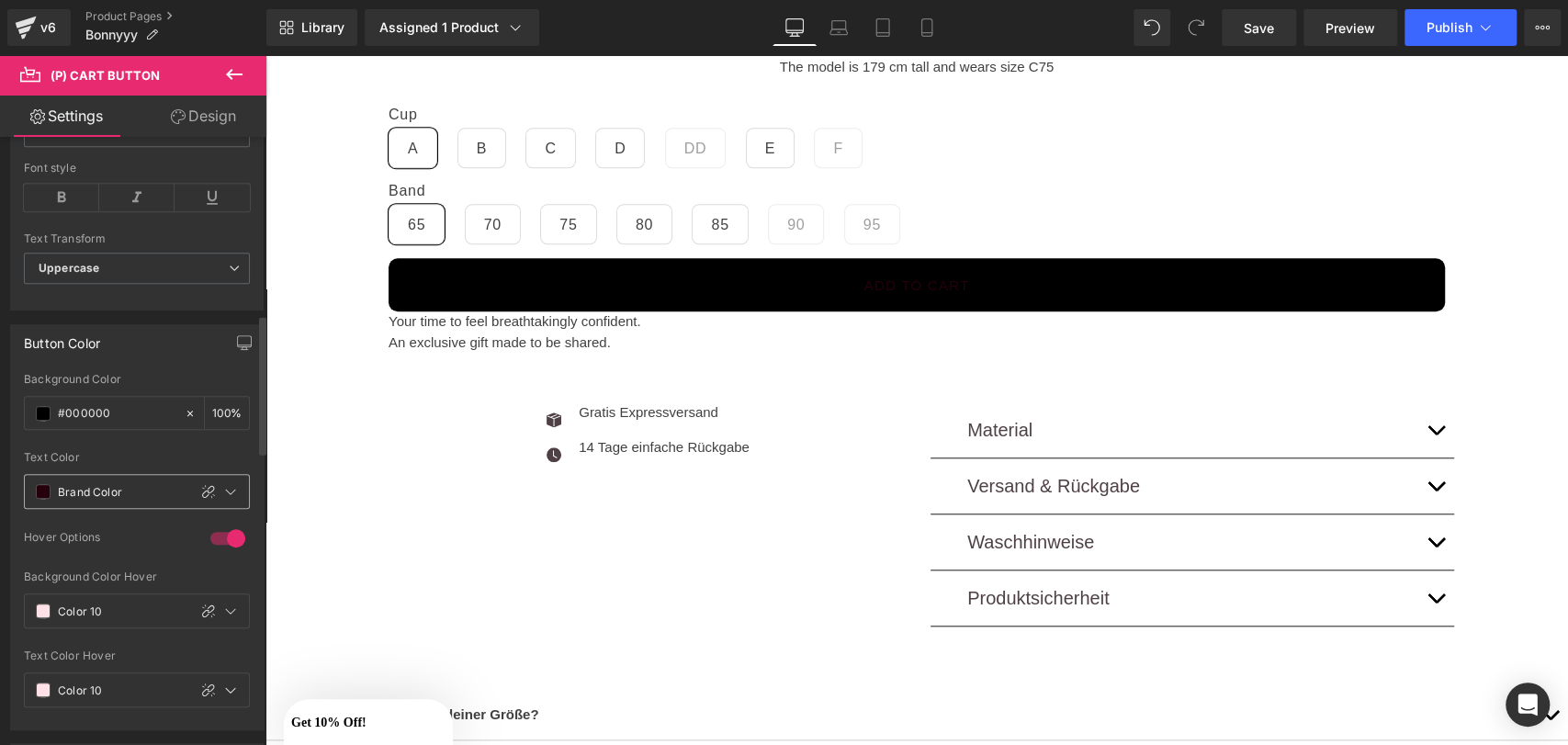
scroll to position [770, 0]
click at [38, 489] on span at bounding box center [43, 489] width 15 height 15
drag, startPoint x: 132, startPoint y: 309, endPoint x: 41, endPoint y: 417, distance: 141.2
click at [41, 417] on div "#000000" at bounding box center [103, 410] width 159 height 32
click at [45, 414] on span at bounding box center [43, 411] width 15 height 15
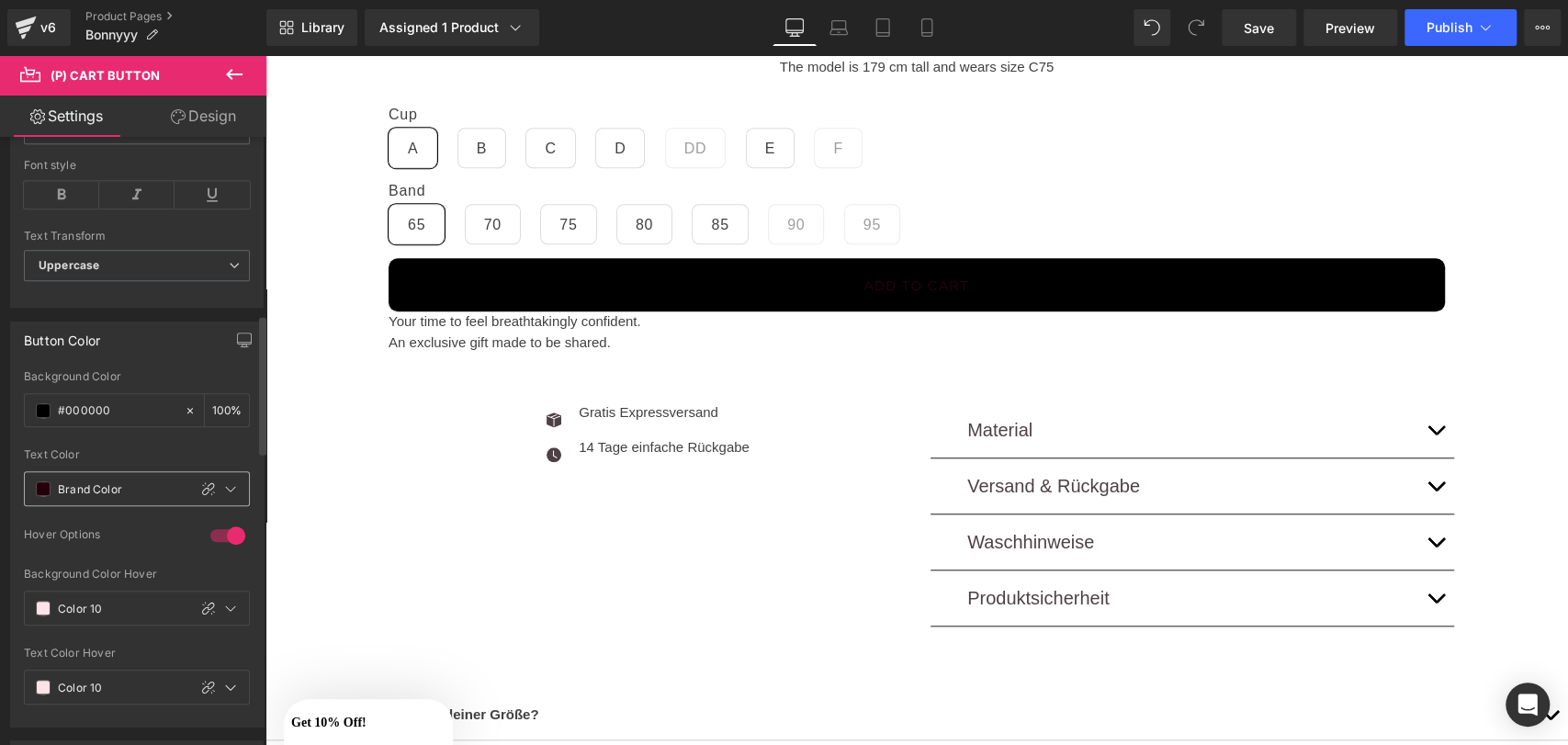
click at [39, 481] on span at bounding box center [43, 489] width 15 height 15
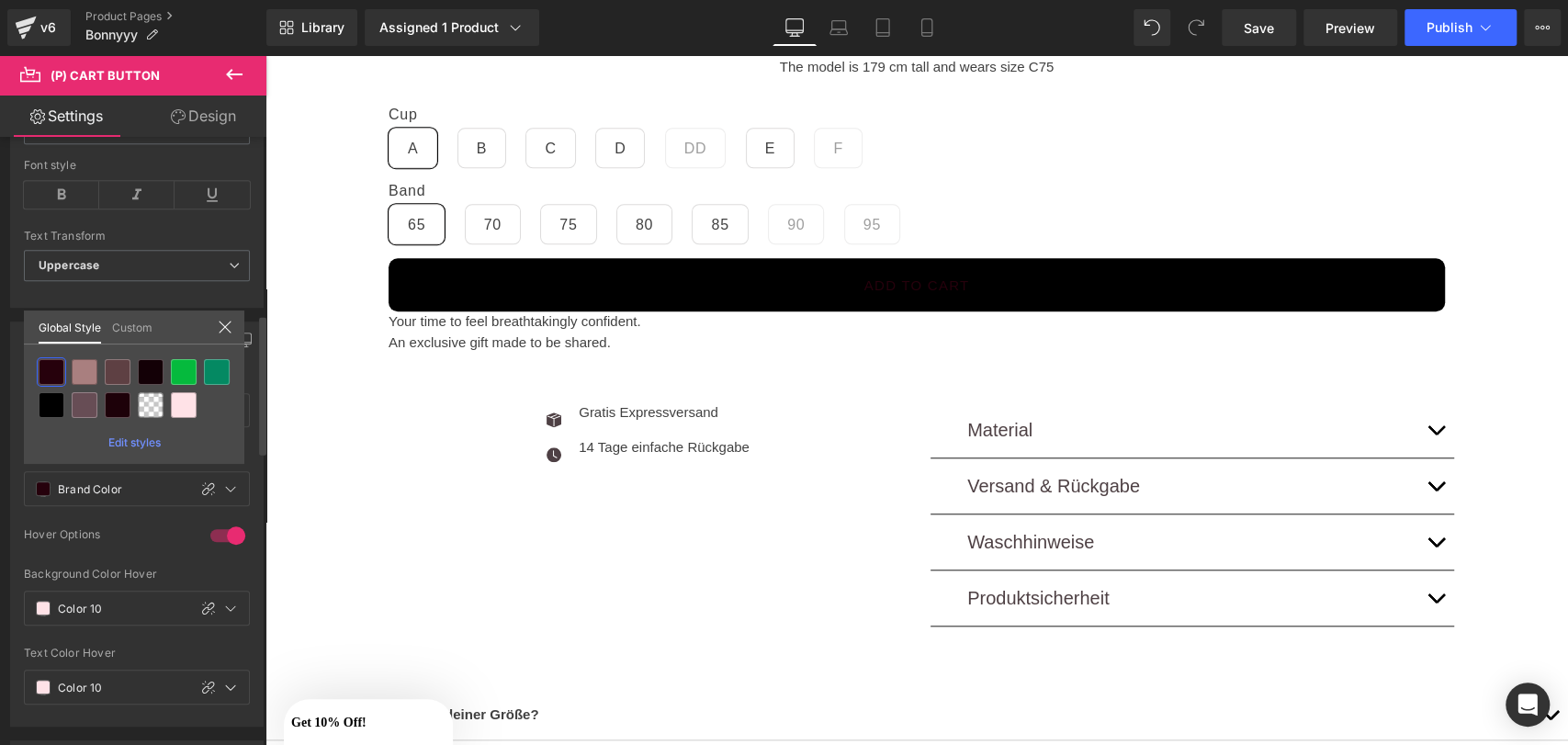
click at [149, 334] on link "Custom" at bounding box center [131, 326] width 40 height 31
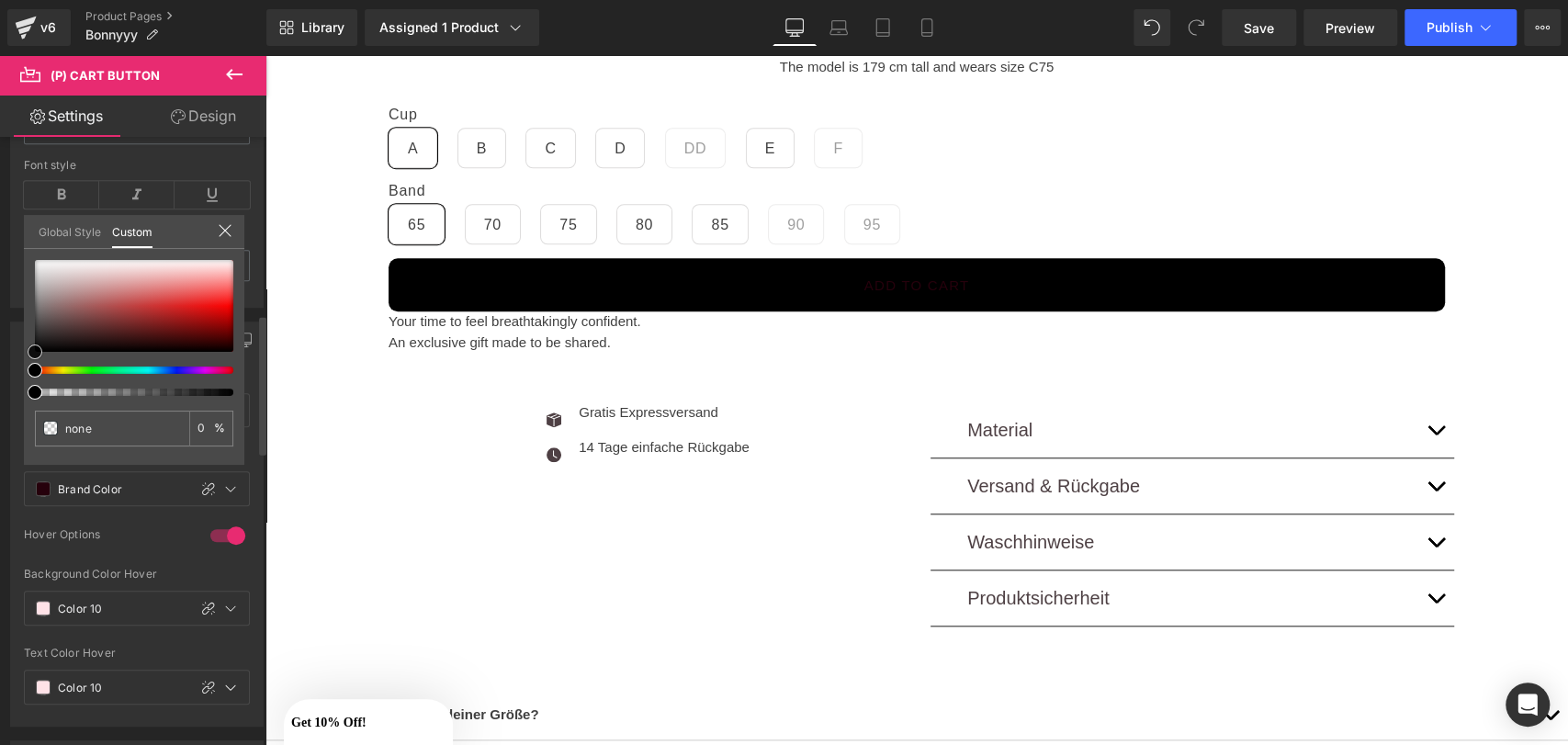
type input "#e2d4d4"
type input "100"
type input "#e4d7d7"
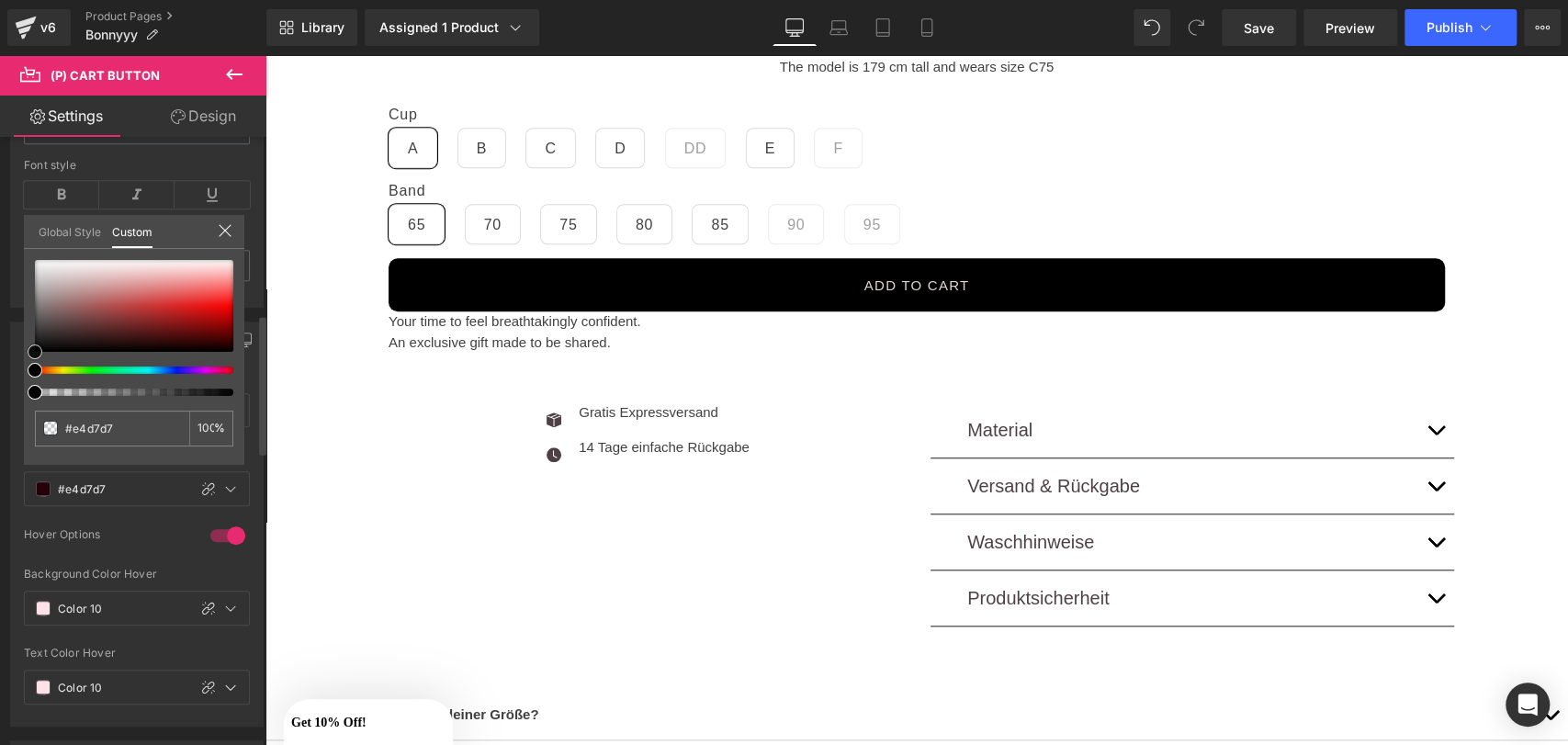
type input "#e7dede"
type input "#f1eded"
type input "#ffffff"
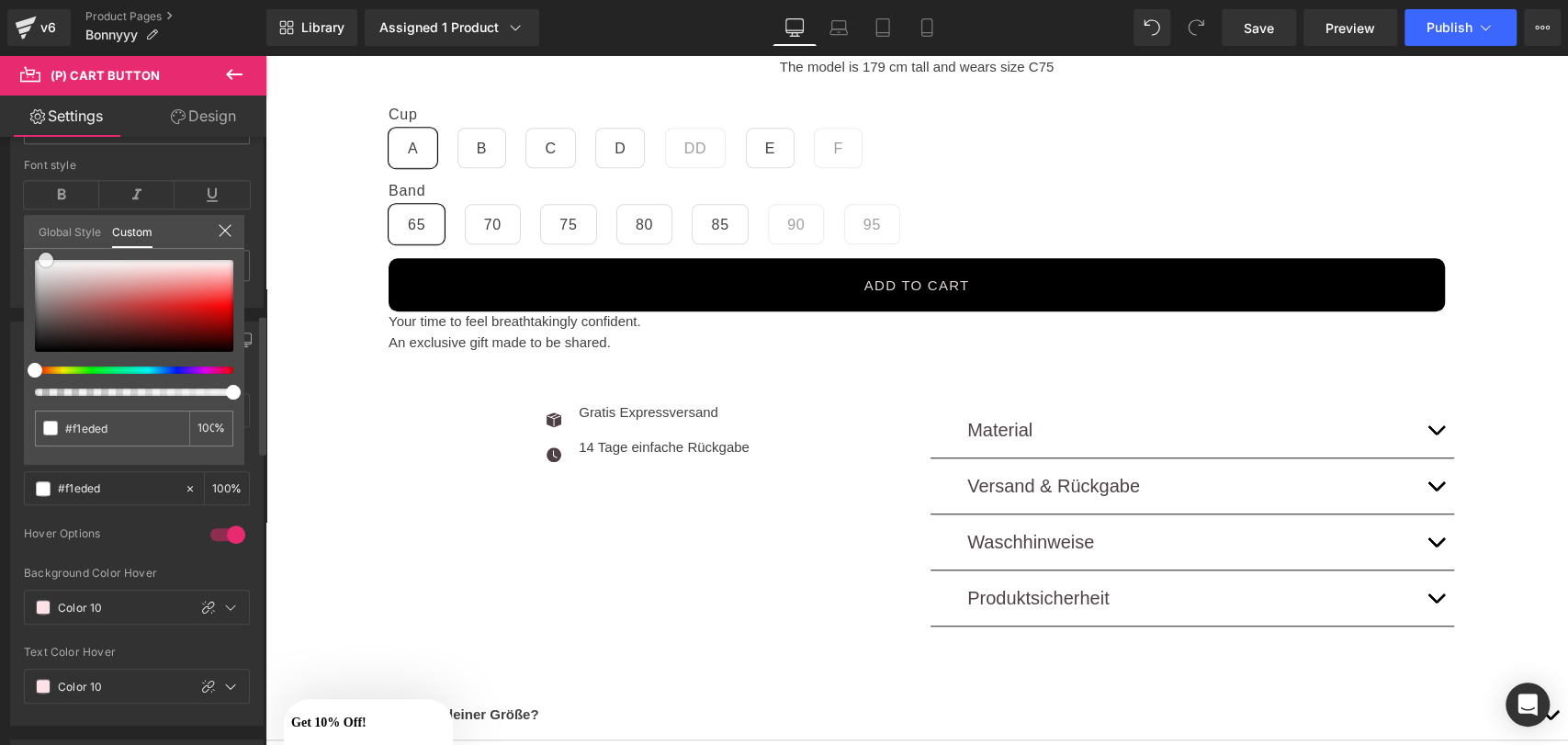
type input "#ffffff"
drag, startPoint x: 74, startPoint y: 272, endPoint x: 0, endPoint y: 196, distance: 106.1
click at [0, 308] on div "Button Color rgba(0, 0, 0, 1) Background Color #000000 100 % rgba(255, 255, 255…" at bounding box center [137, 516] width 275 height 418
click at [934, 32] on icon at bounding box center [927, 28] width 19 height 19
type input "12"
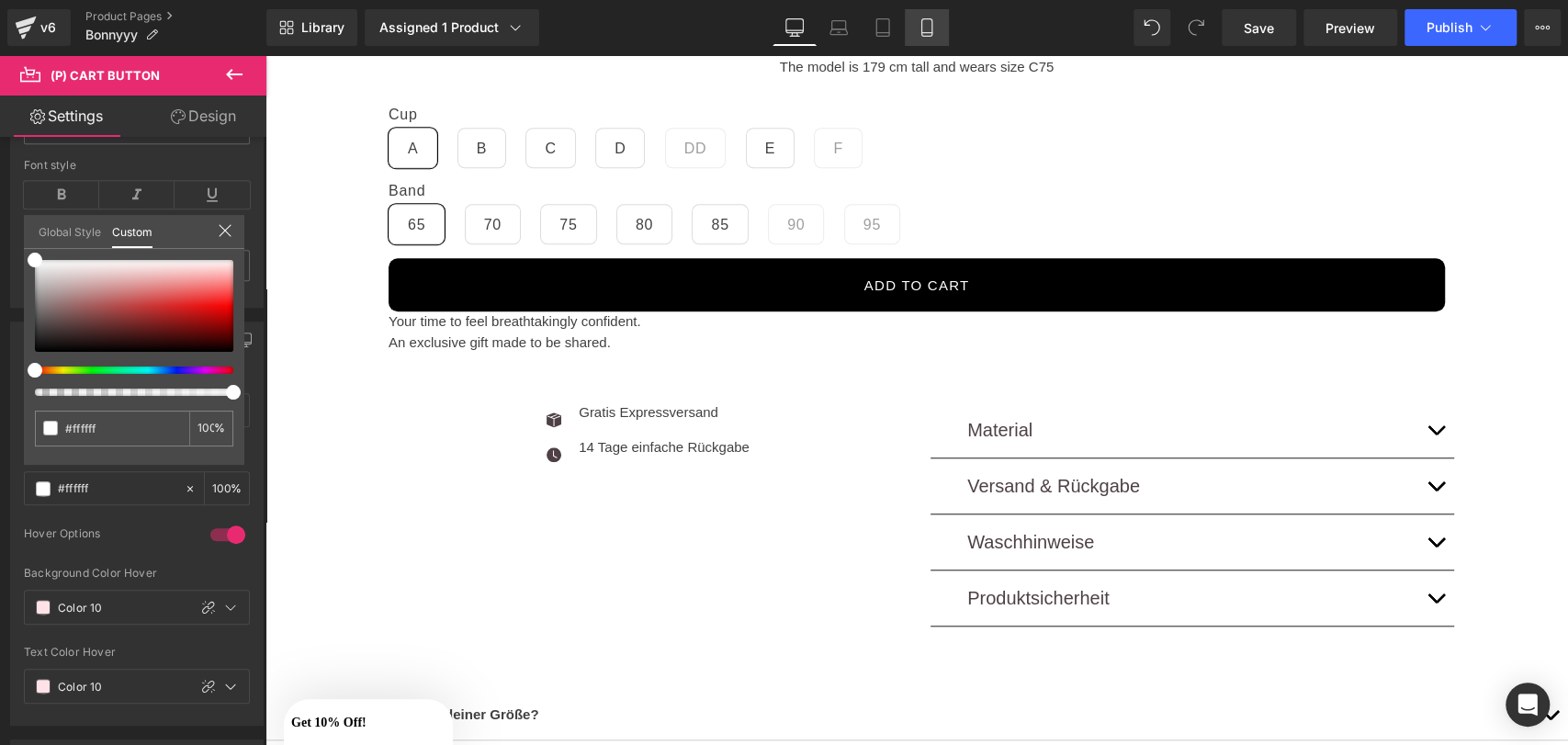
type input "Color 6"
type input "Color 10"
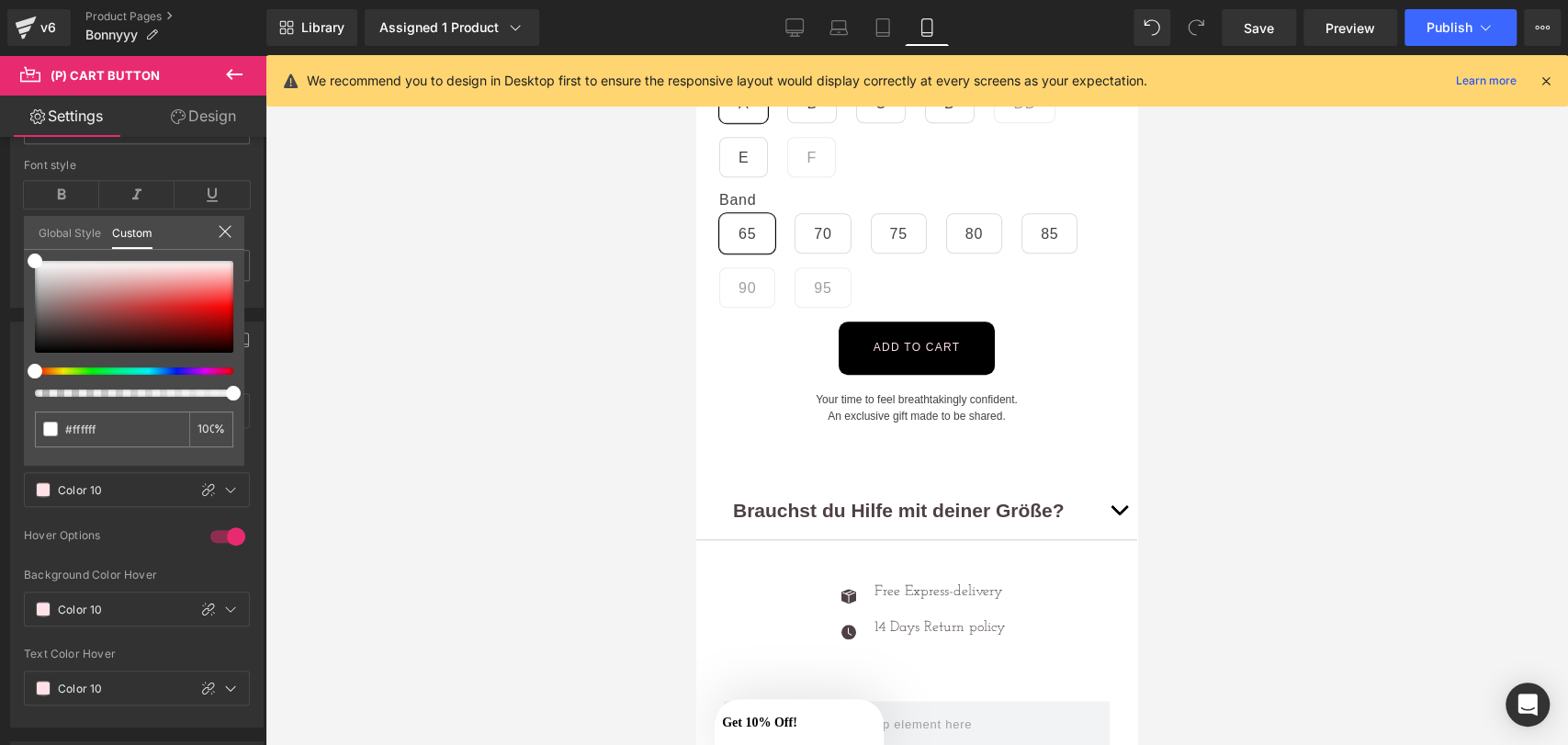
scroll to position [1105, 0]
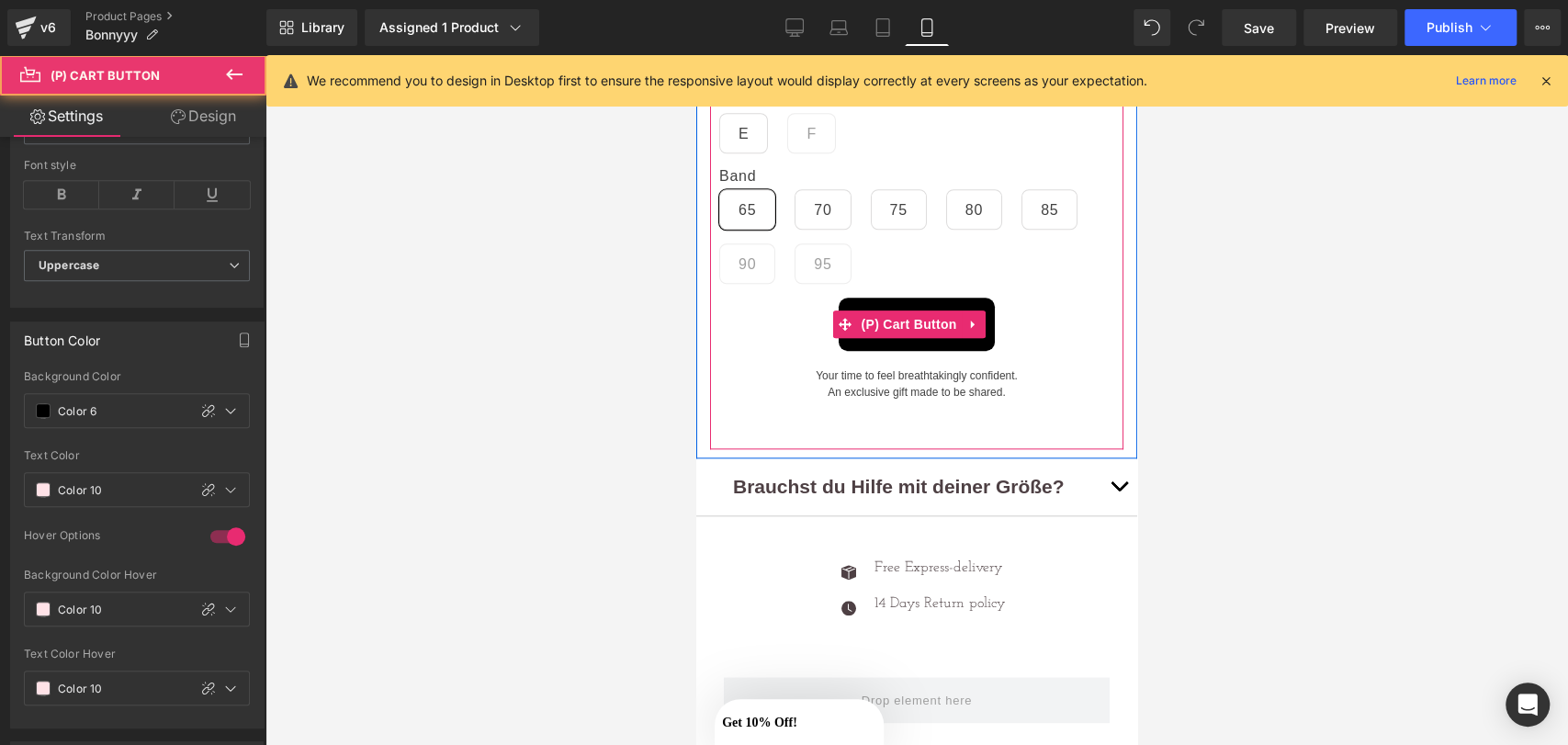
click at [811, 317] on div "Add to cart" at bounding box center [917, 324] width 395 height 53
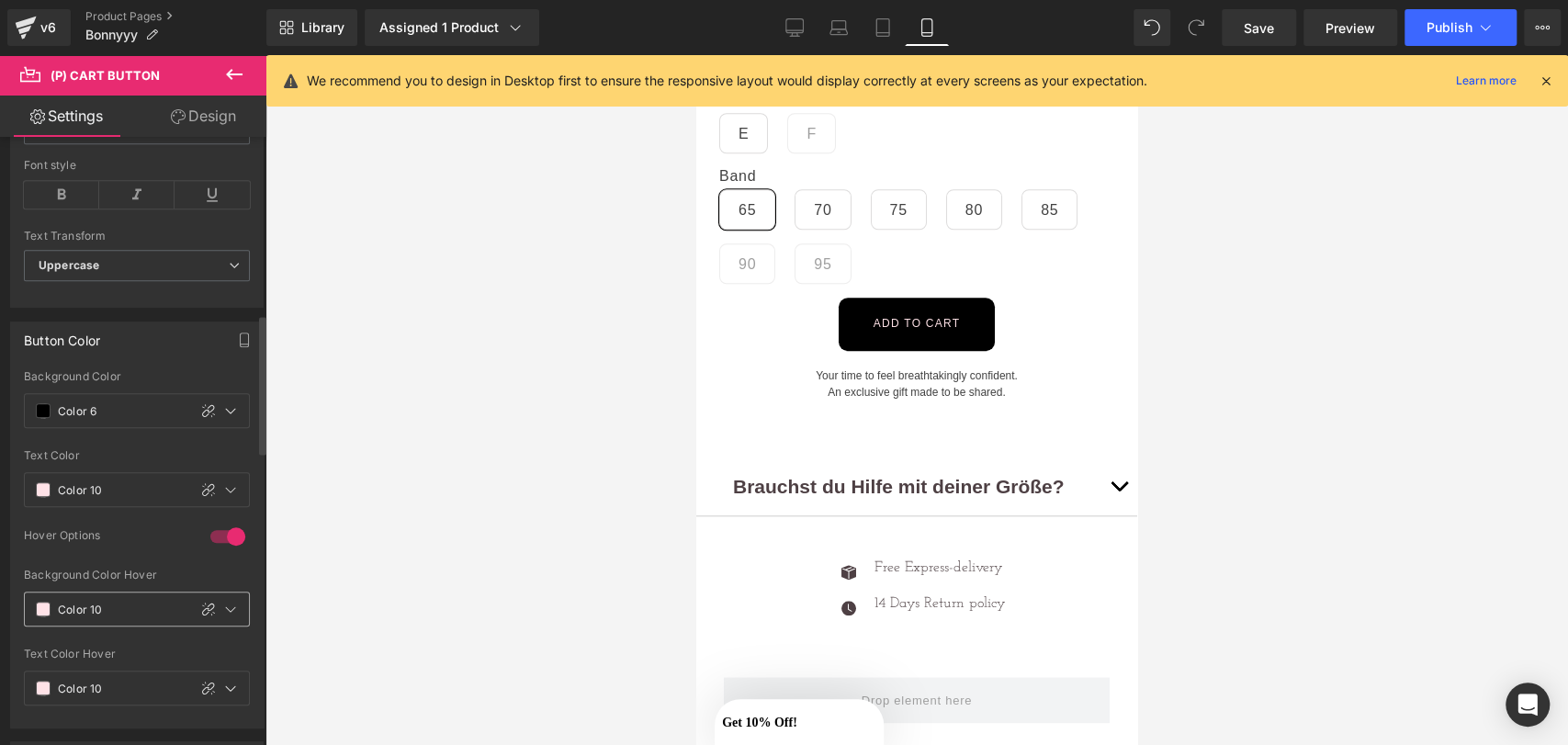
drag, startPoint x: 126, startPoint y: 472, endPoint x: 99, endPoint y: 593, distance: 124.0
click at [99, 593] on div "var(--gf_gs-color3-accent) Background Color Color 6 100 % var(--gf_gs-color4-ac…" at bounding box center [137, 549] width 251 height 357
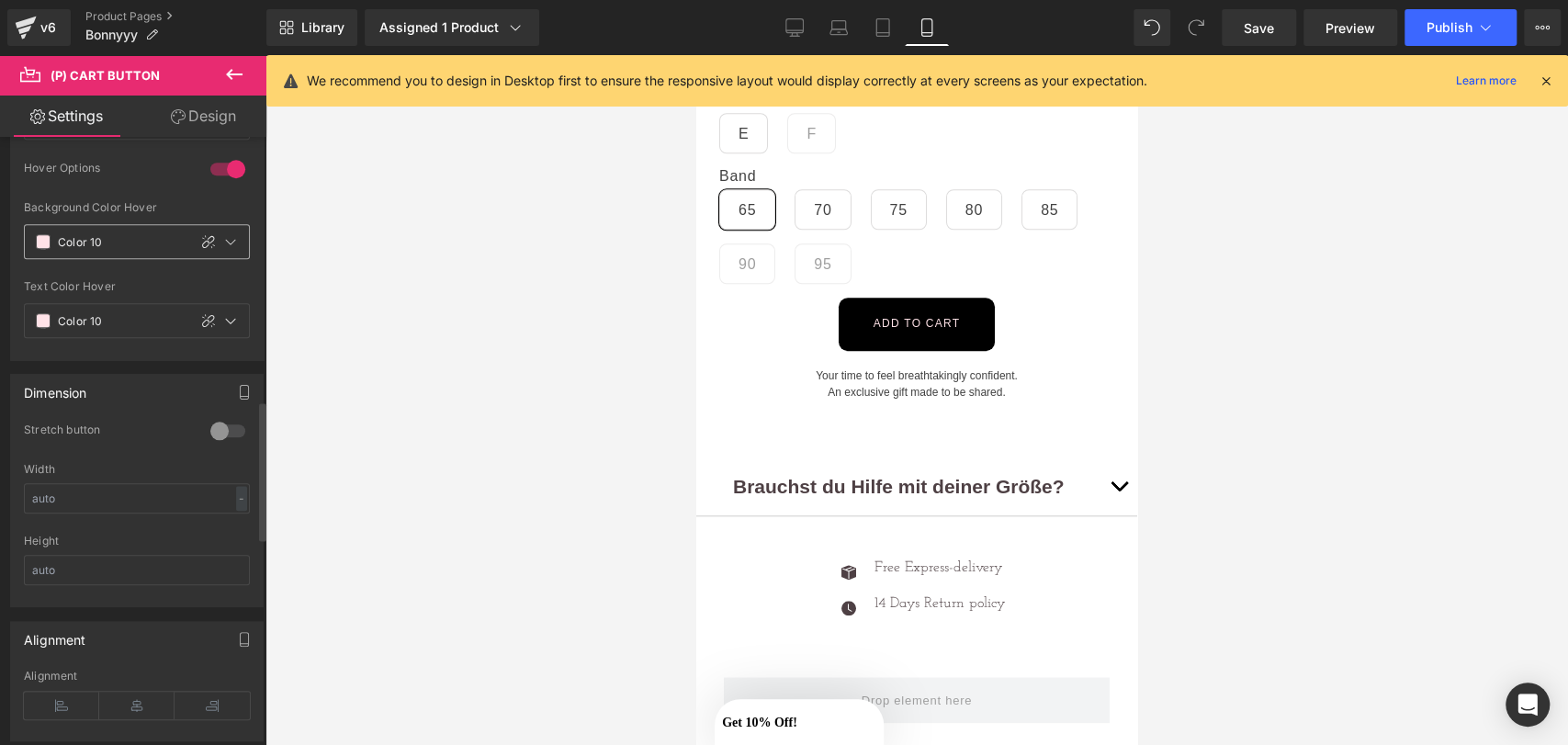
scroll to position [1161, 0]
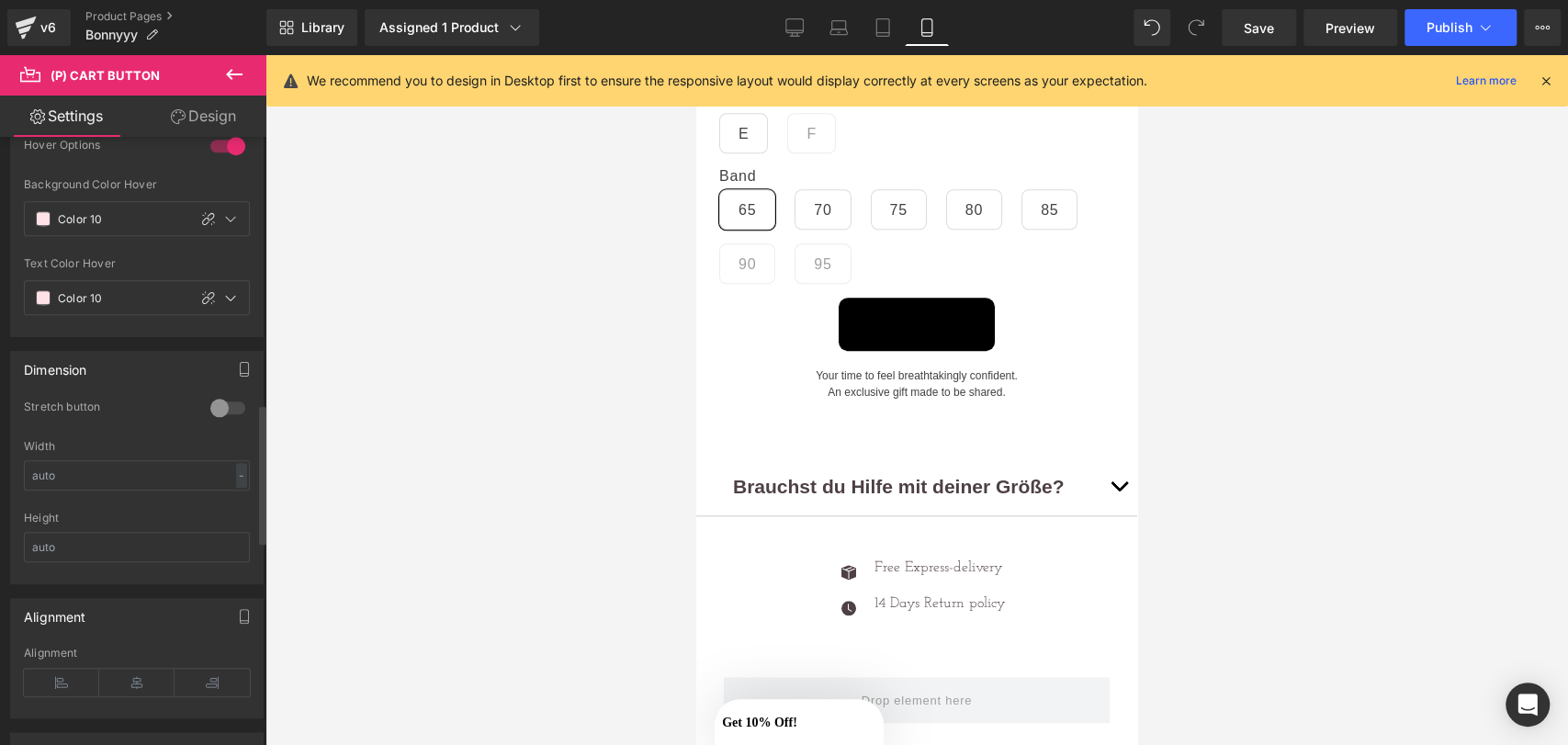
click at [218, 403] on div at bounding box center [227, 407] width 44 height 29
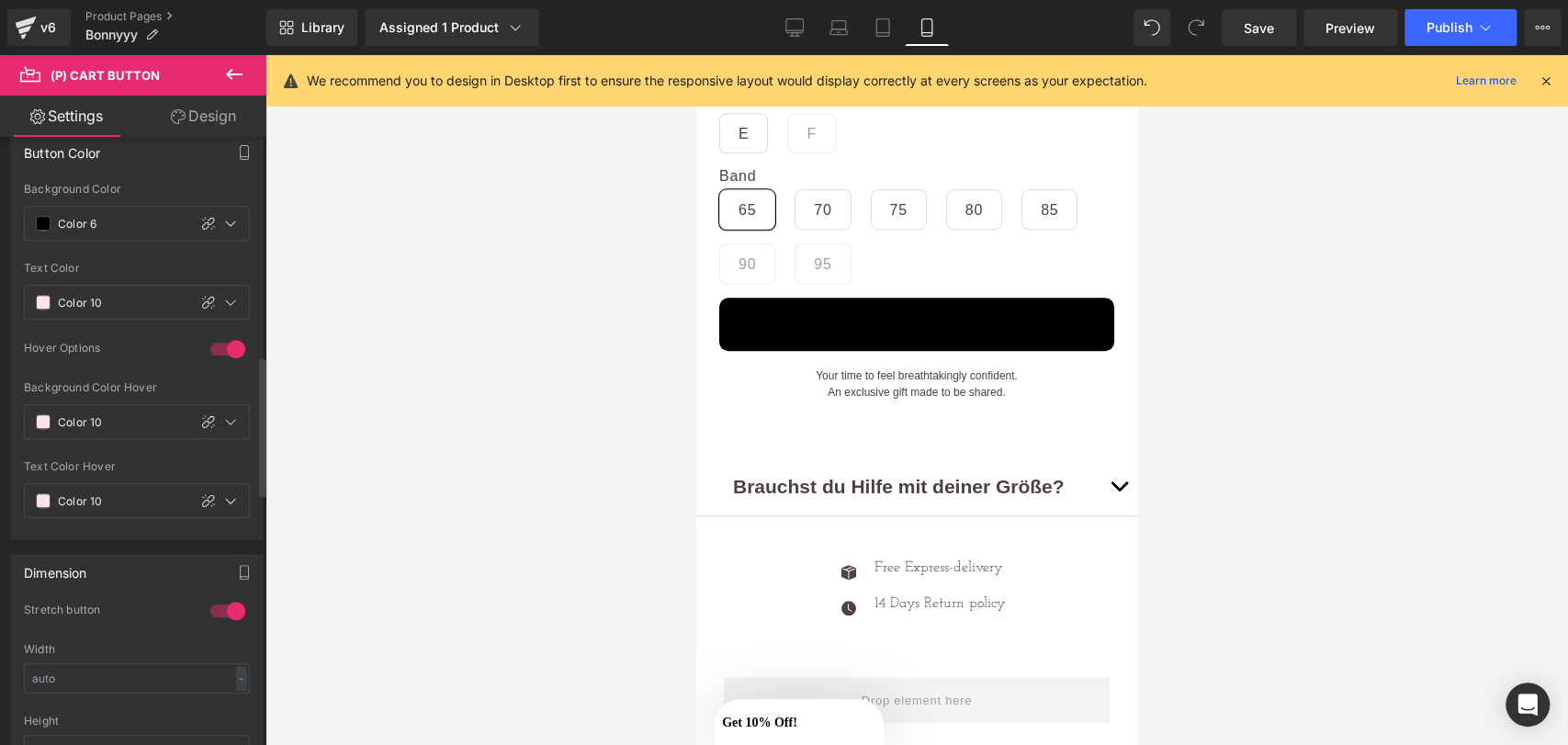
scroll to position [951, 0]
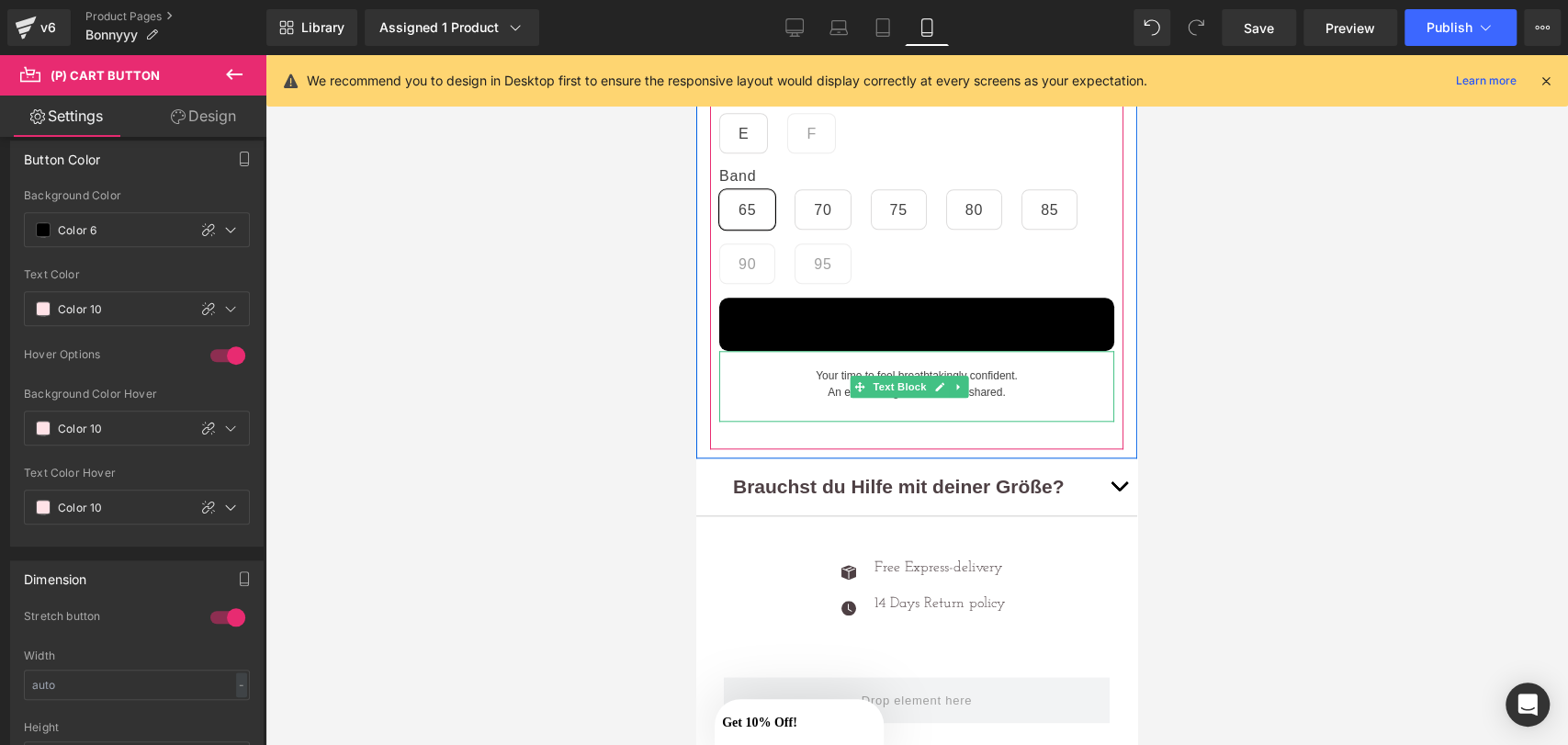
click at [787, 351] on div at bounding box center [917, 353] width 395 height 5
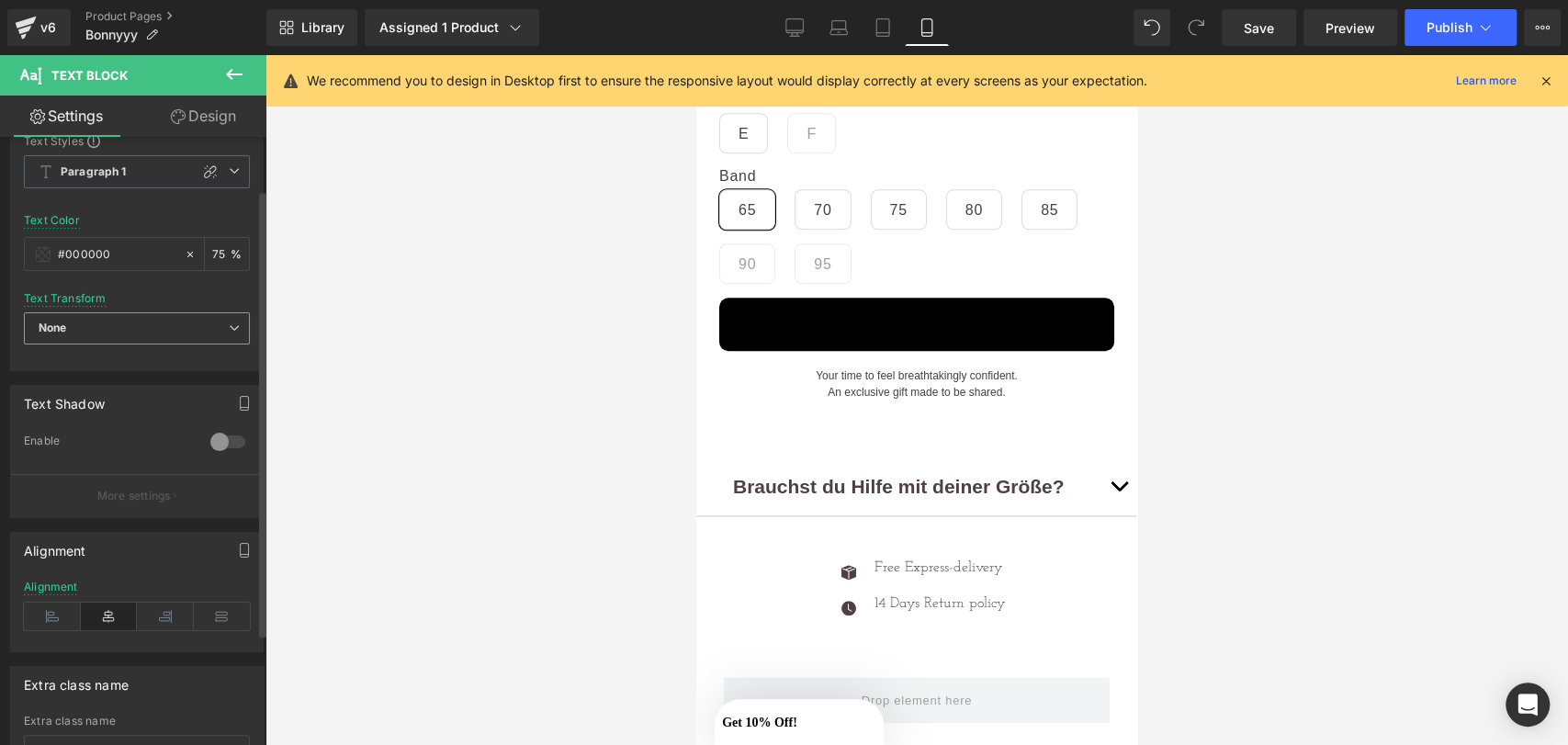
scroll to position [0, 0]
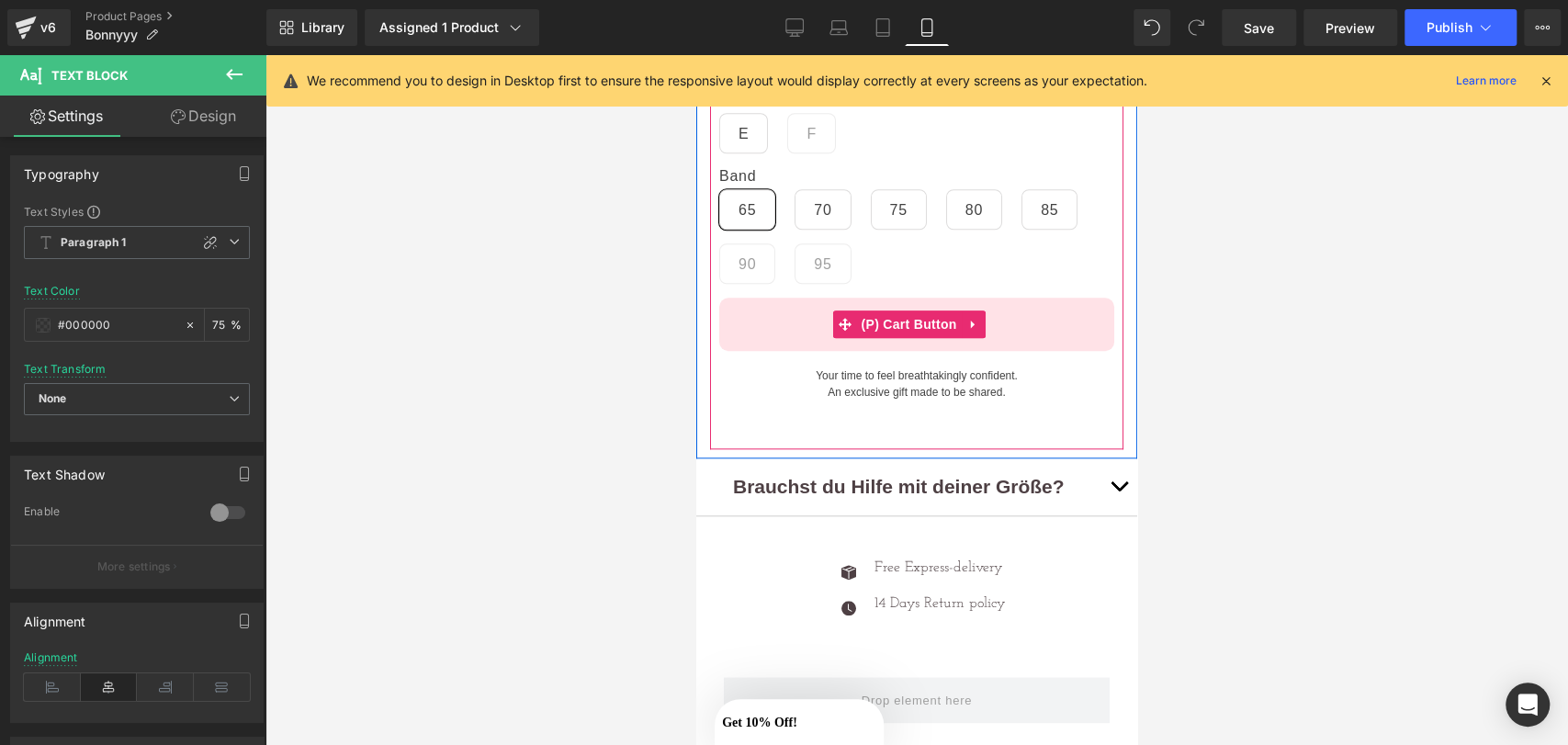
click at [774, 309] on button "Add to cart" at bounding box center [917, 324] width 395 height 53
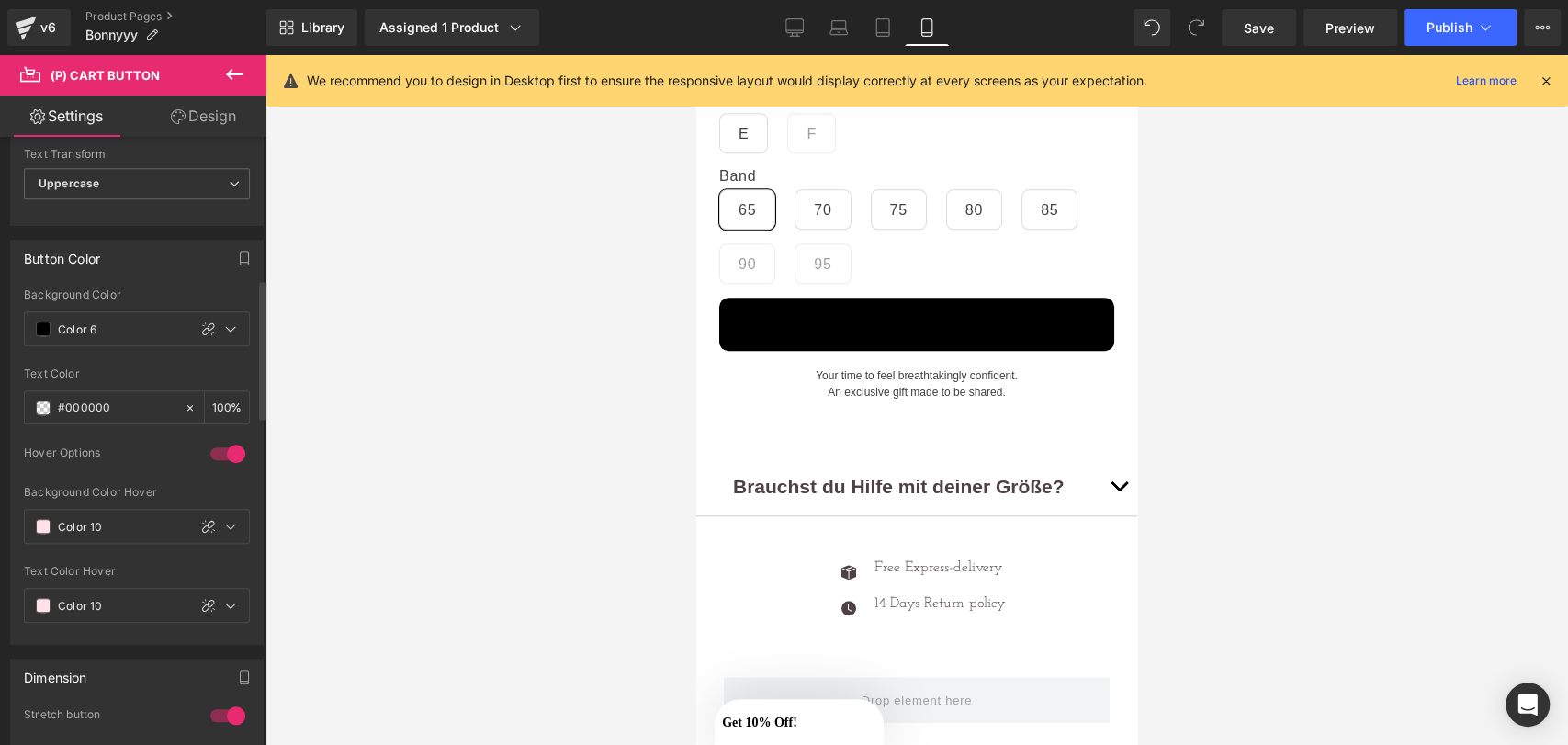
scroll to position [877, 0]
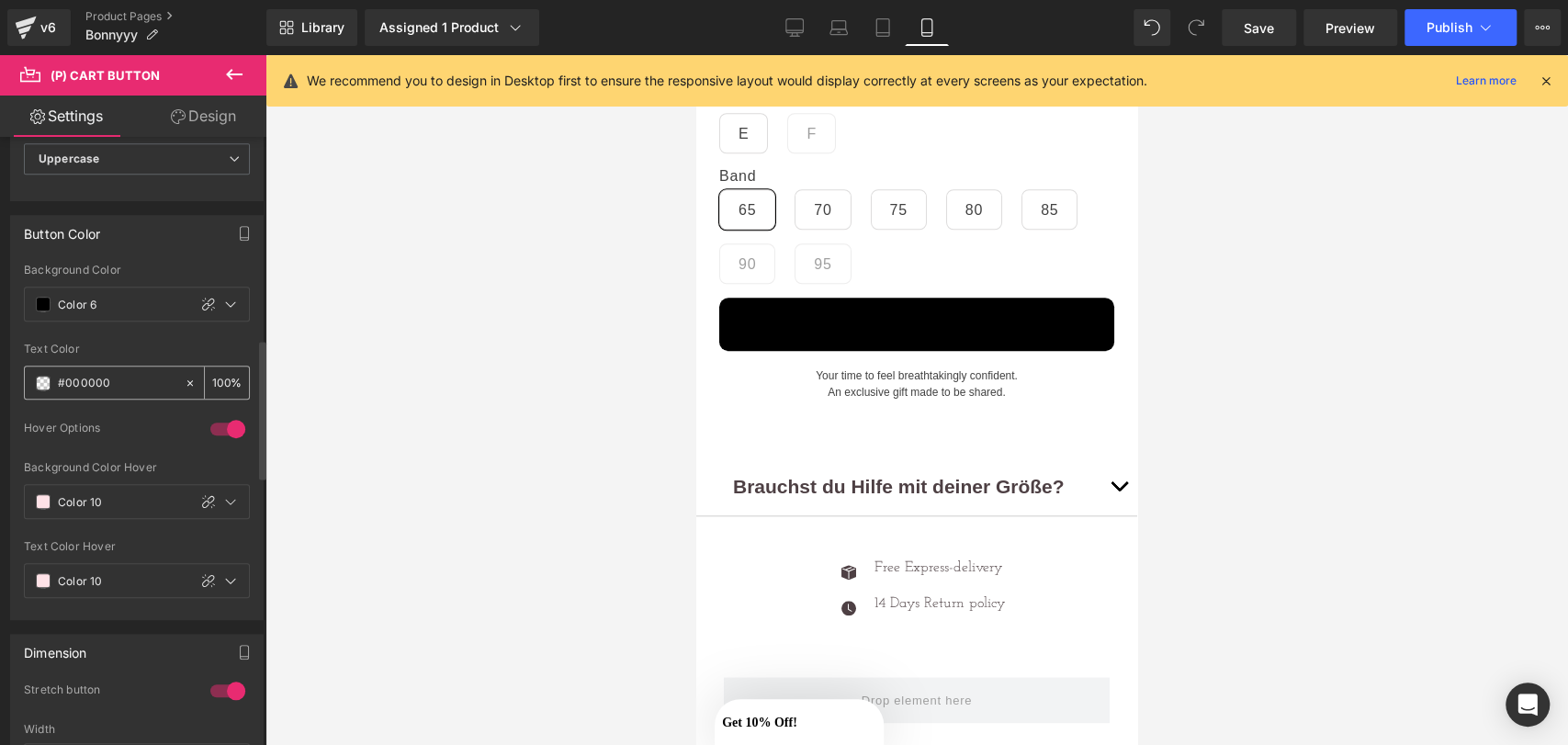
click at [45, 378] on span at bounding box center [43, 383] width 15 height 15
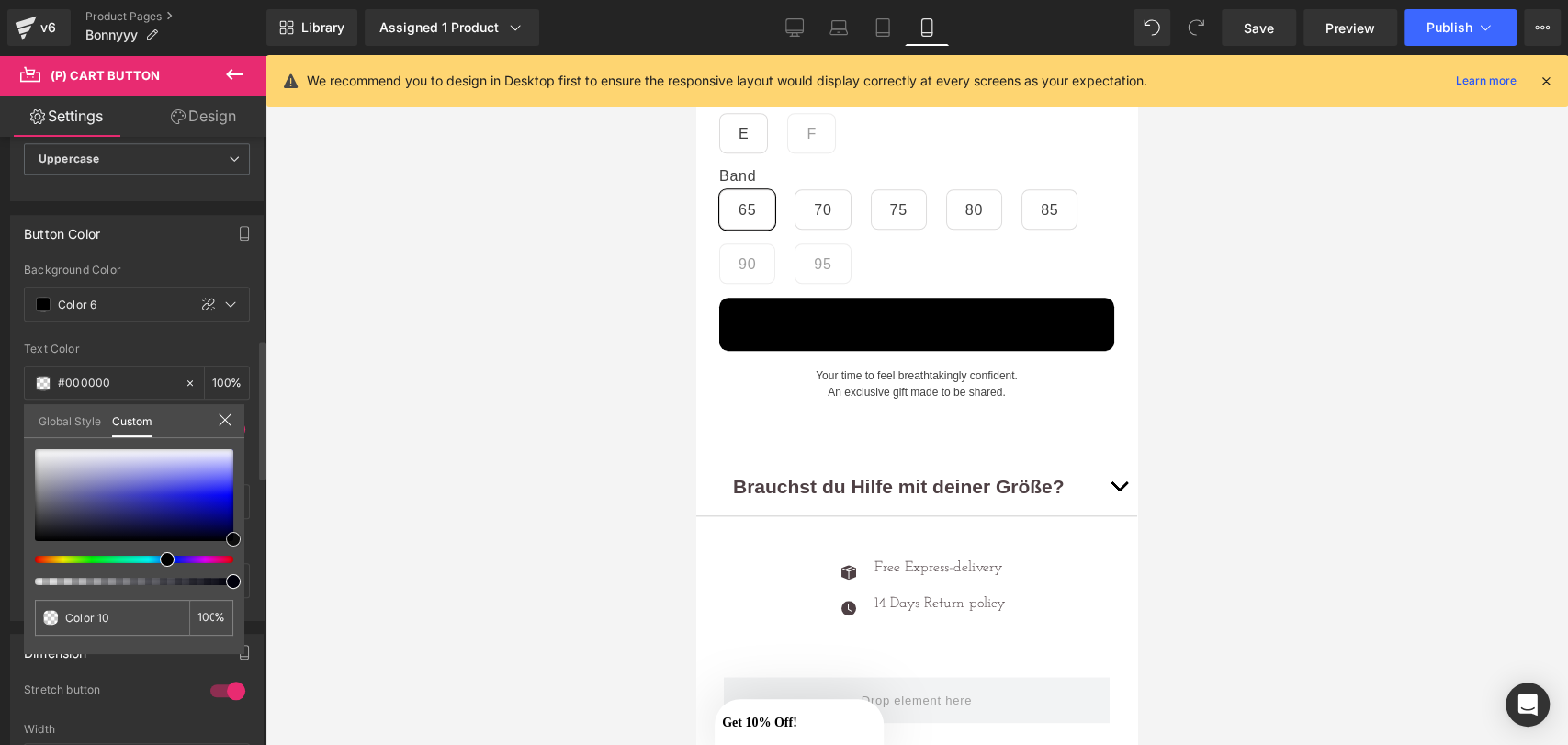
type input "#6f6f8a"
type input "#6c6c92"
type input "#707093"
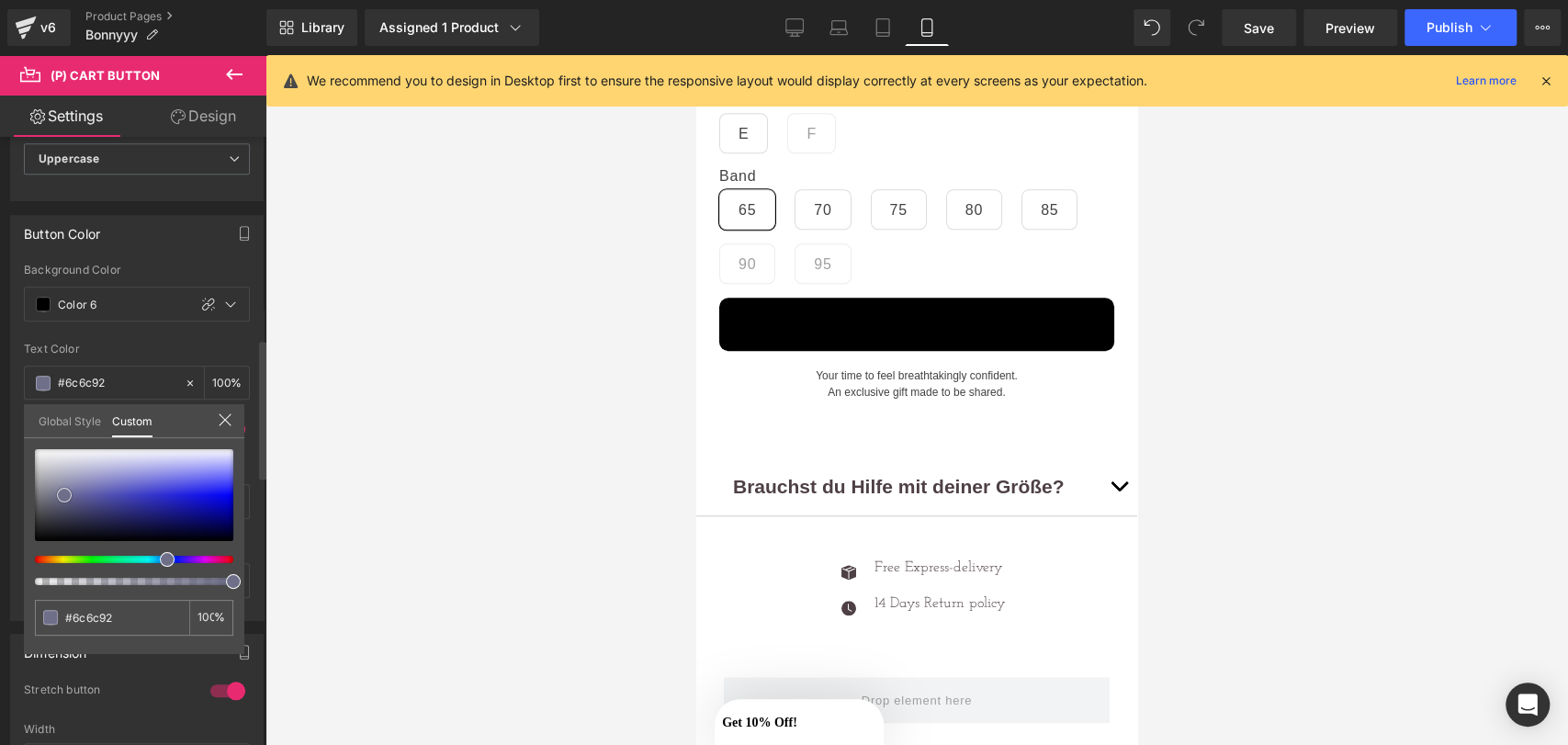
type input "#707093"
type input "#bfbfc9"
type input "#ffffff"
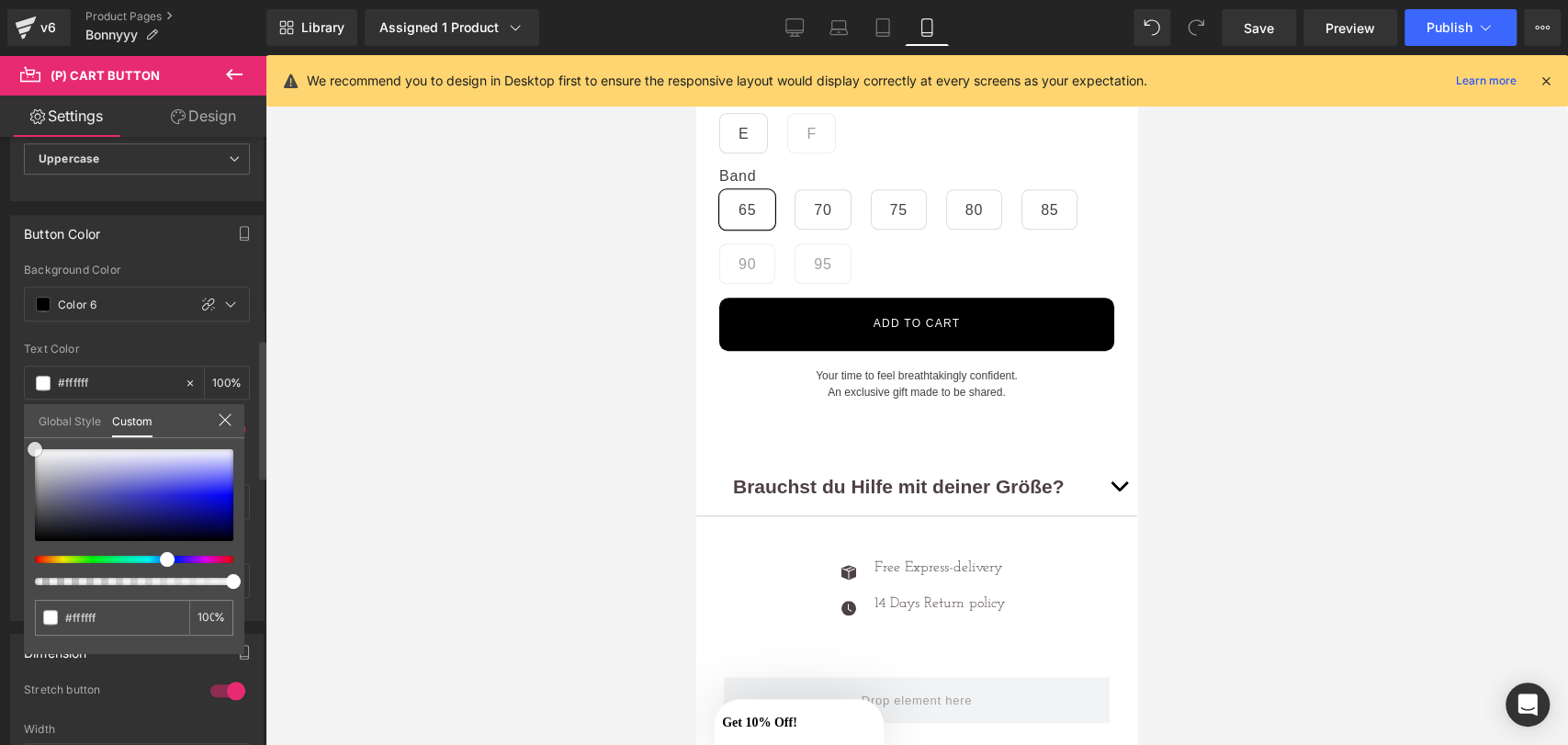
drag, startPoint x: 65, startPoint y: 495, endPoint x: 16, endPoint y: 401, distance: 106.0
click at [16, 401] on div "Button Color var(--gf_gs-color3-accent) Background Color Color 6 100 % rgba(255…" at bounding box center [137, 410] width 275 height 418
click at [1440, 27] on span "Publish" at bounding box center [1449, 28] width 46 height 15
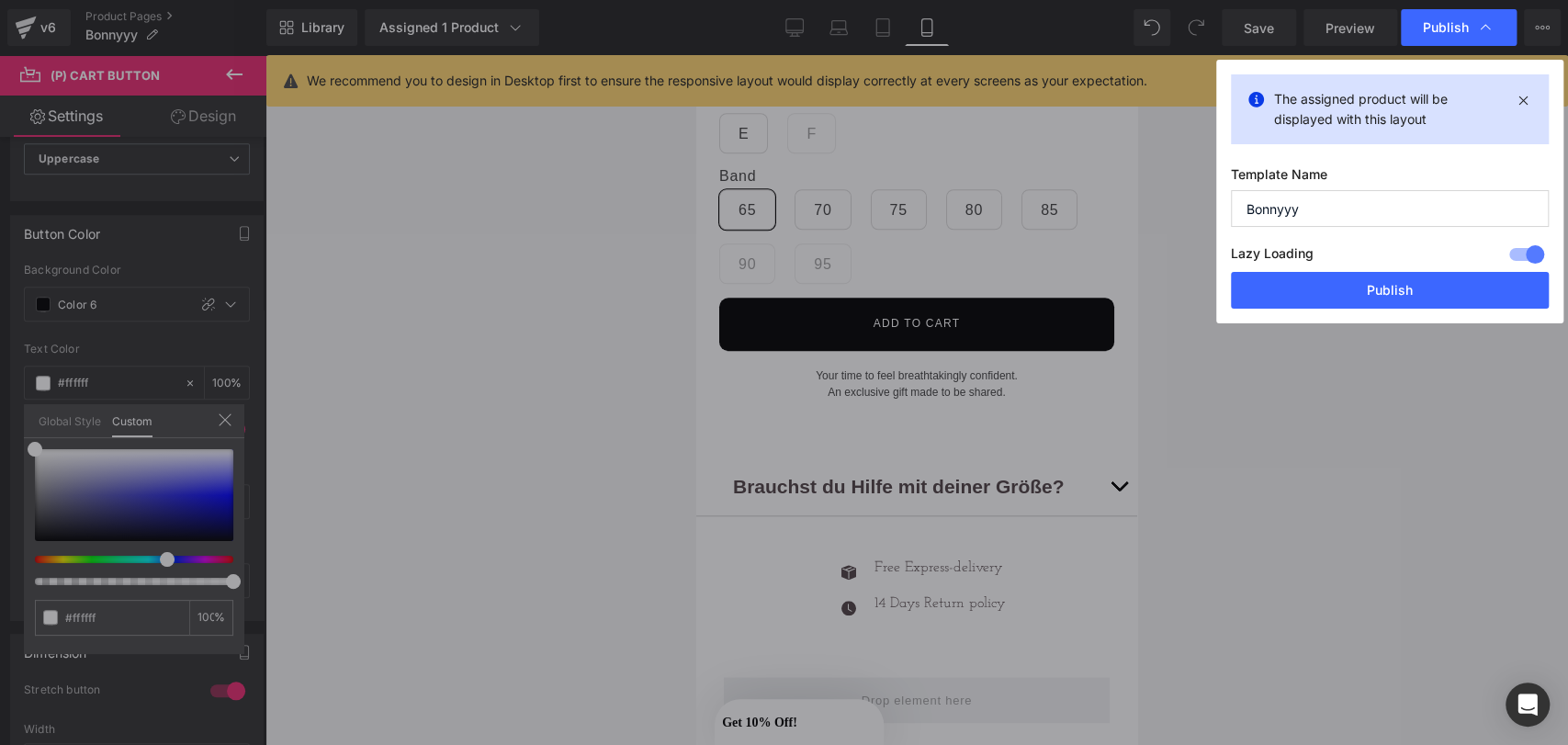
click at [1338, 287] on button "Publish" at bounding box center [1390, 290] width 318 height 37
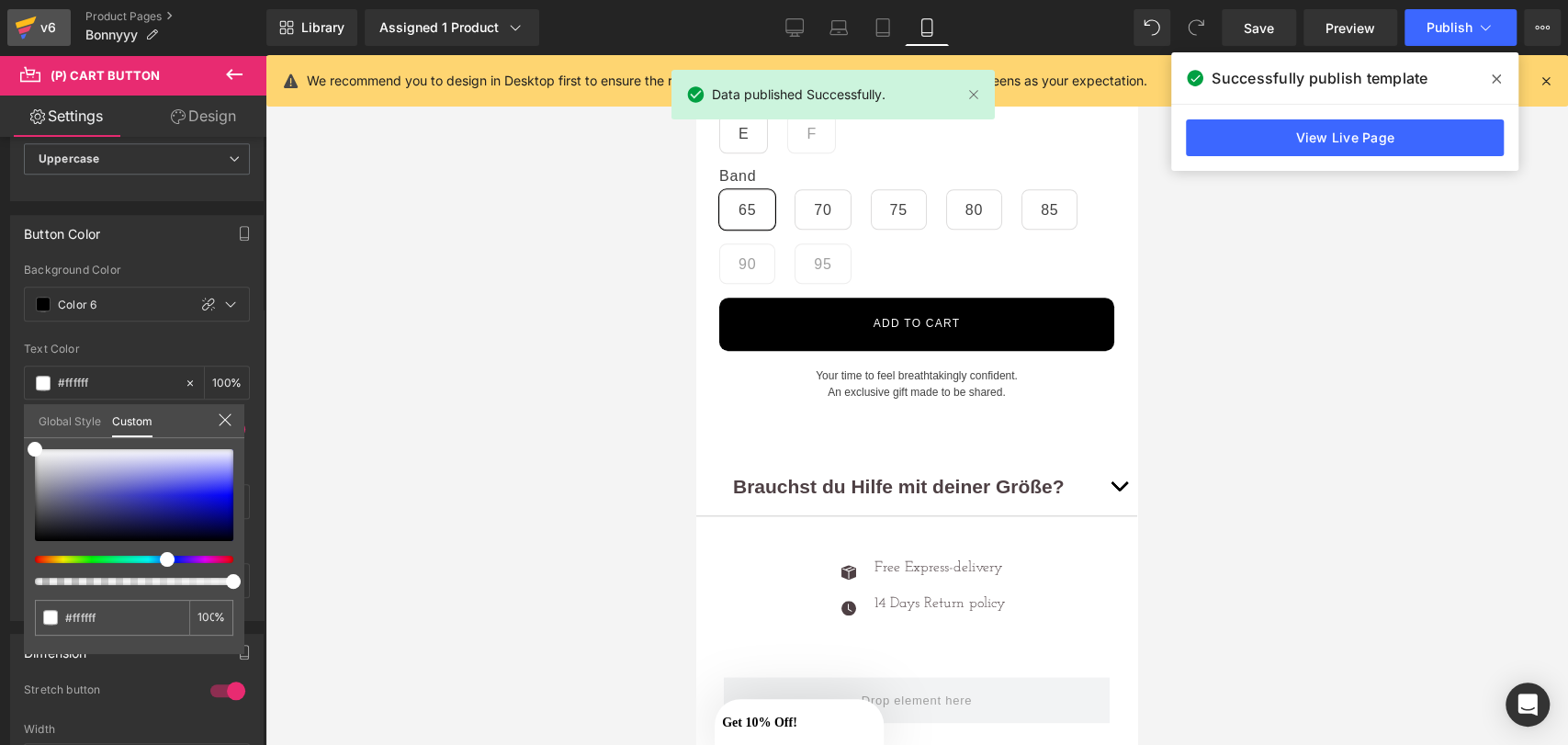
click at [58, 22] on div "v6" at bounding box center [48, 27] width 23 height 23
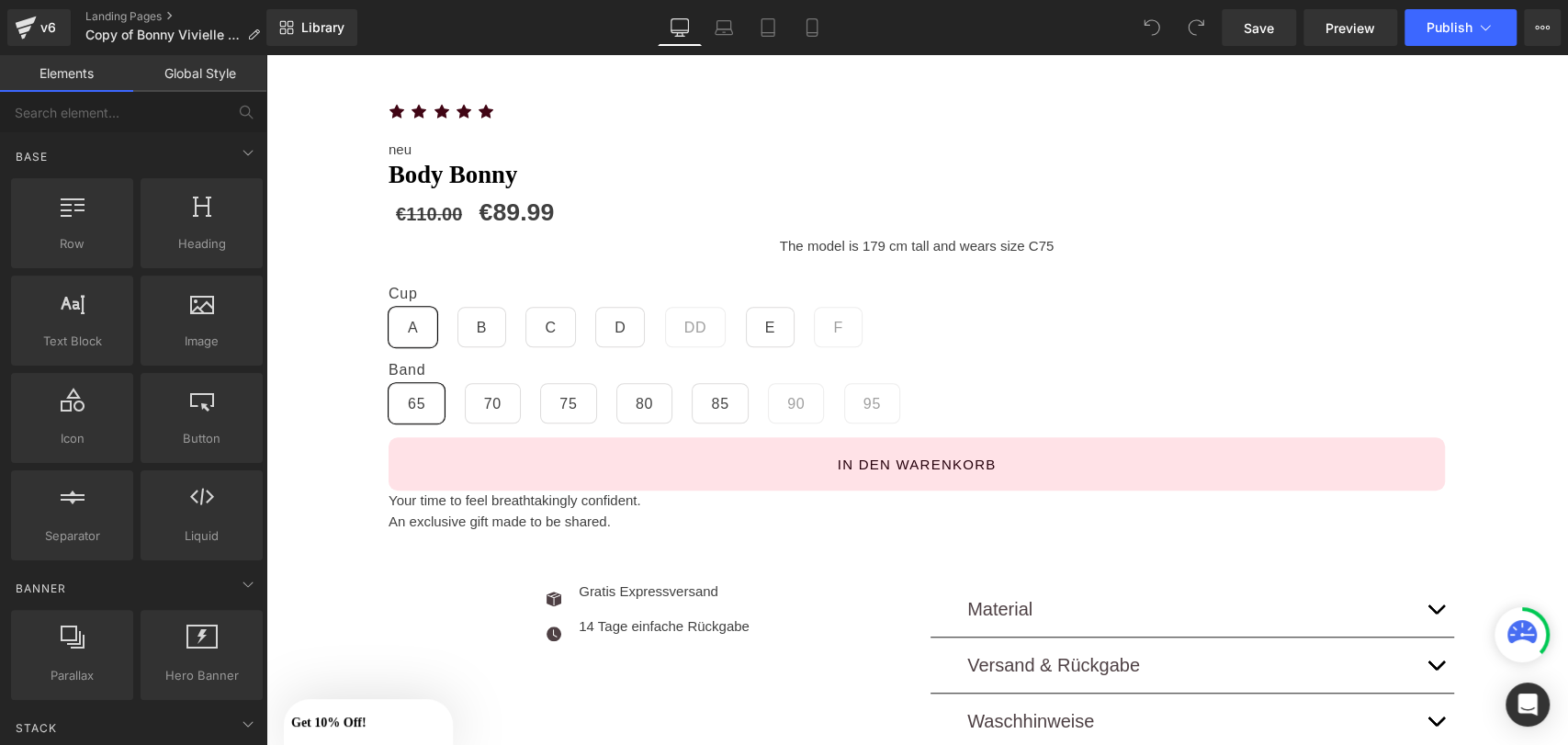
scroll to position [760, 0]
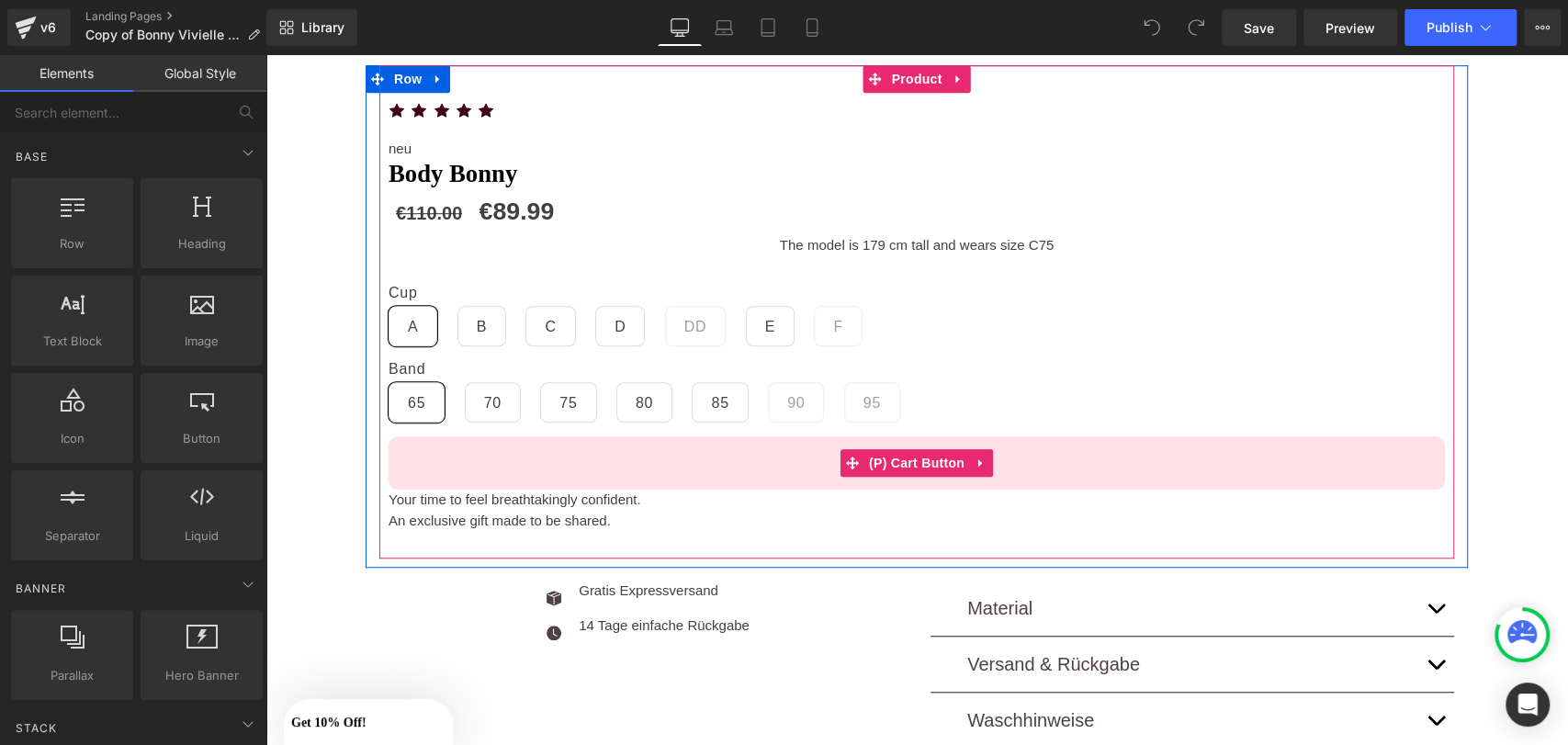
click at [727, 455] on button "In den warenkorb" at bounding box center [917, 463] width 1057 height 53
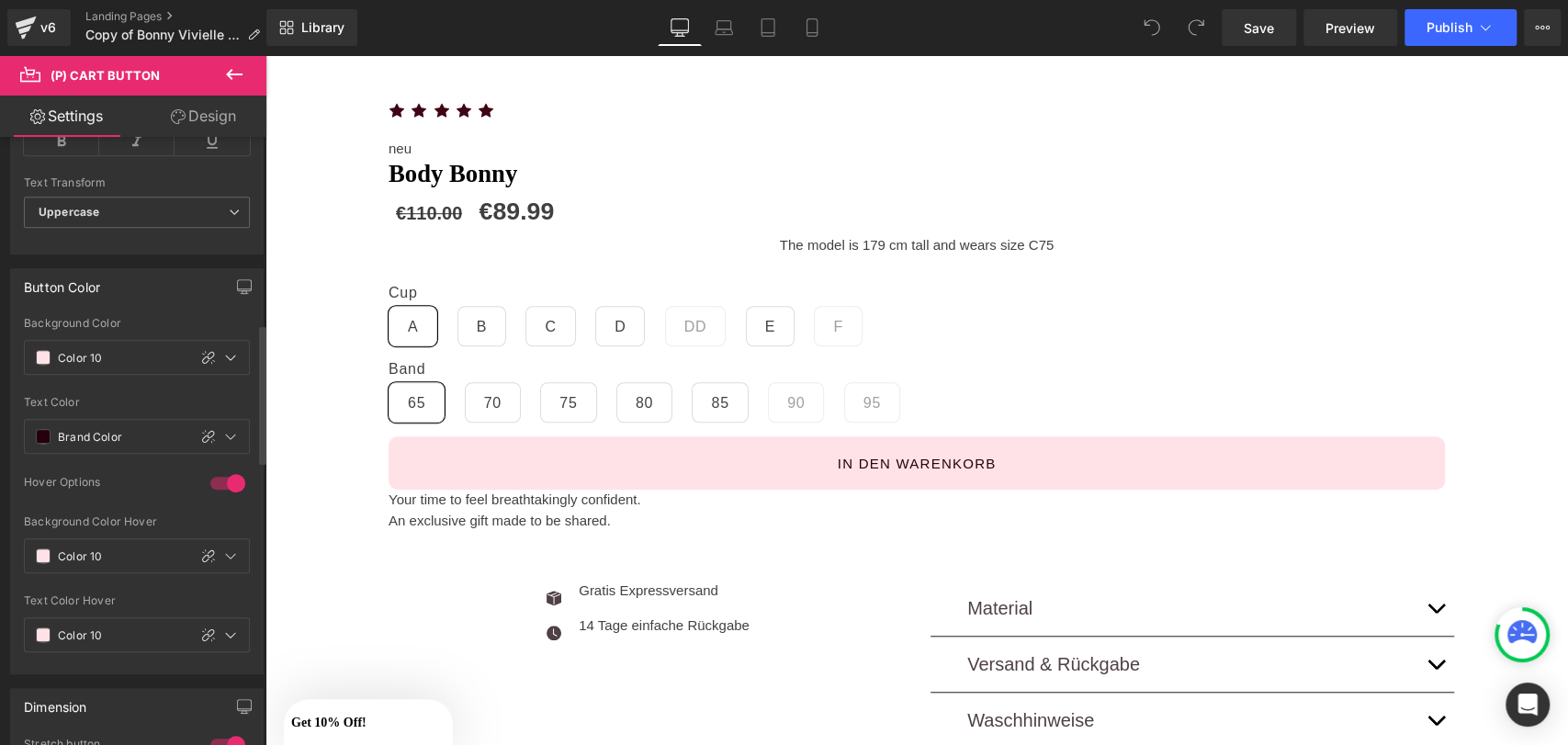
scroll to position [829, 0]
click at [42, 347] on span at bounding box center [43, 353] width 15 height 15
click at [223, 352] on icon at bounding box center [231, 353] width 15 height 15
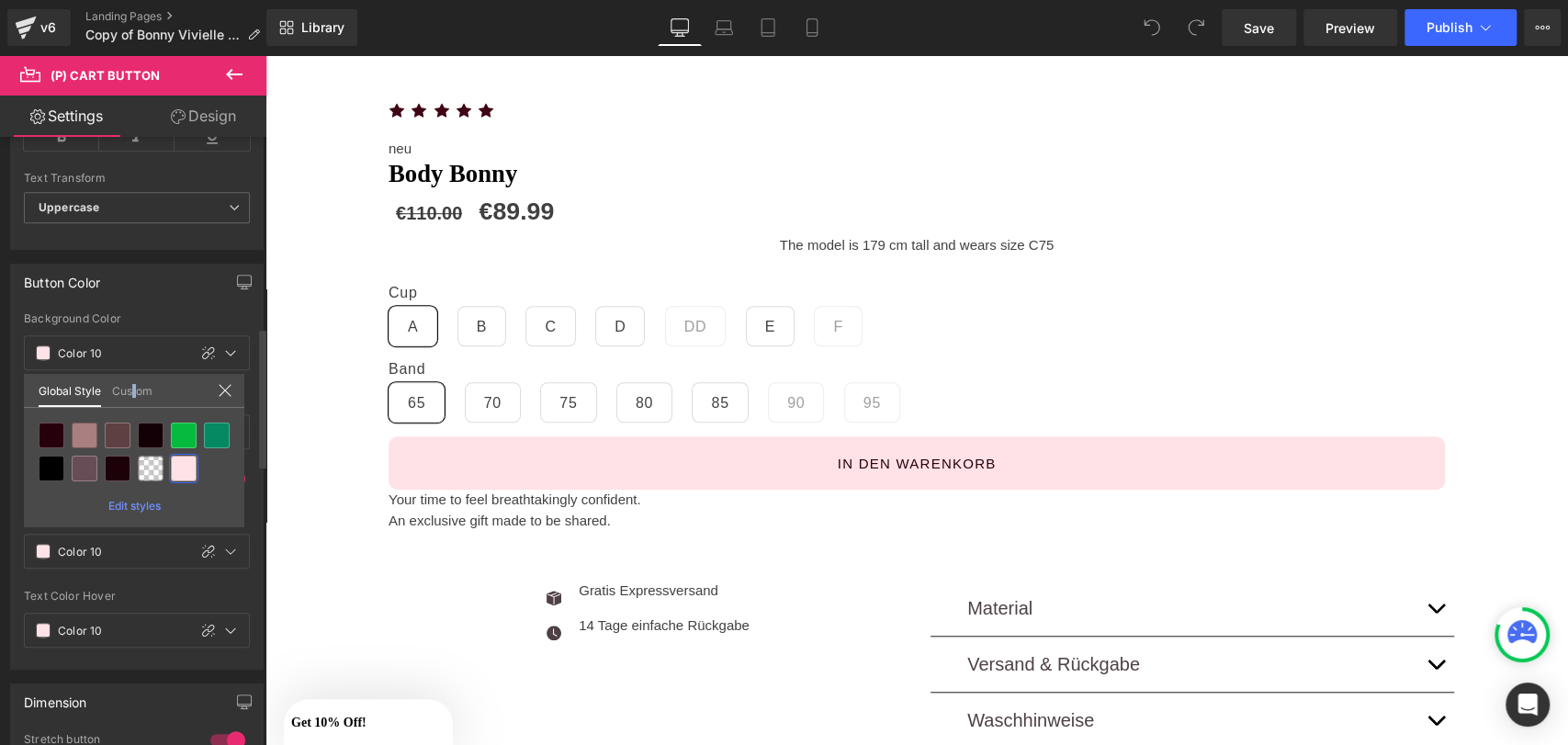
click at [133, 392] on link "Custom" at bounding box center [131, 388] width 40 height 31
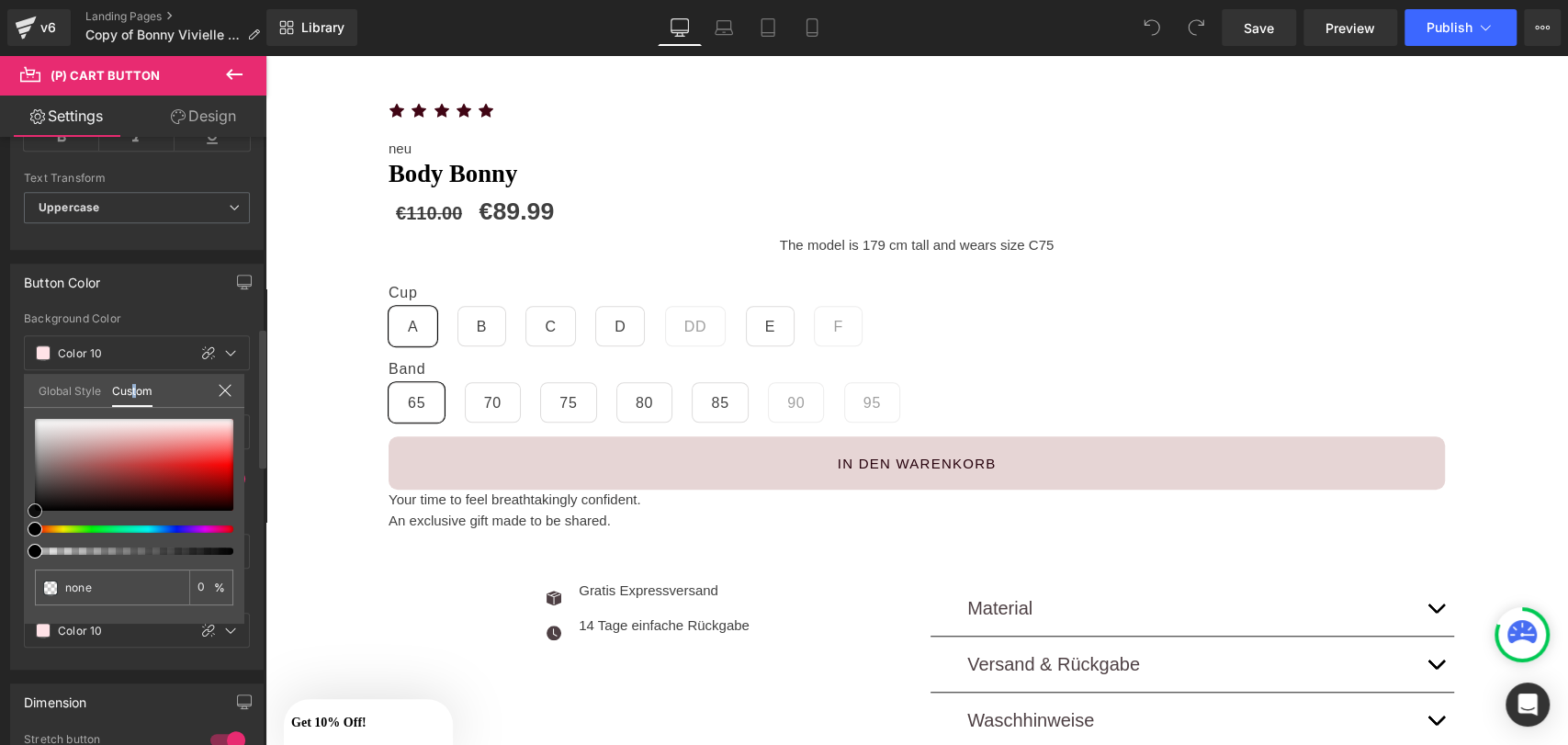
type input "#e6d5d5"
type input "100"
type input "#f0e9e9"
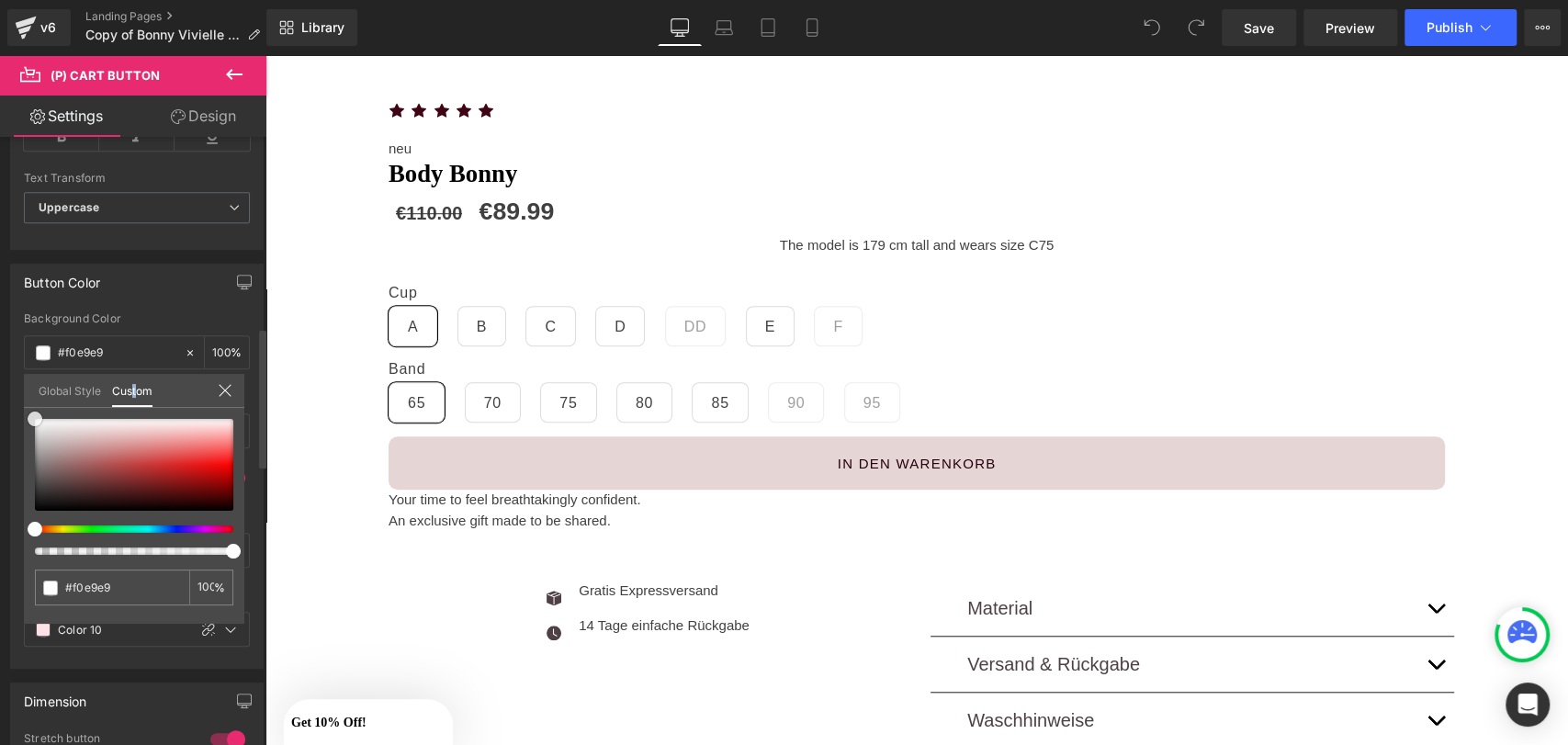
type input "#ffffff"
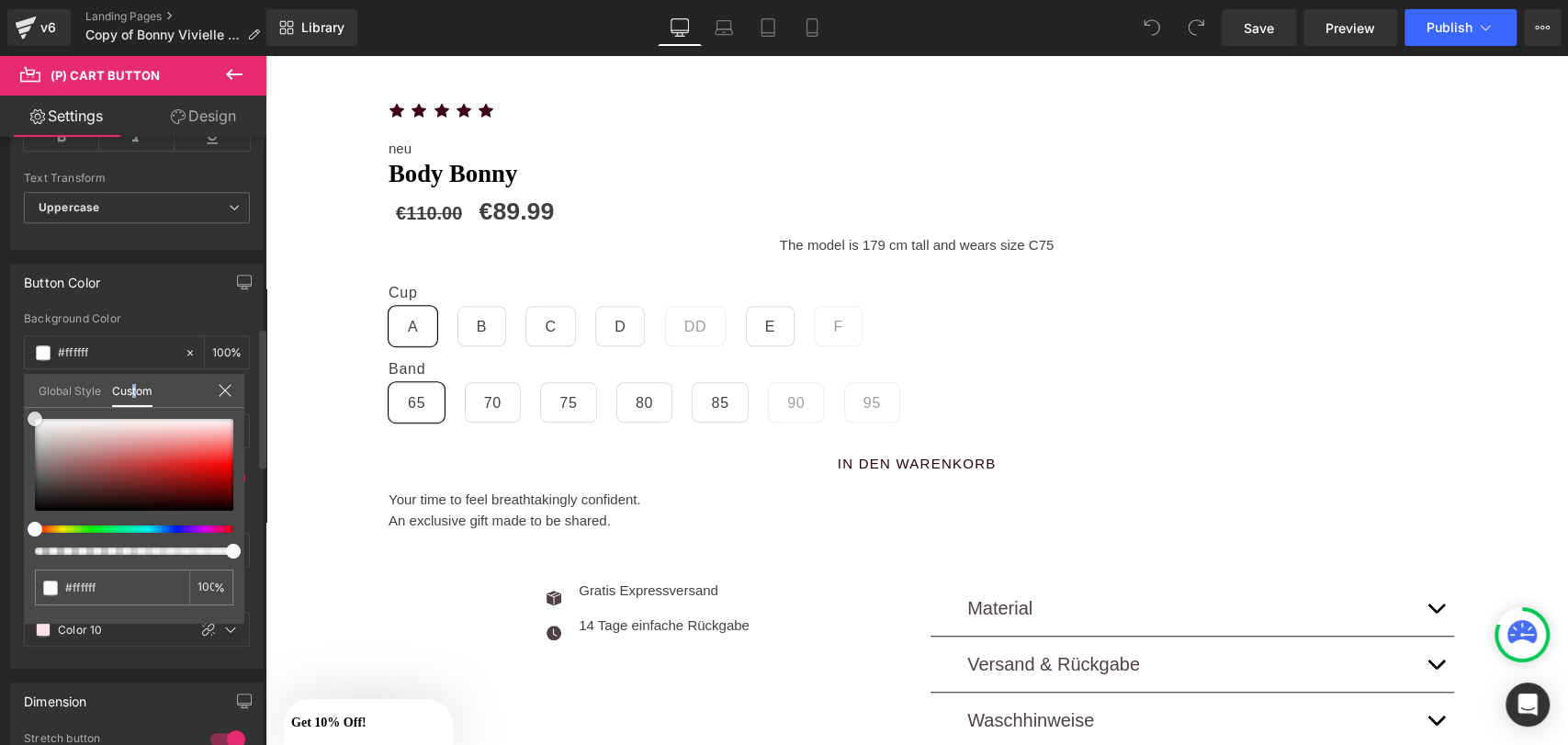
drag, startPoint x: 86, startPoint y: 431, endPoint x: 0, endPoint y: 348, distance: 119.5
click at [0, 349] on div "Button Color rgba(255, 255, 255, 1) Background Color #ffffff 100 % var(--gf_gs-…" at bounding box center [137, 459] width 275 height 418
type input "#991313"
type input "#7b0e0e"
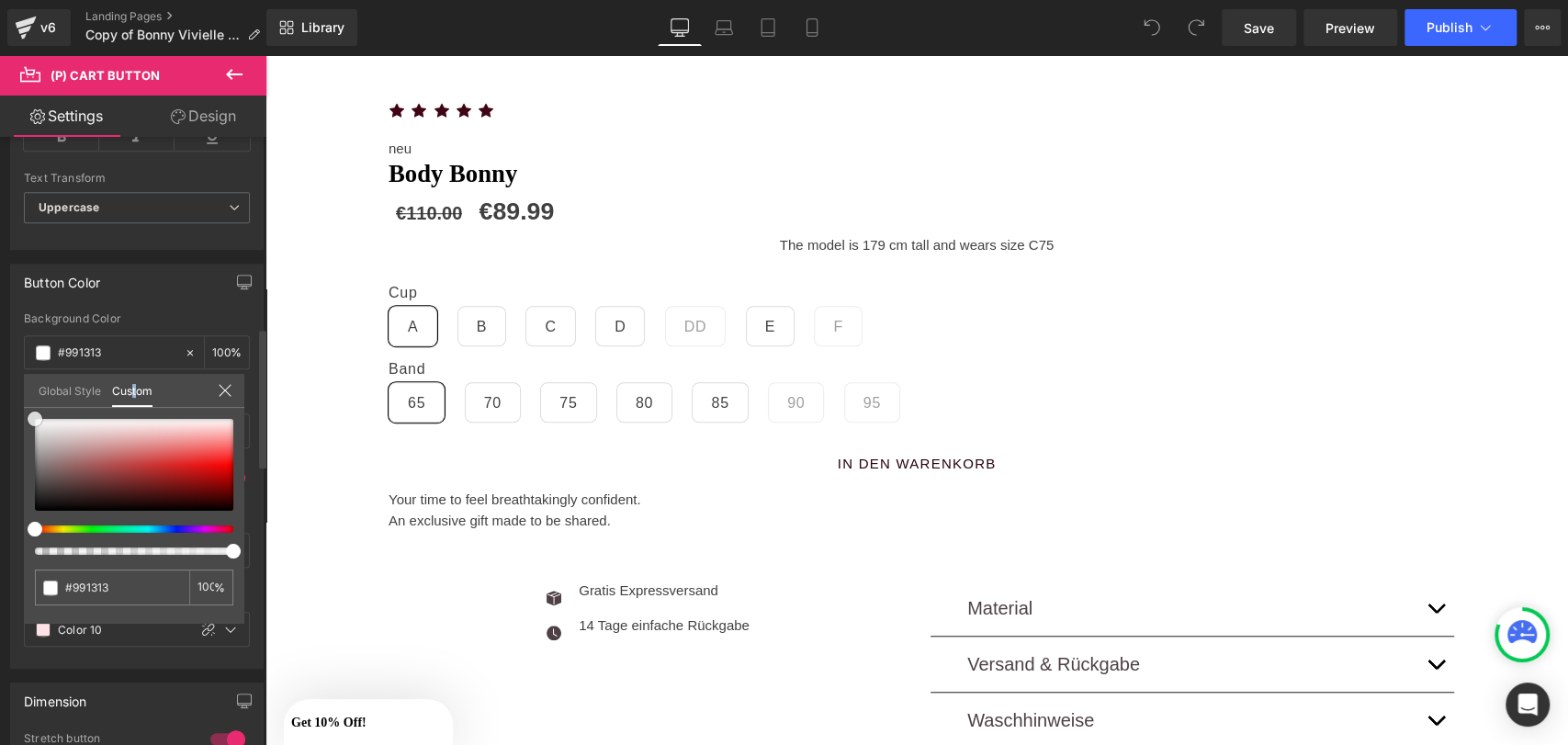
type input "#7b0e0e"
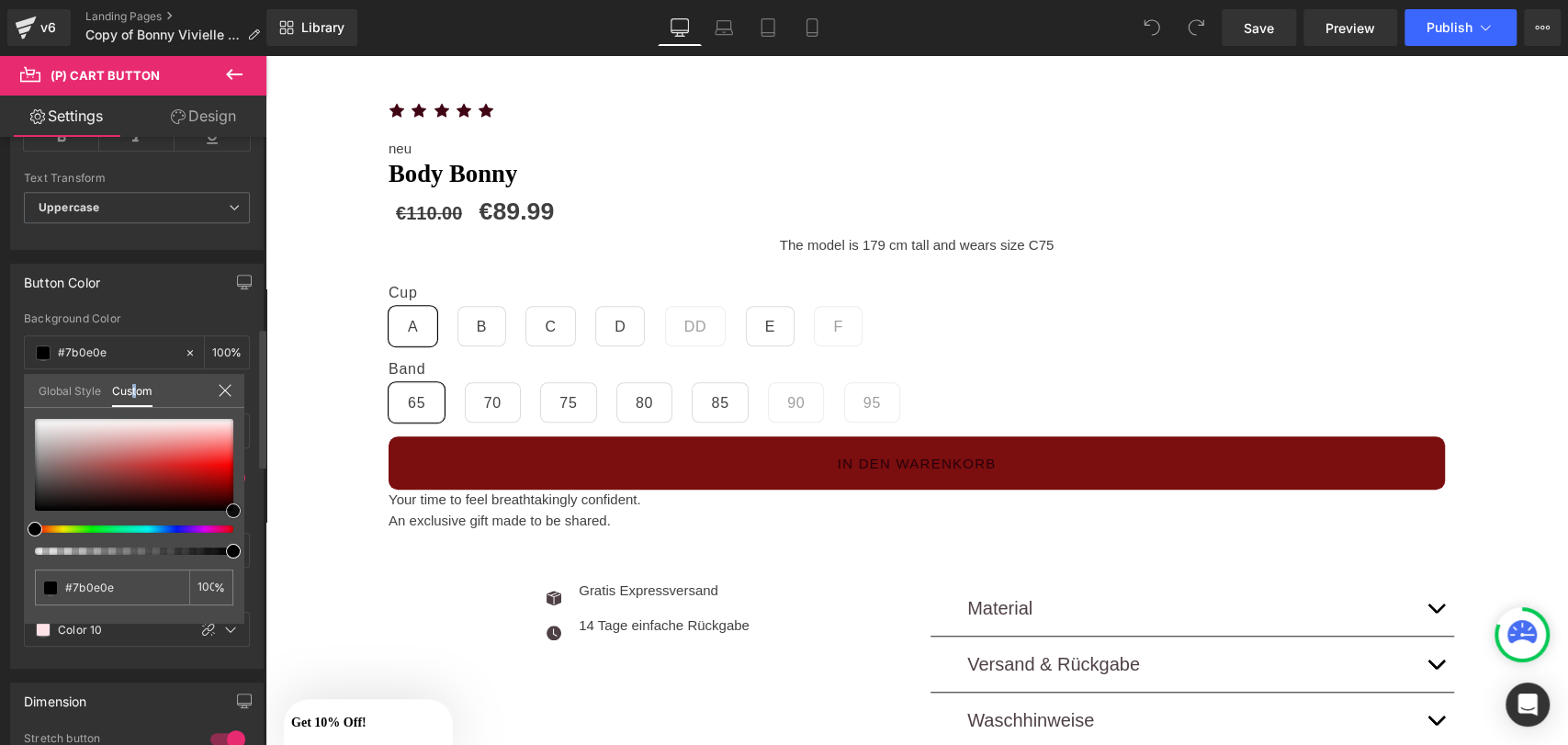
type input "#000000"
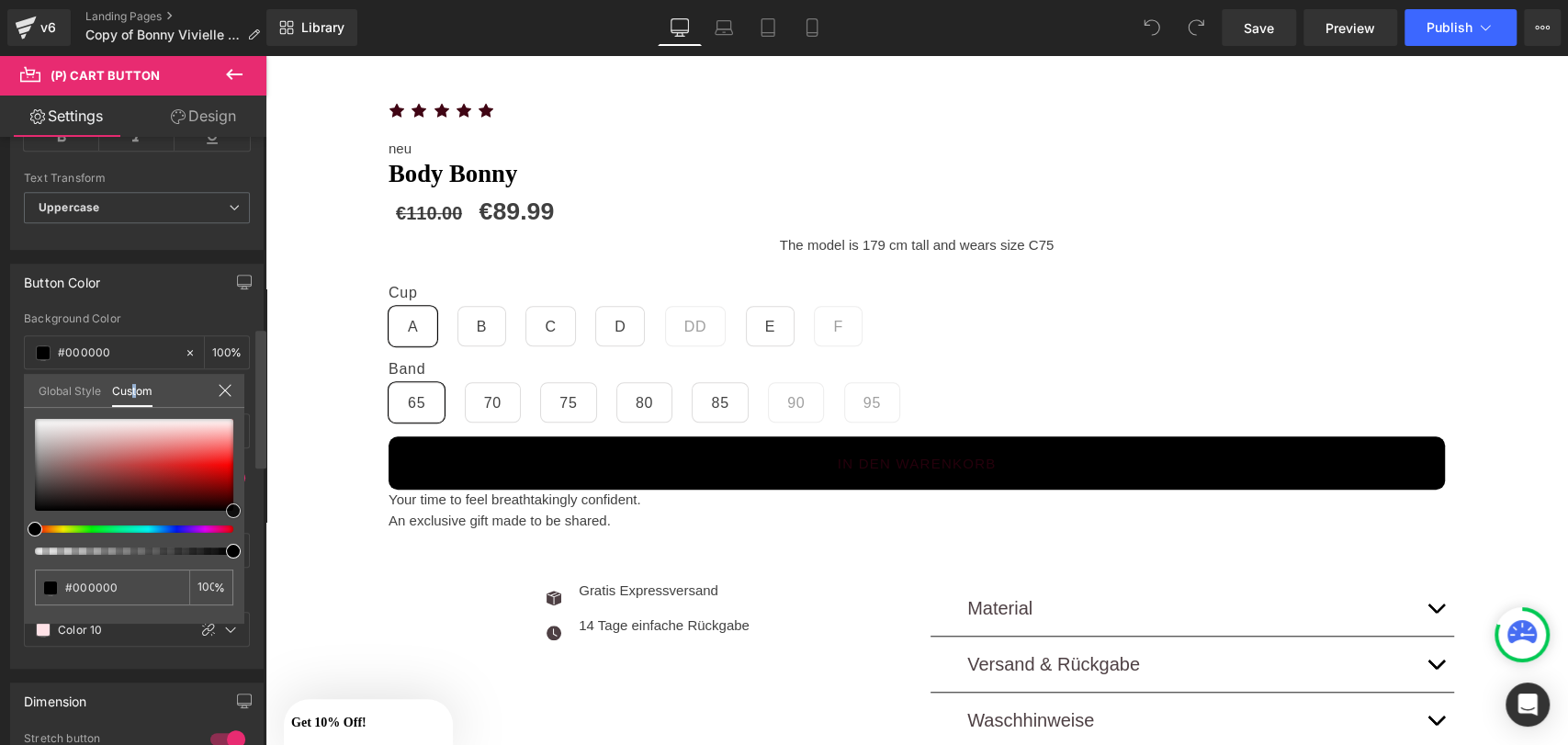
drag, startPoint x: 188, startPoint y: 479, endPoint x: 260, endPoint y: 548, distance: 99.7
click at [260, 548] on div "Button Button Styles Custom (P) Cart Button Custom Custom Add To Cart (P) Cart …" at bounding box center [133, 445] width 266 height 616
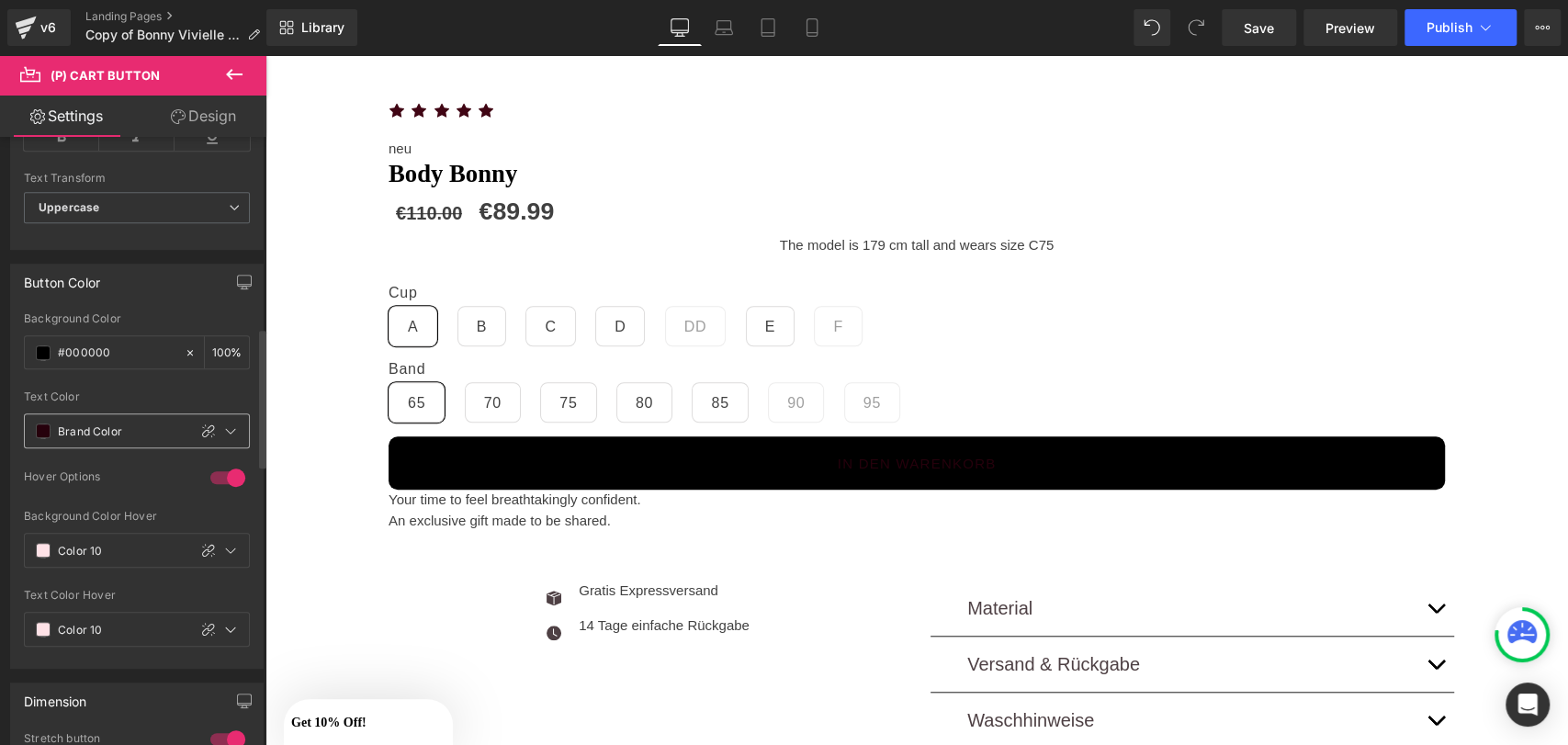
click at [42, 423] on span at bounding box center [43, 431] width 15 height 15
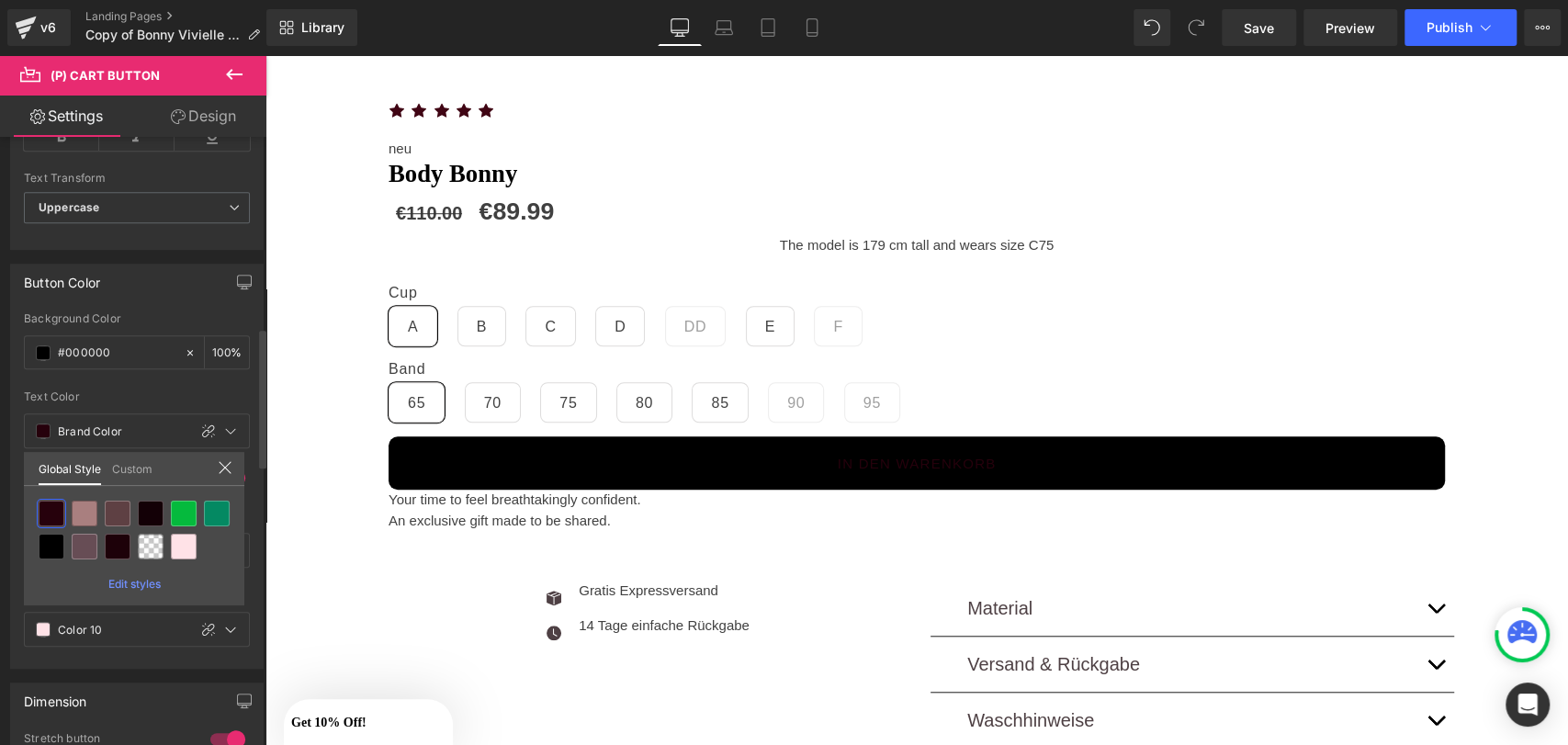
click at [145, 467] on link "Custom" at bounding box center [131, 467] width 40 height 31
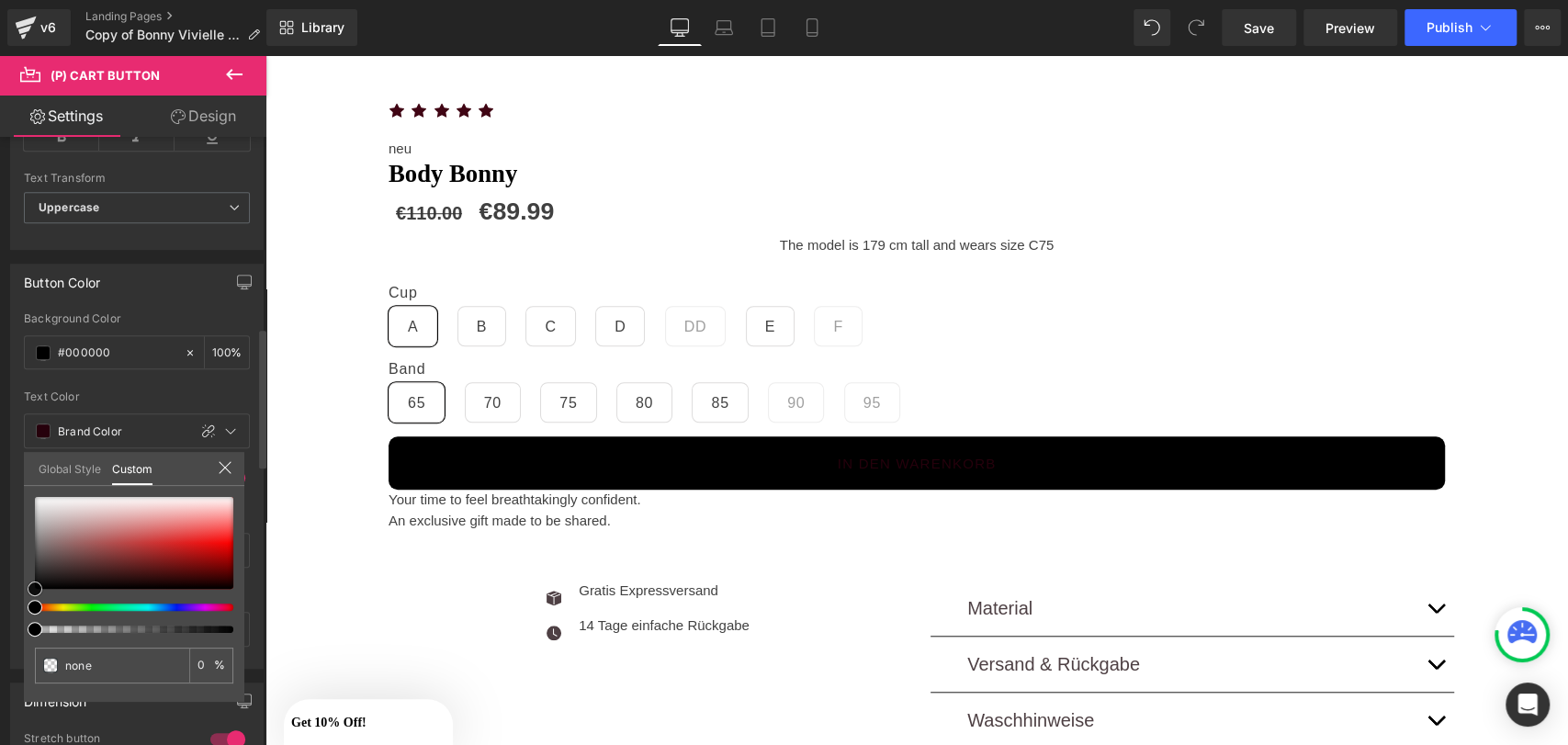
type input "#cec9c9"
type input "100"
type input "#d0cccc"
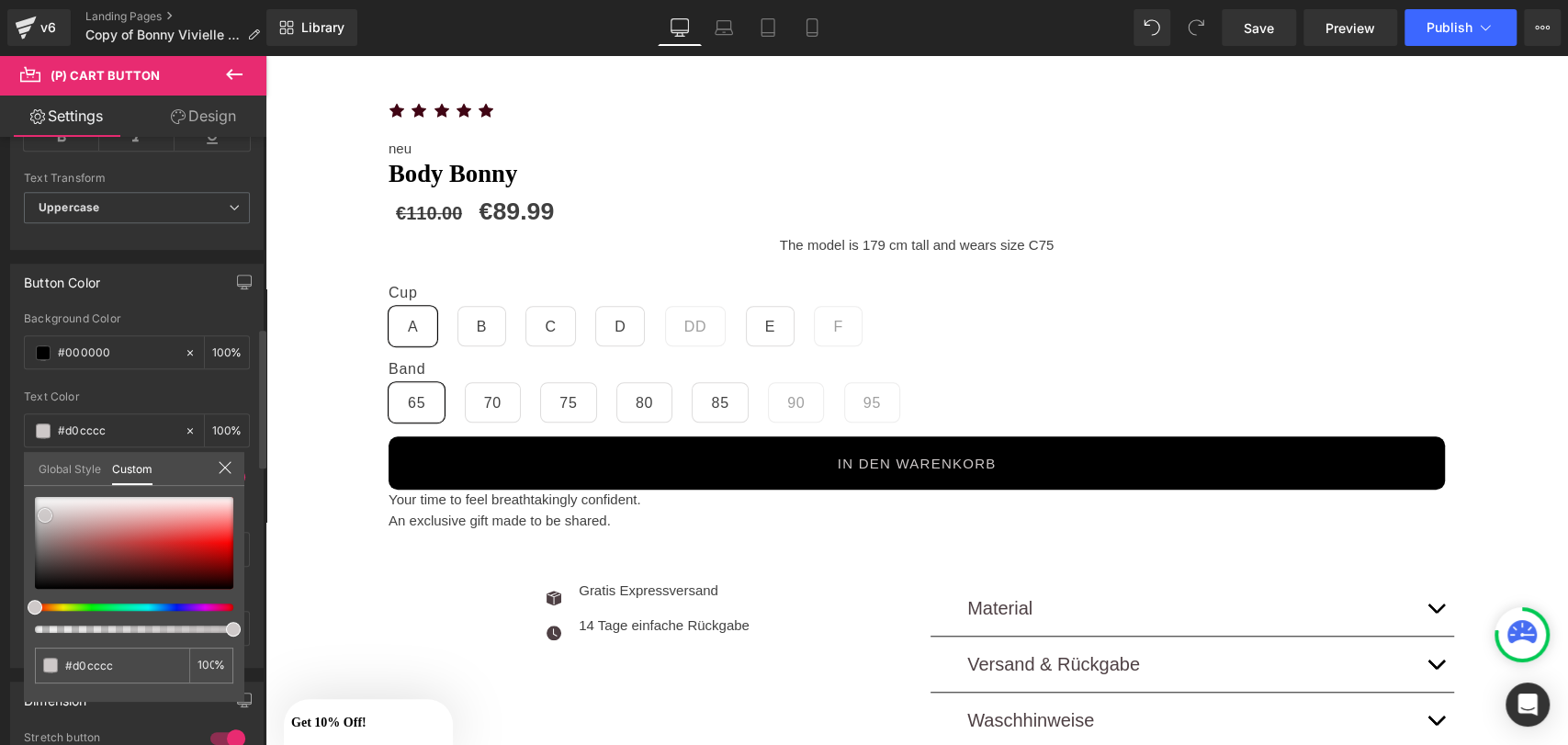
type input "#ffffff"
drag, startPoint x: 45, startPoint y: 515, endPoint x: 0, endPoint y: 429, distance: 97.1
click at [0, 429] on div "Button Color rgba(0, 0, 0, 1) Background Color #000000 100 % rgba(255, 255, 255…" at bounding box center [137, 458] width 275 height 418
click at [824, 28] on link "Mobile" at bounding box center [812, 27] width 44 height 37
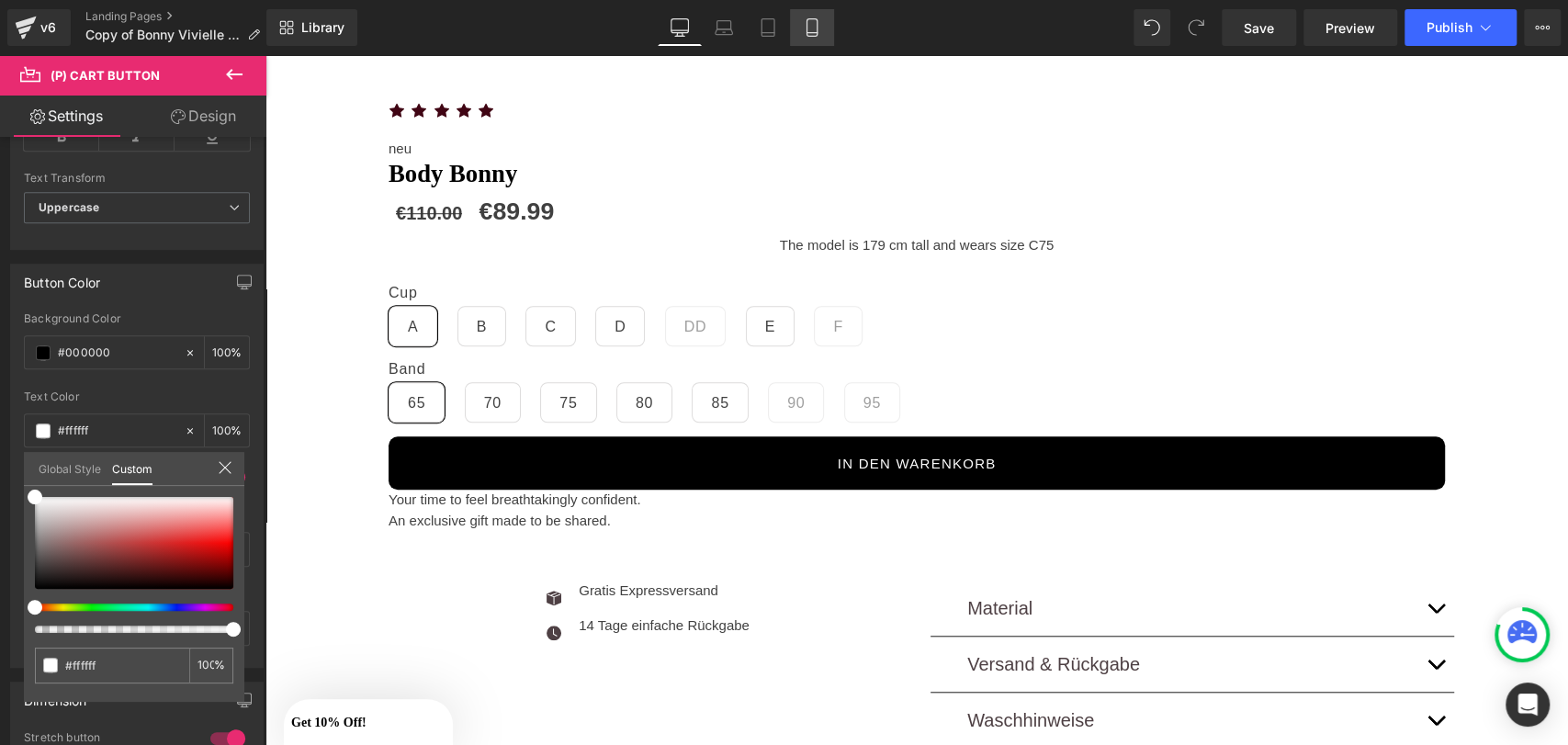
type input "12"
type input "Color 6"
type input "Color 10"
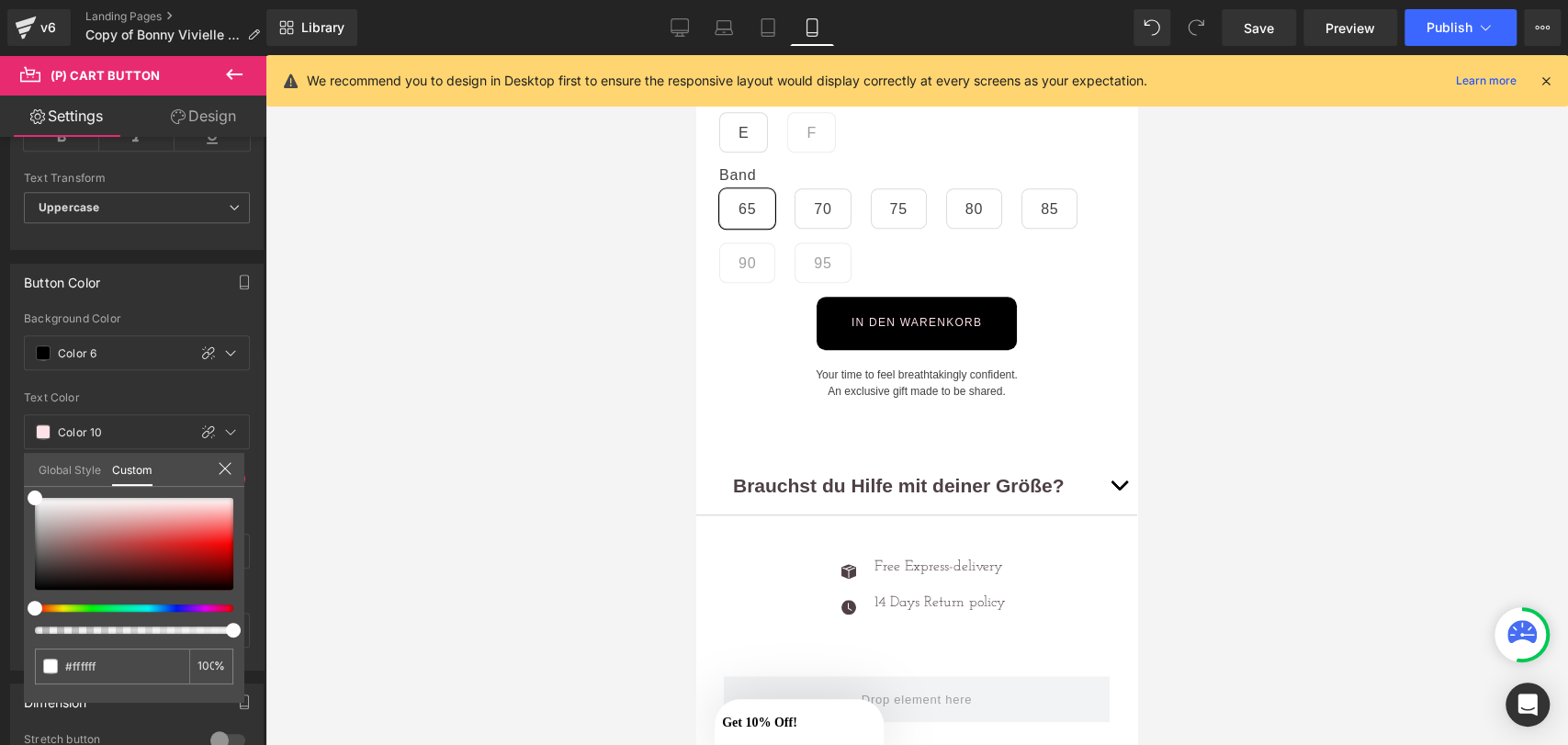
scroll to position [1105, 0]
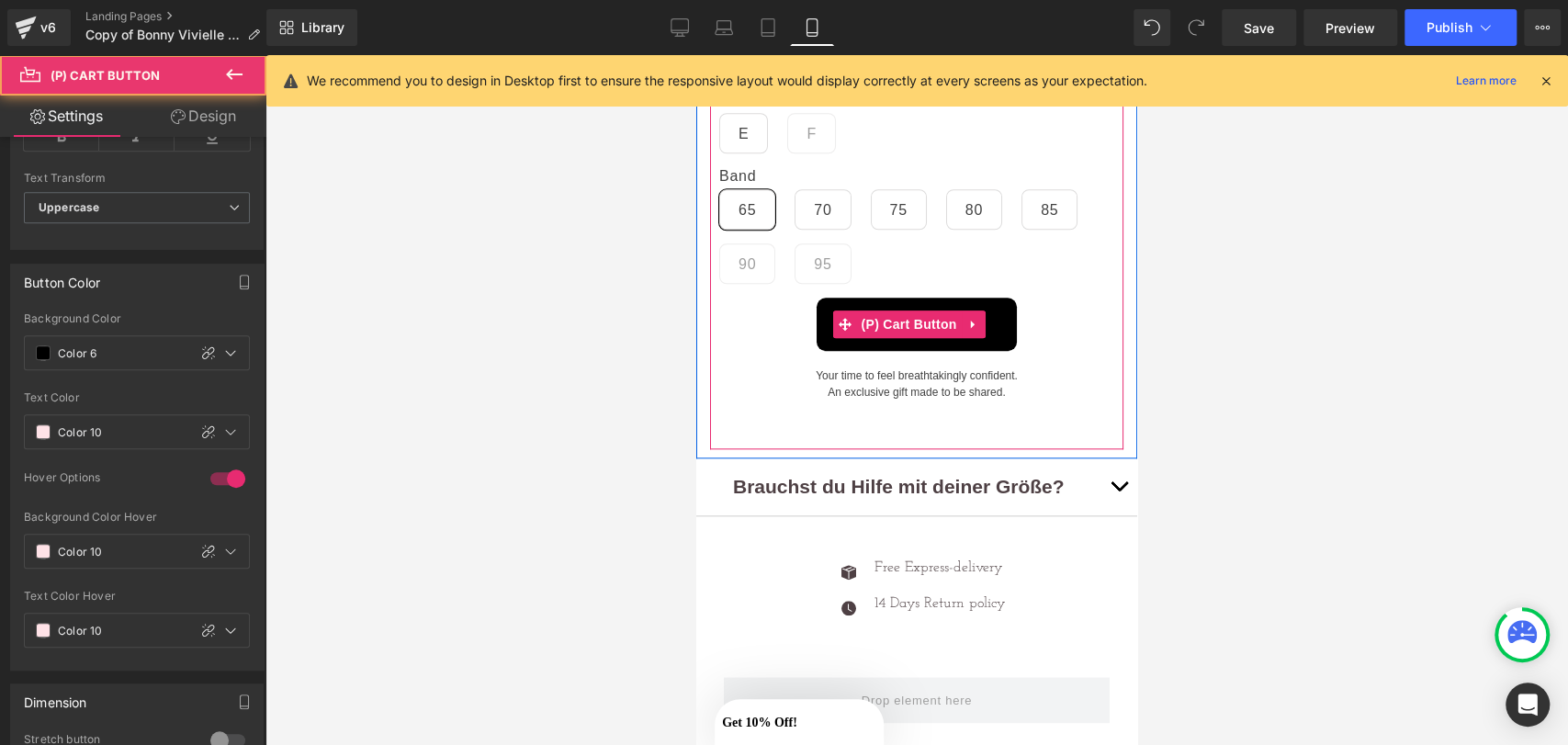
click at [796, 303] on div "In den warenkorb" at bounding box center [917, 324] width 395 height 53
click at [852, 311] on span at bounding box center [845, 324] width 23 height 27
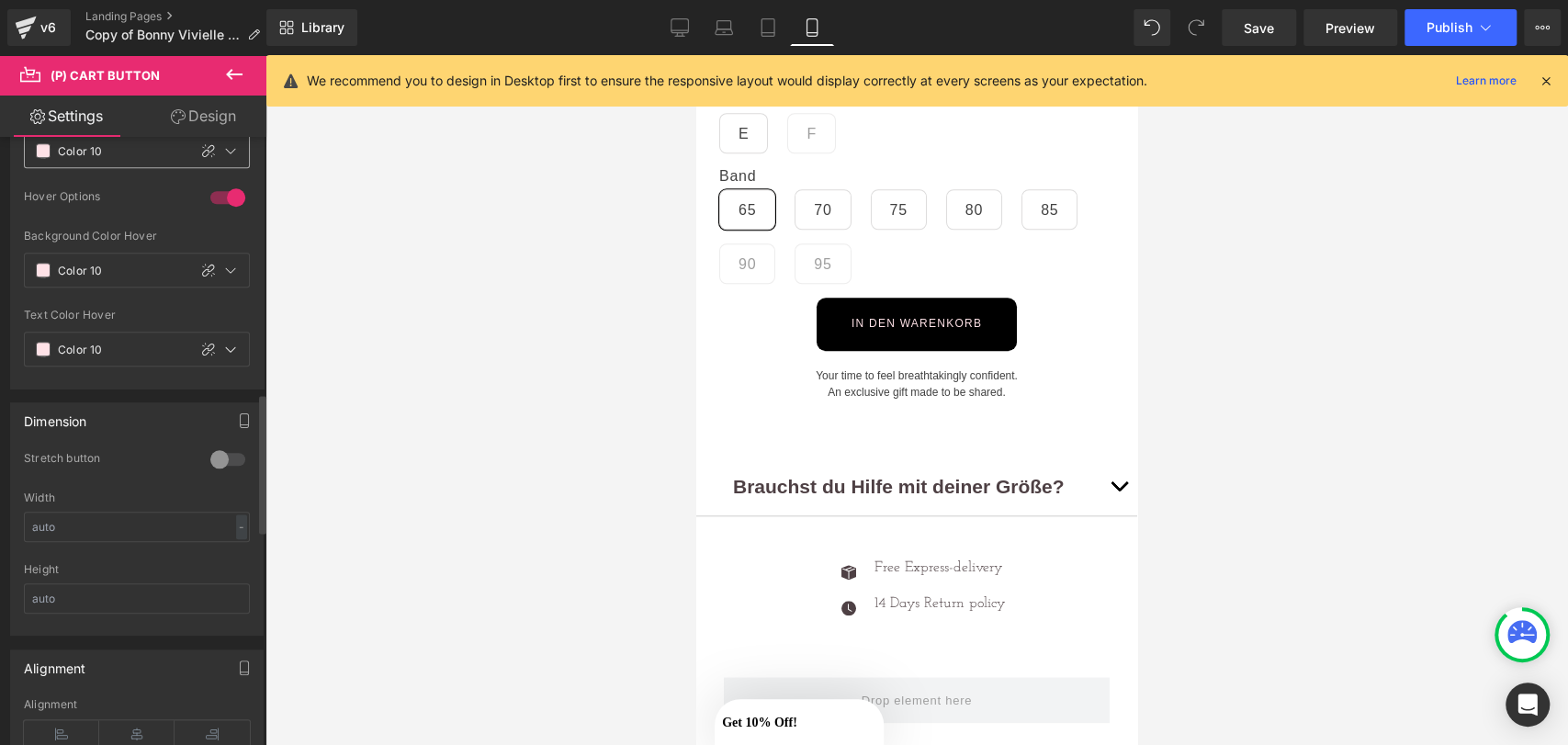
scroll to position [1116, 0]
click at [213, 445] on div at bounding box center [227, 452] width 44 height 29
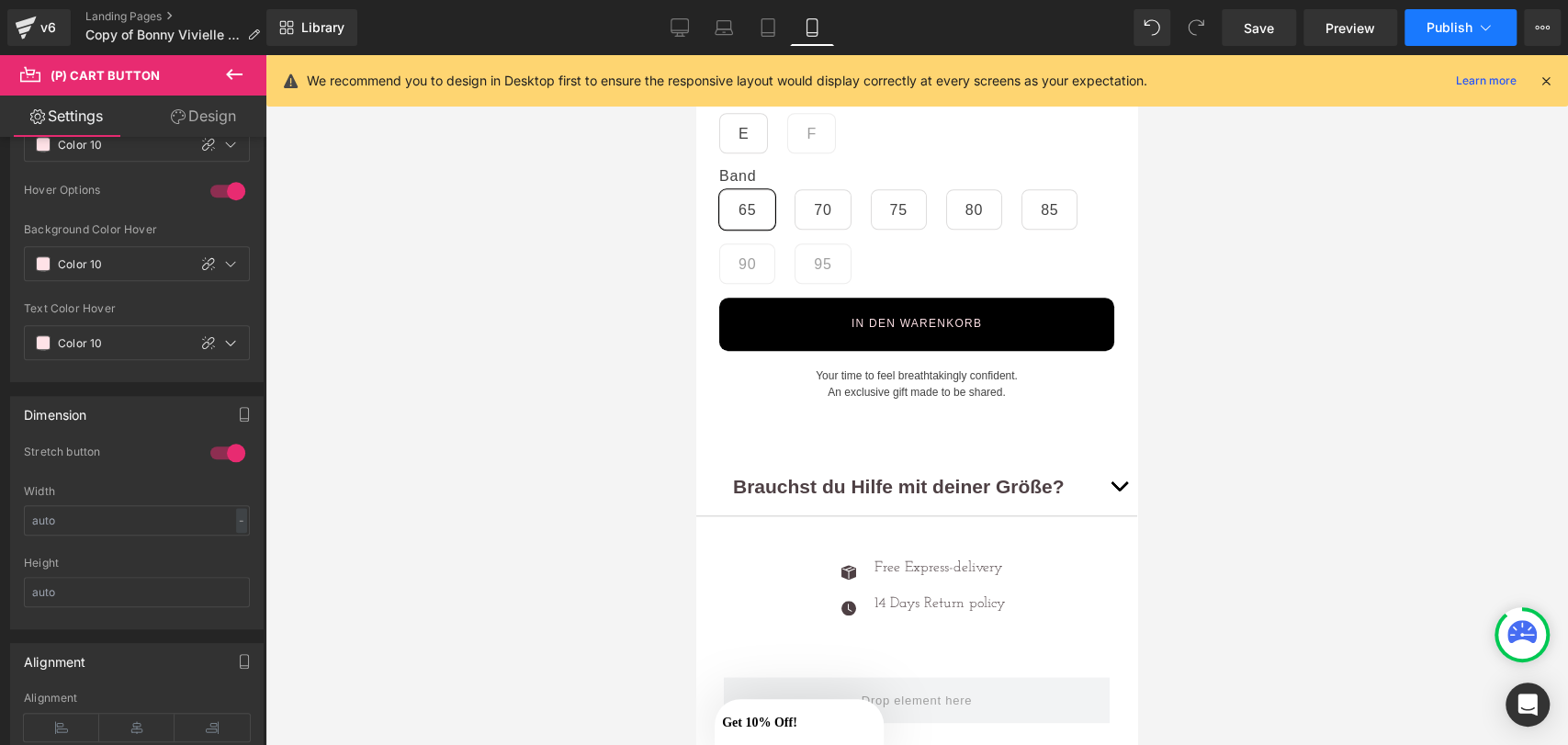
click at [1455, 31] on span "Publish" at bounding box center [1449, 28] width 46 height 15
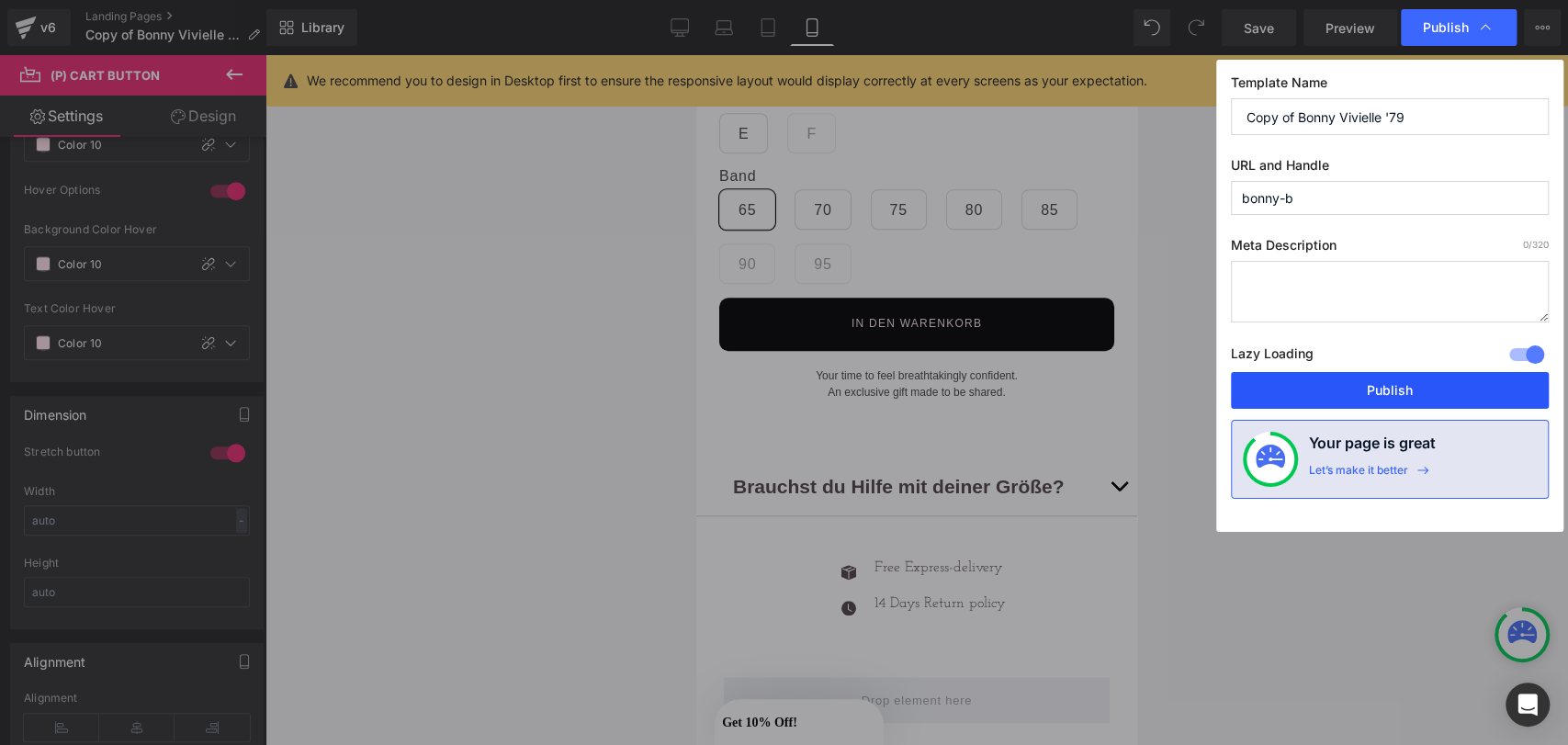
click at [1338, 383] on button "Publish" at bounding box center [1390, 389] width 318 height 37
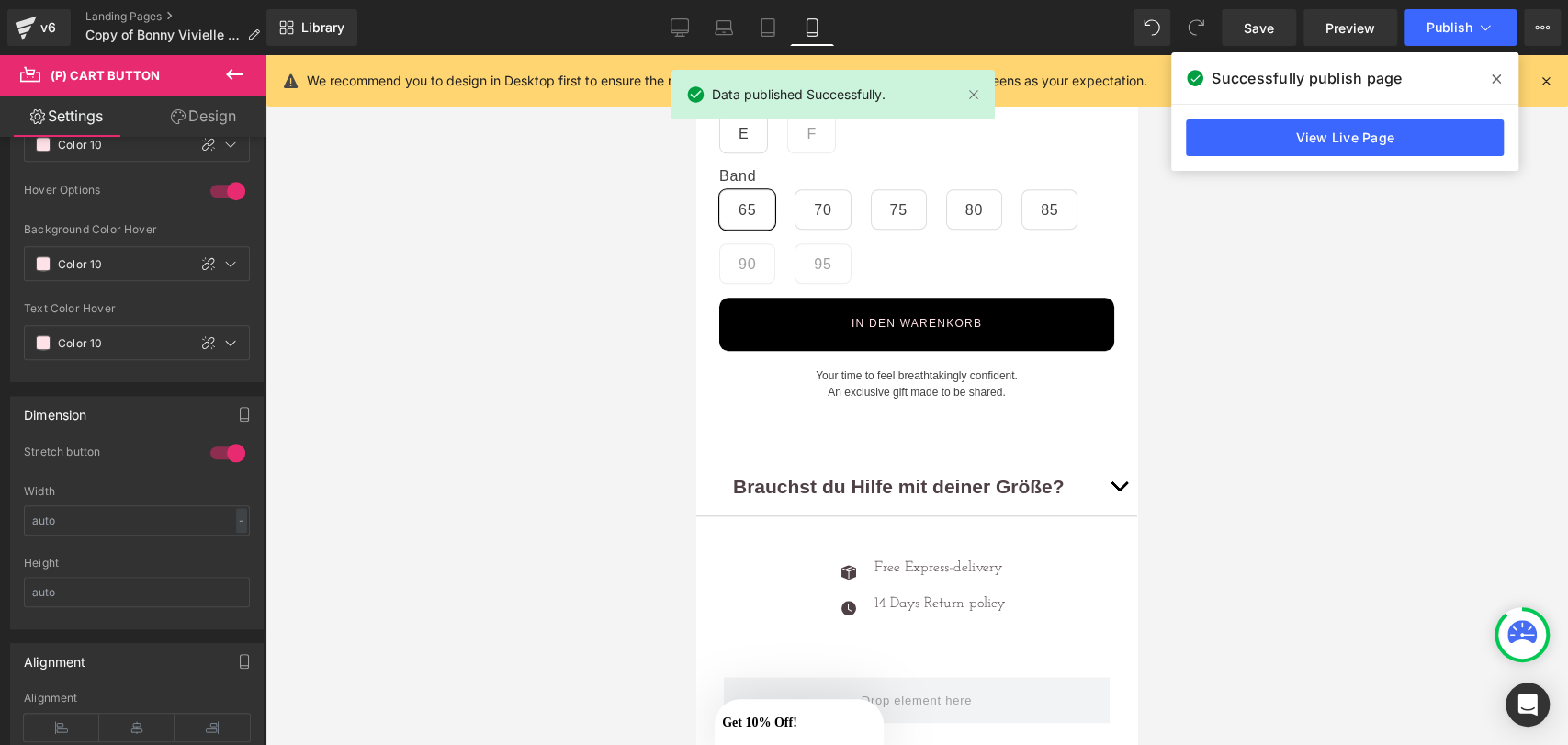
click at [34, 1] on div "v6 Landing Pages Copy of Bonny Vivielle '79" at bounding box center [133, 27] width 266 height 55
click at [37, 31] on div "v6" at bounding box center [48, 27] width 23 height 23
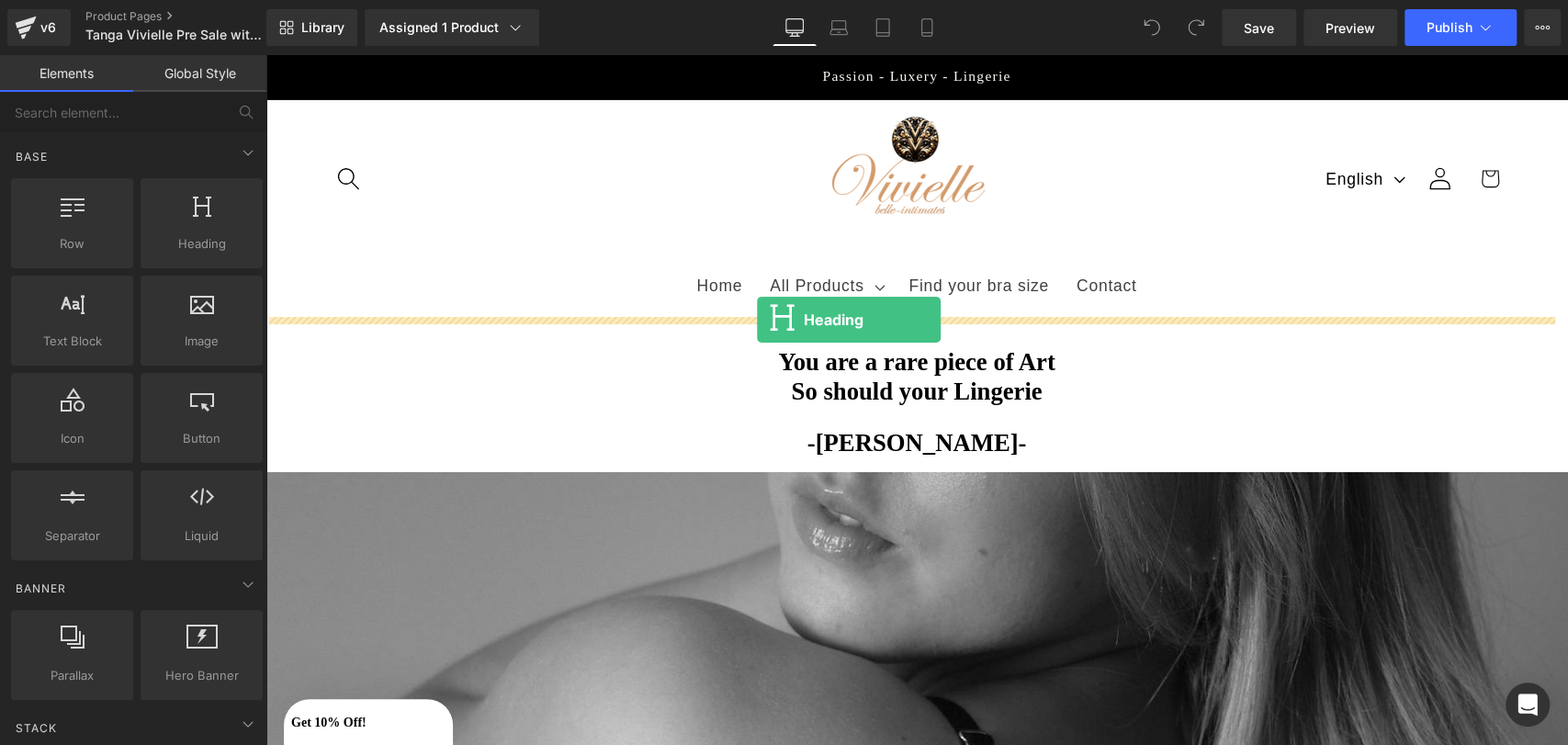
drag, startPoint x: 438, startPoint y: 274, endPoint x: 757, endPoint y: 320, distance: 322.3
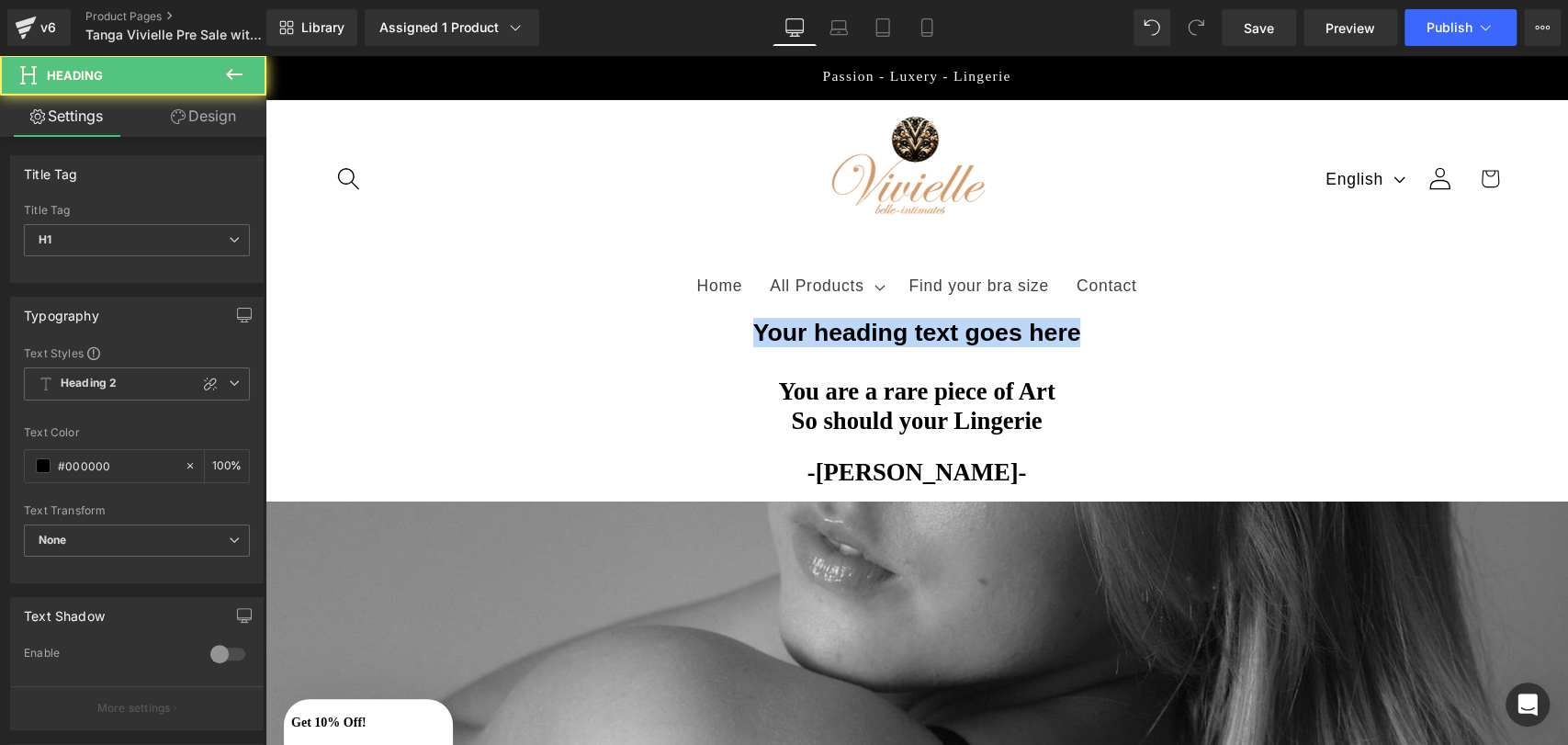
drag, startPoint x: 744, startPoint y: 331, endPoint x: 1259, endPoint y: 351, distance: 515.4
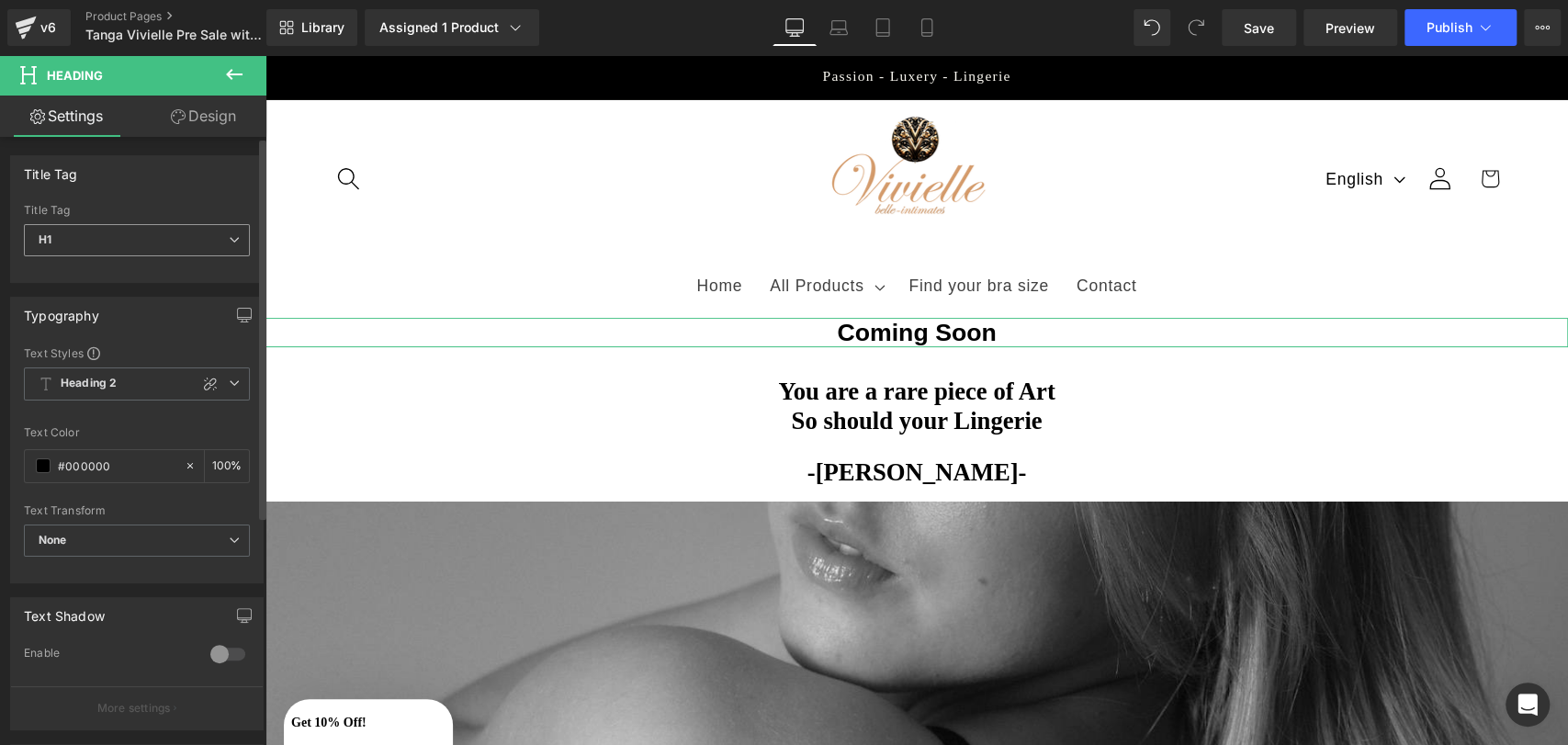
click at [162, 244] on span "H1" at bounding box center [136, 240] width 226 height 32
drag, startPoint x: 163, startPoint y: 438, endPoint x: 235, endPoint y: 382, distance: 91.2
click at [235, 382] on div "Text Styles Custom Heading 1 Heading 2 Heading 3 Heading 4 Heading 5 Heading 6 …" at bounding box center [137, 464] width 251 height 237
click at [235, 382] on span "Heading 2" at bounding box center [136, 384] width 226 height 33
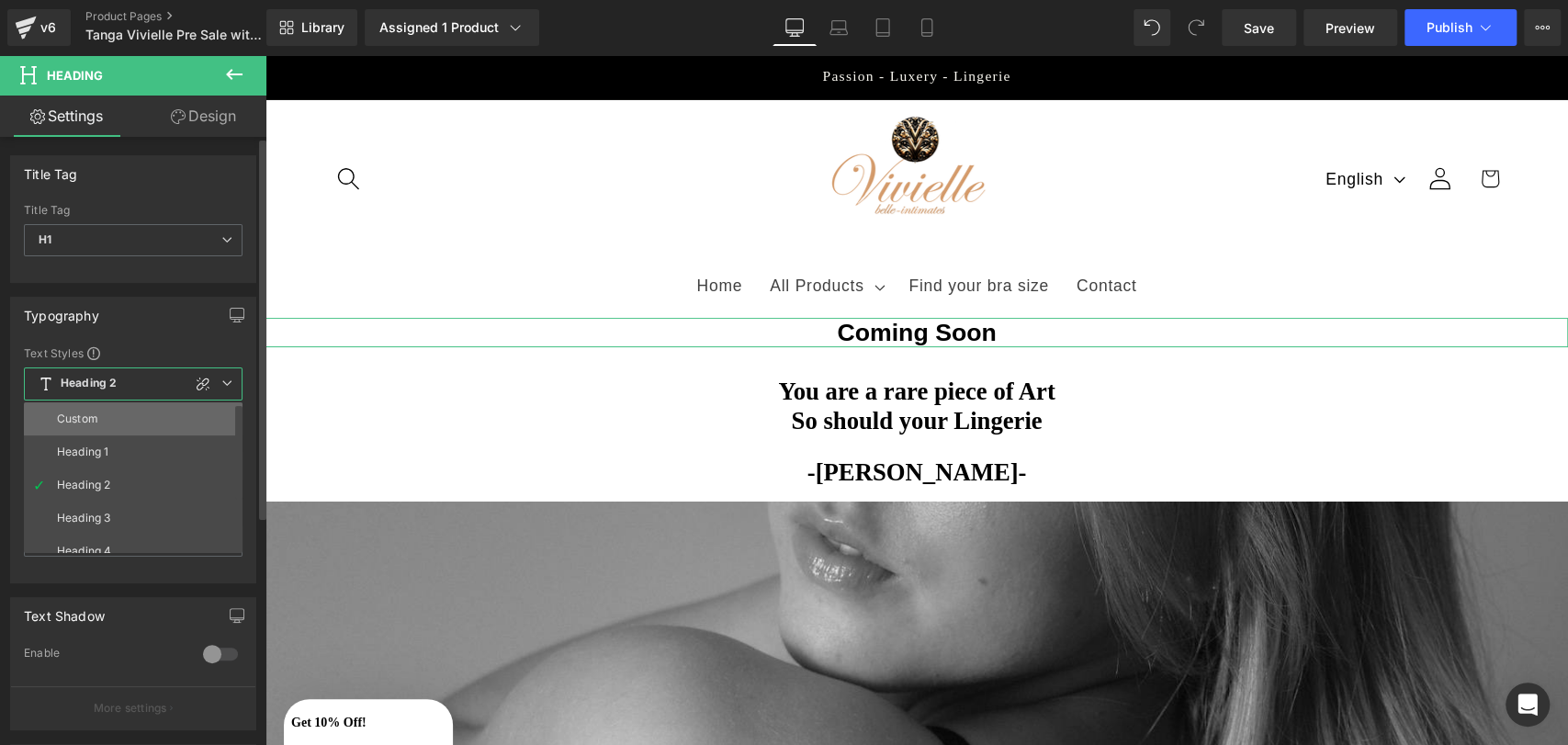
click at [160, 406] on li "Custom" at bounding box center [137, 418] width 227 height 33
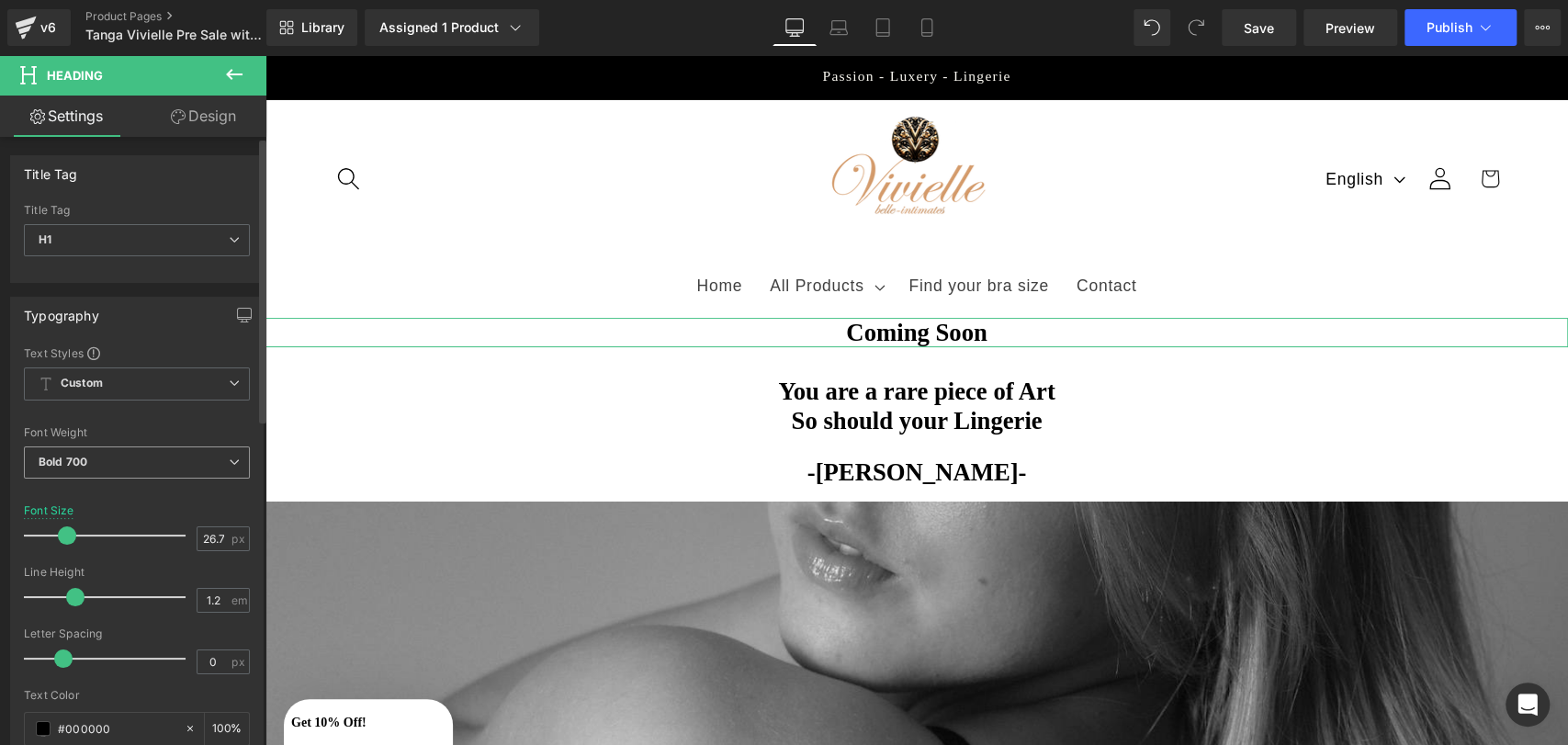
click at [152, 458] on span "Bold 700" at bounding box center [136, 463] width 226 height 32
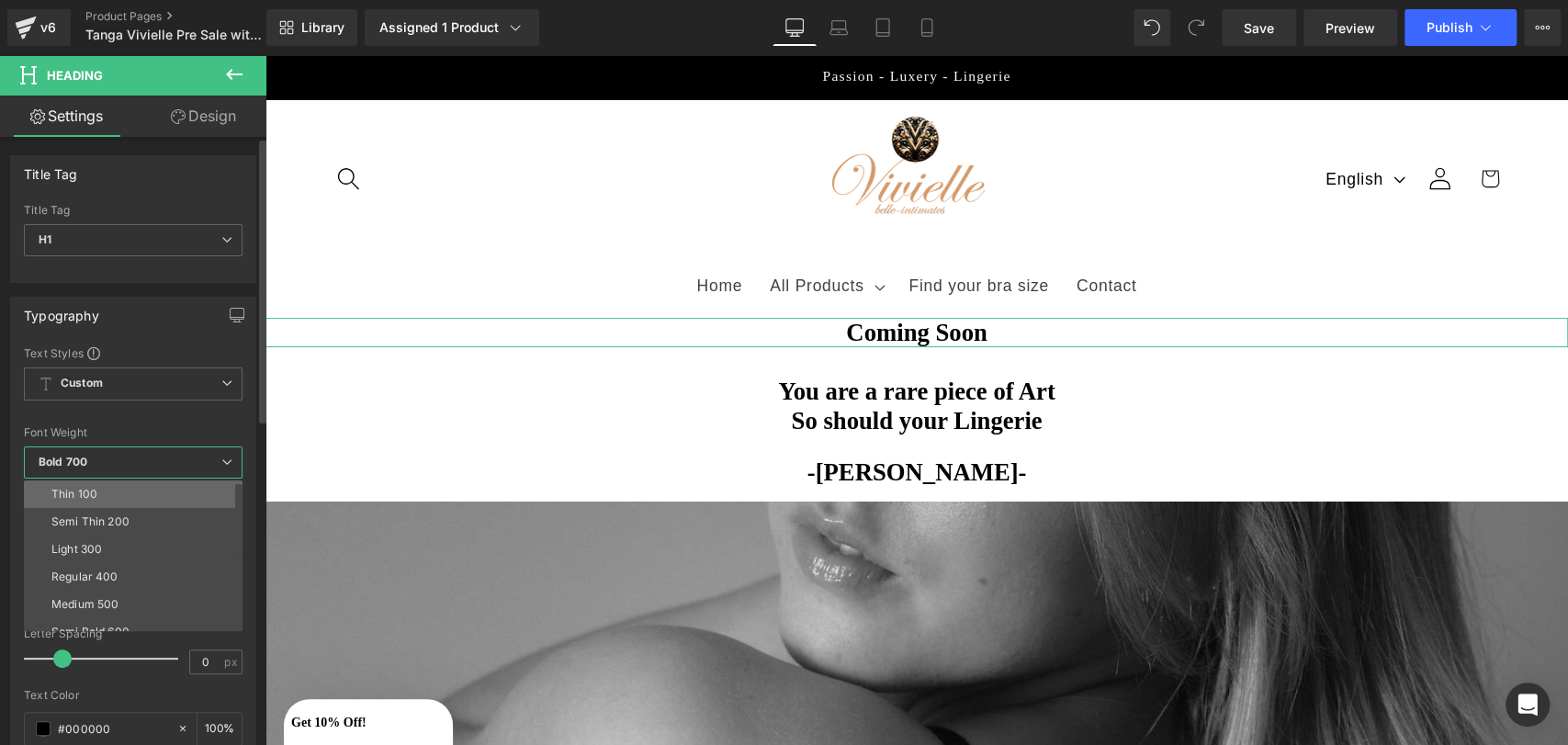
click at [139, 494] on li "Thin 100" at bounding box center [137, 494] width 227 height 27
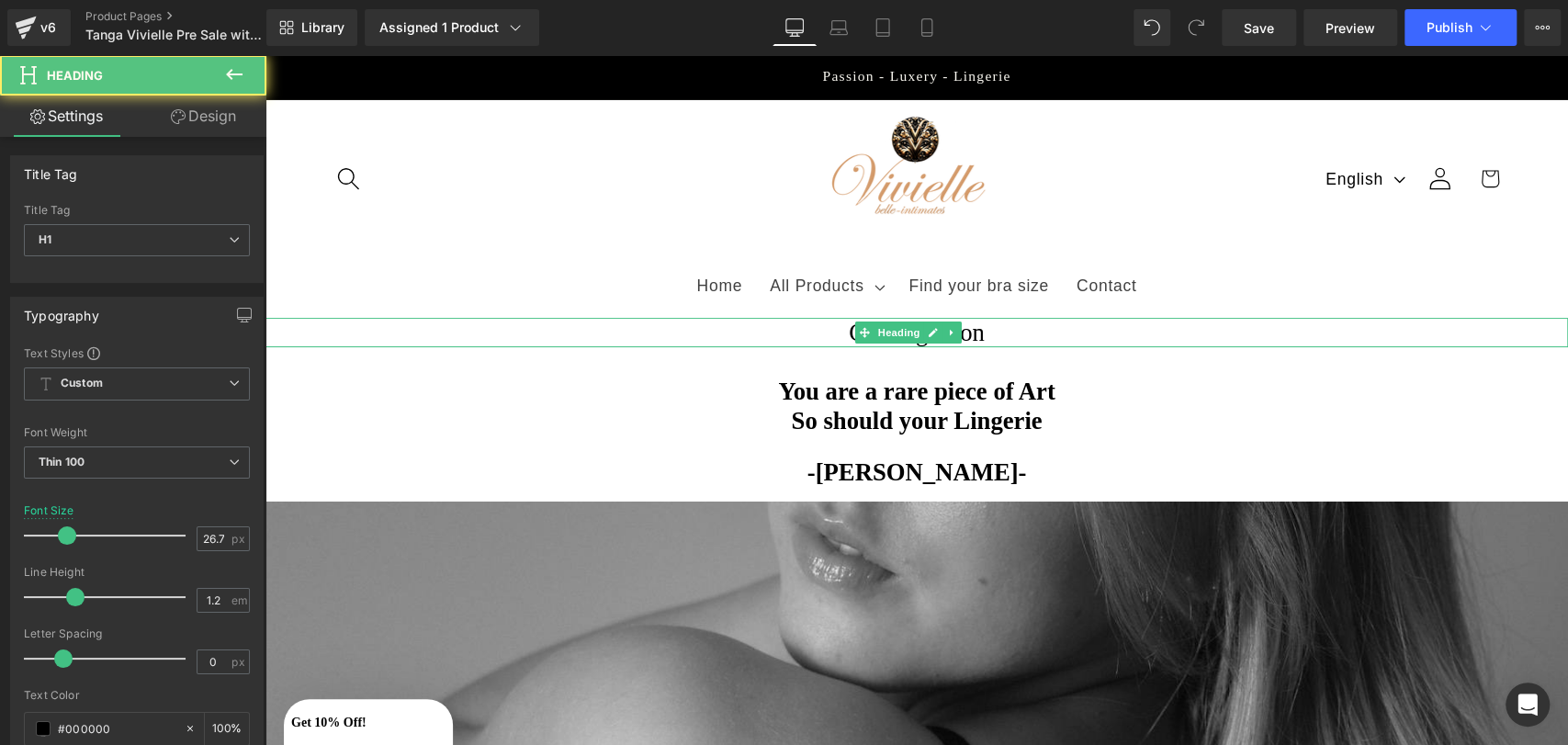
click at [985, 334] on h1 "Coming Soon" at bounding box center [917, 332] width 1302 height 29
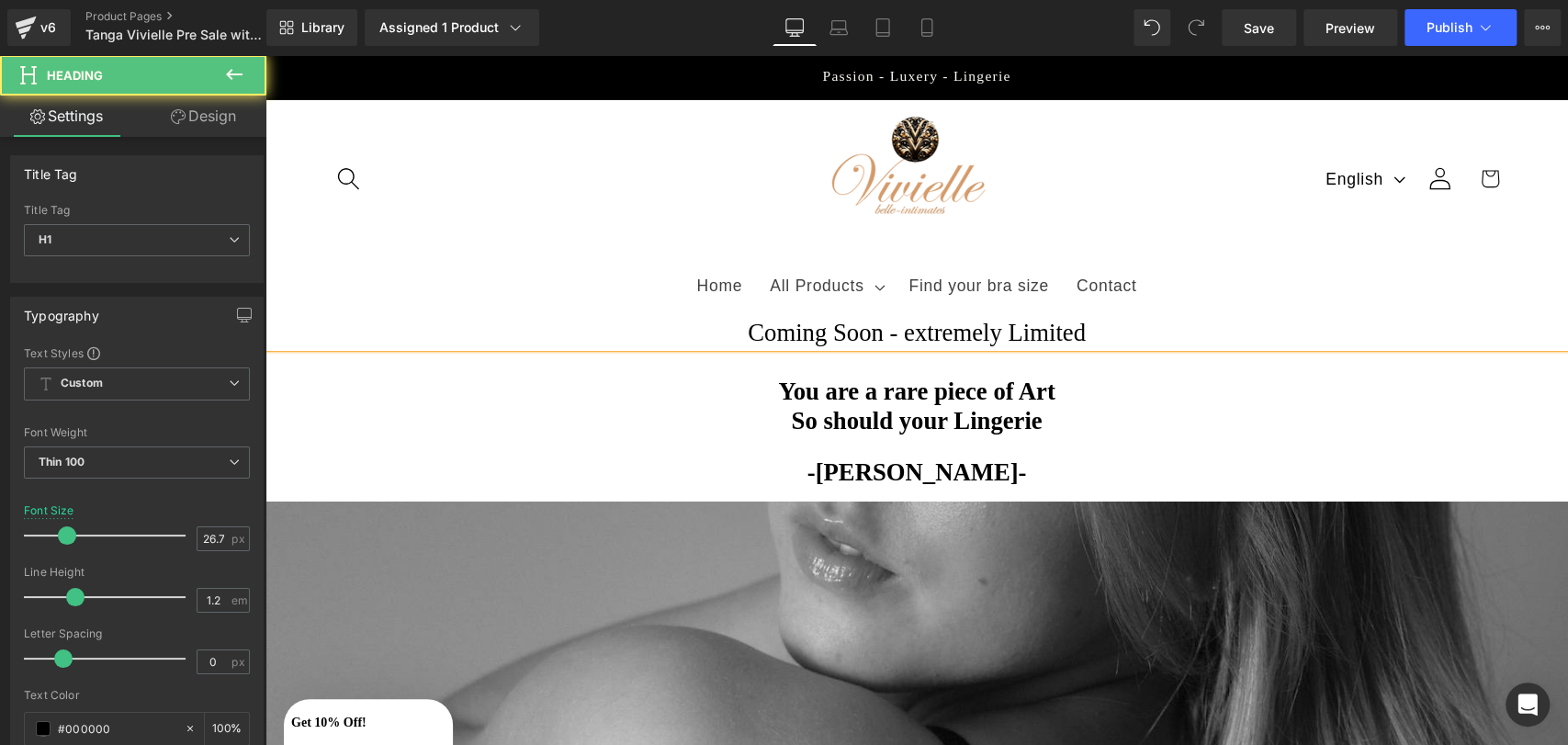
click at [877, 332] on h1 "Coming Soon - extremely Limited" at bounding box center [917, 332] width 1302 height 29
click at [962, 327] on h1 "Coming Soon - extremely Limited" at bounding box center [917, 332] width 1302 height 29
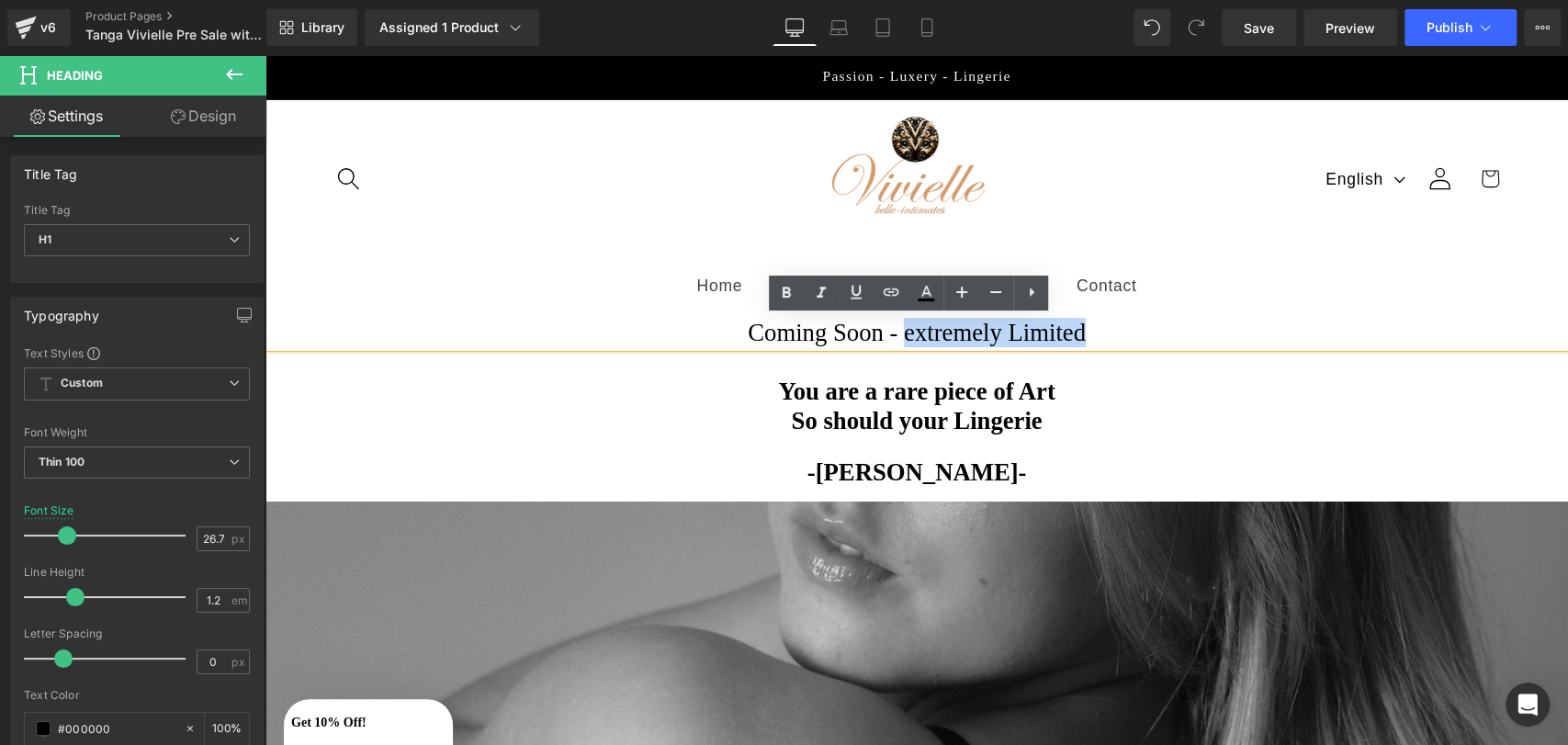
drag, startPoint x: 1089, startPoint y: 341, endPoint x: 896, endPoint y: 343, distance: 193.0
click at [896, 343] on h1 "Coming Soon - extremely Limited" at bounding box center [917, 332] width 1302 height 29
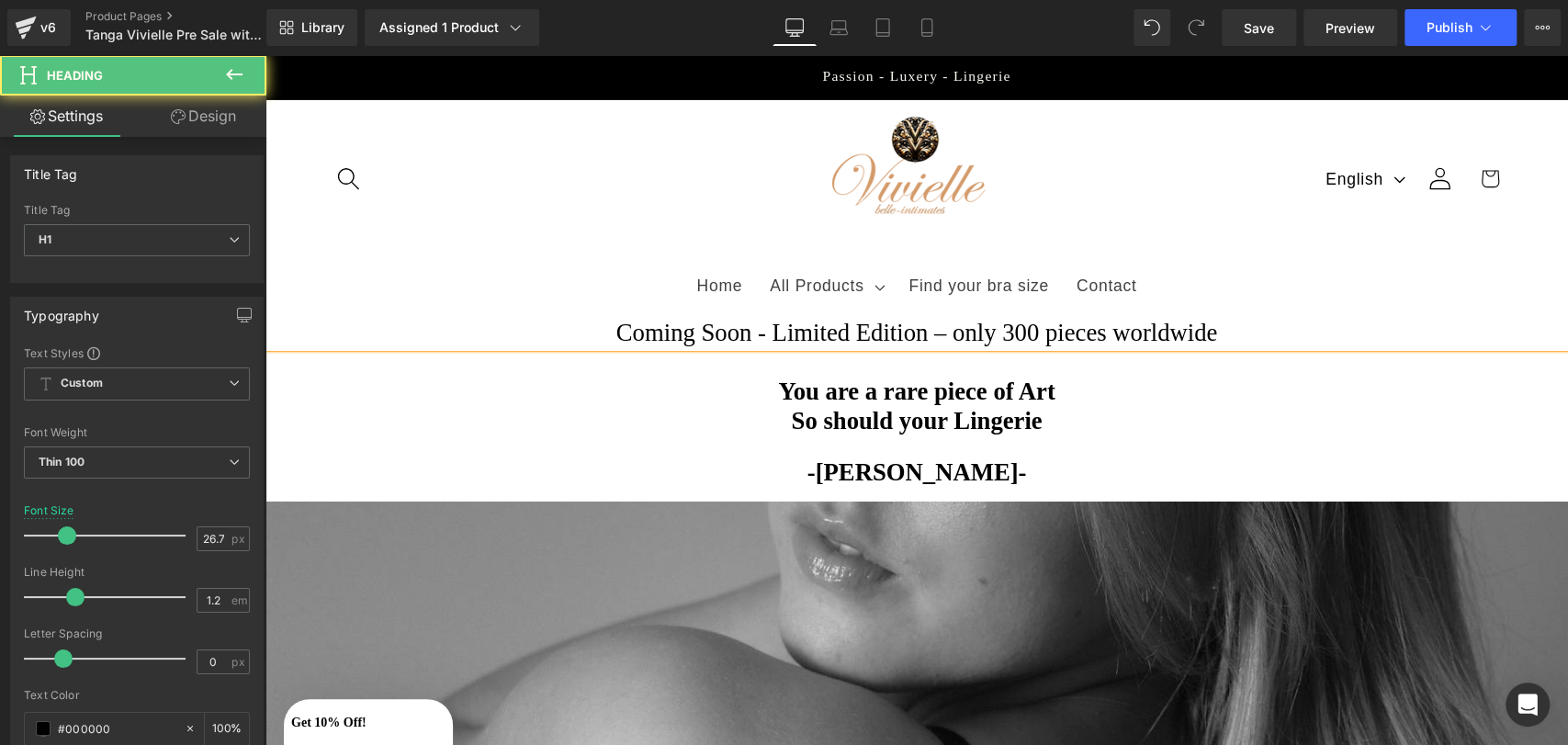
click at [754, 333] on h1 "Coming Soon - Limited Edition – only 300 pieces worldwide" at bounding box center [917, 332] width 1302 height 29
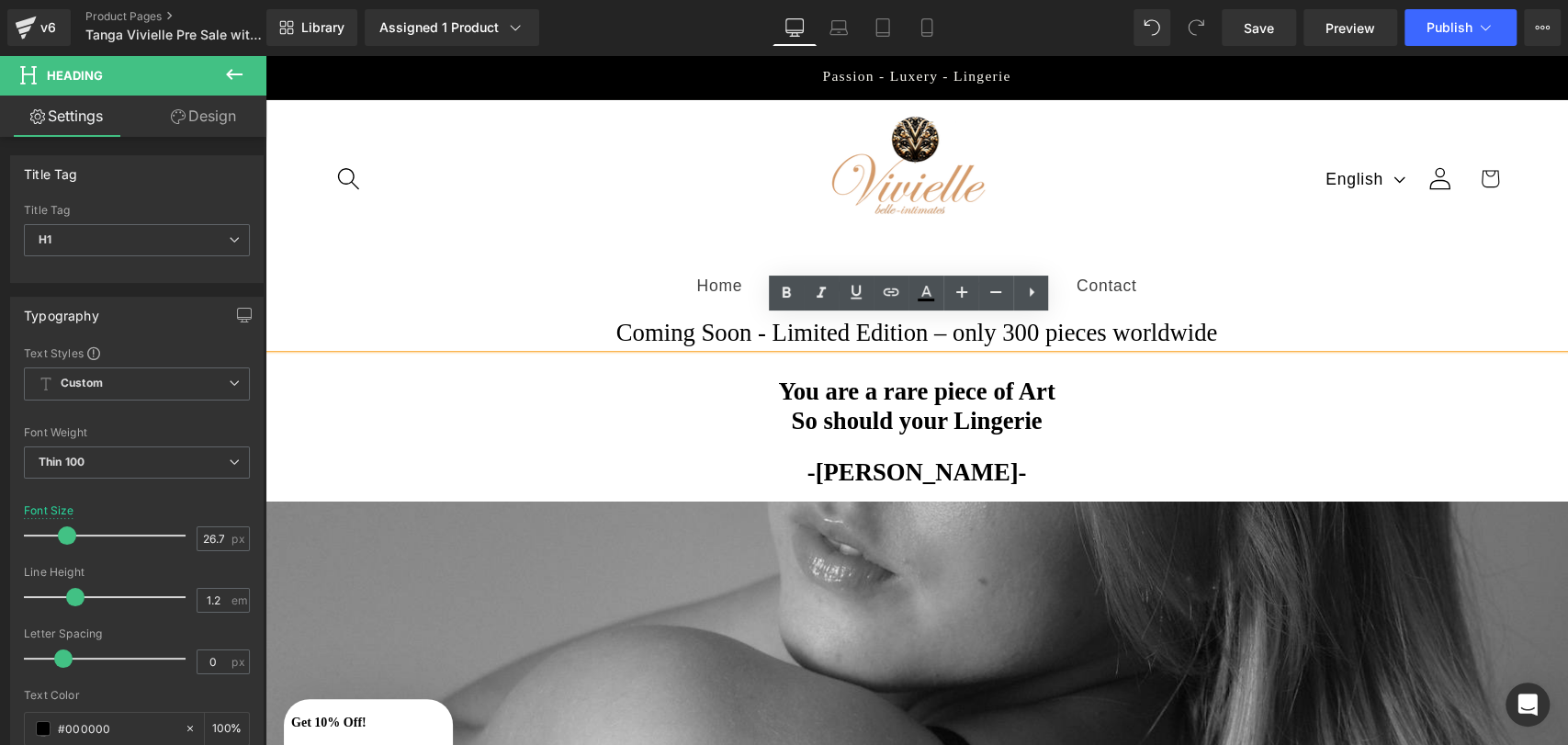
click at [930, 340] on h1 "Coming Soon - Limited Edition – only 300 pieces worldwide" at bounding box center [917, 332] width 1302 height 29
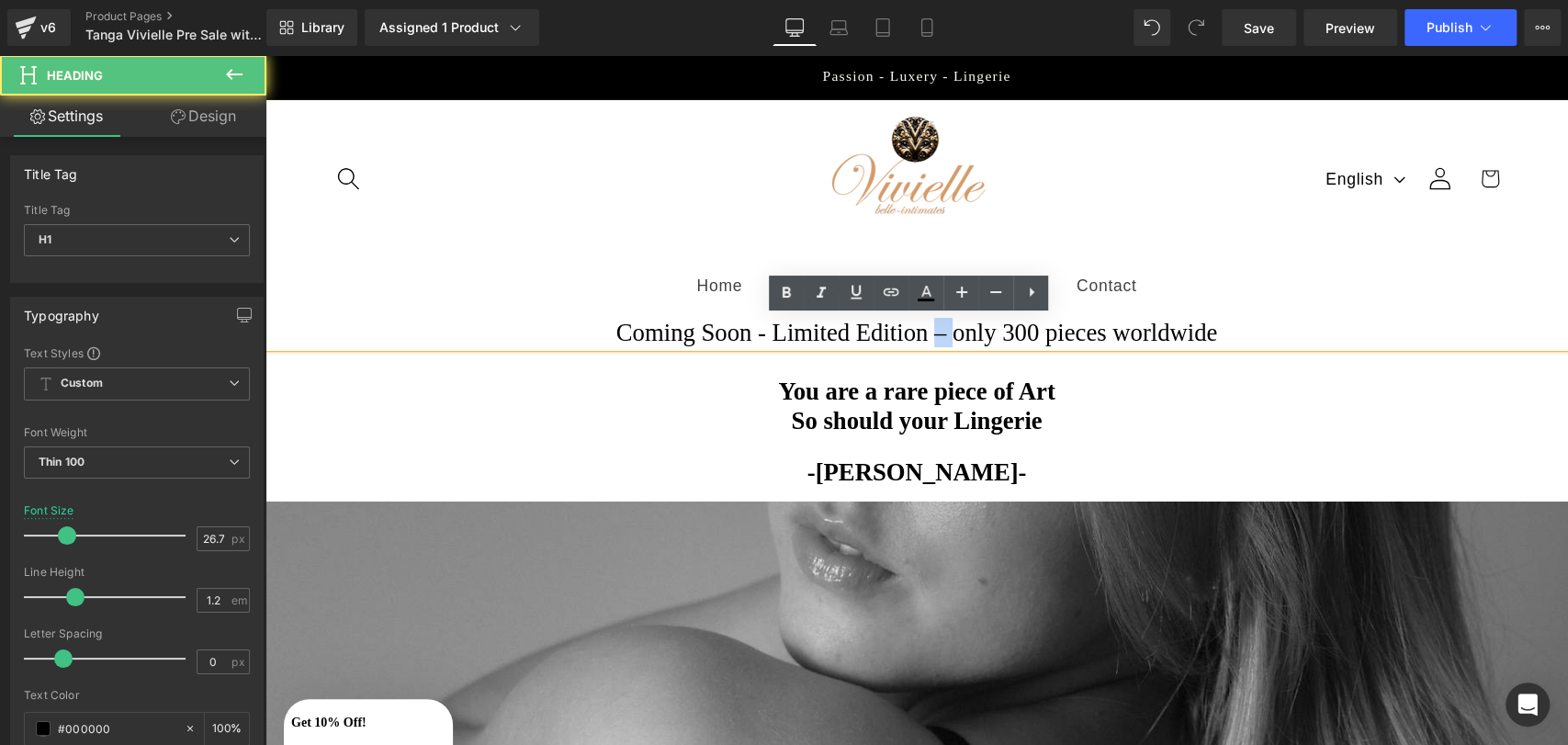
click at [930, 340] on h1 "Coming Soon - Limited Edition – only 300 pieces worldwide" at bounding box center [917, 332] width 1302 height 29
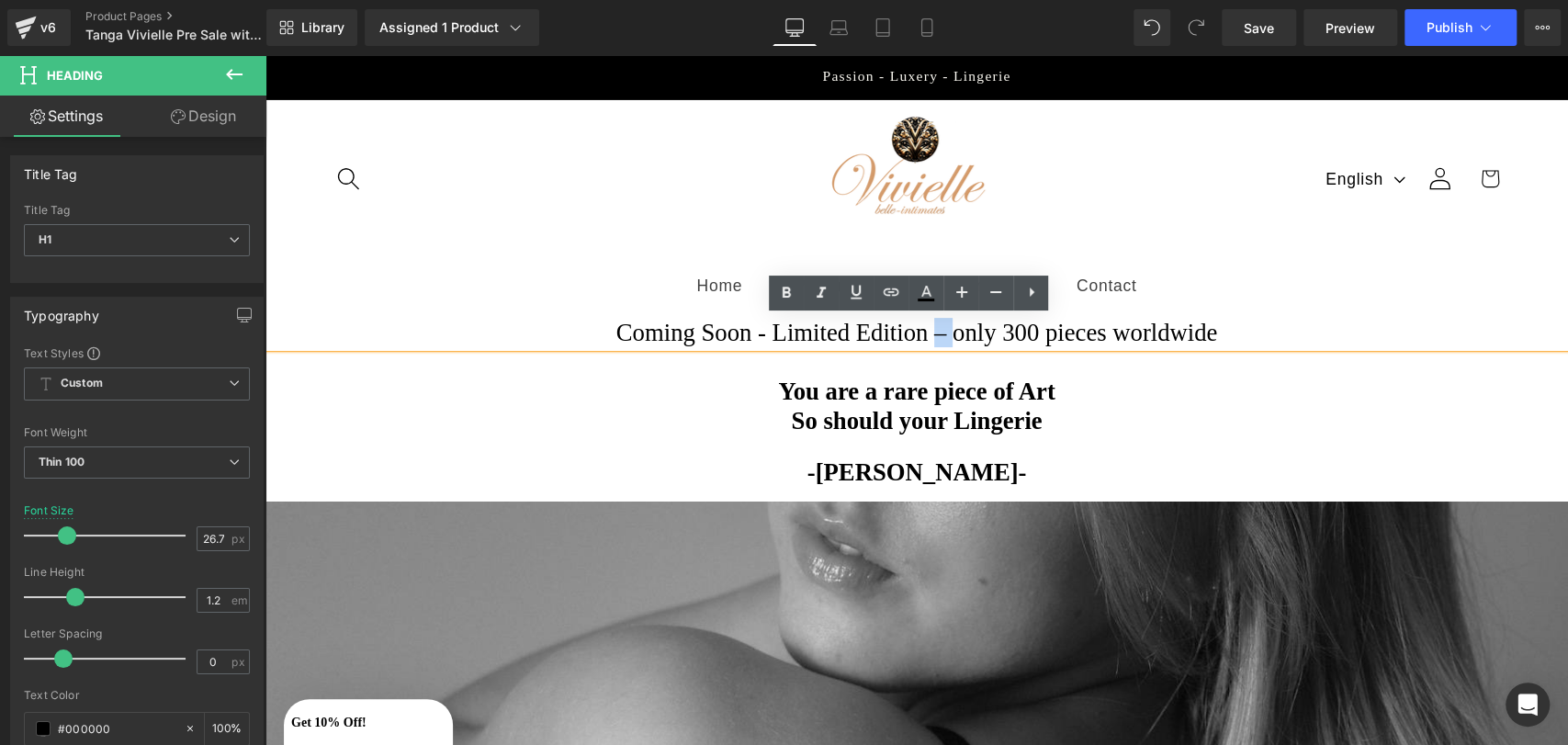
copy h1 "–"
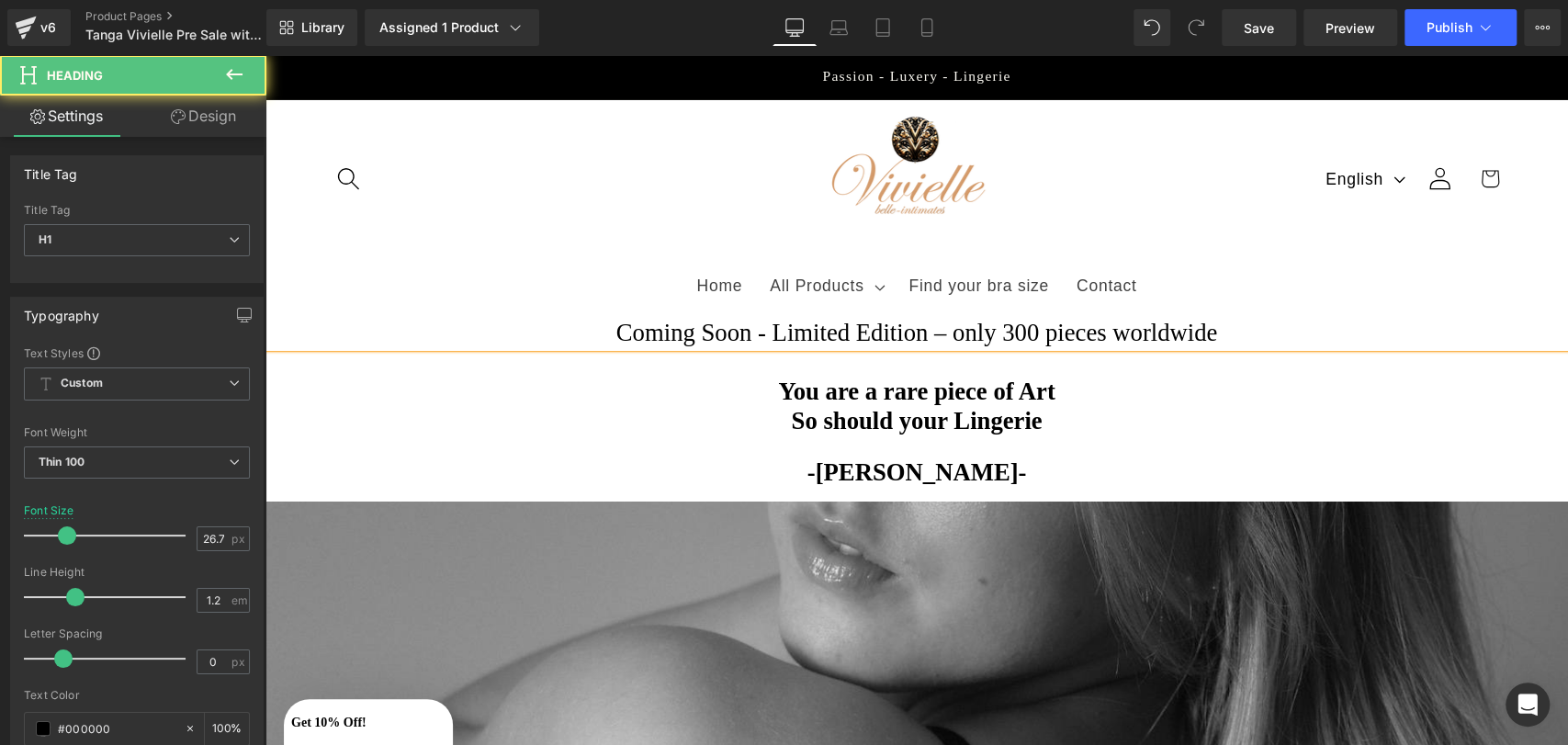
click at [746, 334] on h1 "Coming Soon - Limited Edition – only 300 pieces worldwide" at bounding box center [917, 332] width 1302 height 29
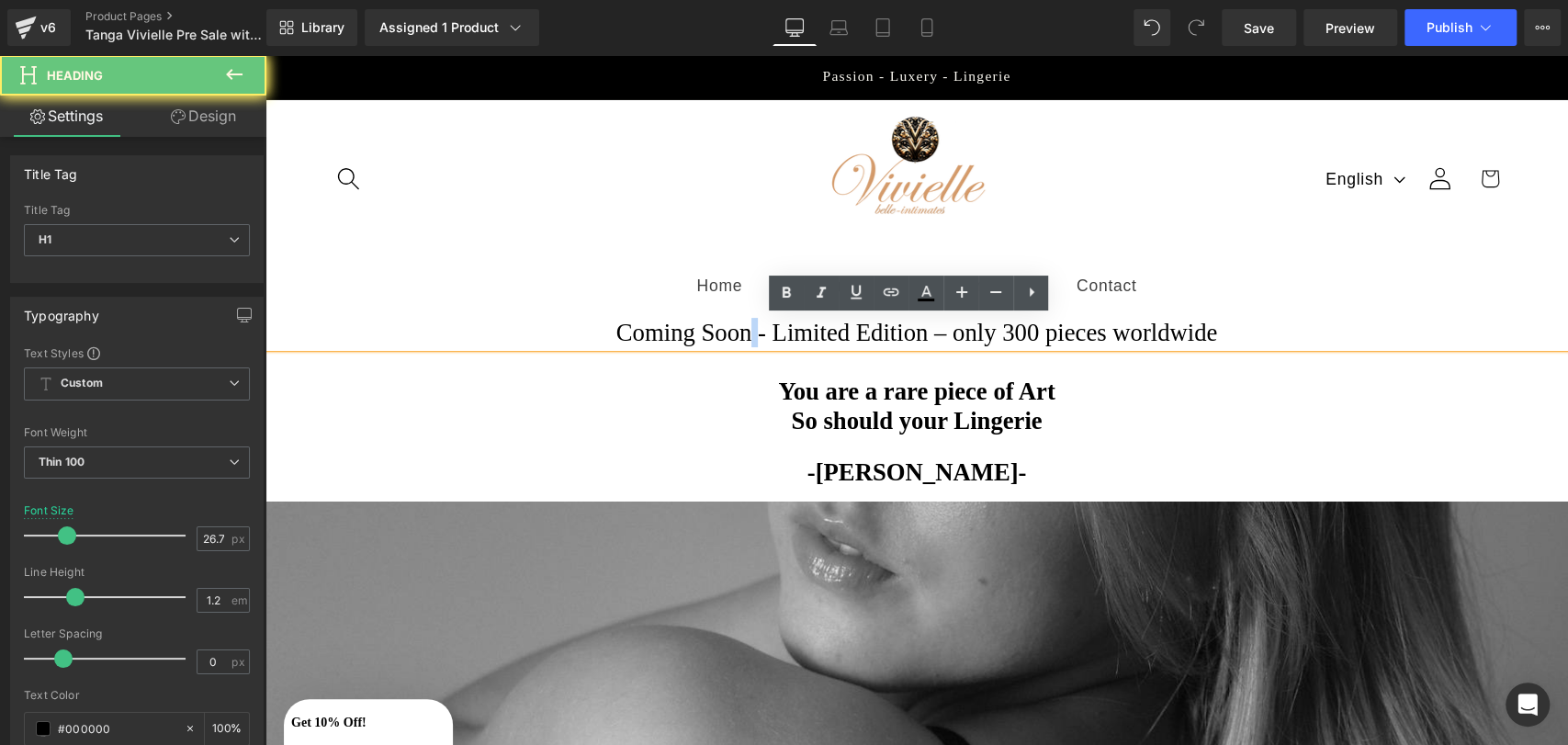
click at [746, 334] on h1 "Coming Soon - Limited Edition – only 300 pieces worldwide" at bounding box center [917, 332] width 1302 height 29
click at [754, 335] on h1 "Coming Soon - Limited Edition – only 300 pieces worldwide" at bounding box center [917, 332] width 1302 height 29
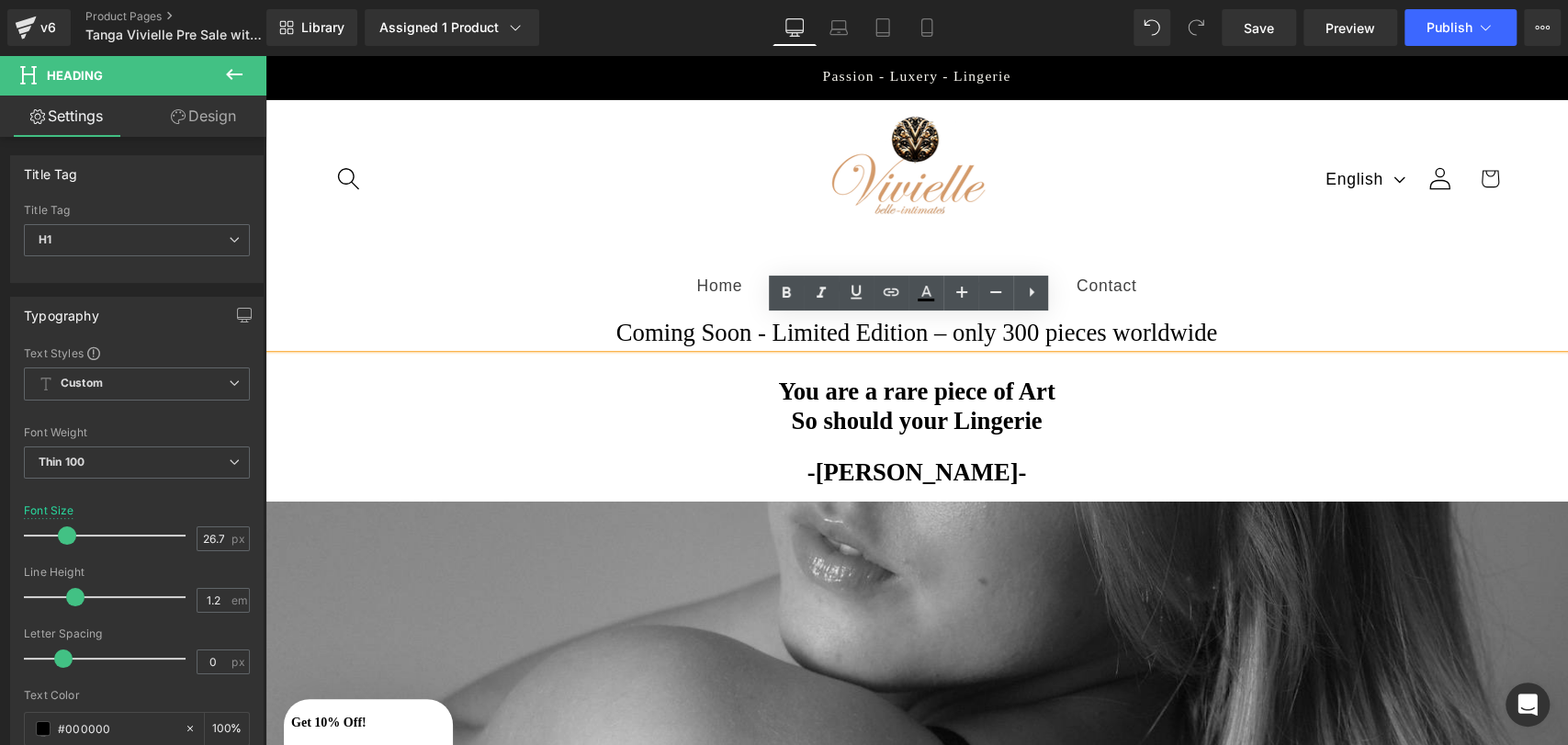
click at [749, 335] on h1 "Coming Soon - Limited Edition – only 300 pieces worldwide" at bounding box center [917, 332] width 1302 height 29
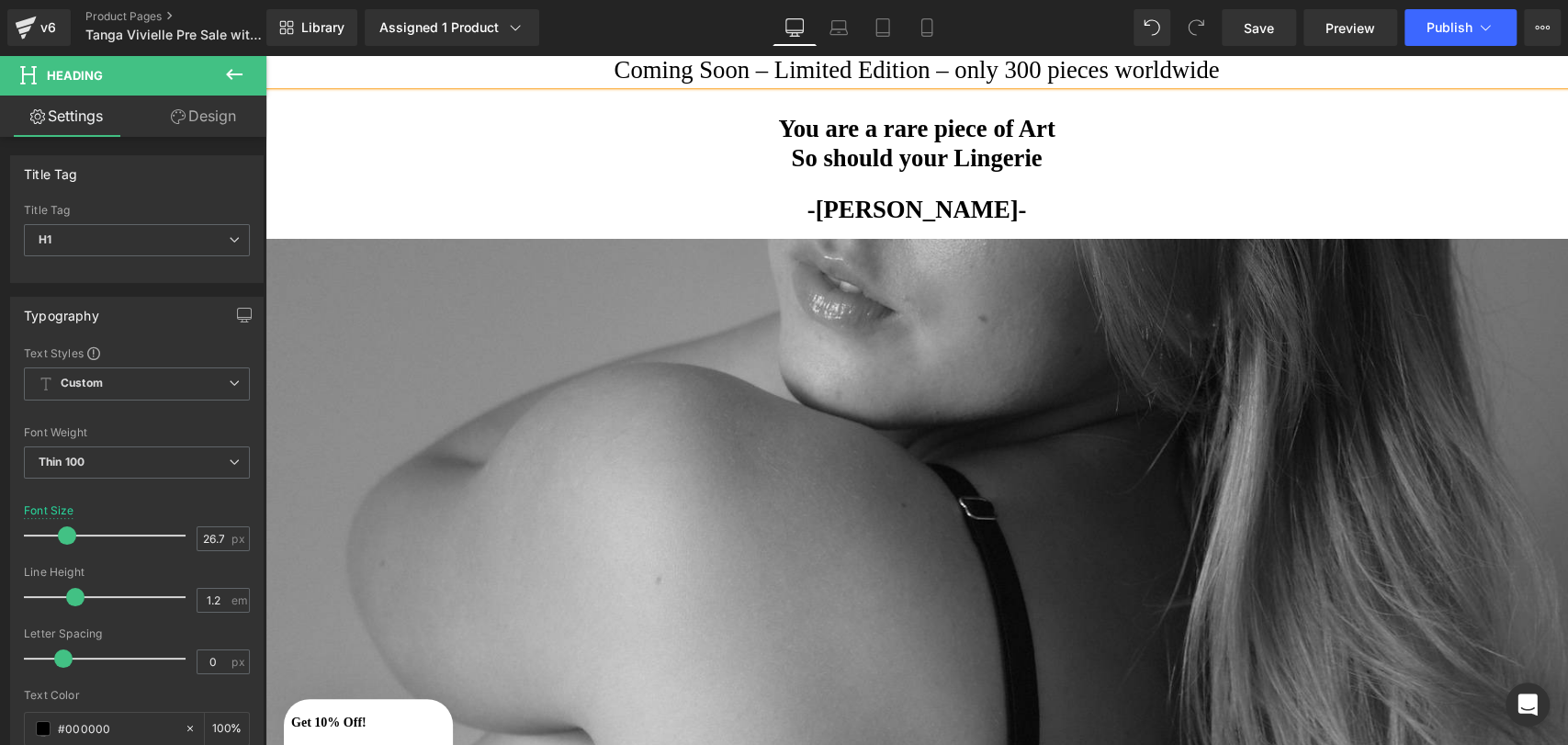
scroll to position [264, 0]
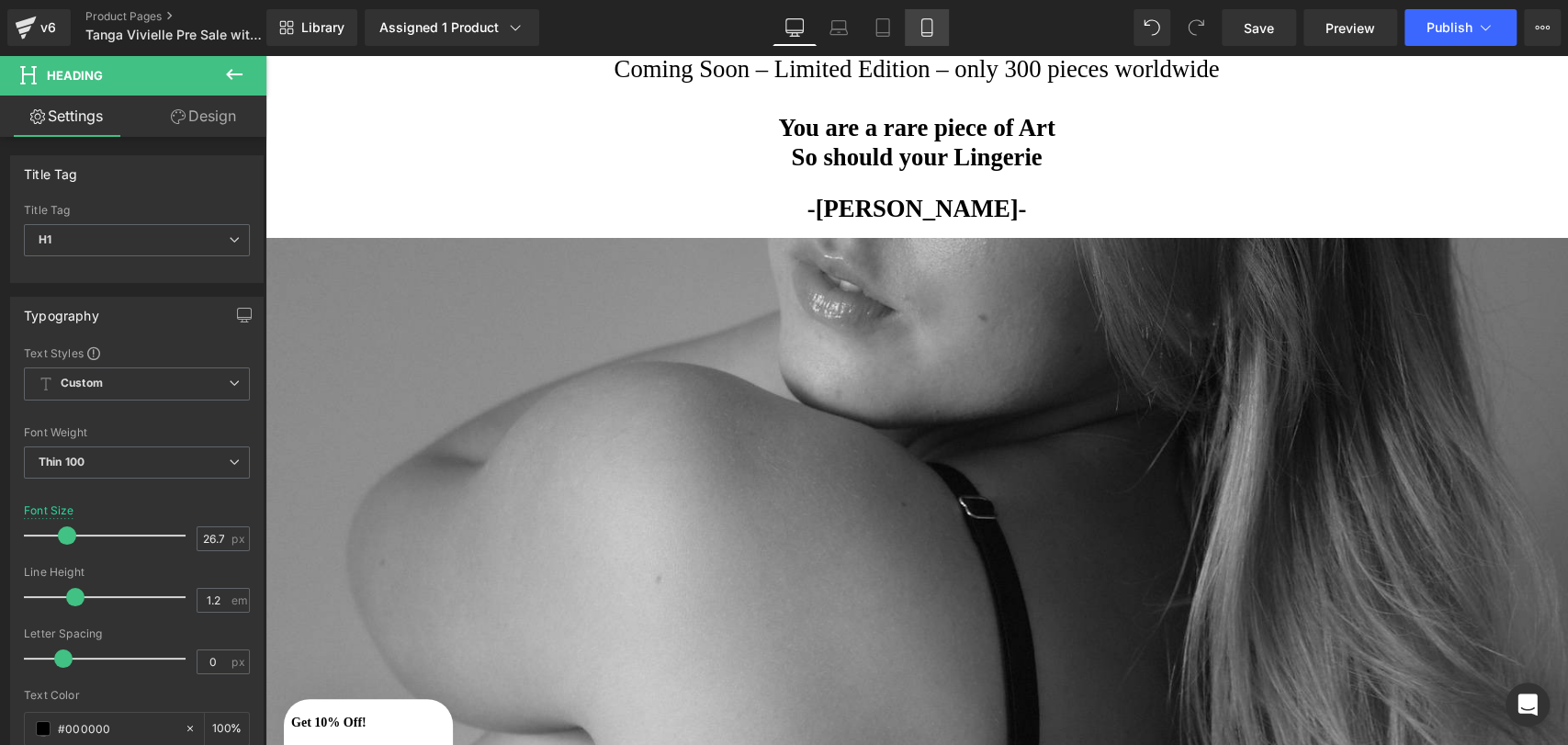
click at [923, 21] on icon at bounding box center [927, 28] width 19 height 19
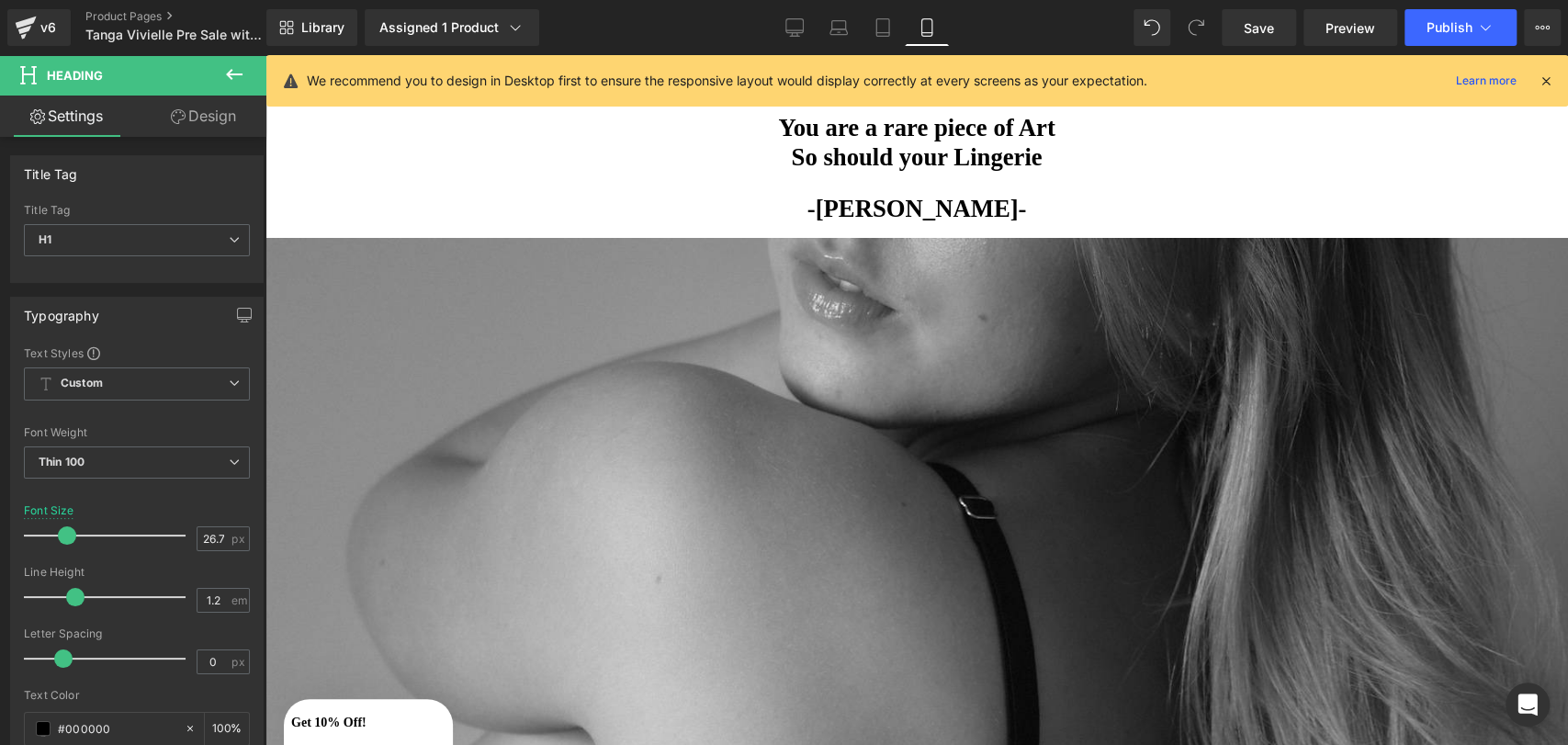
type input "21.3"
type input "100"
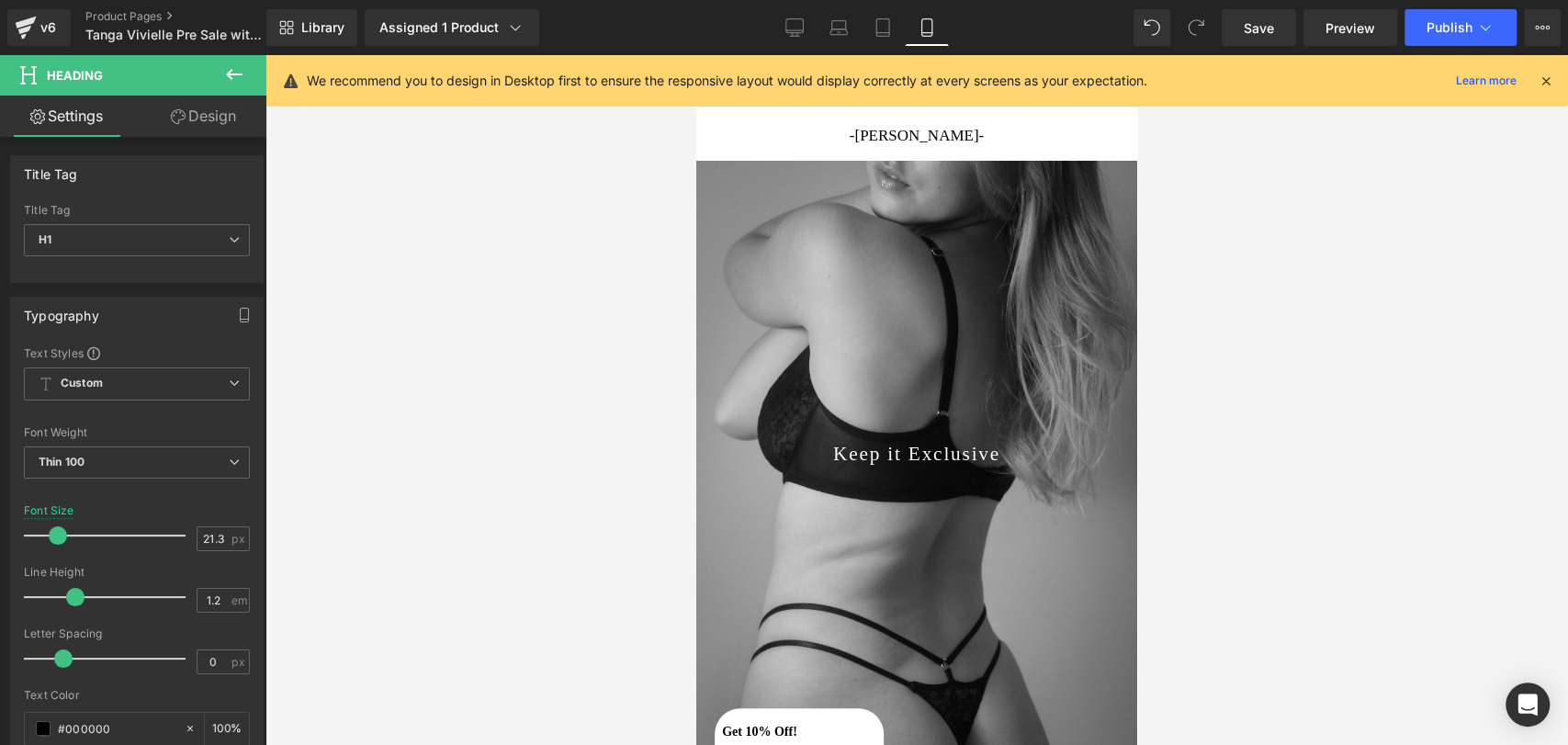
scroll to position [0, 0]
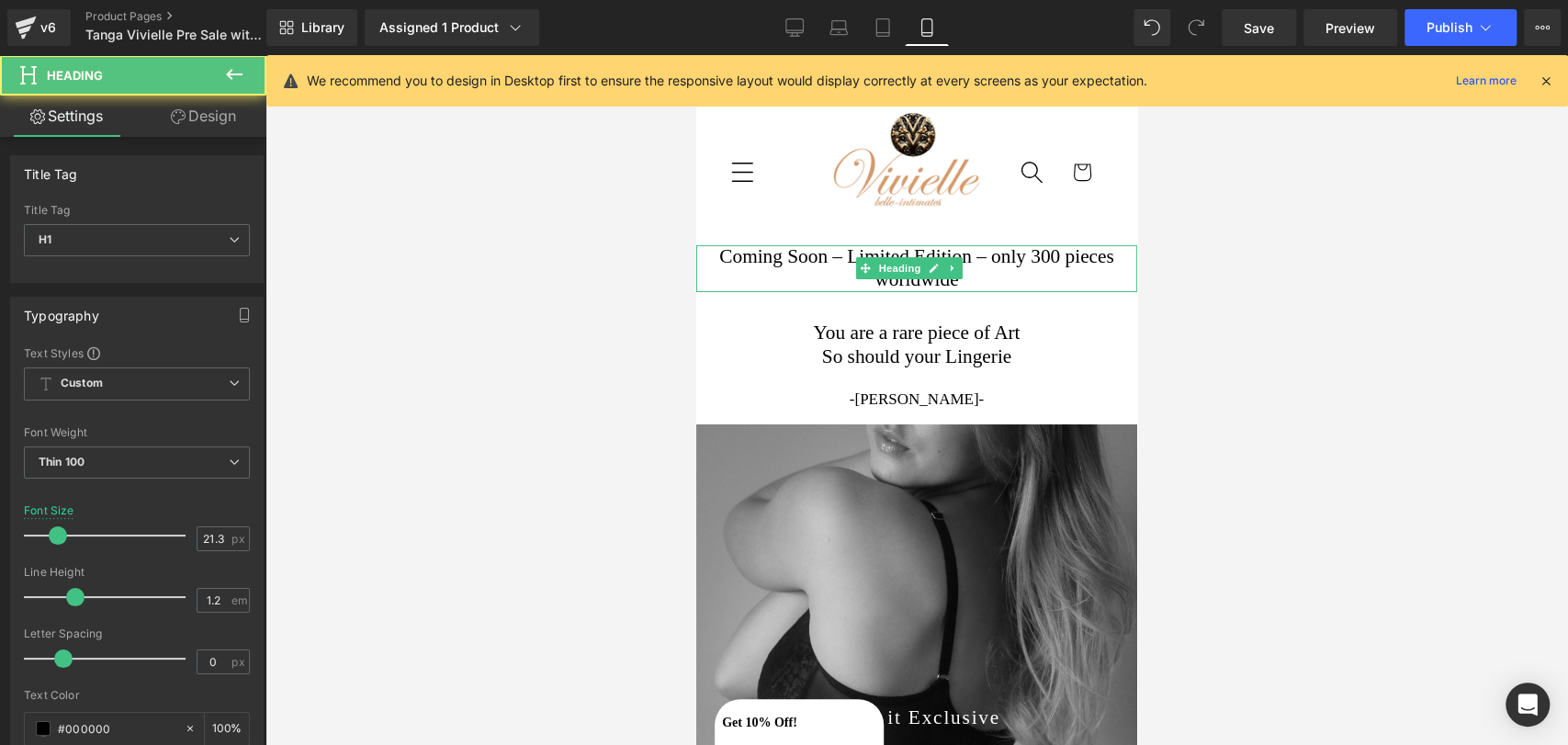
click at [964, 279] on h1 "Coming Soon – Limited Edition – only 300 pieces worldwide" at bounding box center [917, 268] width 441 height 47
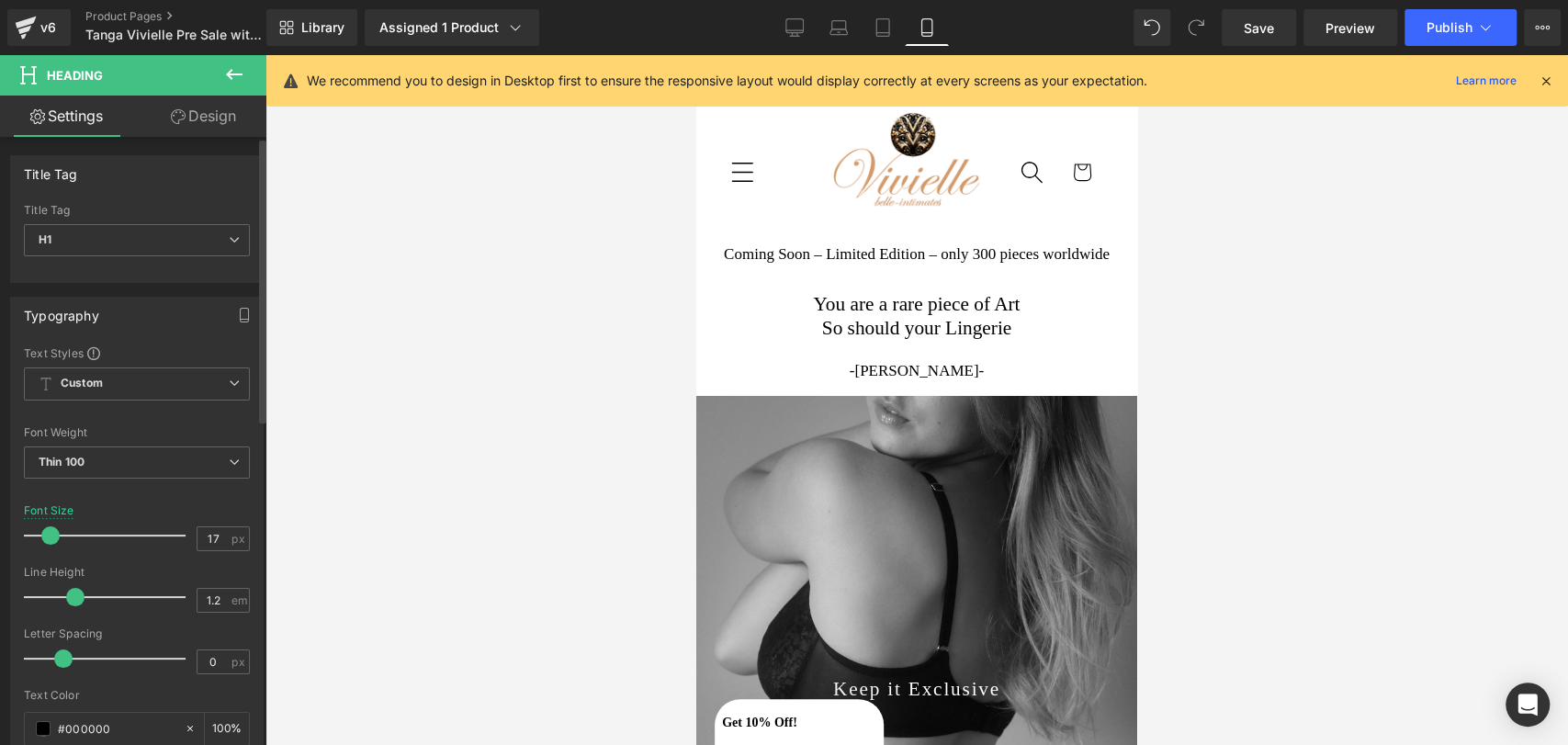
type input "18"
click at [48, 529] on span at bounding box center [53, 536] width 19 height 19
click at [1439, 23] on span "Publish" at bounding box center [1449, 28] width 46 height 15
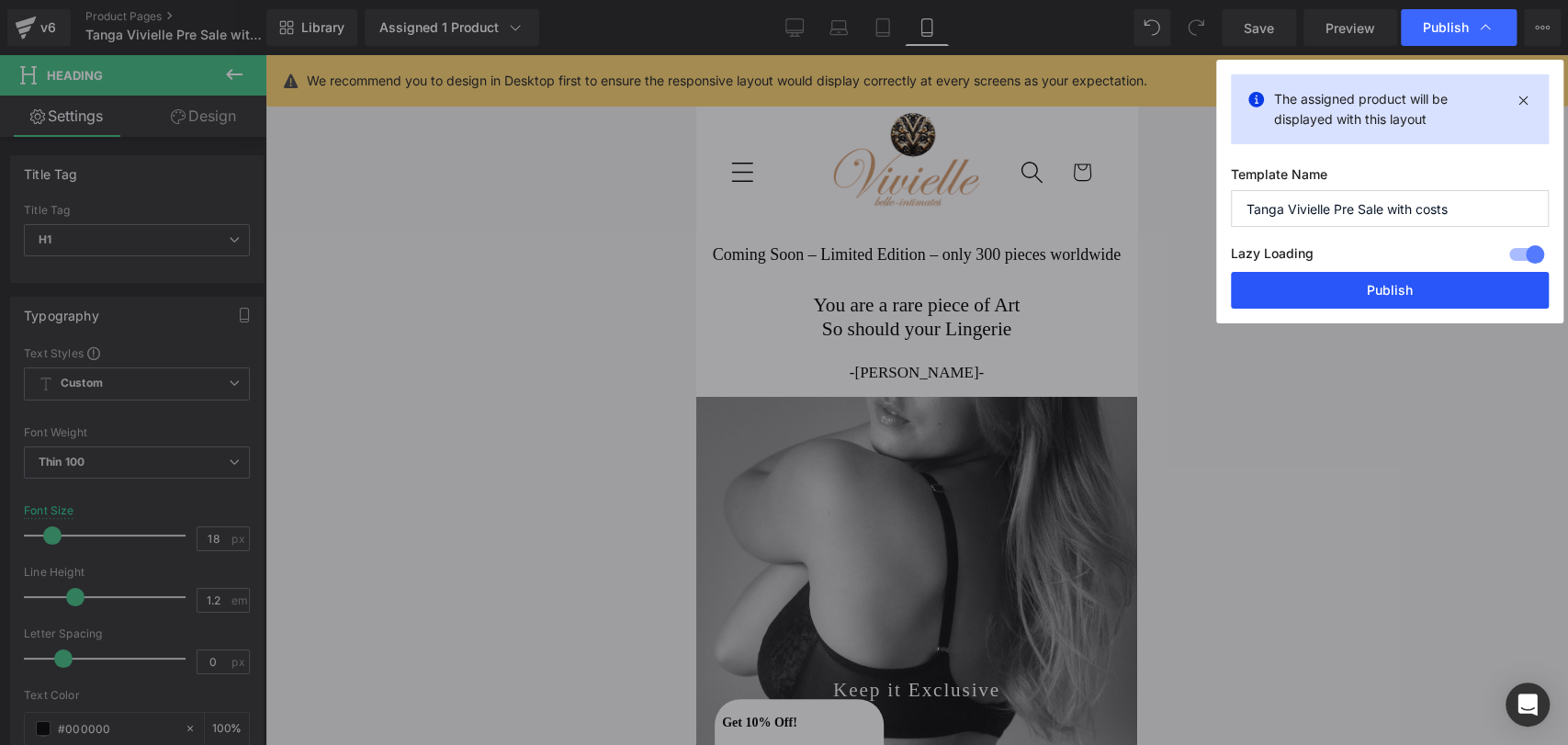
click at [1315, 291] on button "Publish" at bounding box center [1390, 290] width 318 height 37
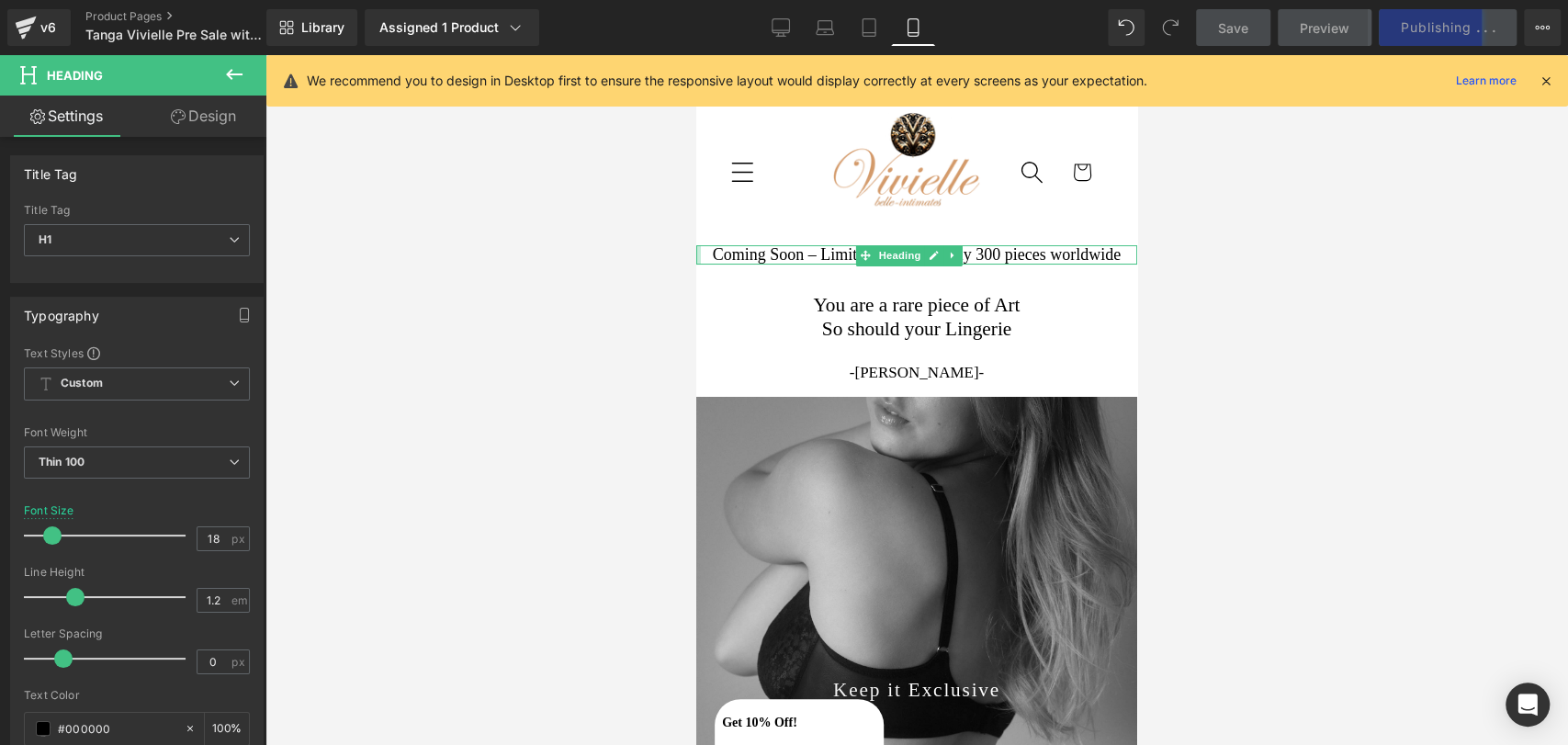
click at [700, 245] on div at bounding box center [698, 255] width 5 height 21
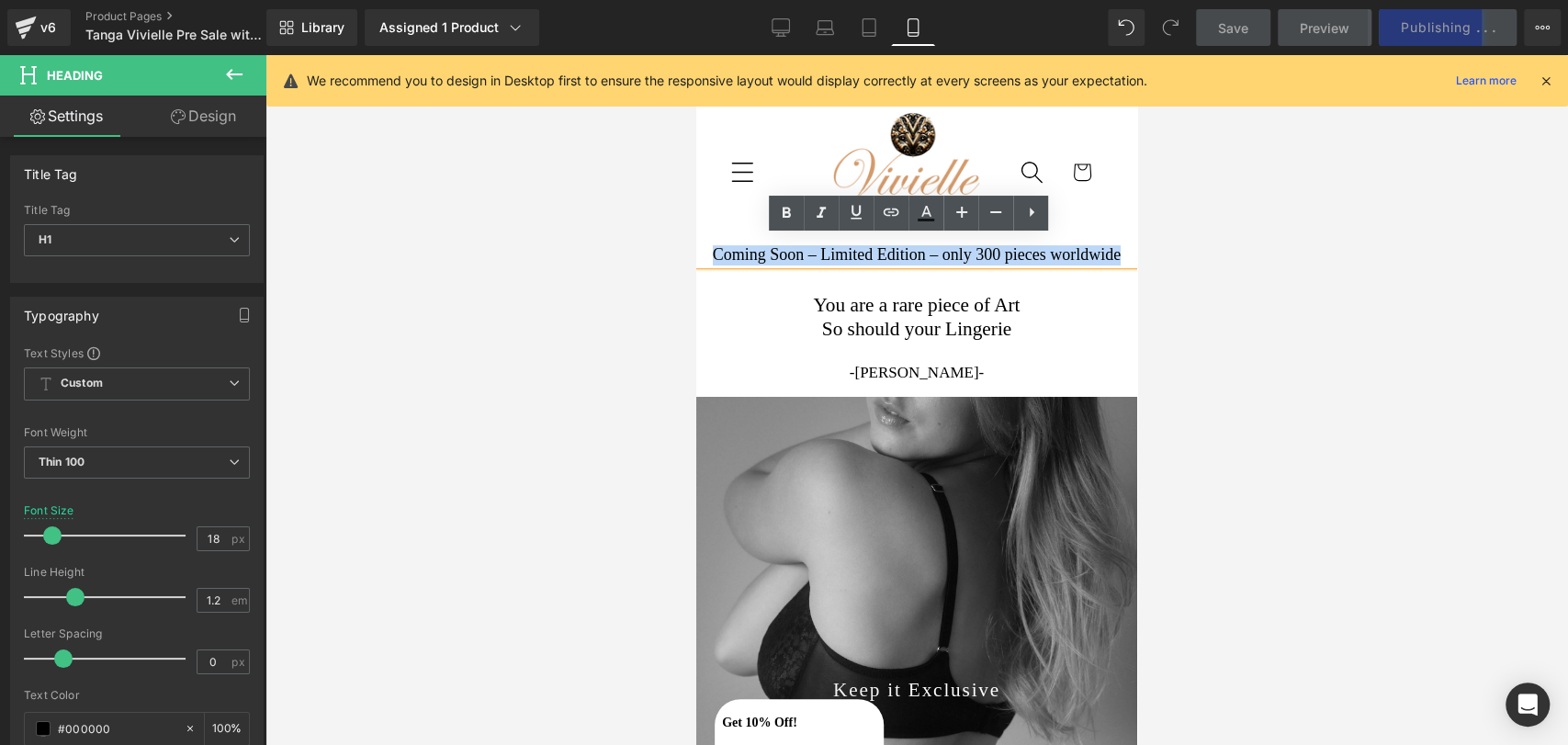
drag, startPoint x: 704, startPoint y: 246, endPoint x: 1134, endPoint y: 198, distance: 432.7
click at [1134, 198] on html "Skip to content Passion - Luxery - Lingerie Home All Products All Products Bodi…" at bounding box center [917, 400] width 441 height 690
copy h1 "Coming Soon – Limited Edition – only 300 pieces worldwide"
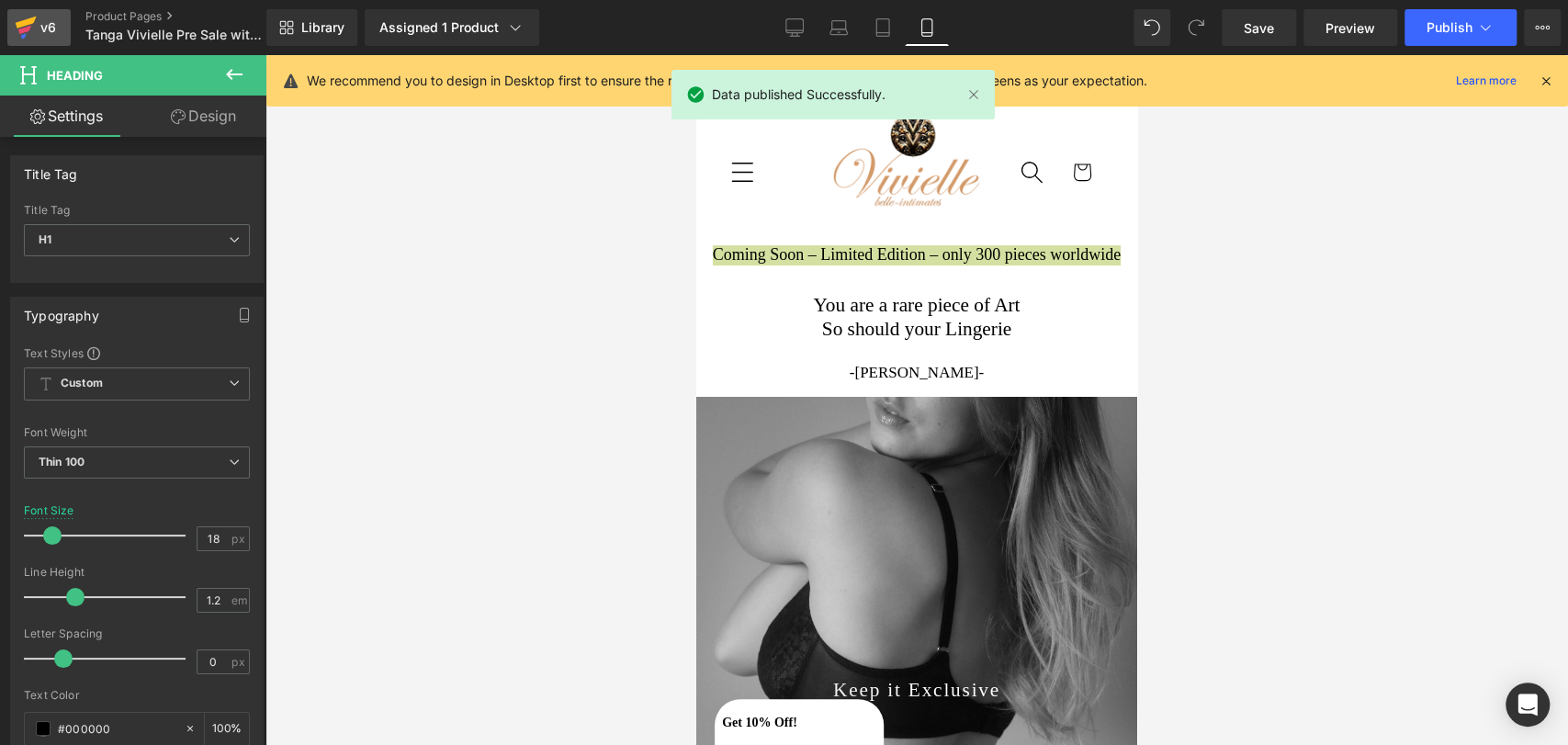
click at [31, 33] on icon at bounding box center [25, 27] width 22 height 46
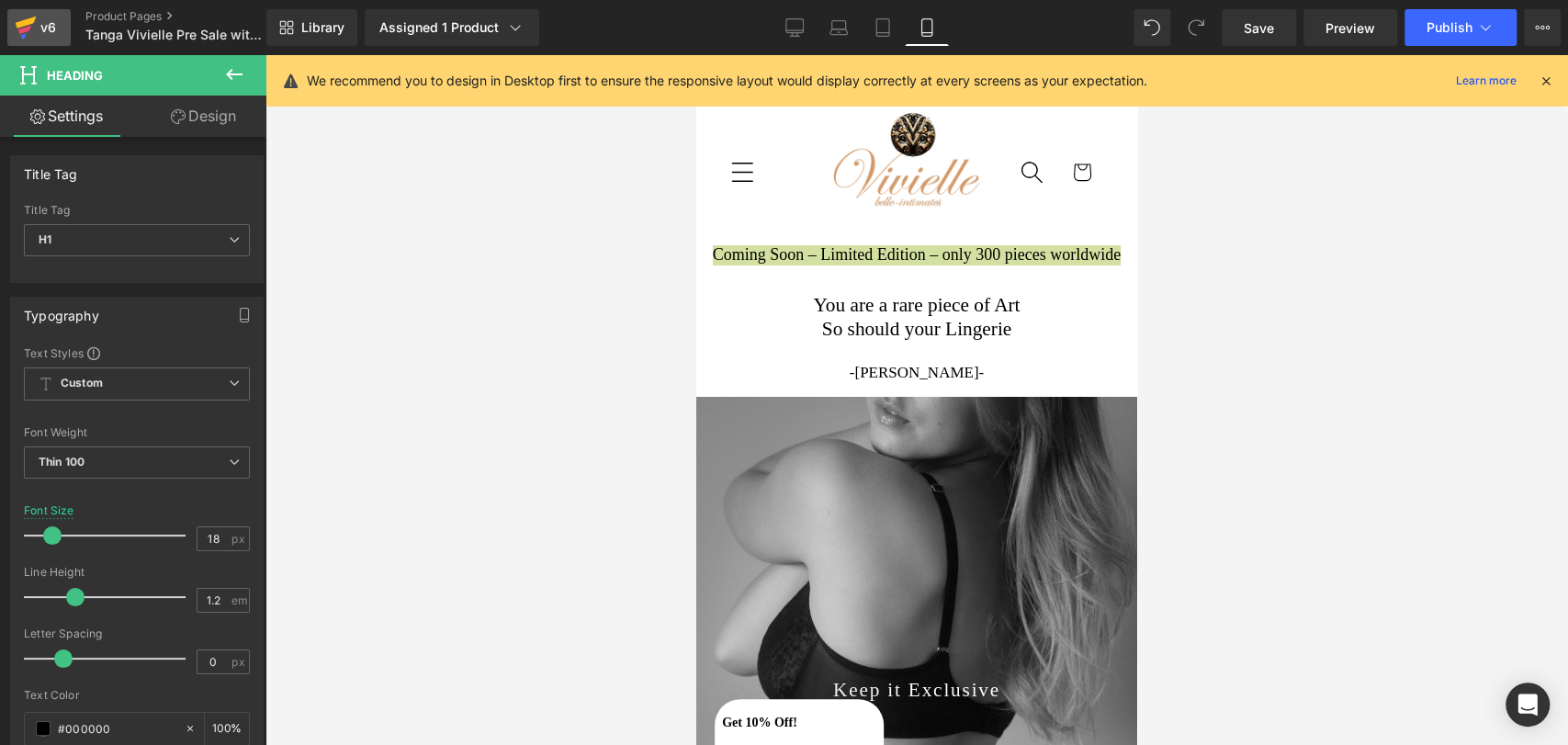
click at [37, 23] on div "v6" at bounding box center [48, 27] width 23 height 23
click at [1444, 9] on button "Publish" at bounding box center [1460, 27] width 112 height 37
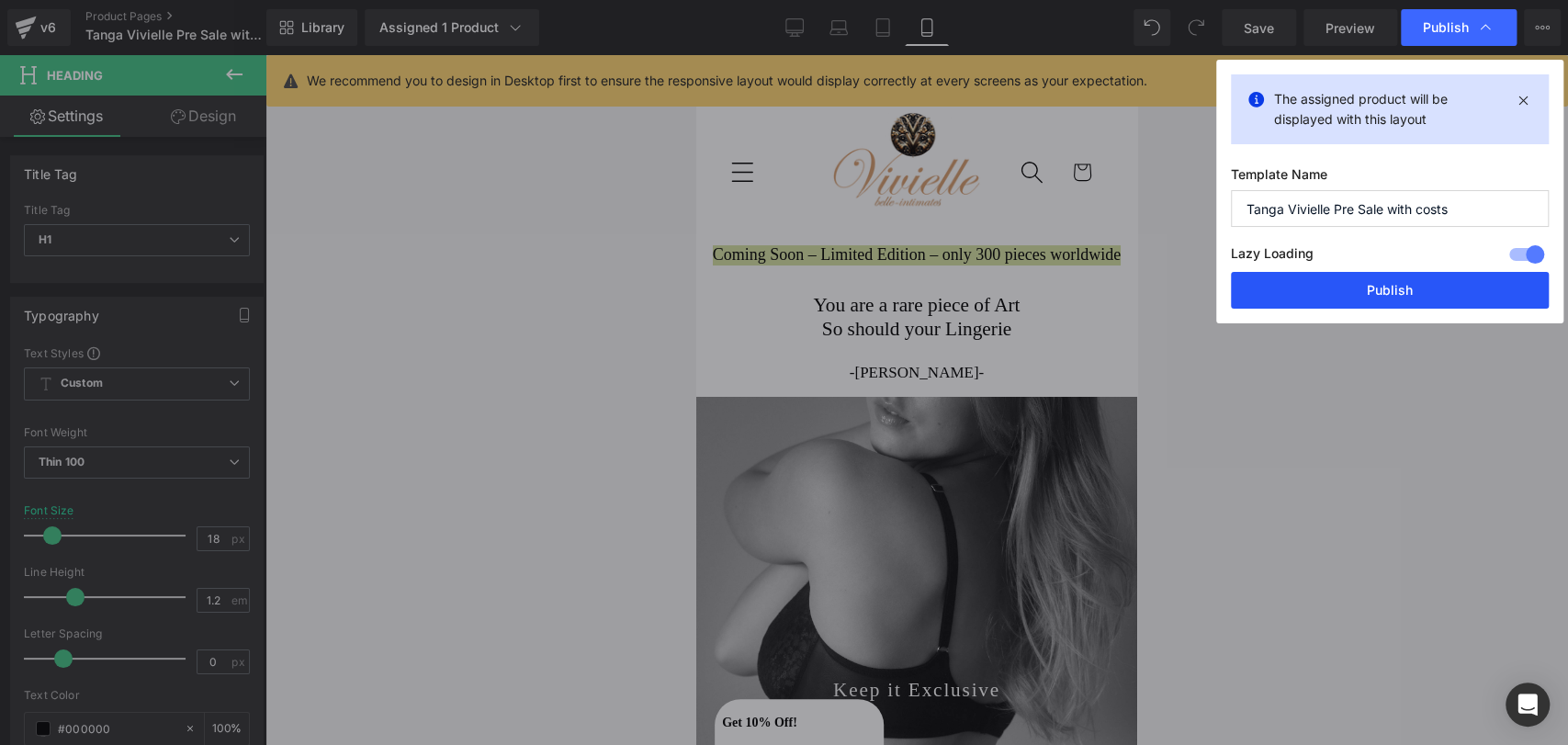
click at [1389, 299] on button "Publish" at bounding box center [1390, 290] width 318 height 37
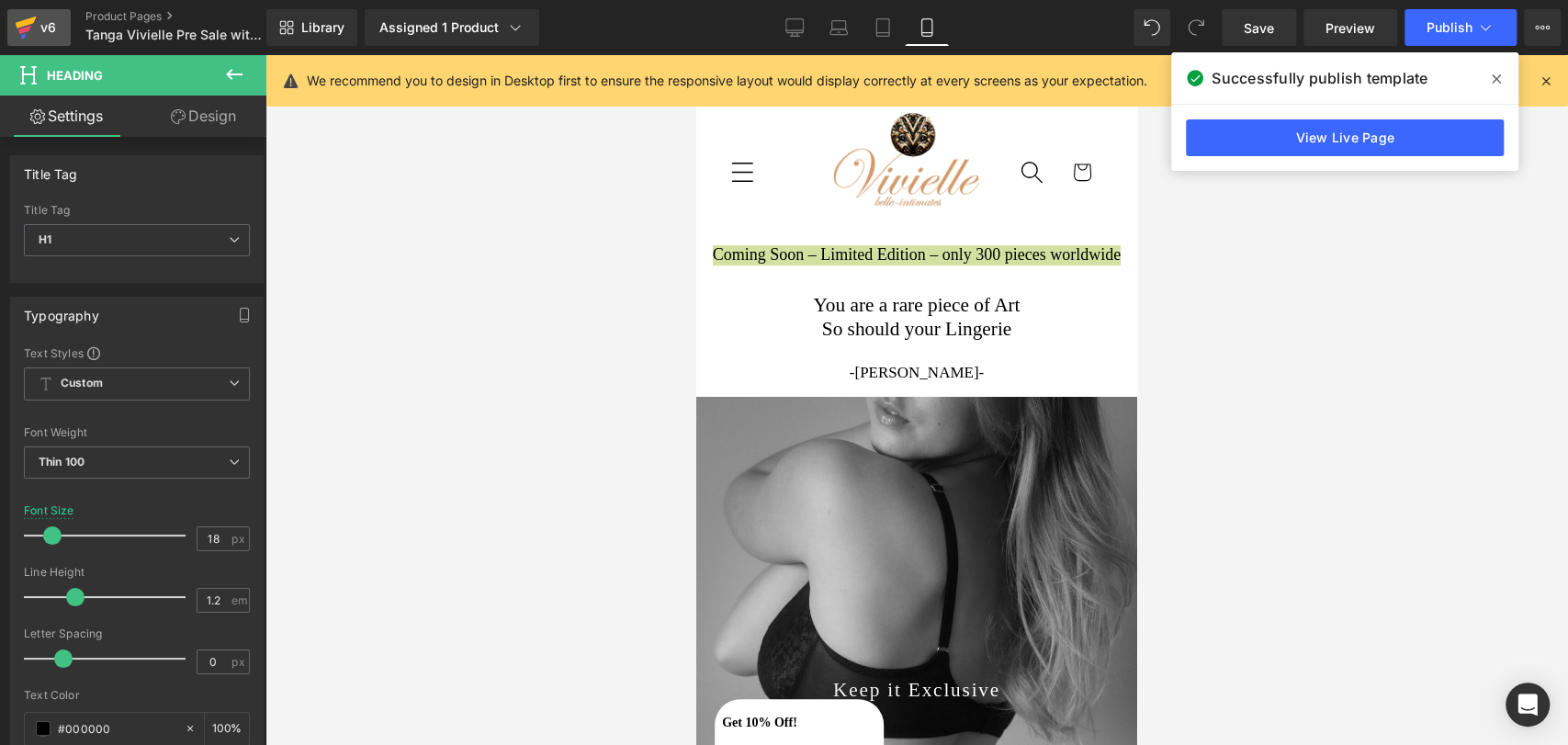
click at [52, 28] on div "v6" at bounding box center [48, 27] width 23 height 23
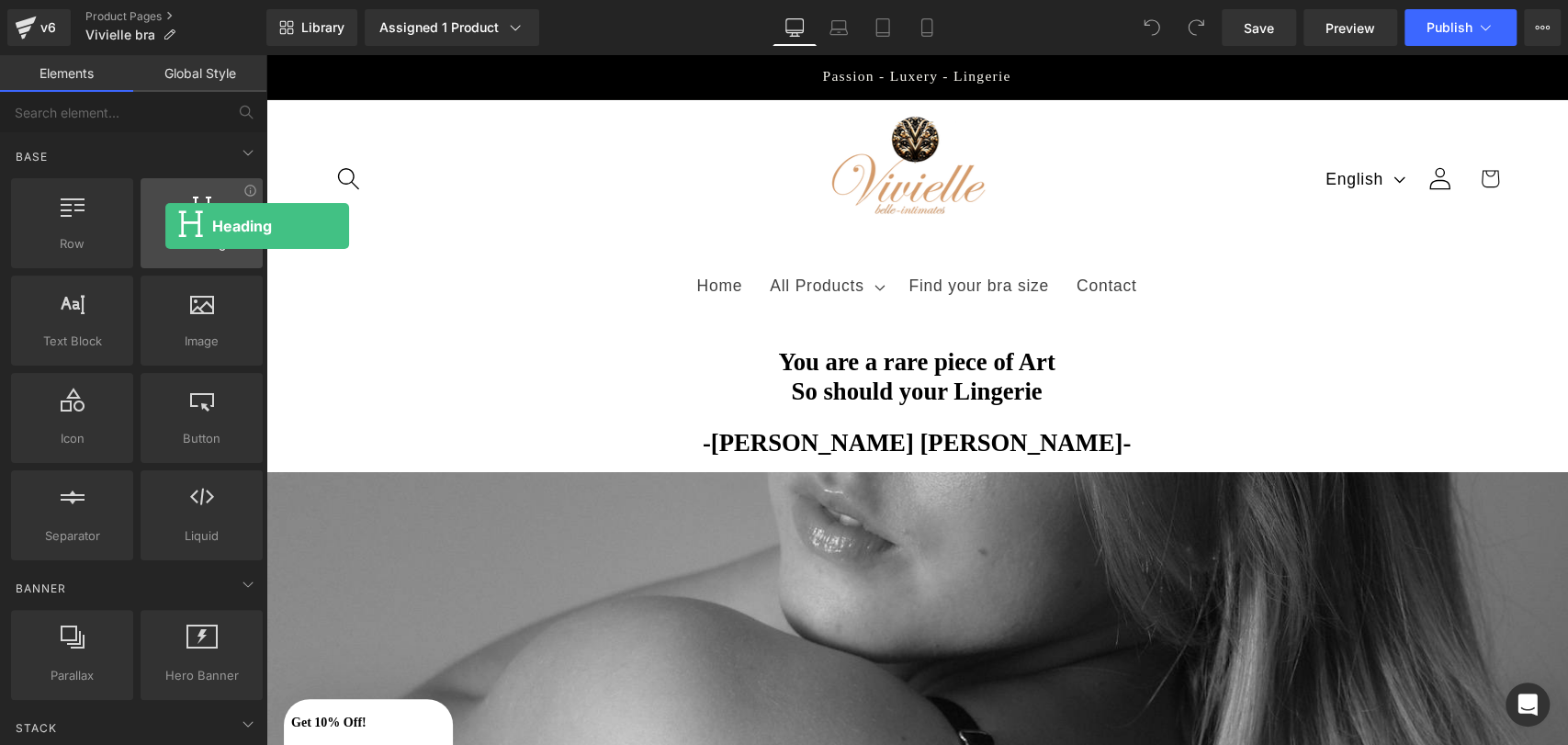
click at [165, 226] on div at bounding box center [202, 214] width 111 height 41
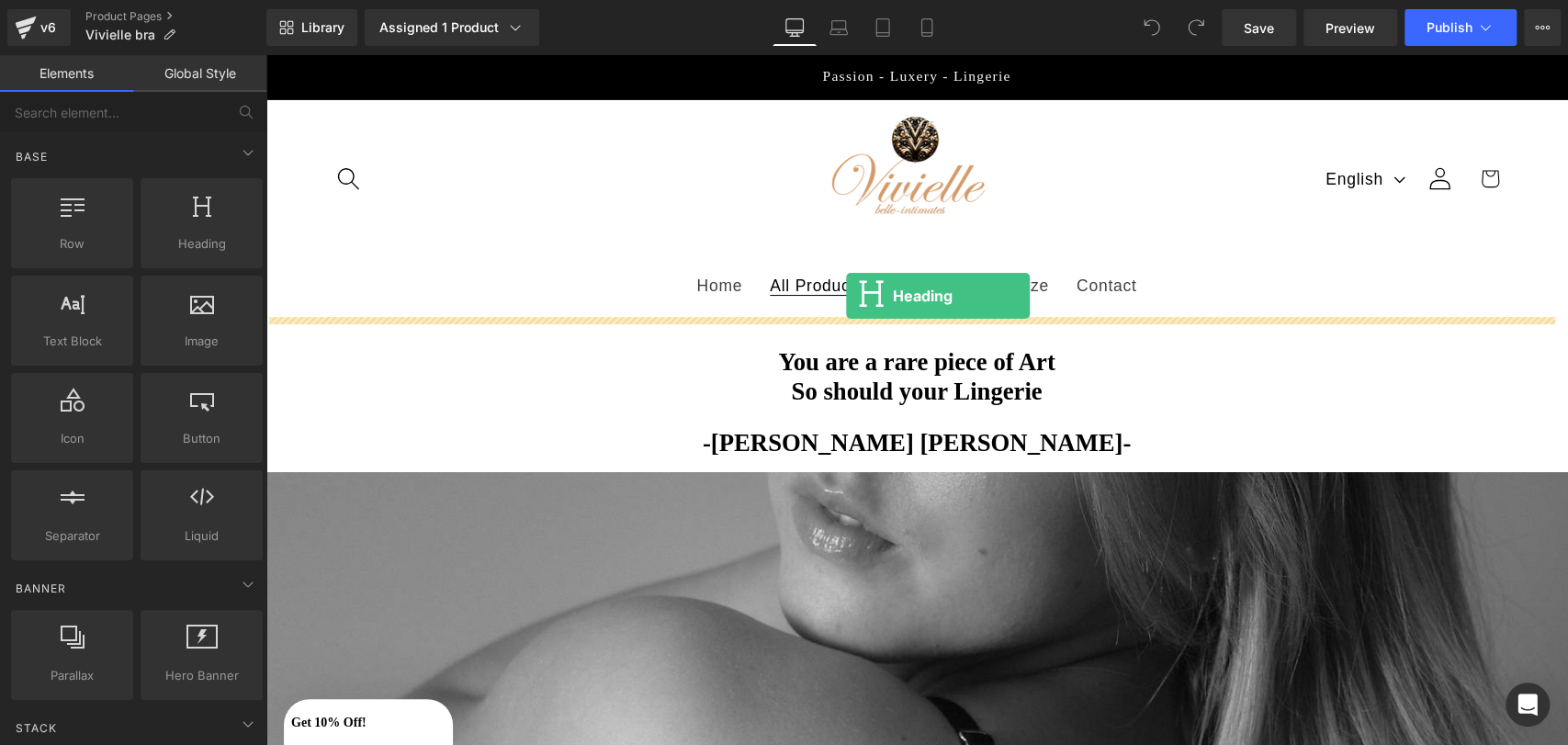
drag, startPoint x: 431, startPoint y: 281, endPoint x: 845, endPoint y: 296, distance: 414.3
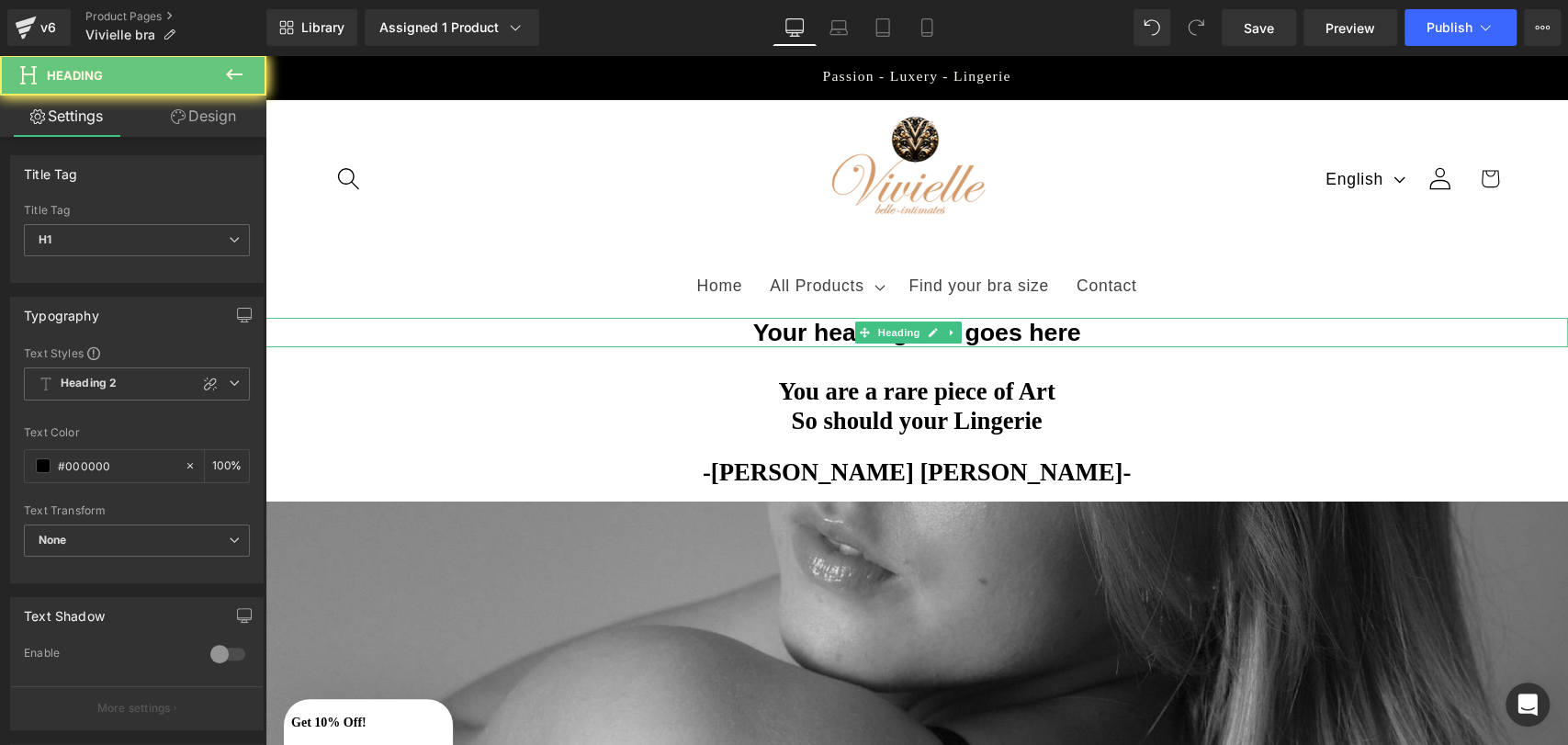
click at [841, 329] on h1 "Your heading text goes here" at bounding box center [917, 332] width 1302 height 29
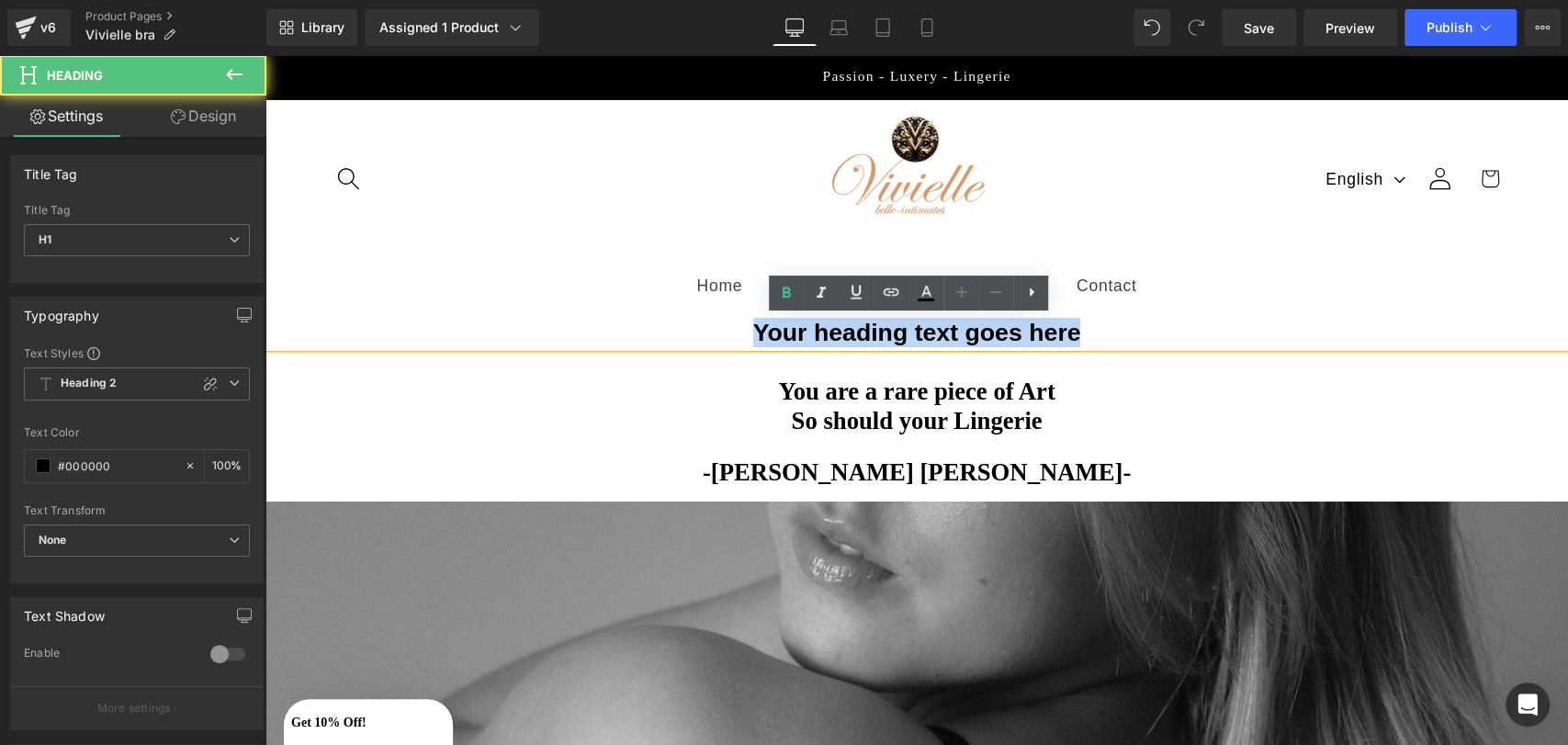
drag, startPoint x: 748, startPoint y: 335, endPoint x: 1359, endPoint y: 338, distance: 611.0
click at [1358, 339] on h1 "Your heading text goes here" at bounding box center [917, 332] width 1302 height 29
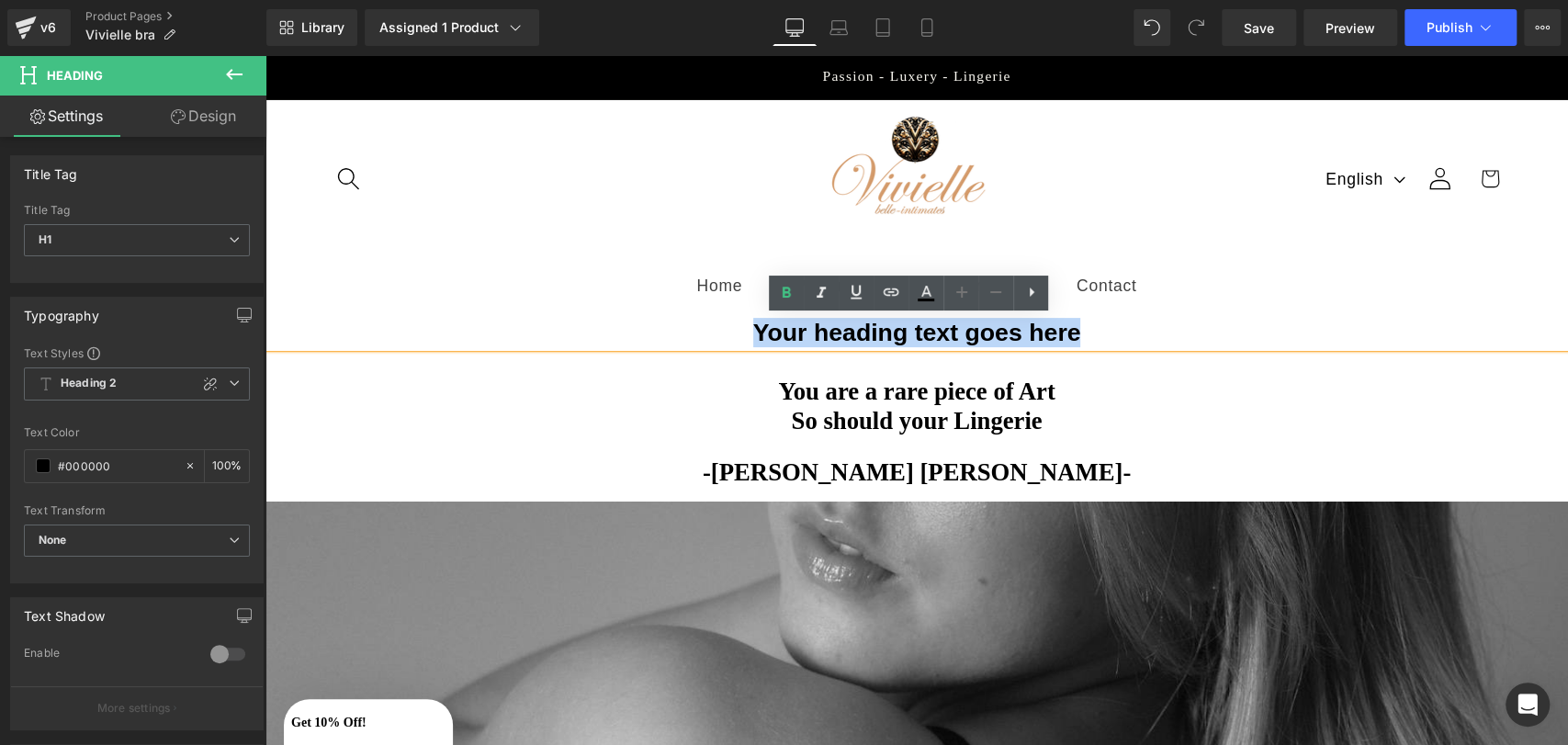
paste div
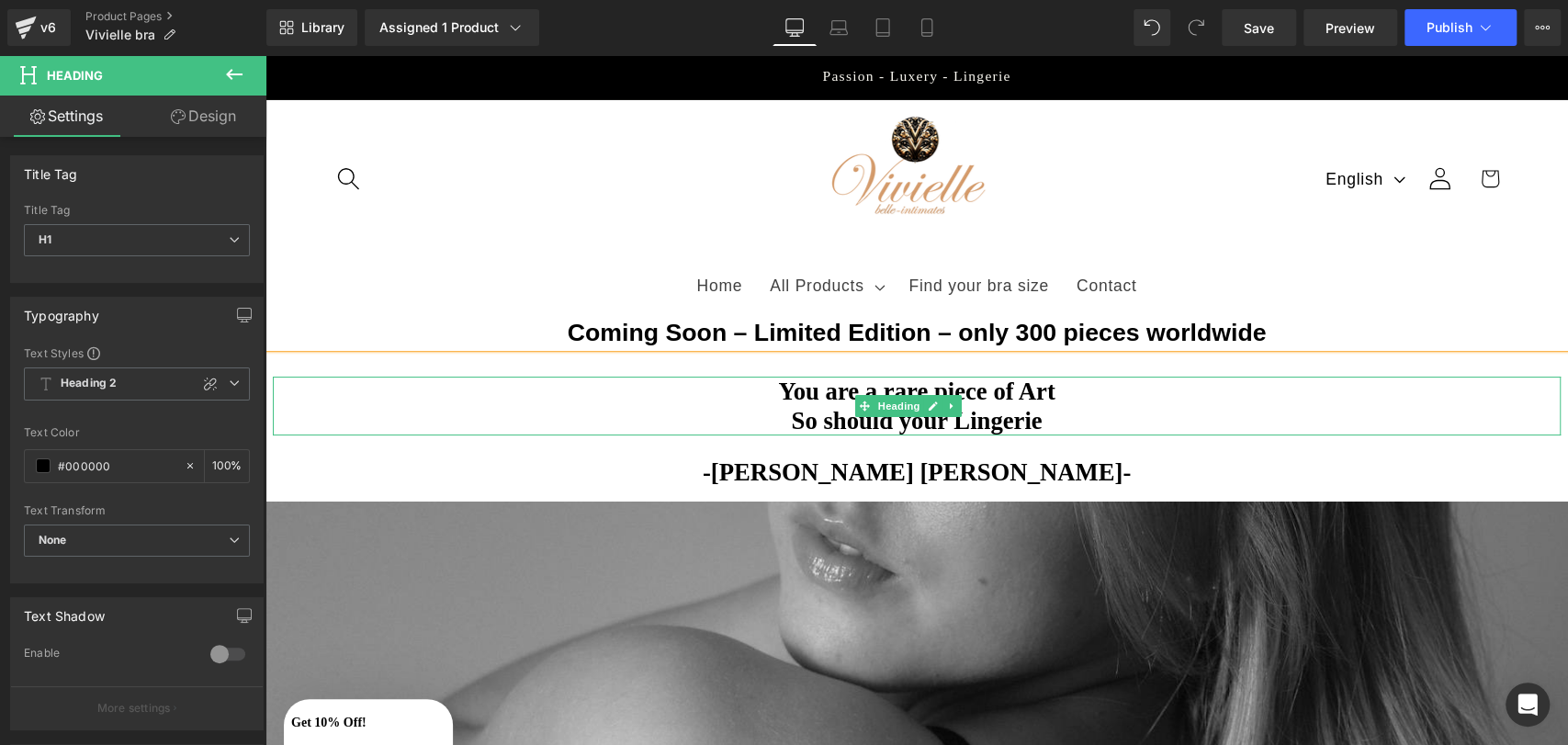
click at [521, 393] on h1 "You are a rare piece of Art" at bounding box center [917, 390] width 1287 height 29
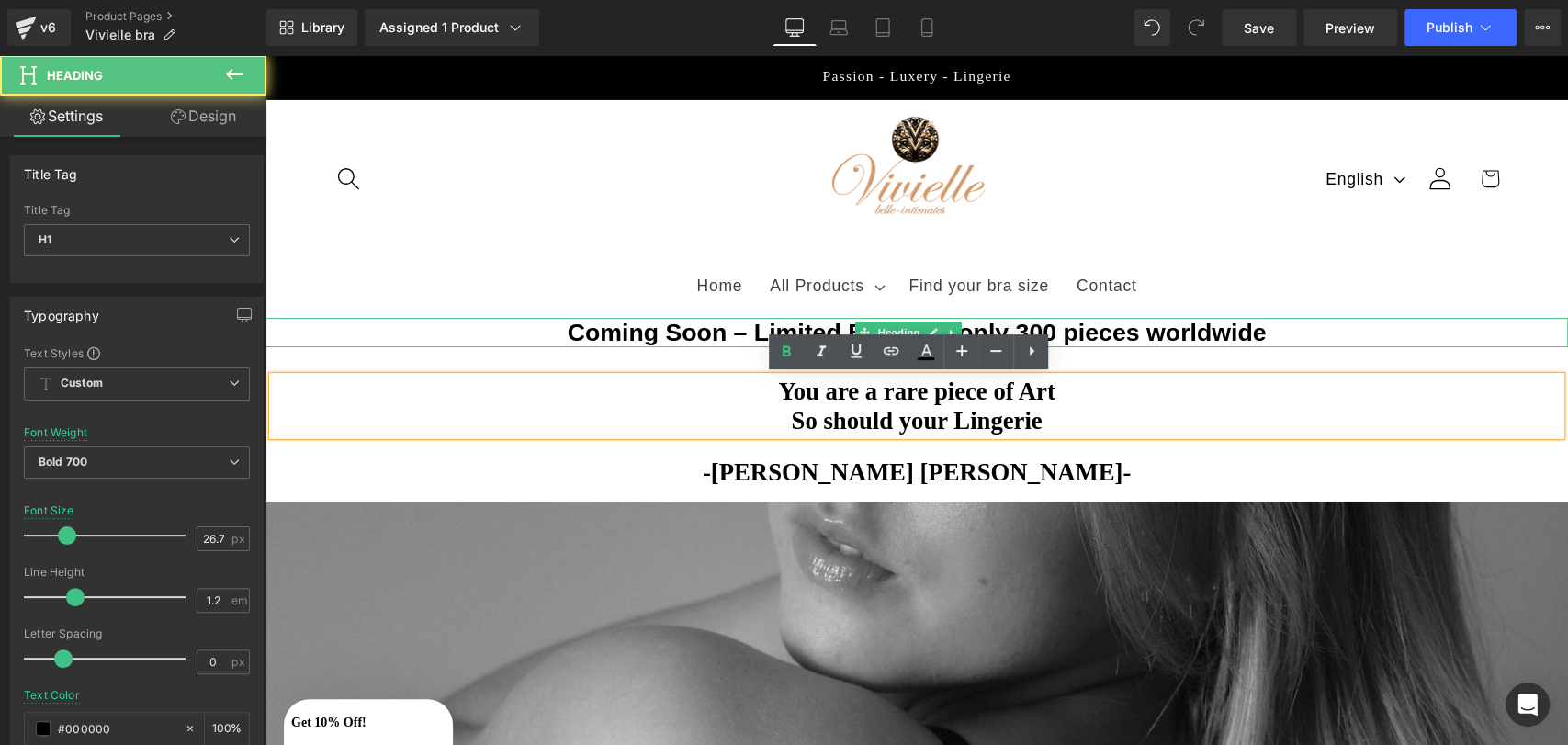
click at [479, 339] on h1 "Coming Soon – Limited Edition – only 300 pieces worldwide" at bounding box center [917, 332] width 1302 height 29
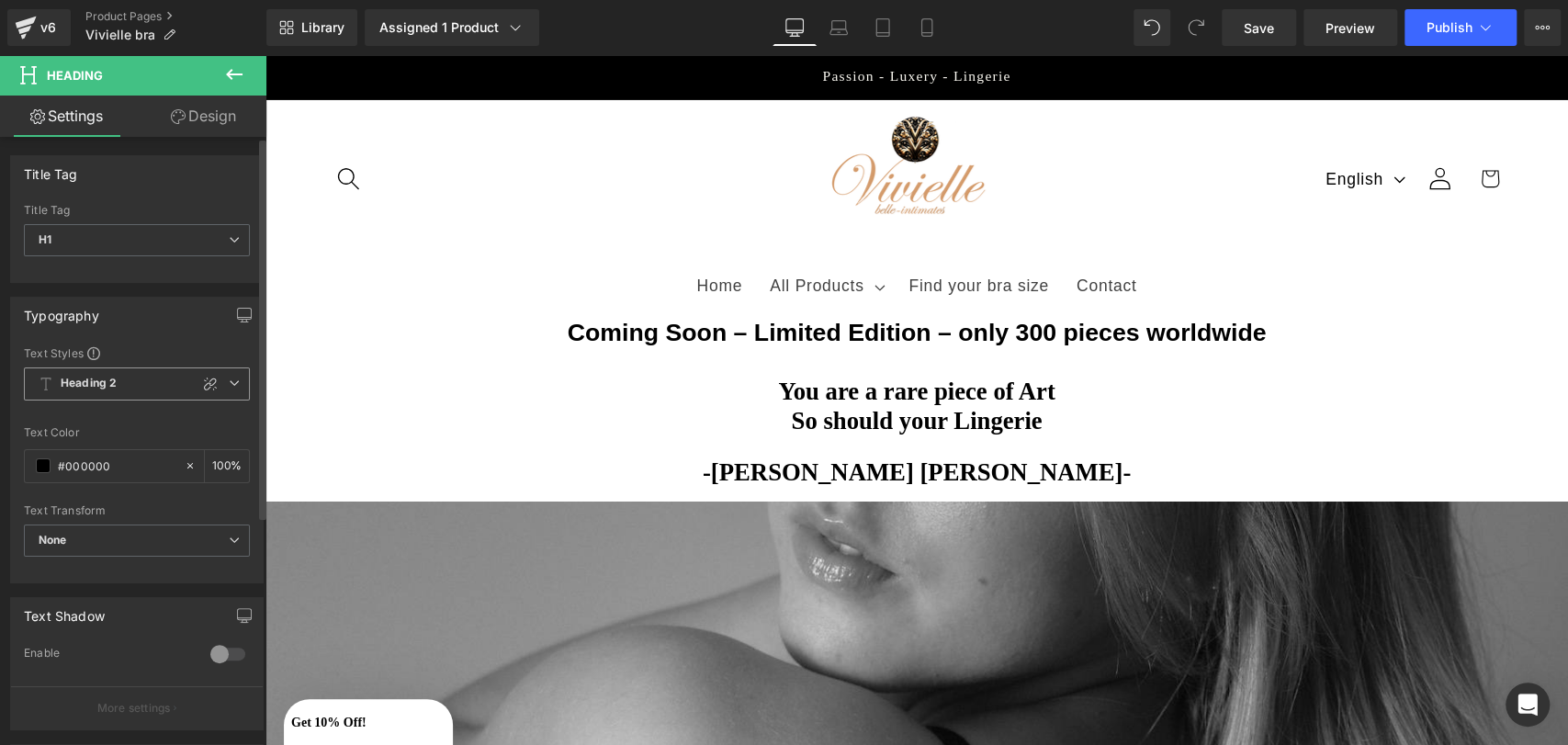
click at [215, 371] on span "Heading 2" at bounding box center [136, 384] width 226 height 33
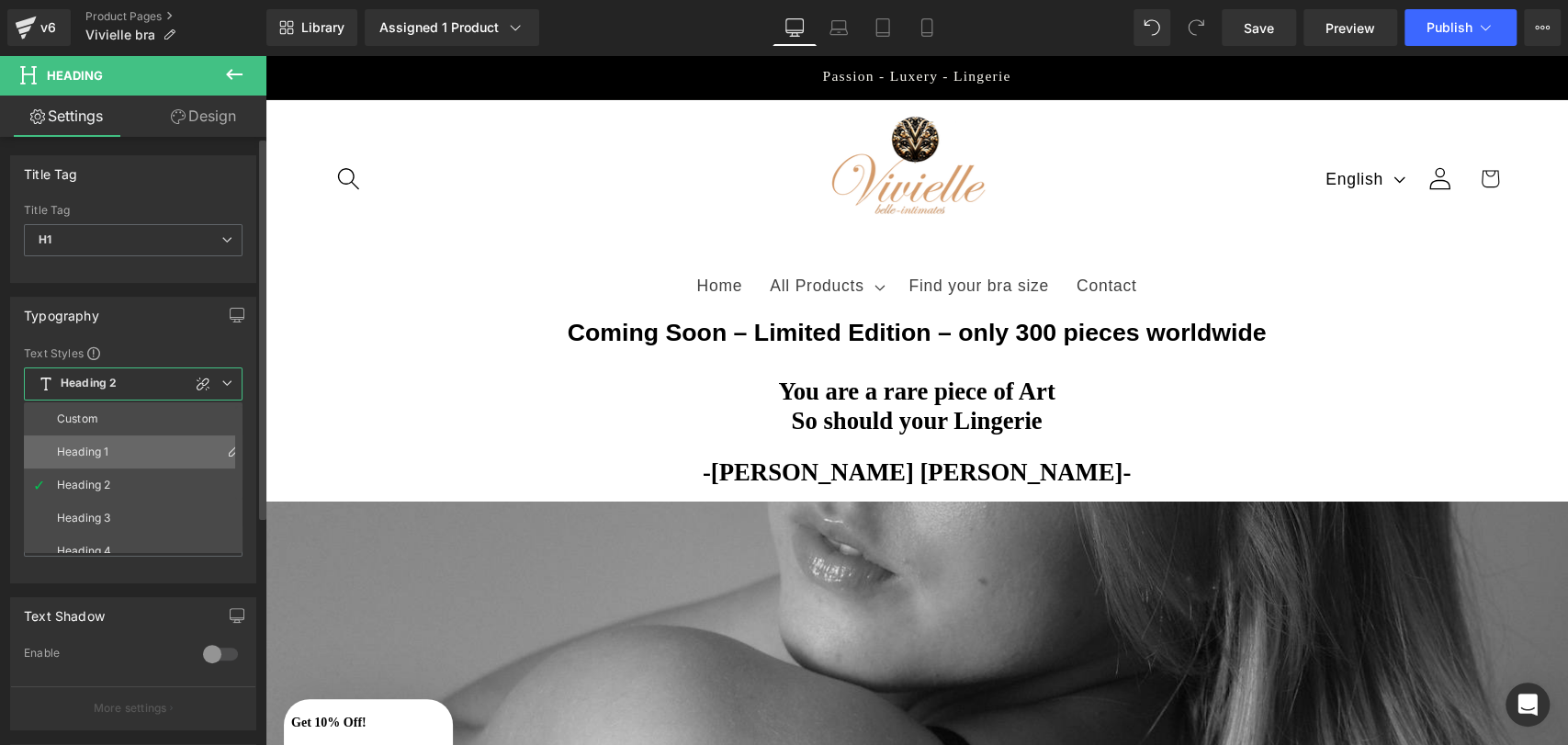
click at [128, 446] on li "Heading 1" at bounding box center [137, 451] width 227 height 33
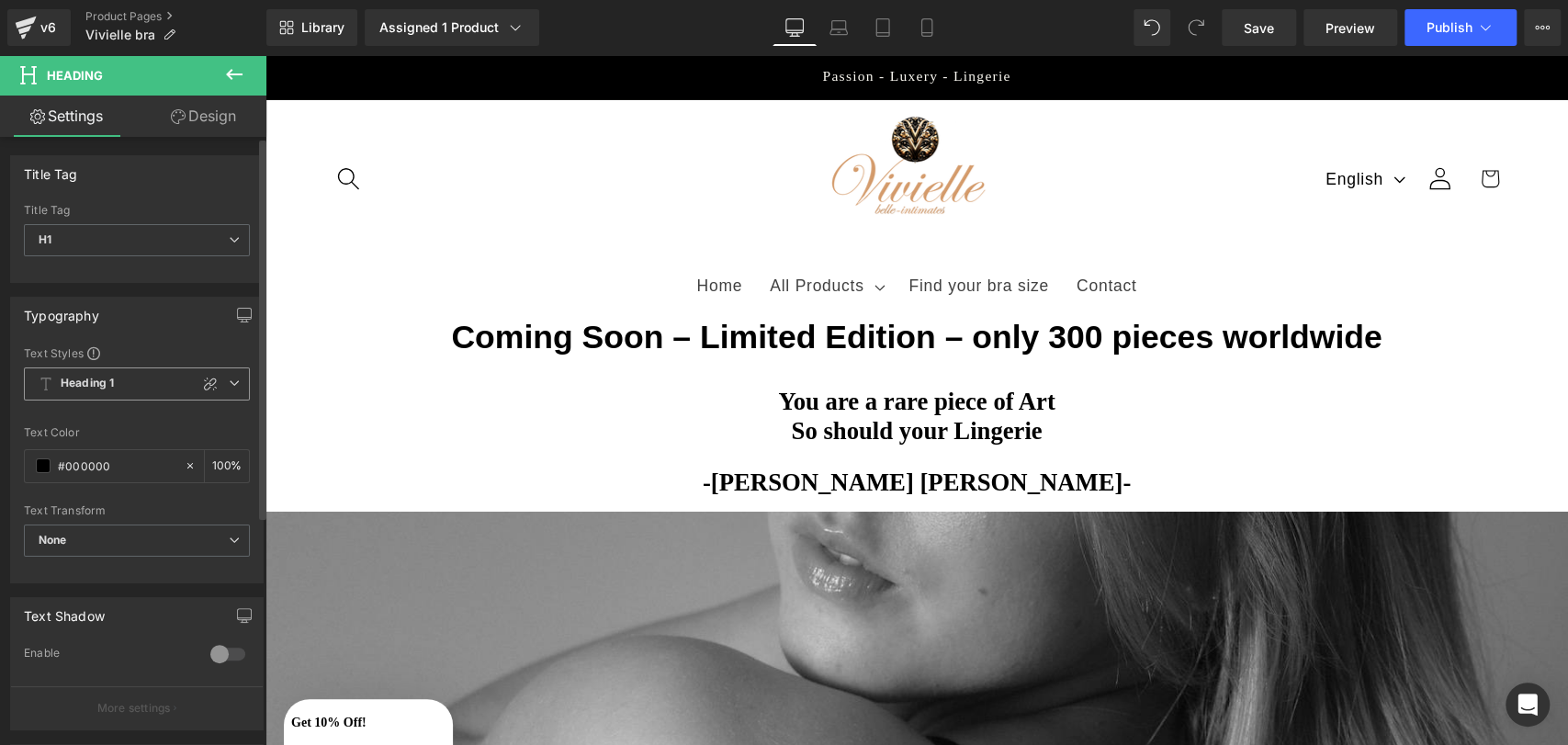
click at [240, 373] on span "Heading 1" at bounding box center [136, 384] width 226 height 33
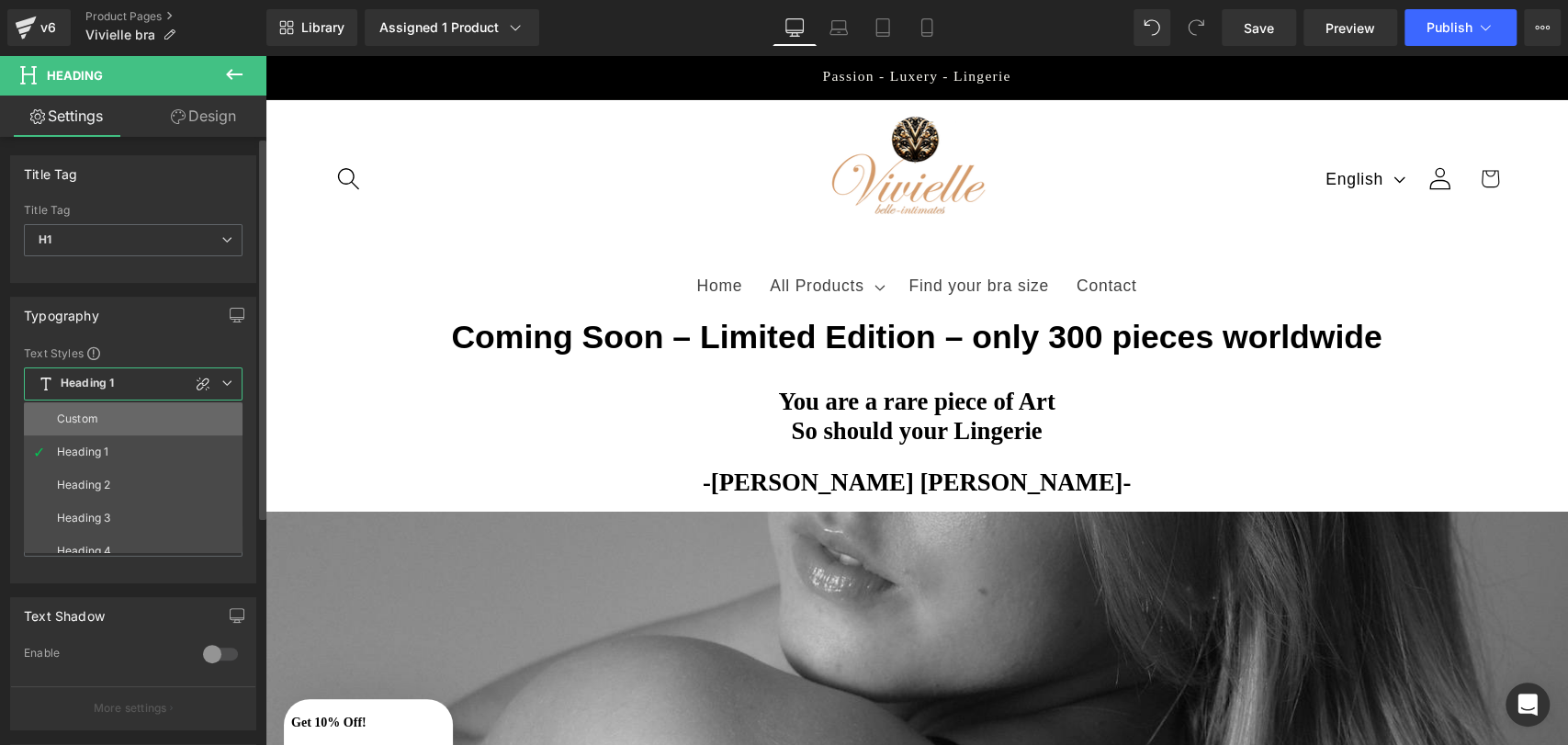
click at [130, 430] on li "Custom" at bounding box center [137, 418] width 227 height 33
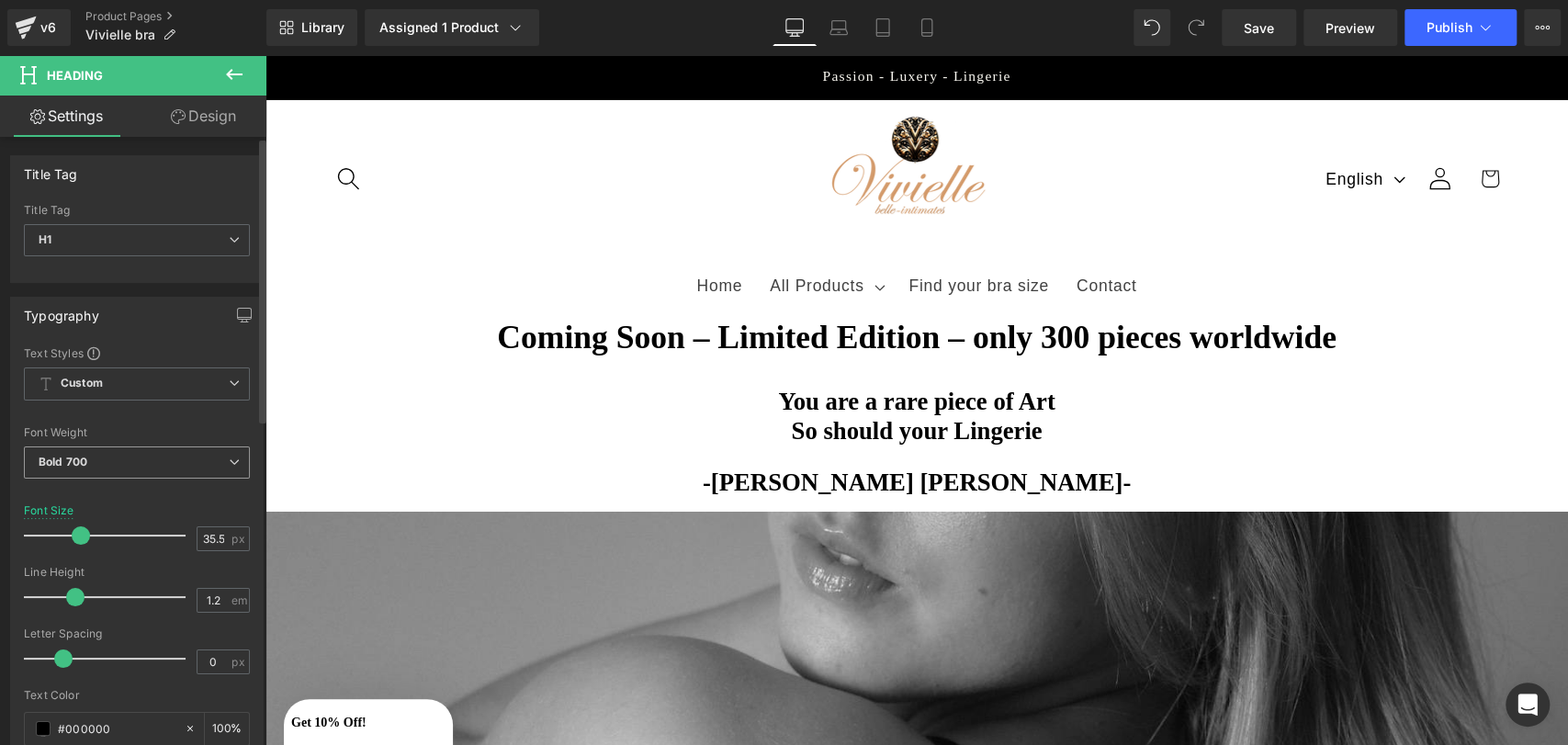
click at [140, 462] on span "Bold 700" at bounding box center [136, 463] width 226 height 32
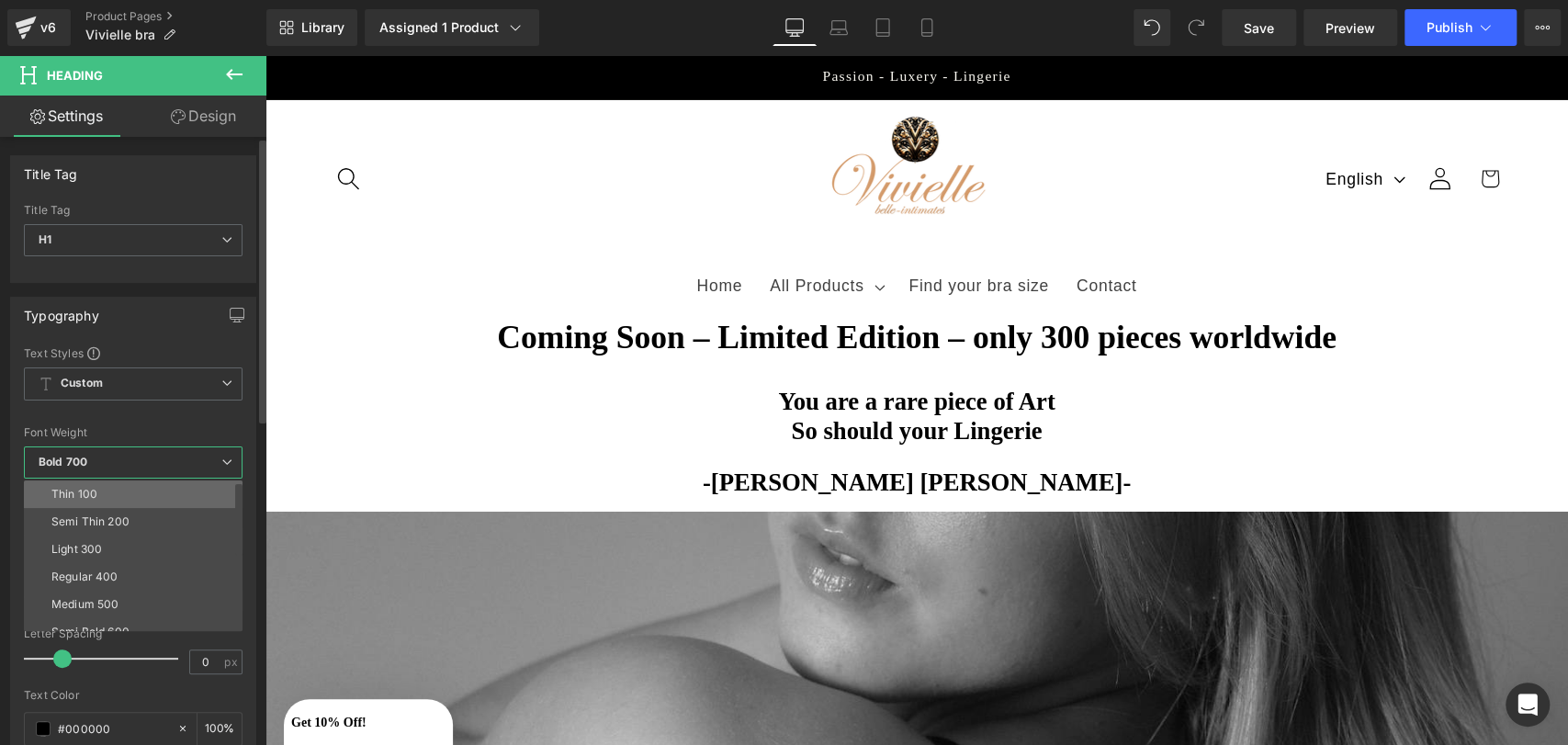
click at [136, 482] on li "Thin 100" at bounding box center [137, 494] width 227 height 27
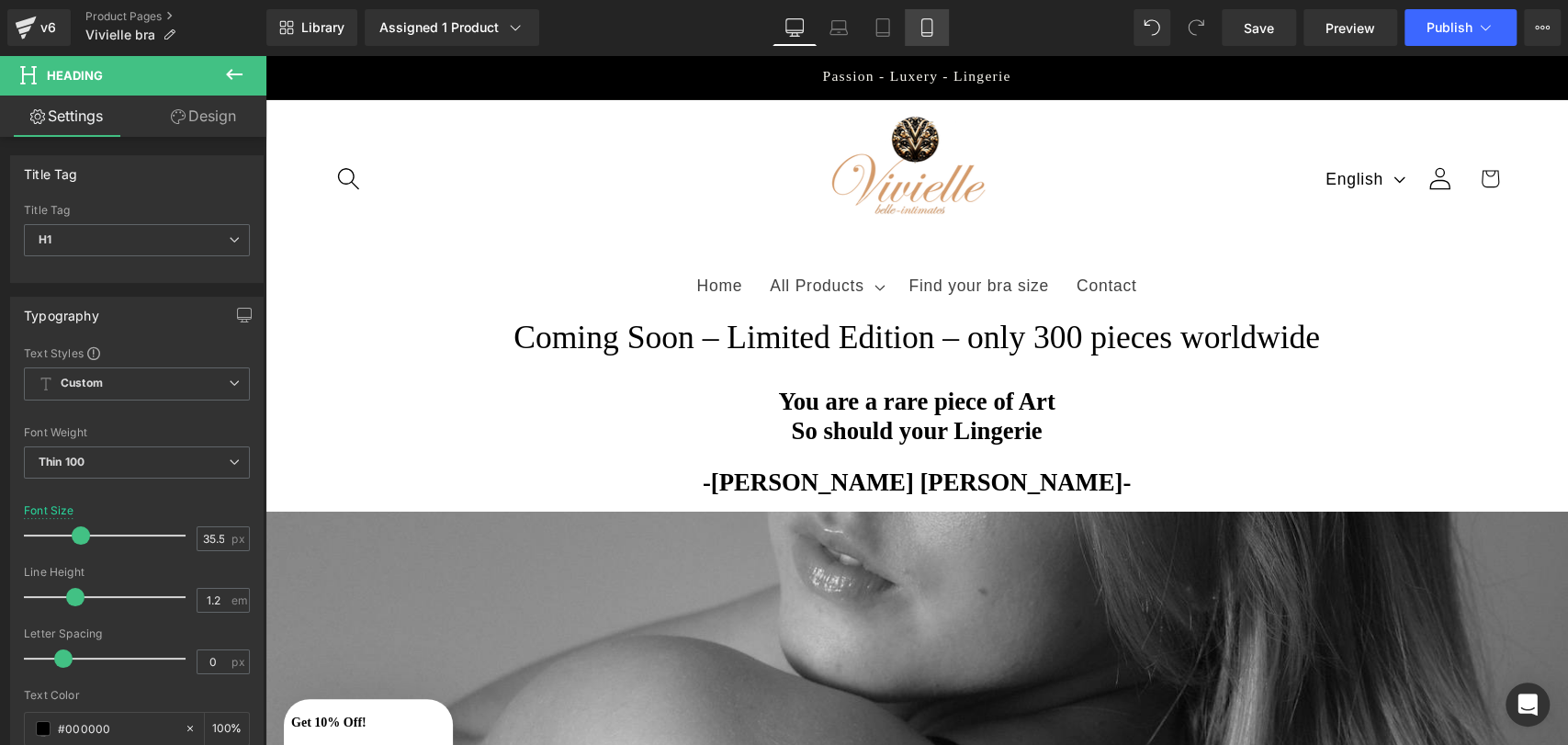
click at [928, 31] on icon at bounding box center [927, 28] width 19 height 19
type input "28.5"
type input "100"
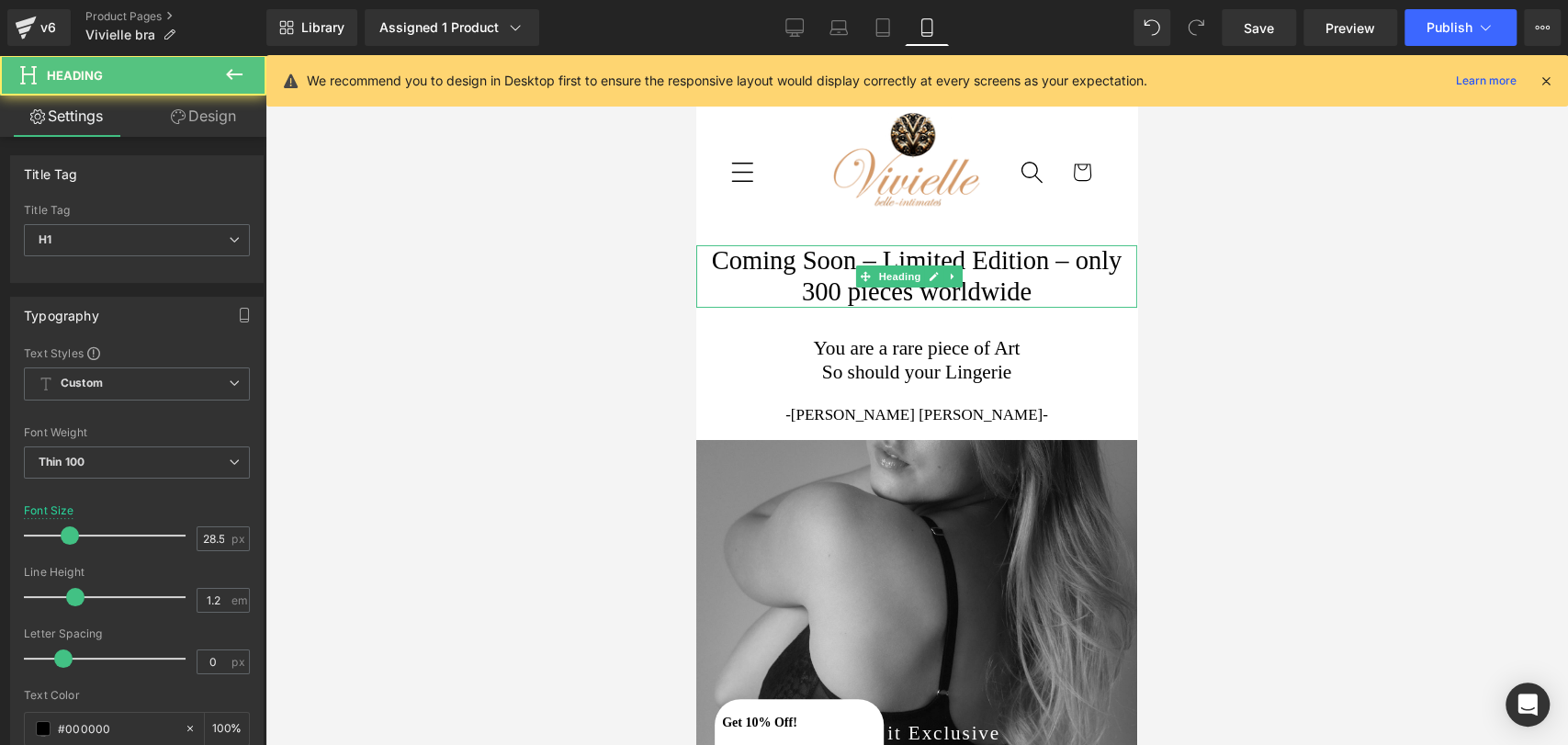
click at [938, 283] on h1 "Coming Soon – Limited Edition – only 300 pieces worldwide" at bounding box center [917, 276] width 441 height 63
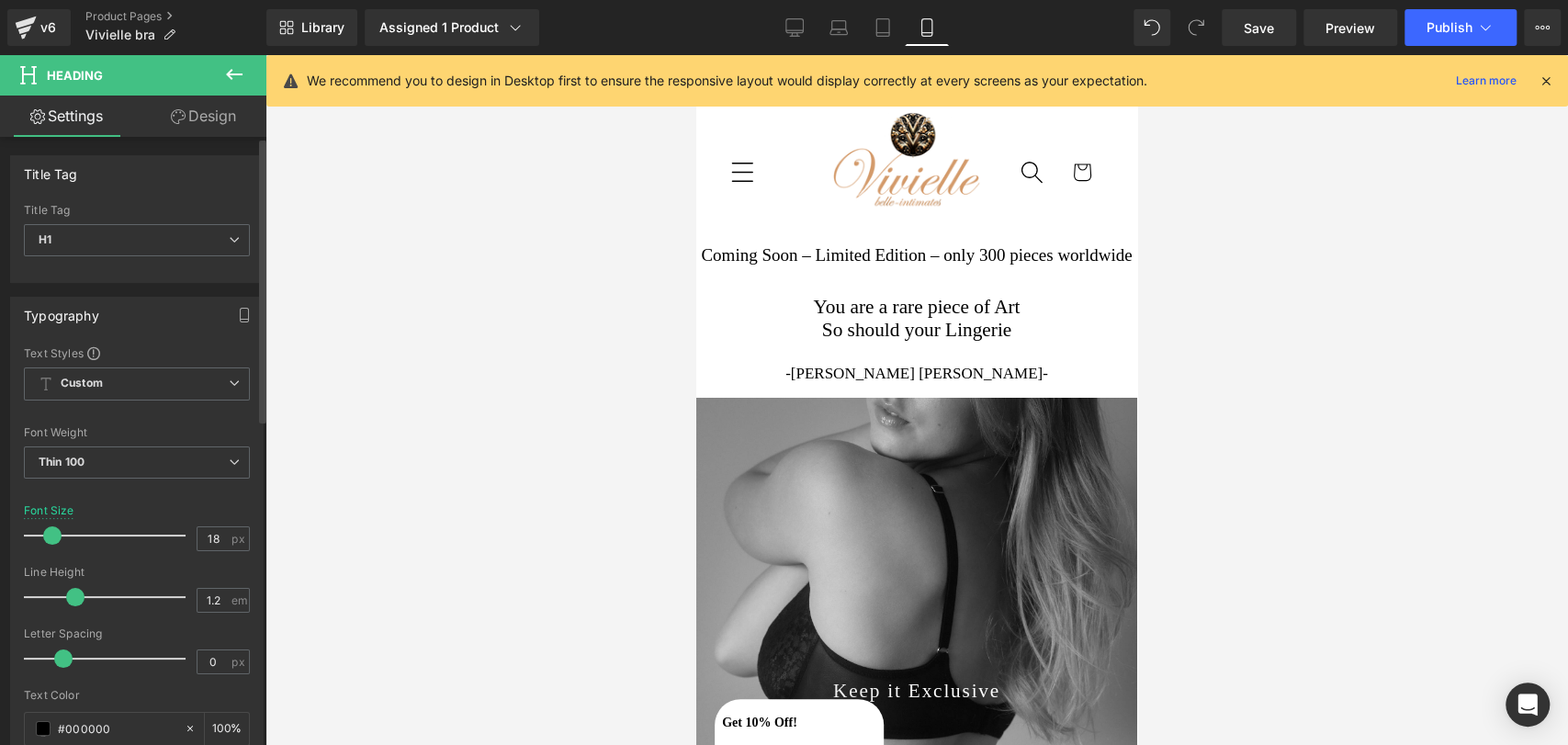
type input "17"
drag, startPoint x: 68, startPoint y: 534, endPoint x: 50, endPoint y: 531, distance: 18.2
click at [50, 531] on span at bounding box center [51, 536] width 19 height 19
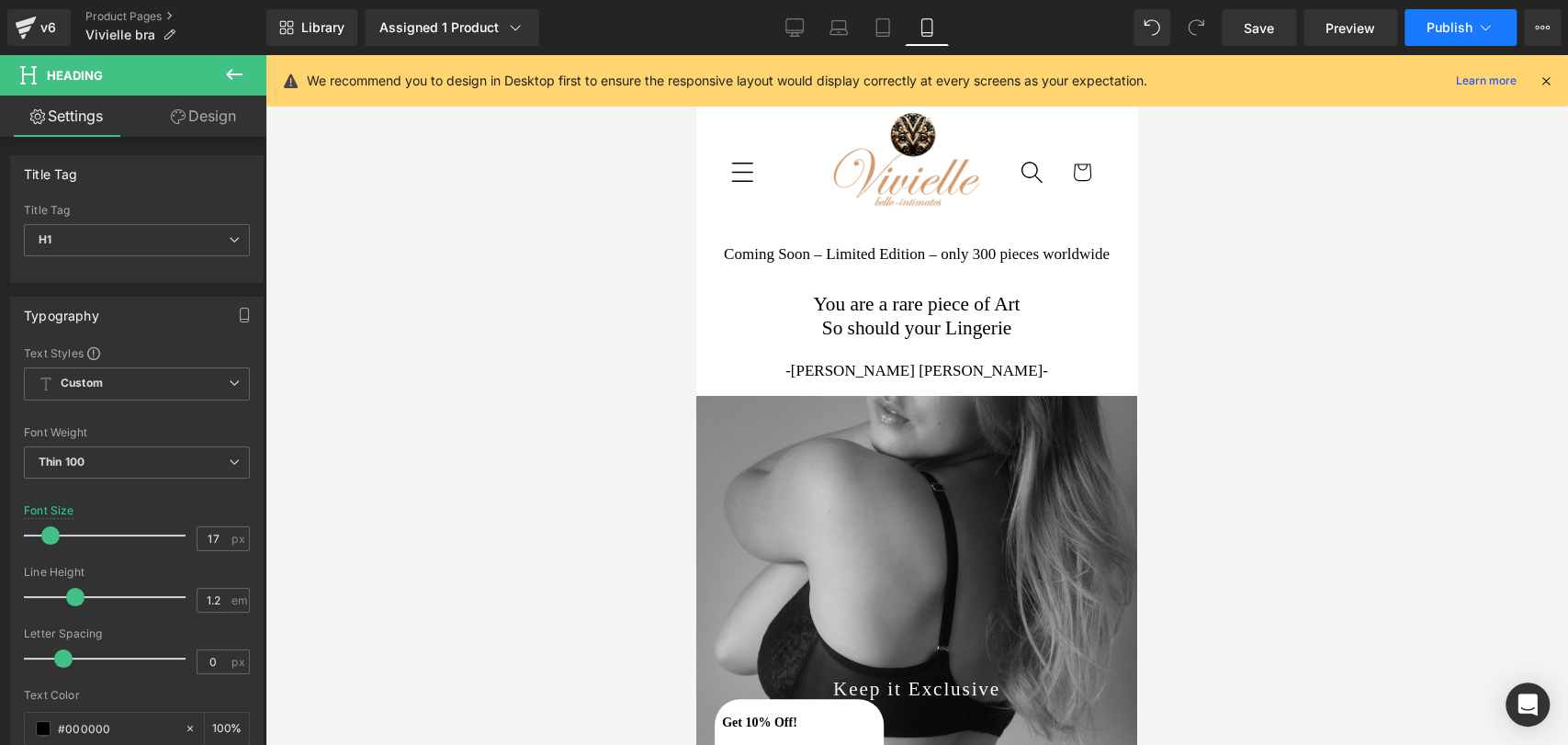
click at [1412, 40] on button "Publish" at bounding box center [1460, 27] width 112 height 37
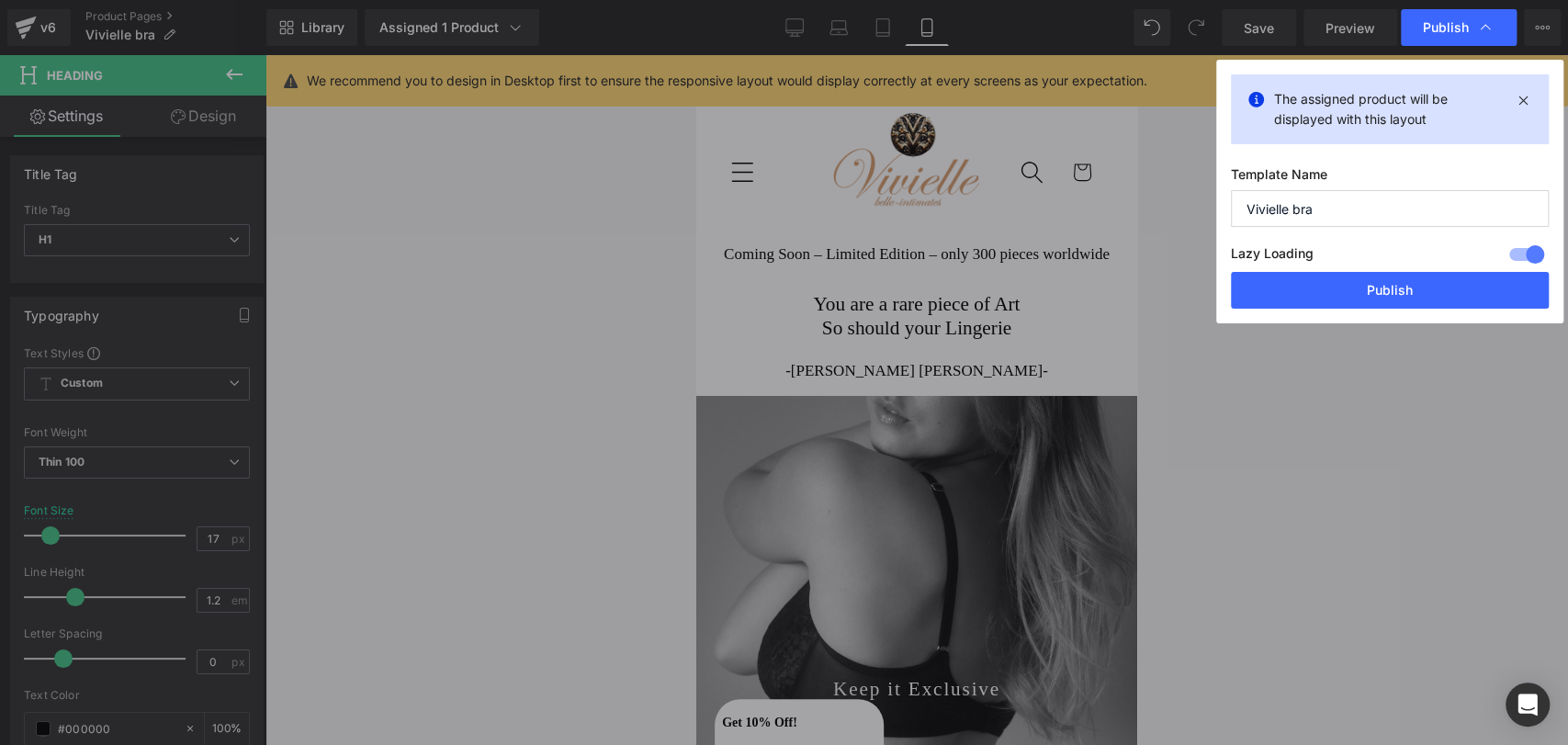
click at [1332, 292] on button "Publish" at bounding box center [1390, 290] width 318 height 37
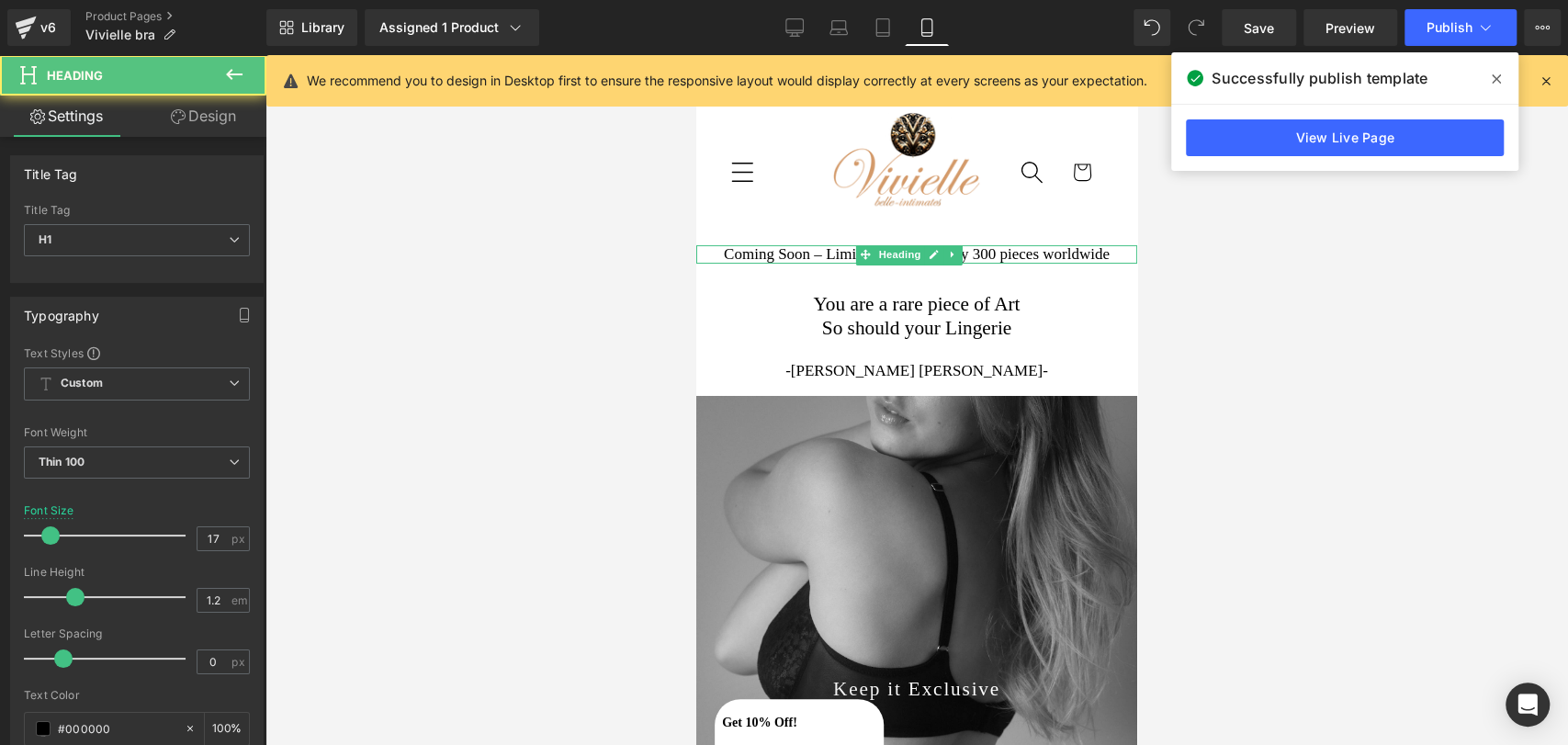
click at [788, 245] on h1 "Coming Soon – Limited Edition – only 300 pieces worldwide" at bounding box center [917, 254] width 441 height 19
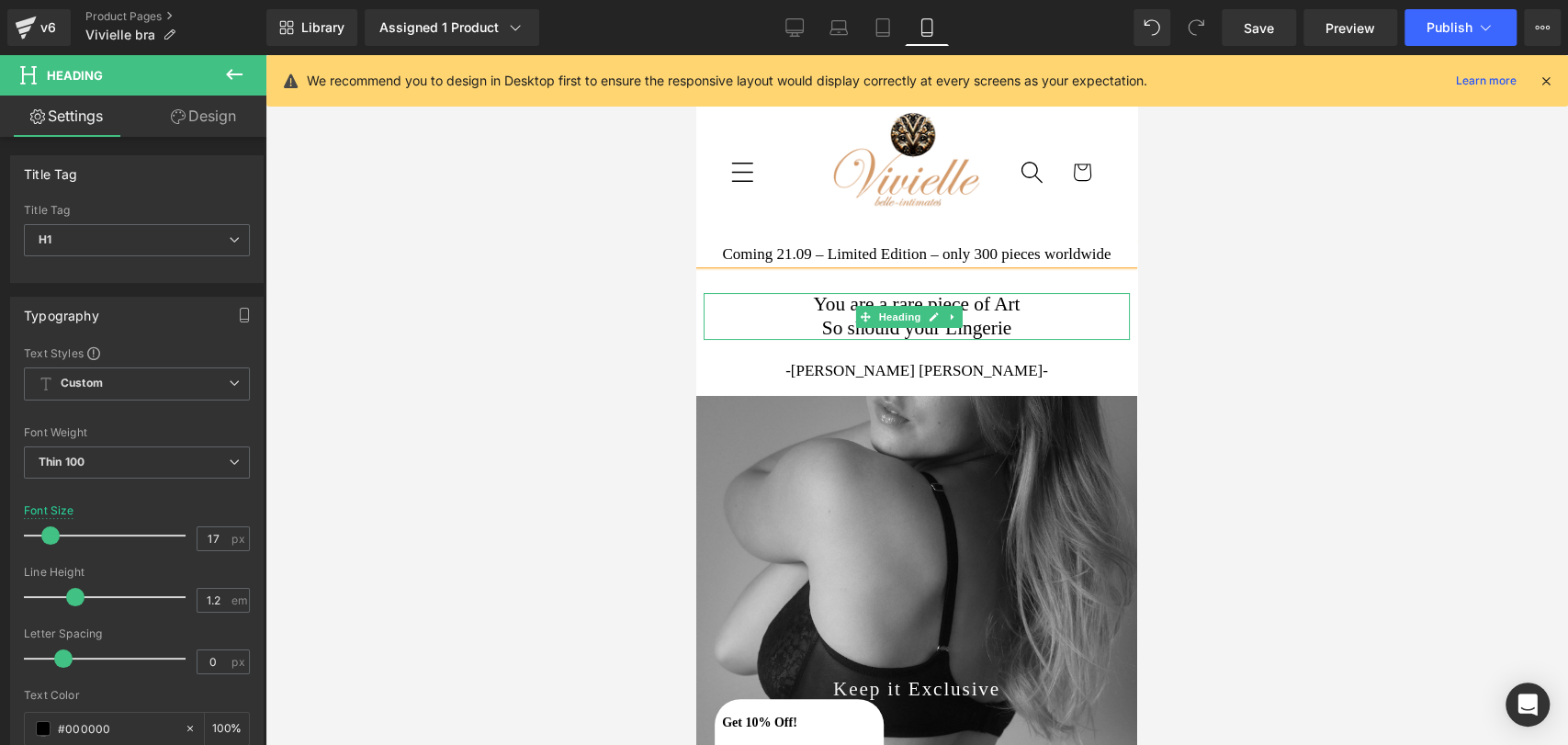
click at [753, 322] on h1 "So should your Lingerie" at bounding box center [917, 328] width 426 height 23
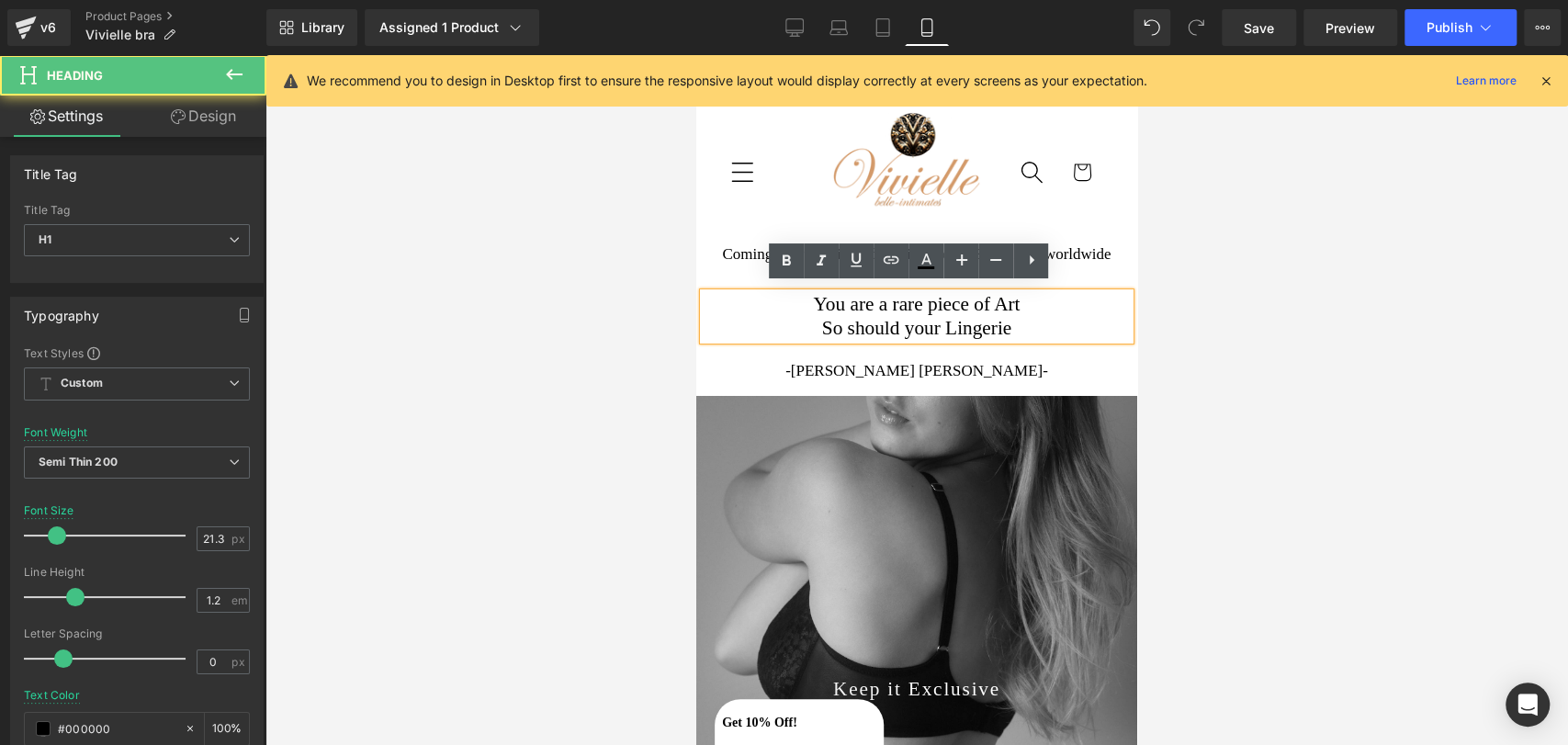
click at [753, 322] on h1 "So should your Lingerie" at bounding box center [917, 328] width 426 height 23
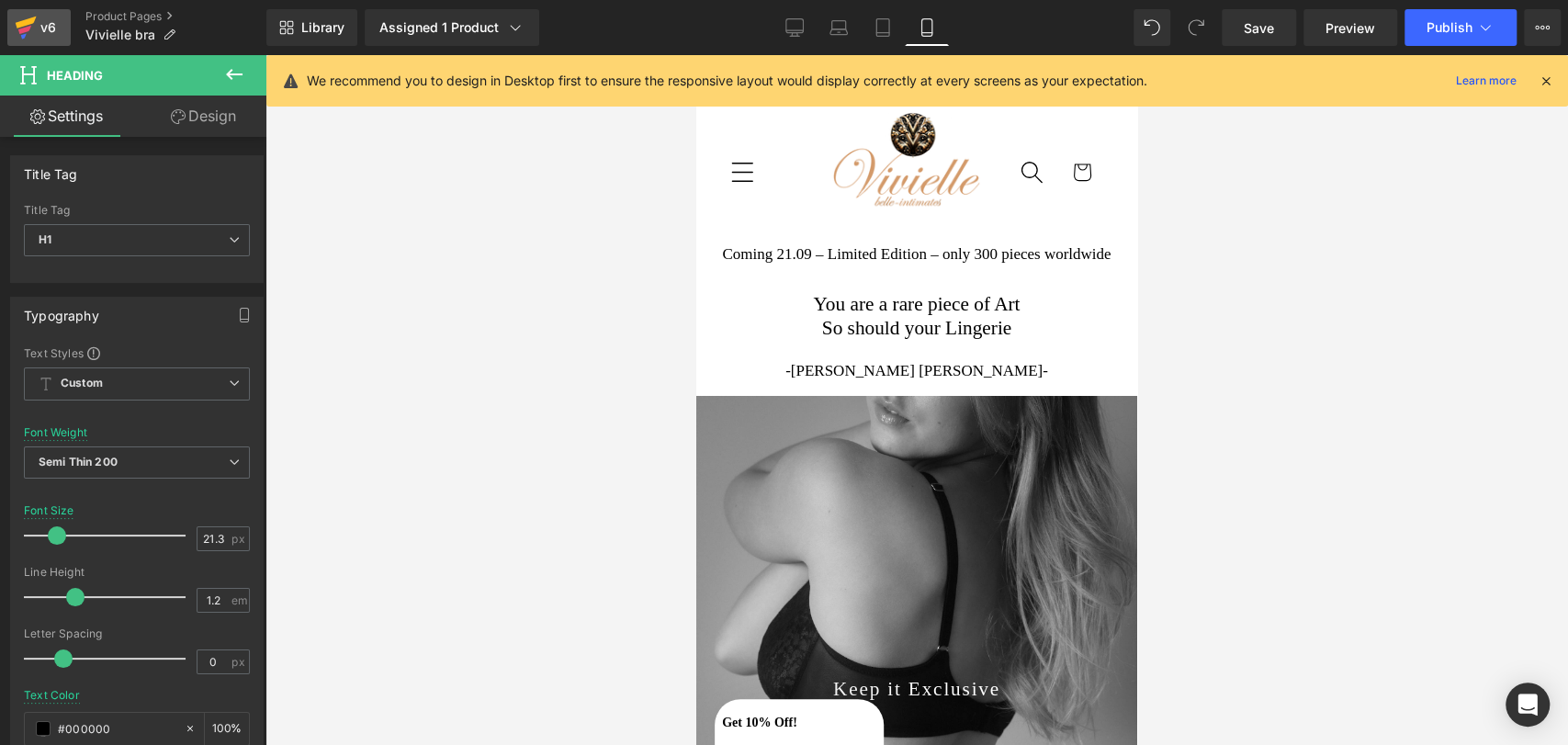
drag, startPoint x: 44, startPoint y: 42, endPoint x: 288, endPoint y: 58, distance: 244.5
click at [44, 42] on link "v6" at bounding box center [39, 27] width 64 height 37
click at [1453, 9] on button "Publish" at bounding box center [1460, 27] width 112 height 37
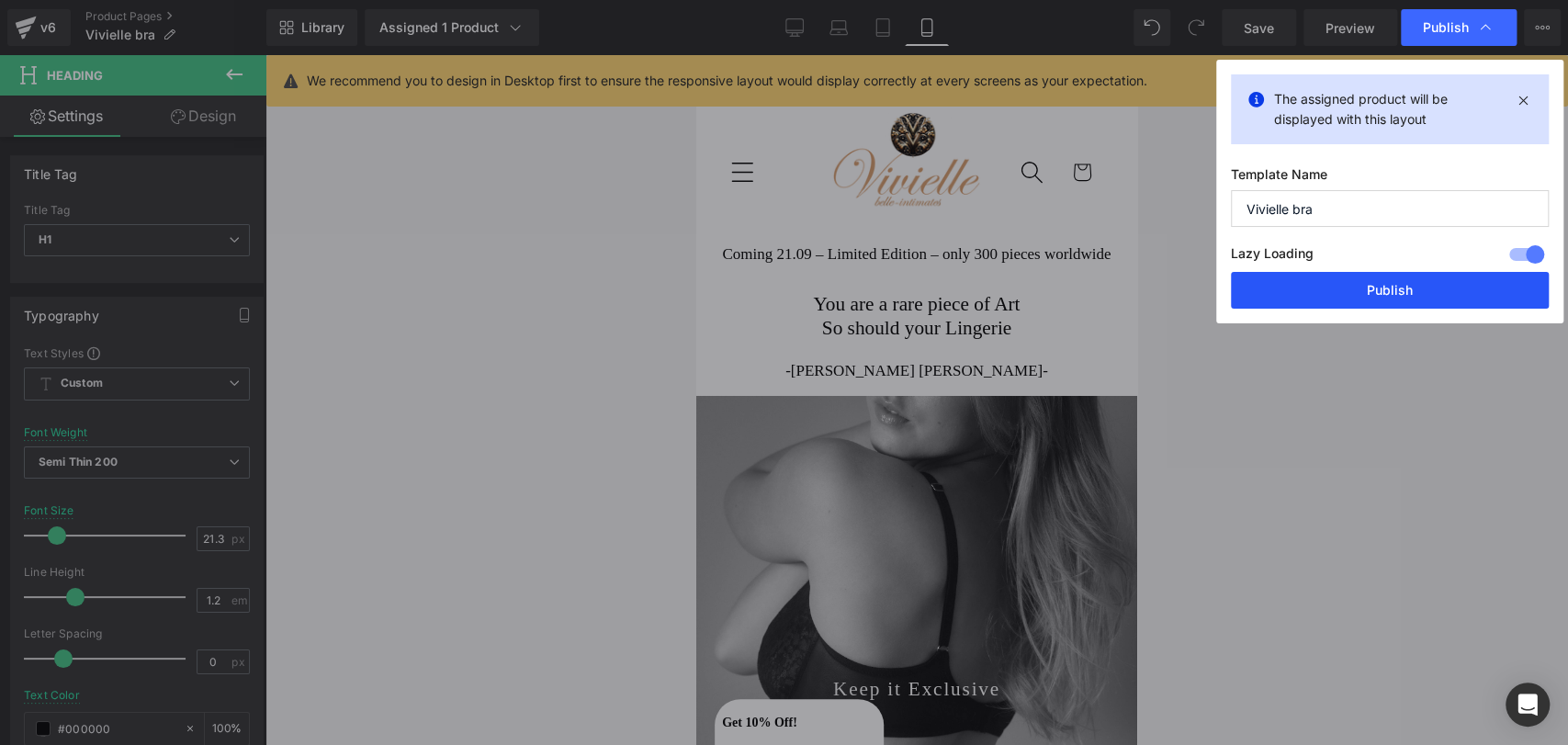
click at [1373, 296] on button "Publish" at bounding box center [1390, 290] width 318 height 37
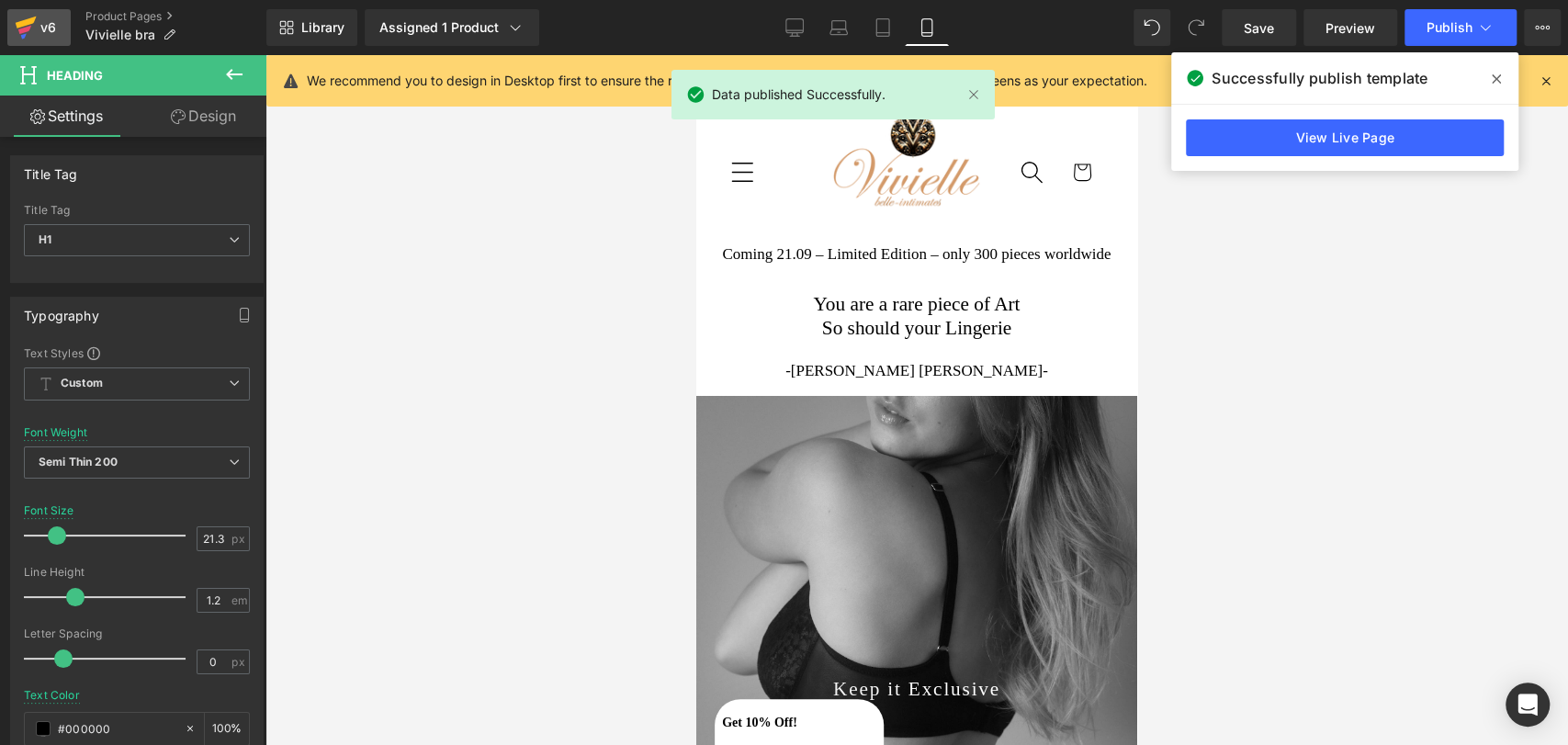
click at [18, 32] on icon at bounding box center [25, 27] width 22 height 46
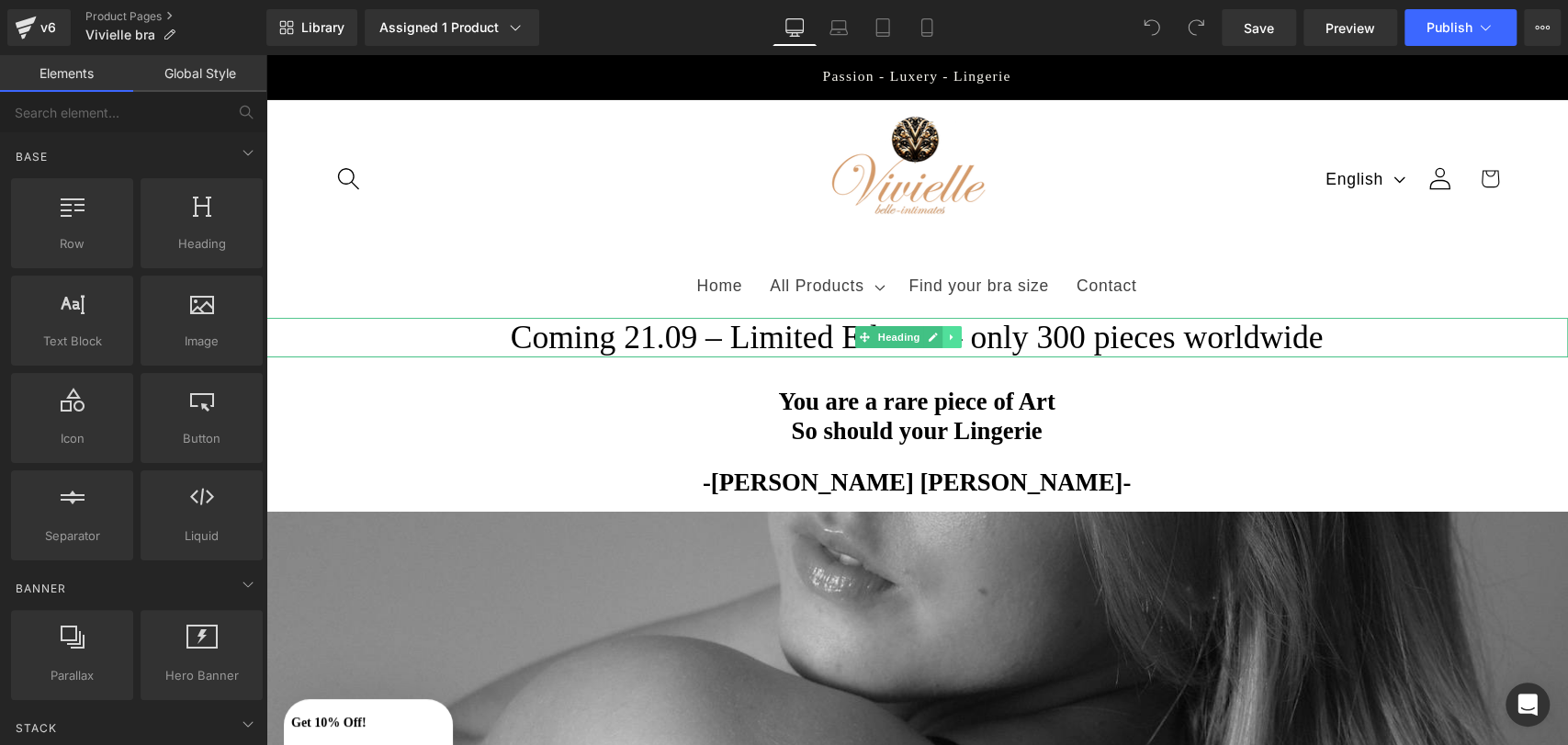
click at [958, 335] on link at bounding box center [952, 337] width 20 height 22
click at [958, 335] on icon at bounding box center [962, 337] width 10 height 10
click at [929, 10] on link "Mobile" at bounding box center [926, 27] width 44 height 37
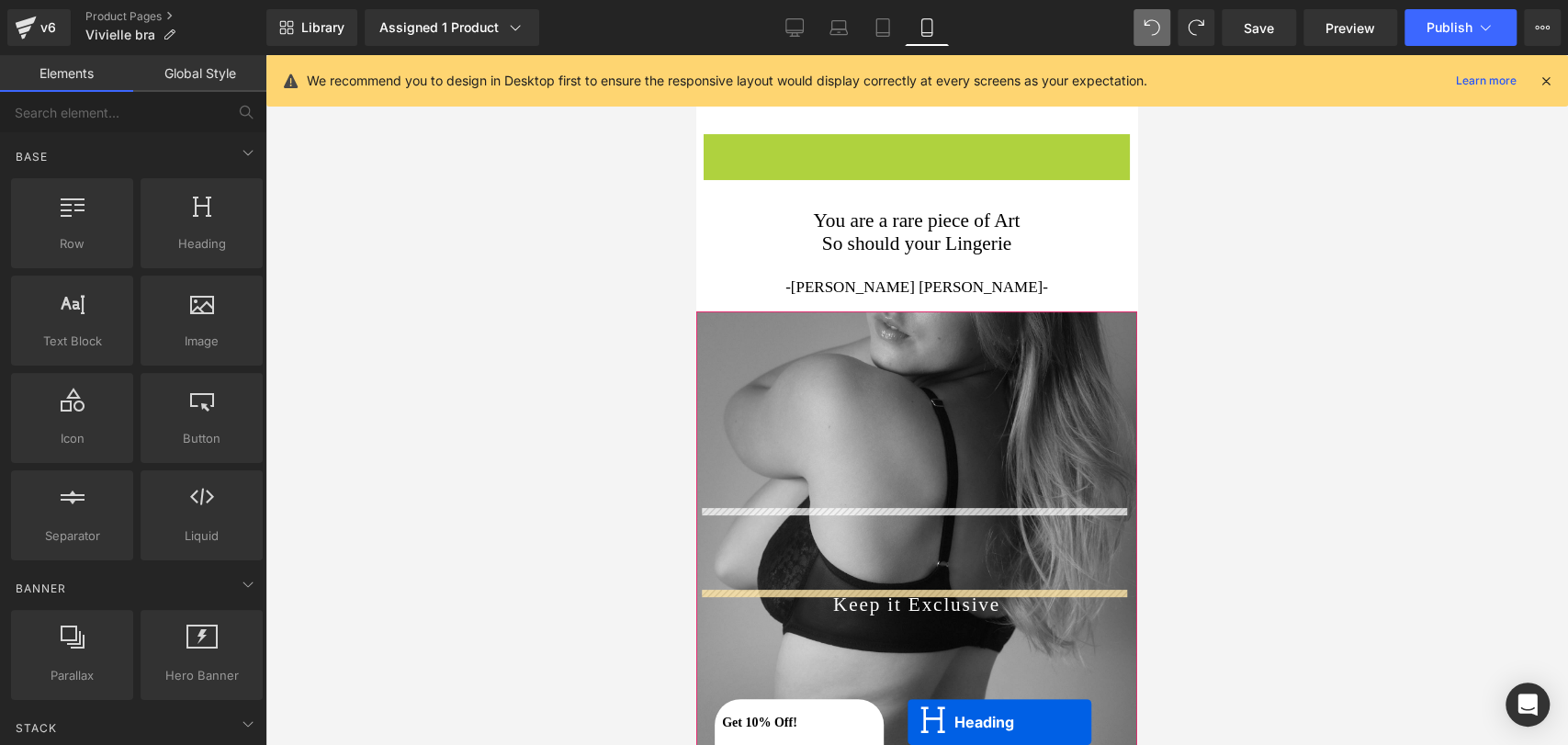
scroll to position [149, 0]
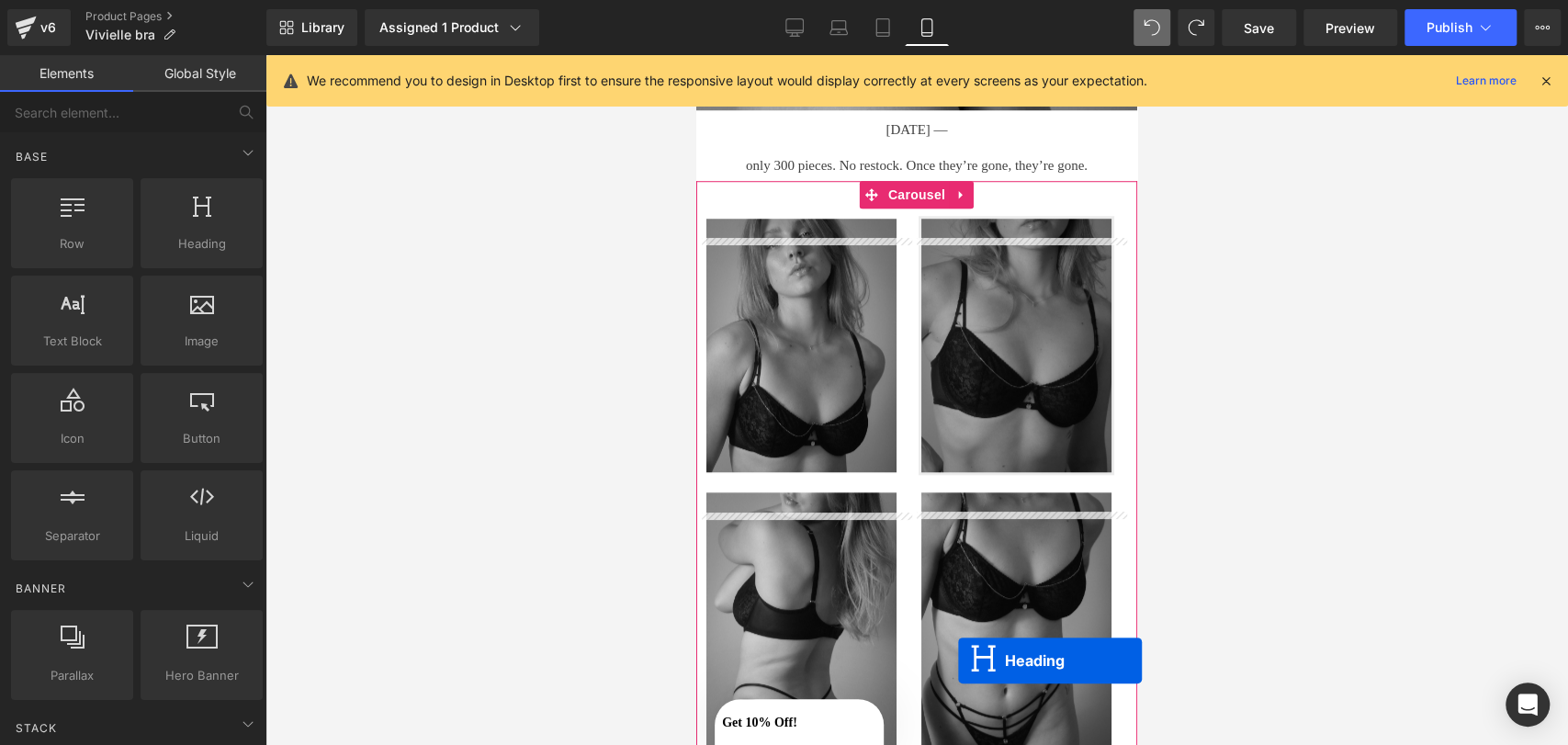
drag, startPoint x: 861, startPoint y: 255, endPoint x: 1005, endPoint y: 431, distance: 227.4
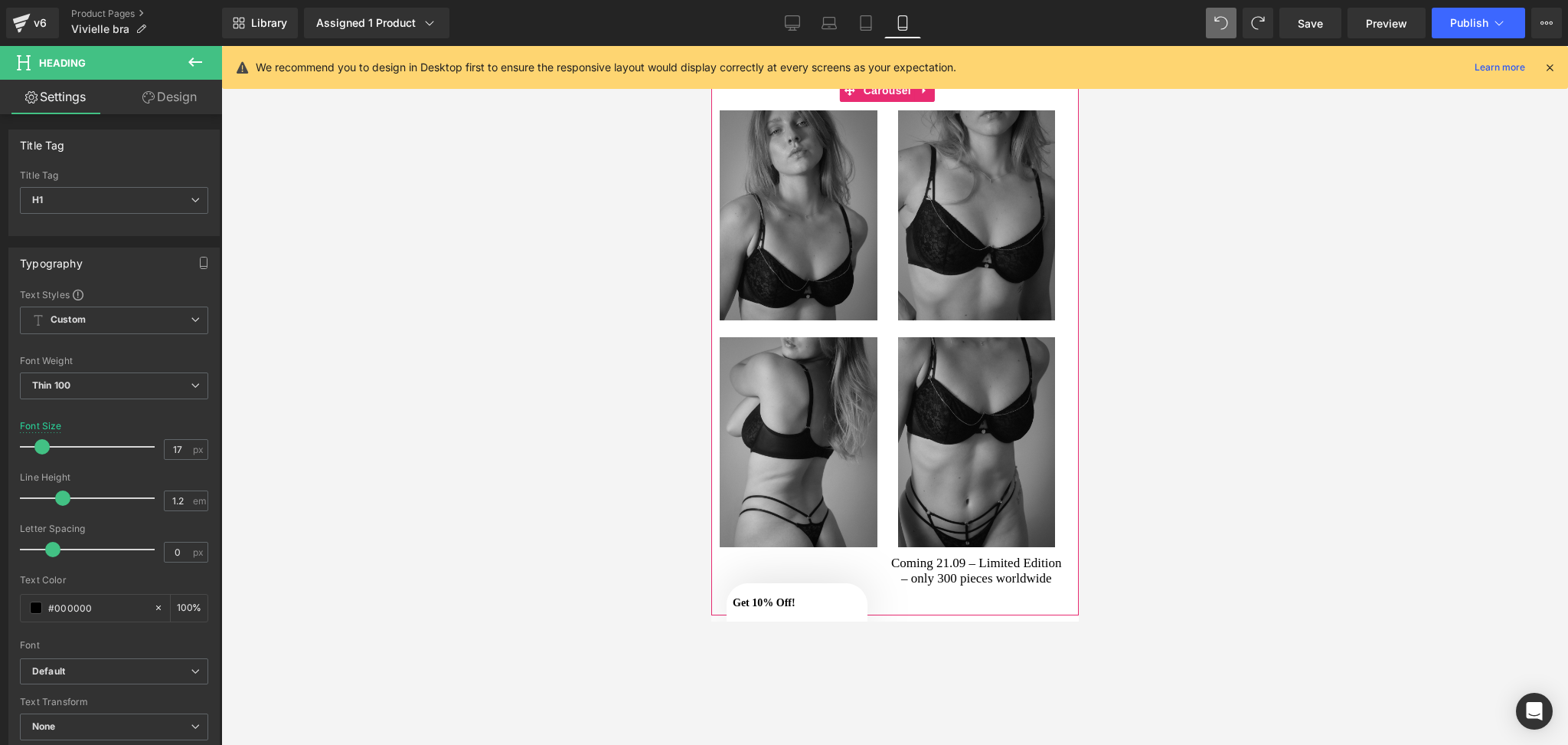
scroll to position [786, 0]
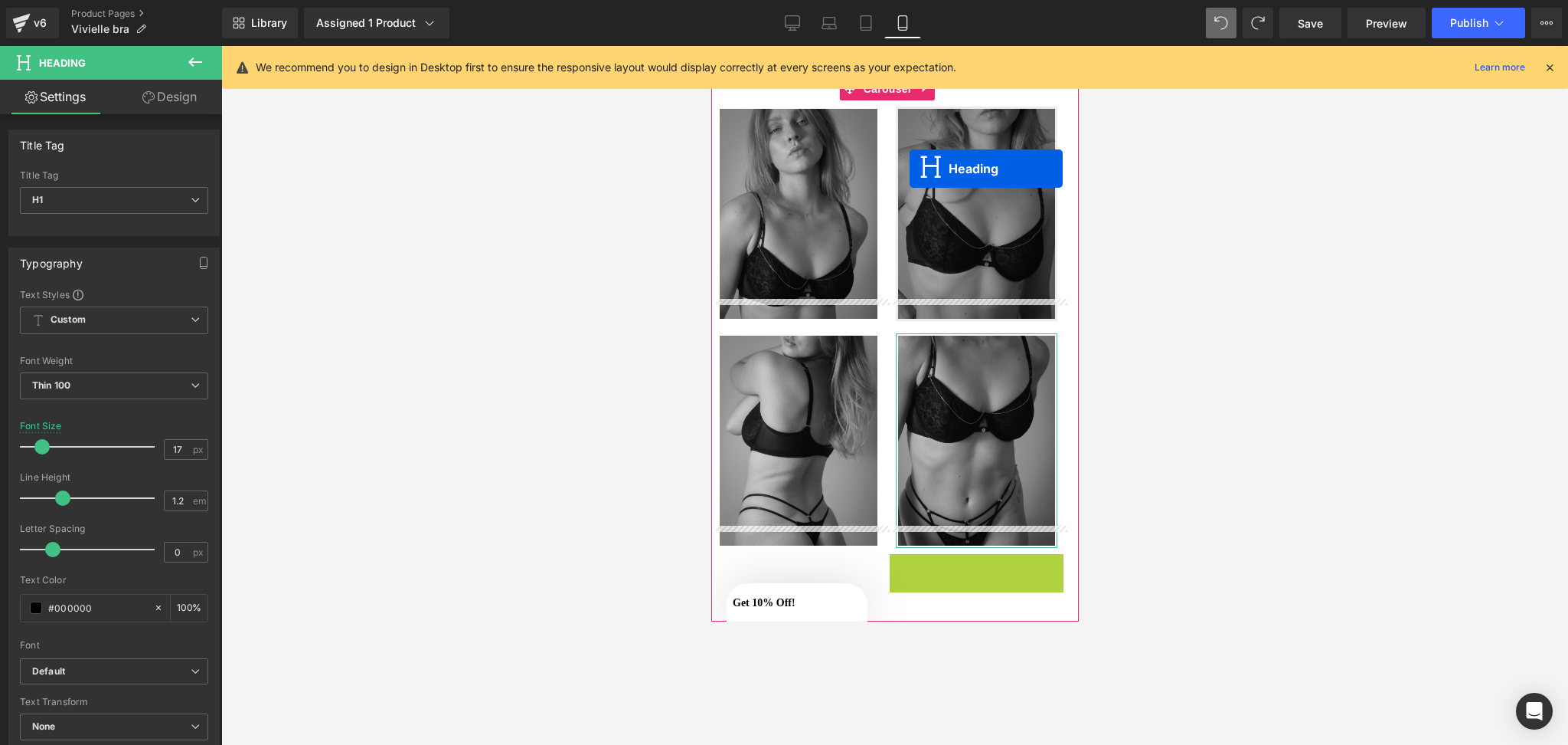
drag, startPoint x: 945, startPoint y: 538, endPoint x: 907, endPoint y: 141, distance: 398.8
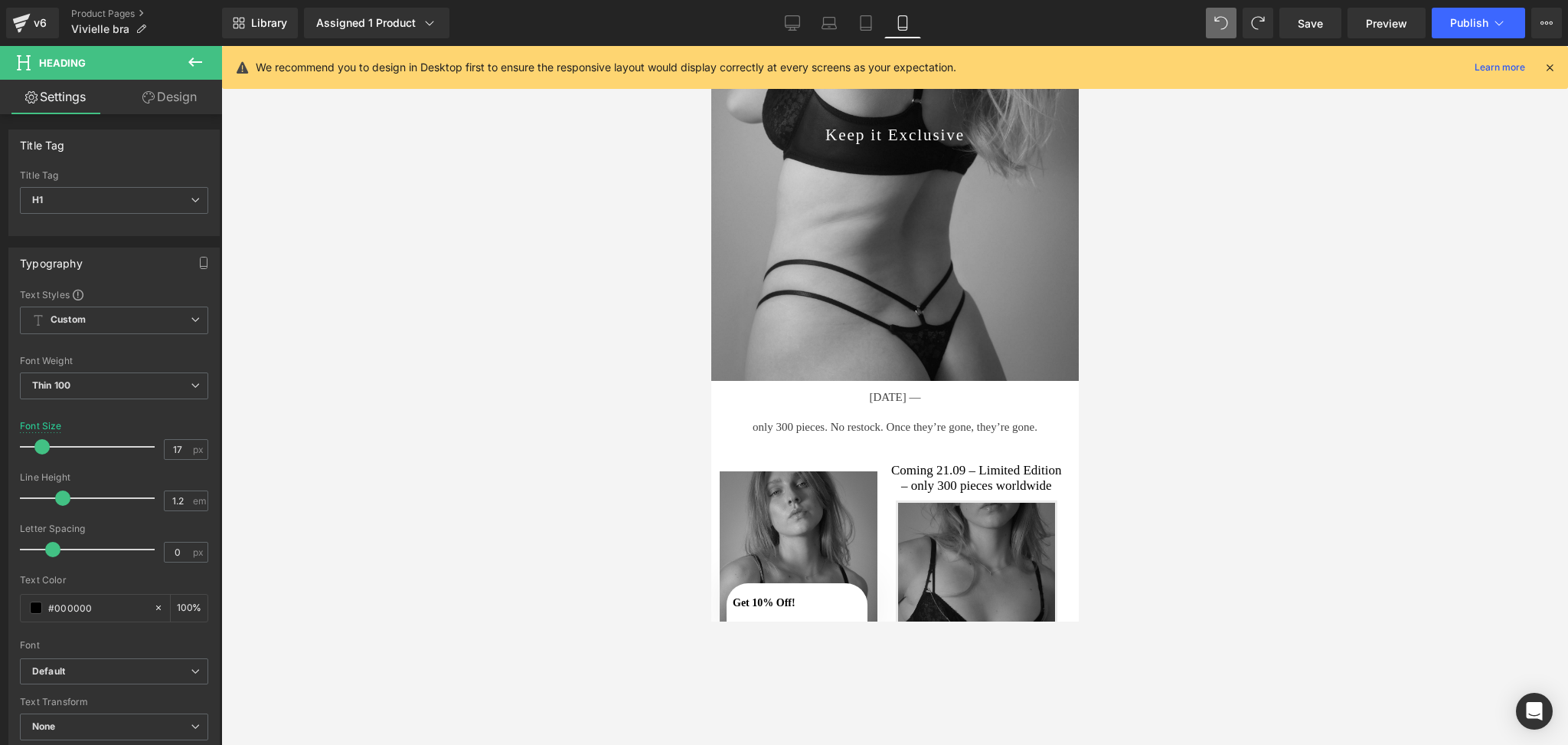
scroll to position [412, 0]
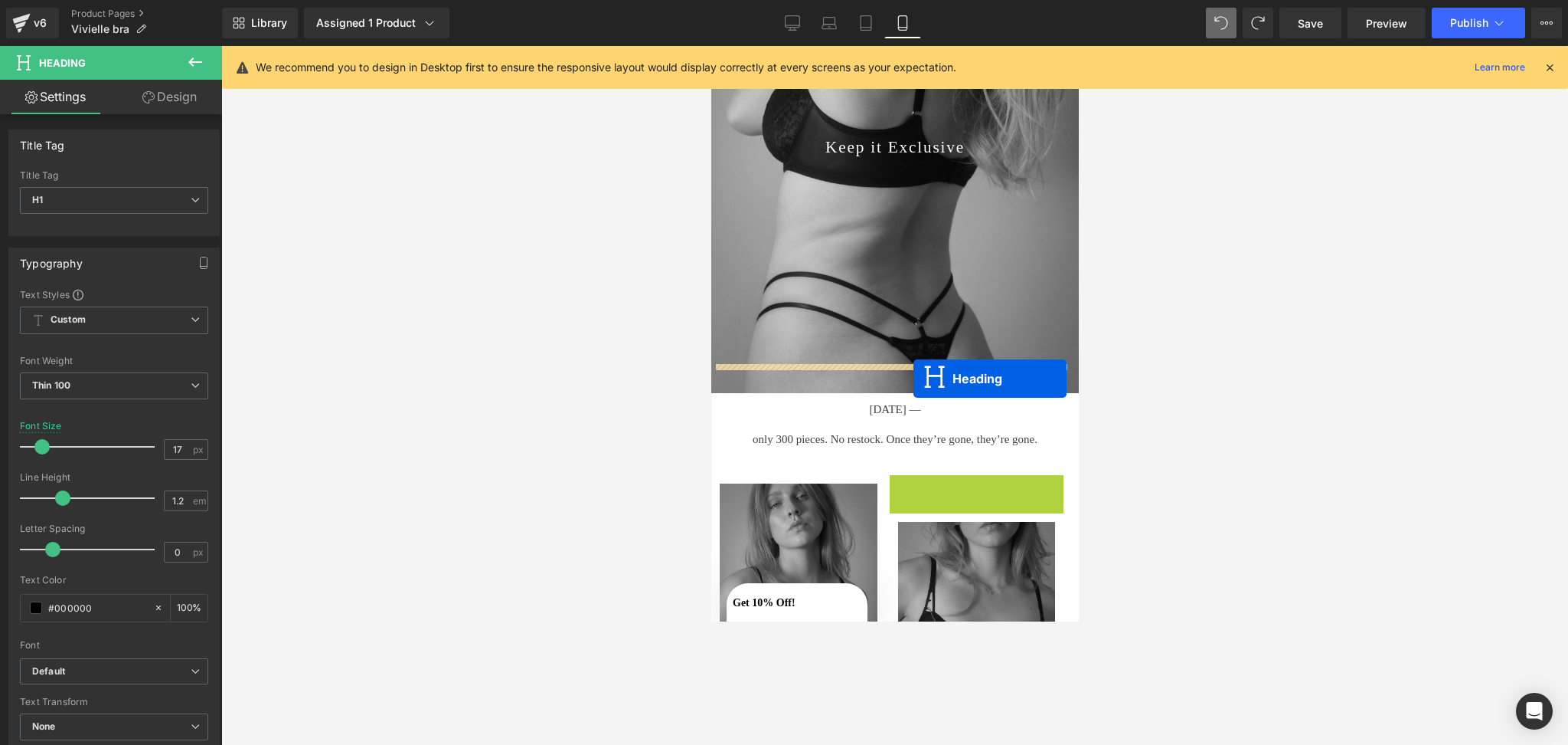
drag, startPoint x: 939, startPoint y: 458, endPoint x: 913, endPoint y: 380, distance: 82.2
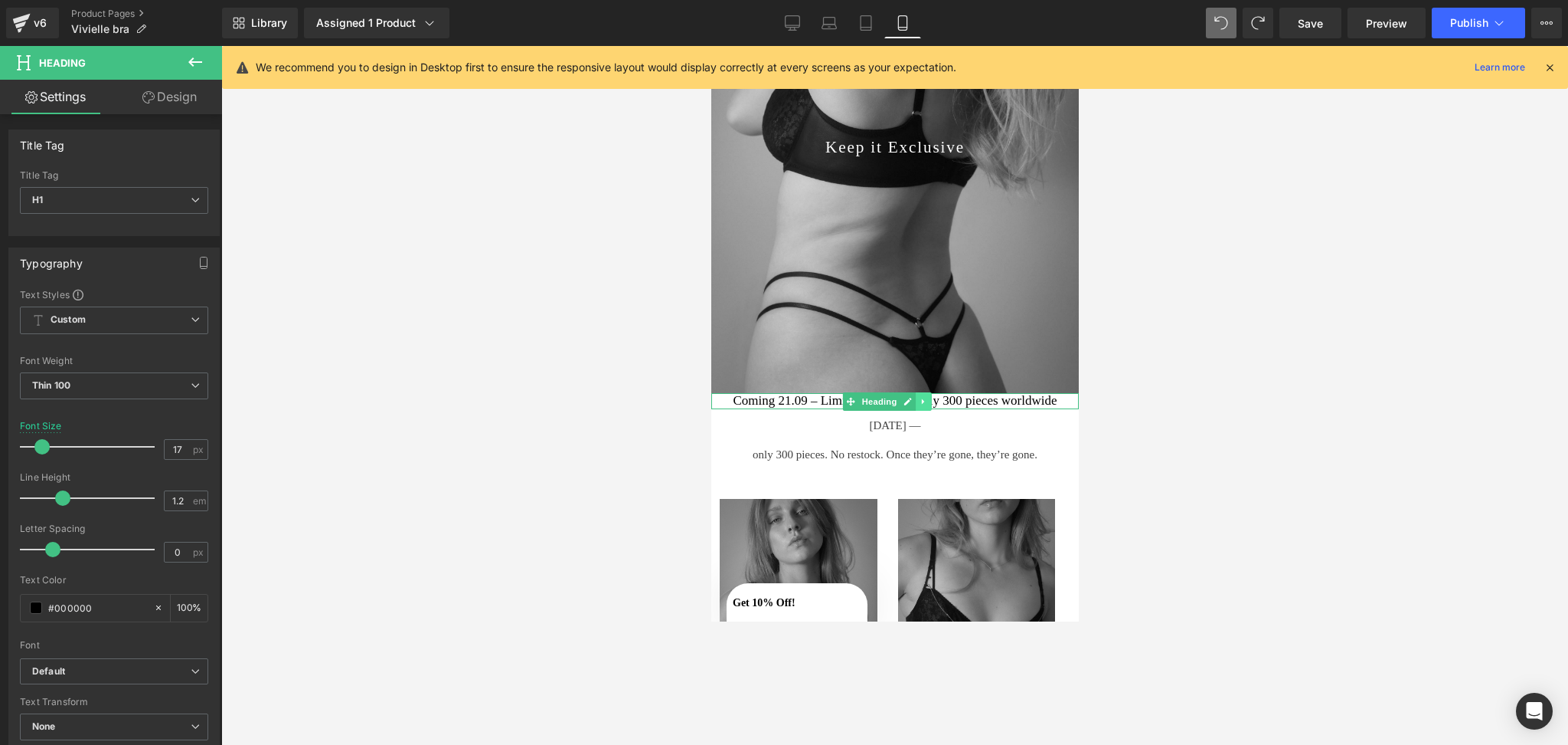
click at [919, 397] on icon at bounding box center [923, 401] width 9 height 9
click at [930, 397] on icon at bounding box center [931, 401] width 9 height 9
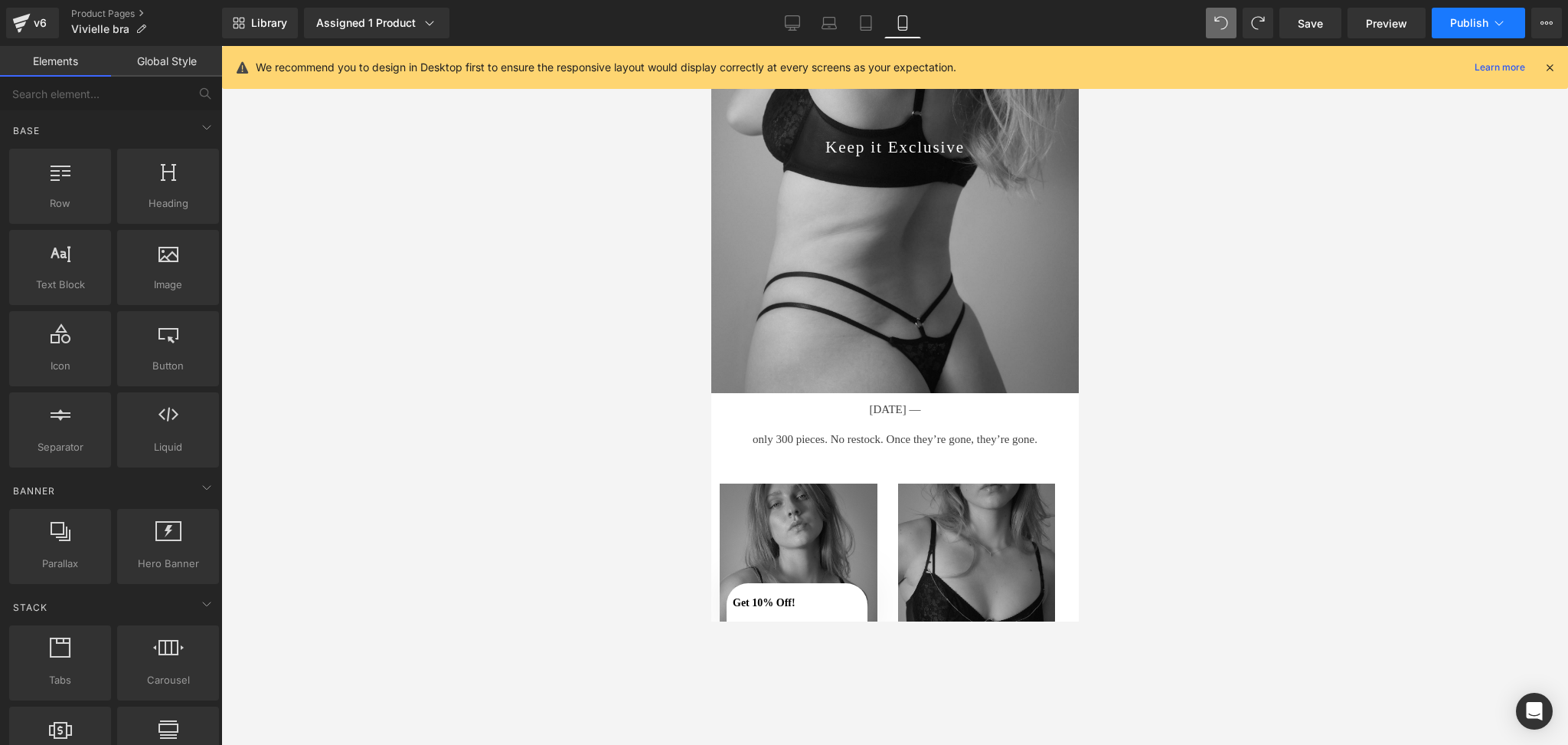
click at [1306, 23] on span "Publish" at bounding box center [1469, 23] width 38 height 13
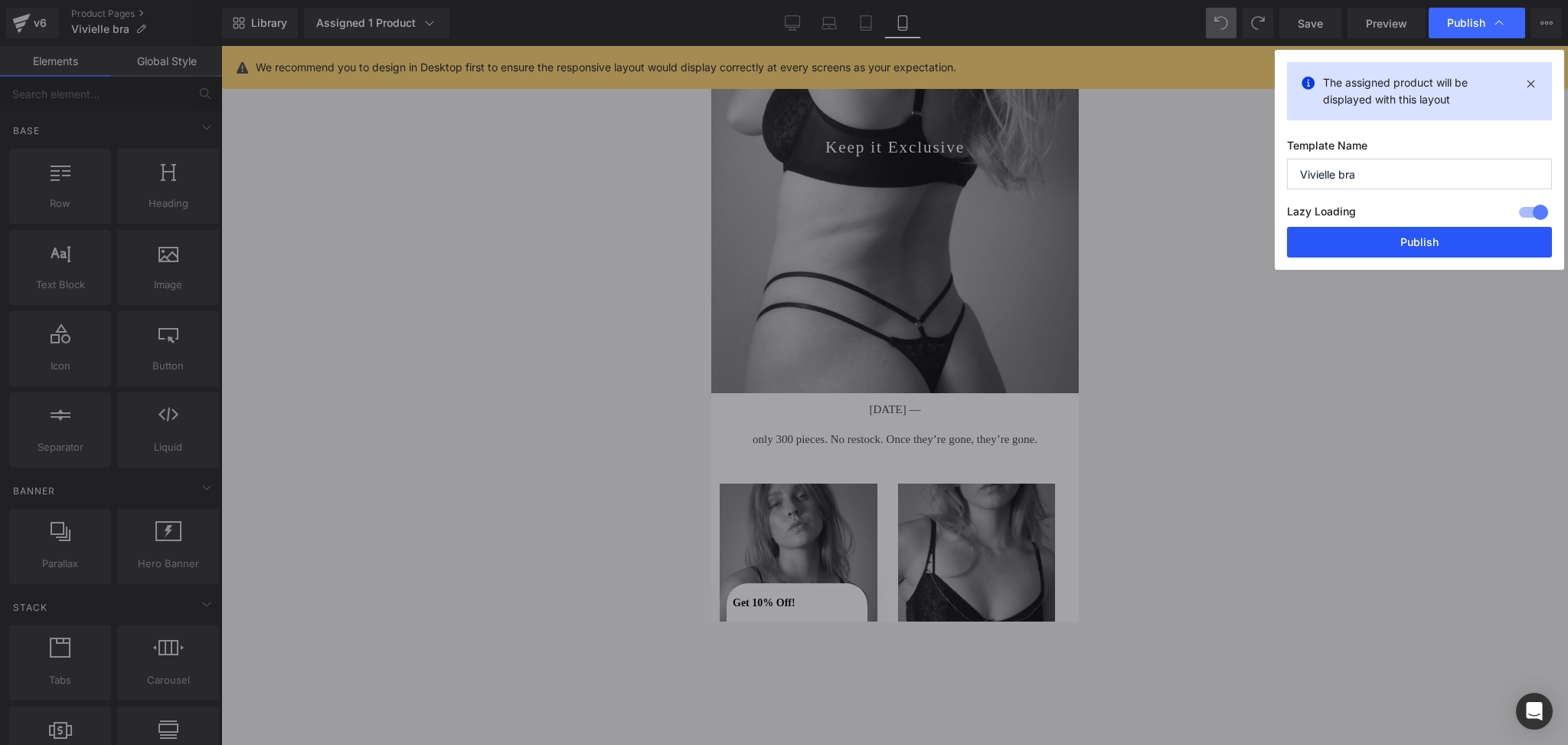
click at [1306, 228] on button "Publish" at bounding box center [1419, 242] width 265 height 31
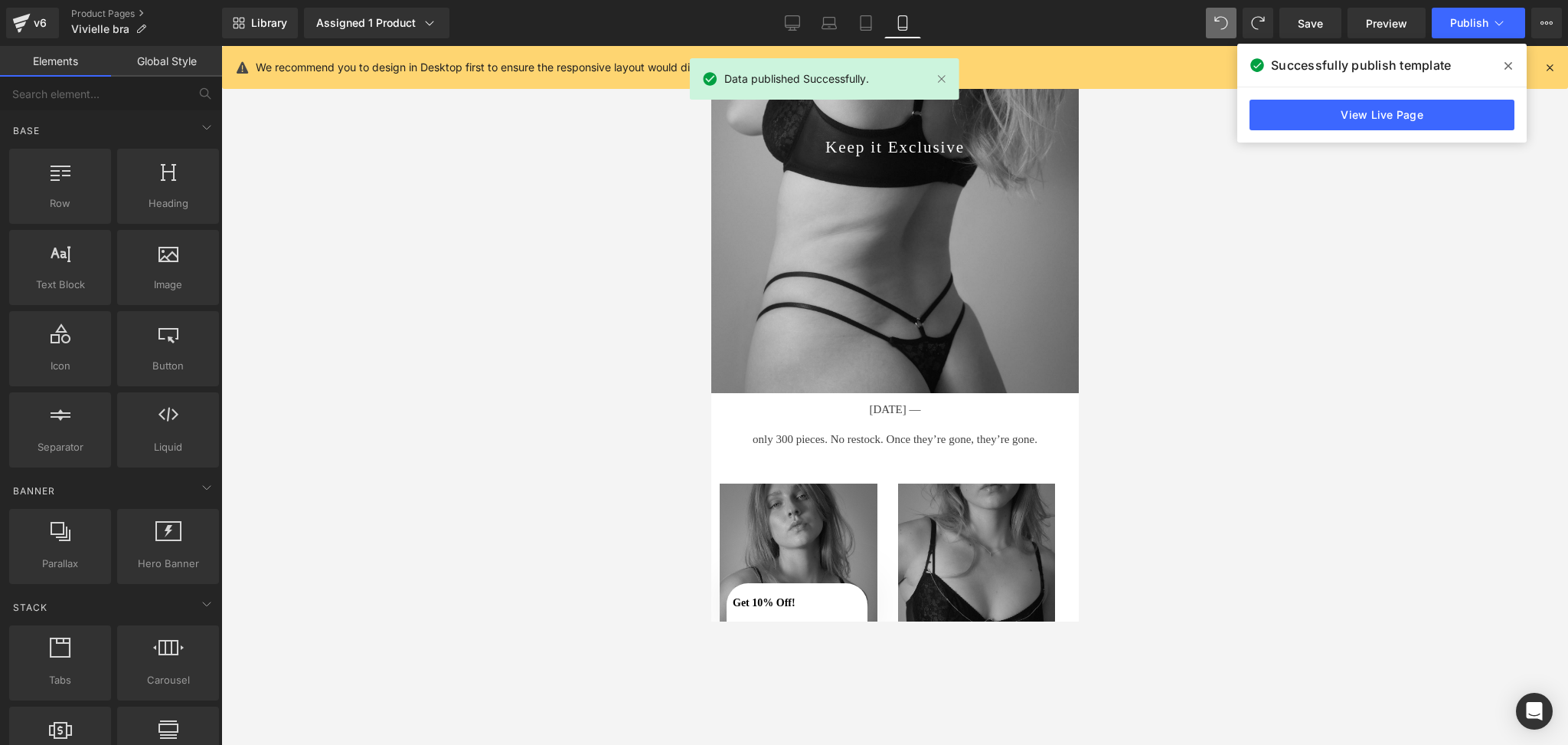
click at [564, 349] on div at bounding box center [895, 395] width 1347 height 699
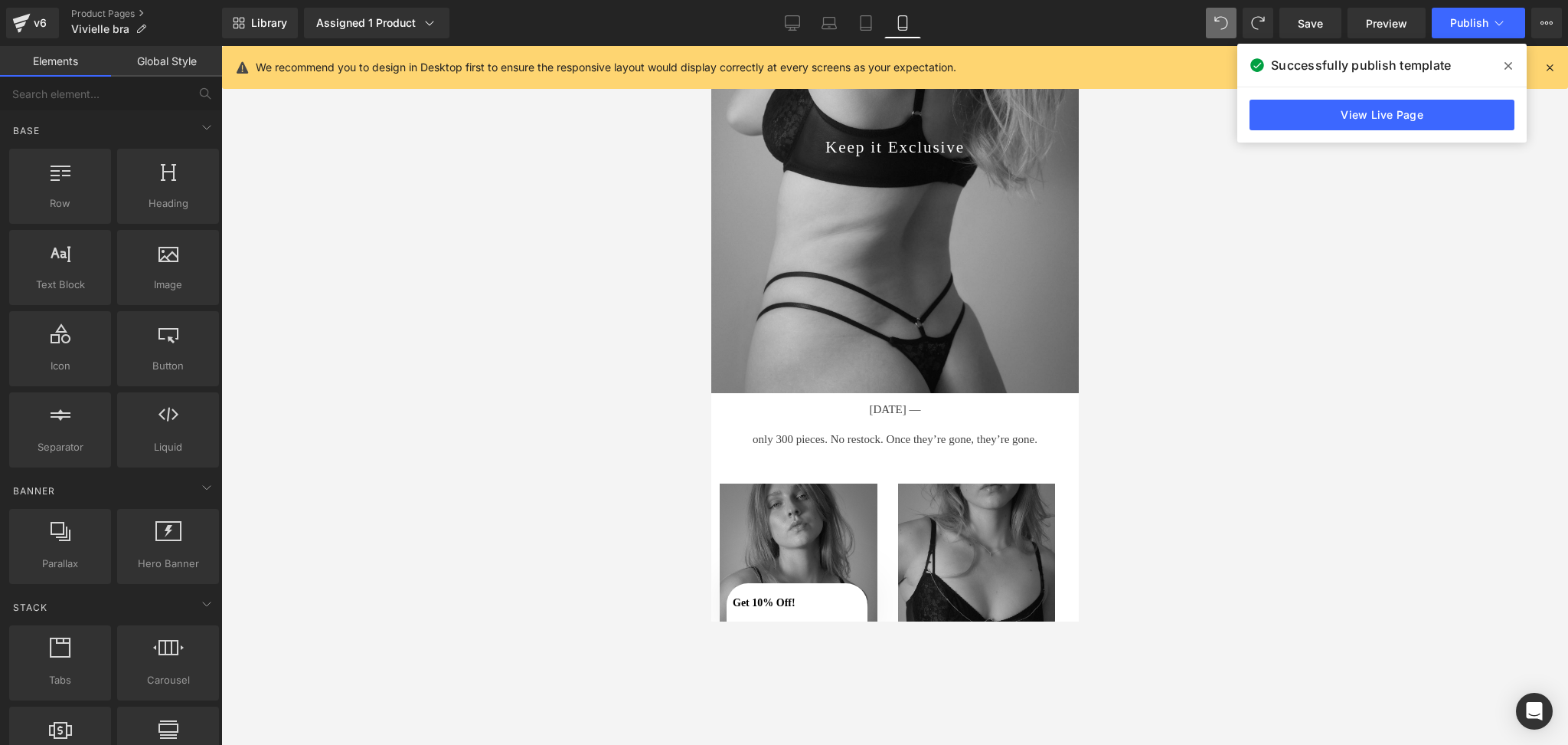
click at [1194, 417] on div at bounding box center [895, 395] width 1347 height 699
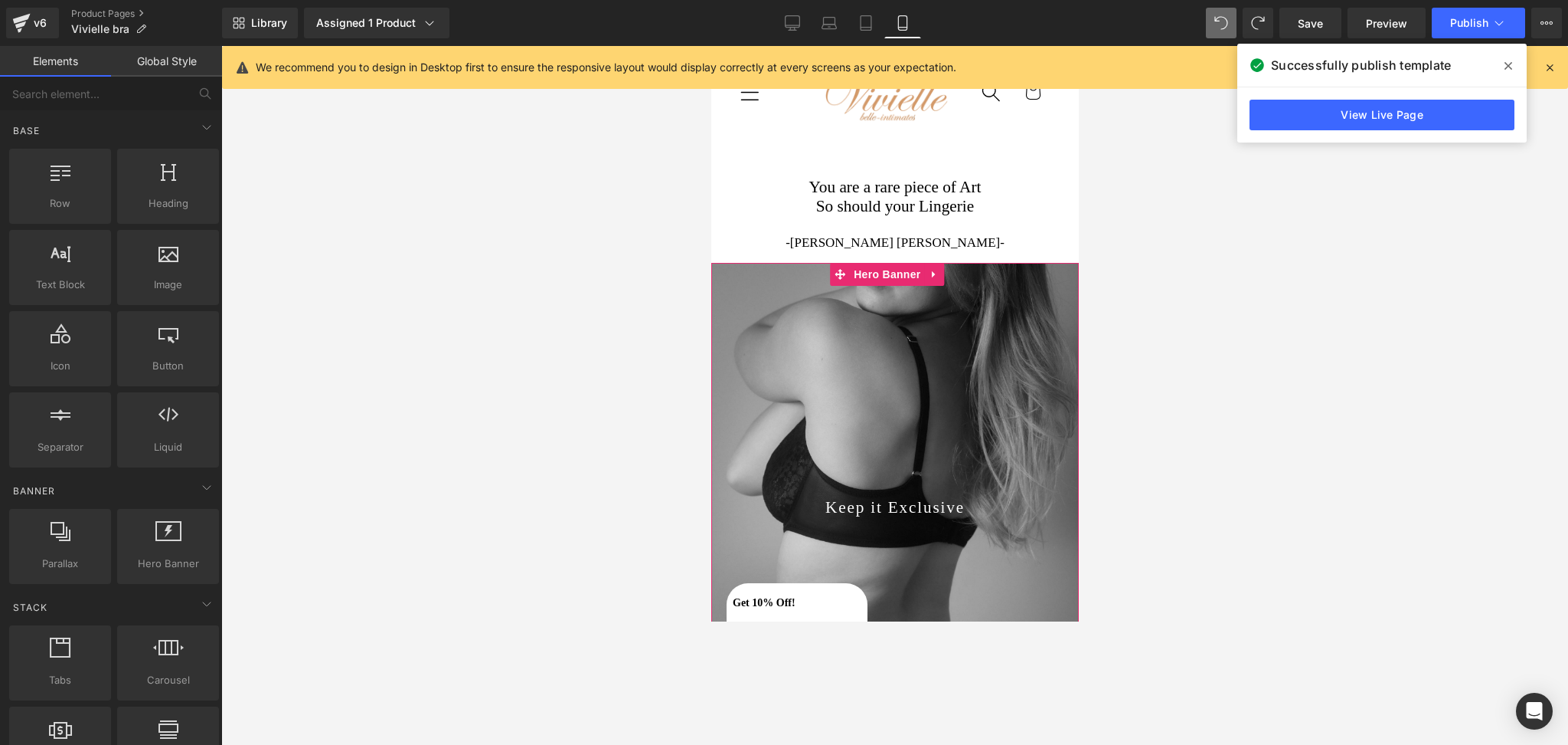
scroll to position [0, 0]
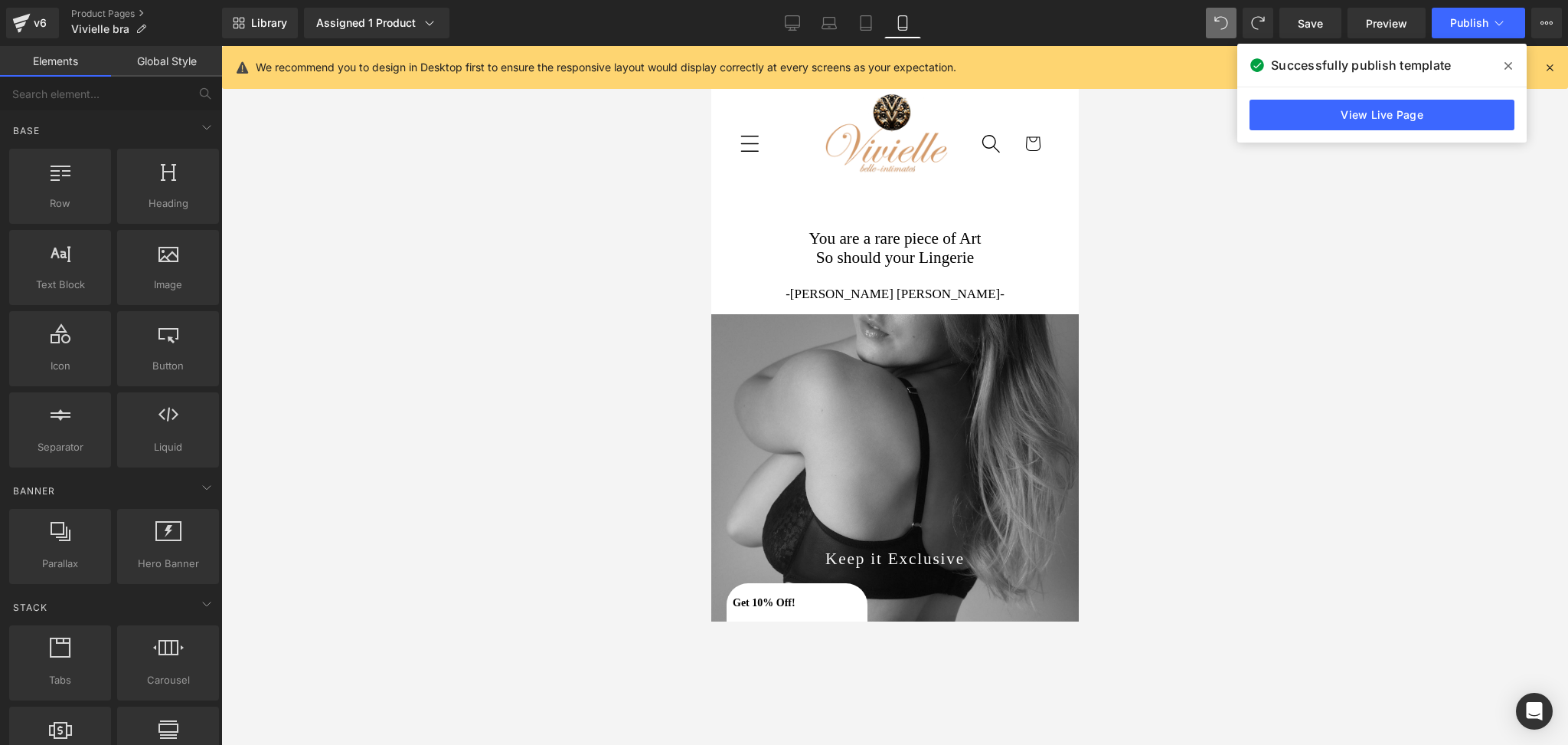
click at [922, 185] on img at bounding box center [892, 143] width 138 height 101
click at [27, 16] on icon at bounding box center [22, 19] width 18 height 10
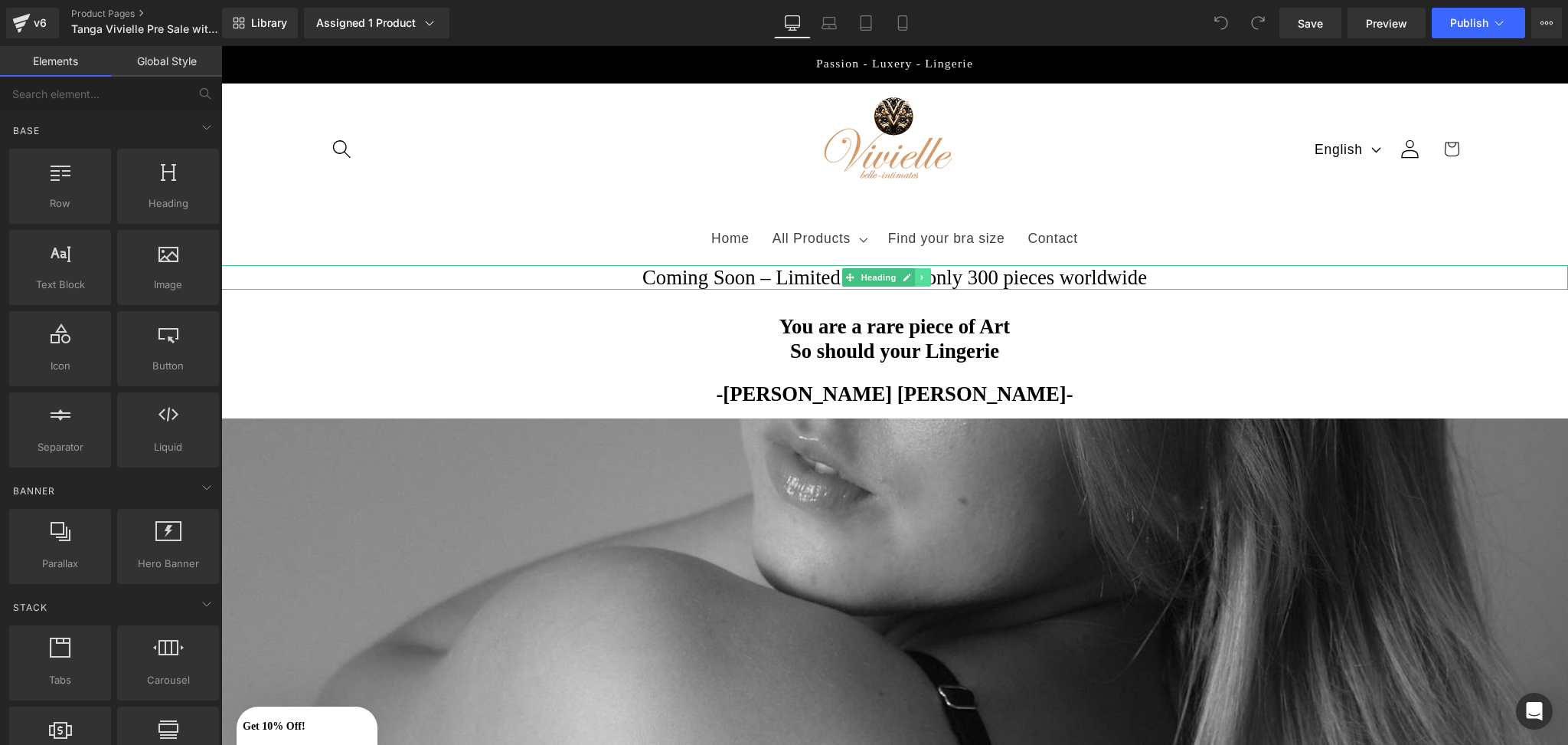
click at [925, 279] on icon at bounding box center [923, 278] width 9 height 9
click at [931, 279] on icon at bounding box center [931, 277] width 9 height 9
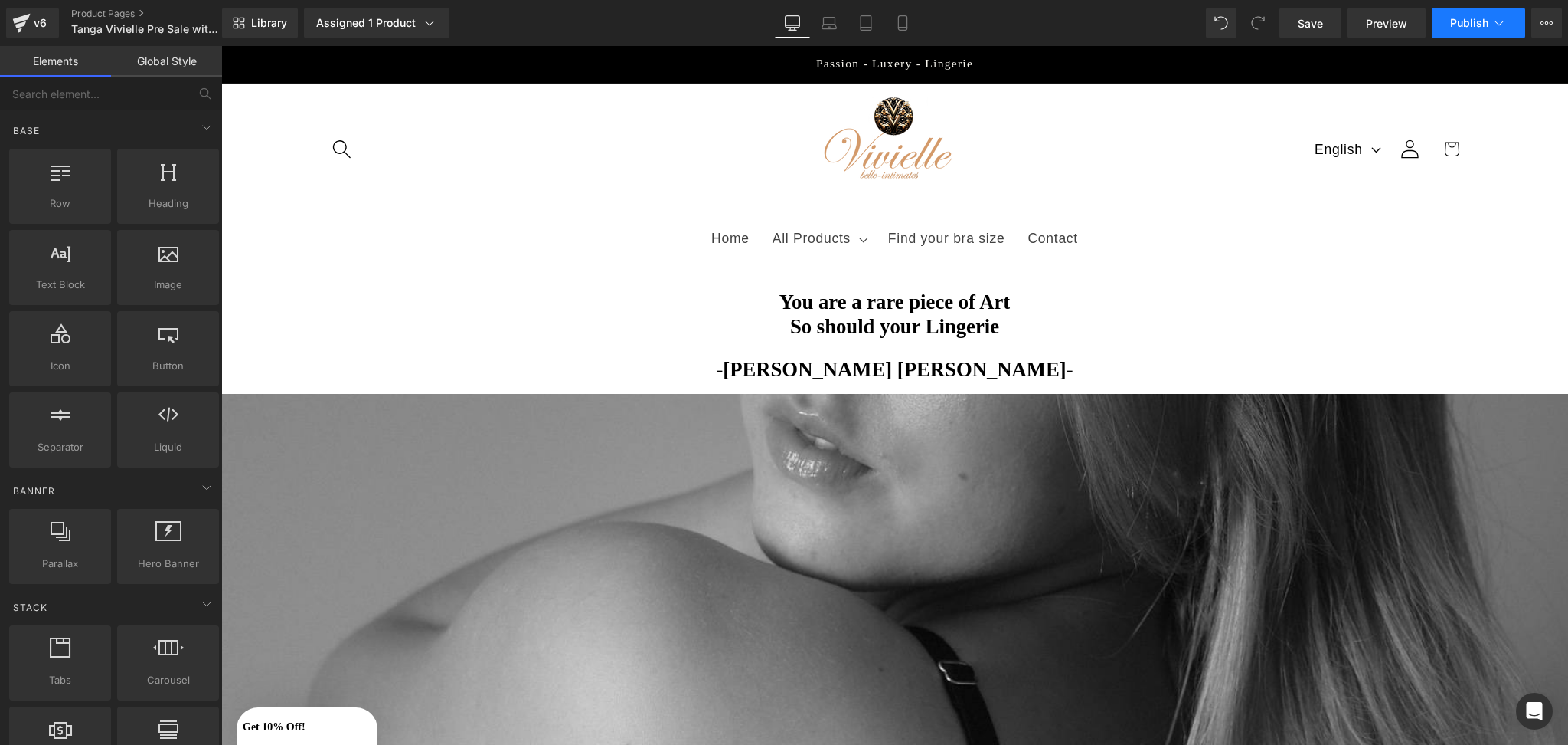
click at [1453, 26] on span "Publish" at bounding box center [1469, 23] width 38 height 13
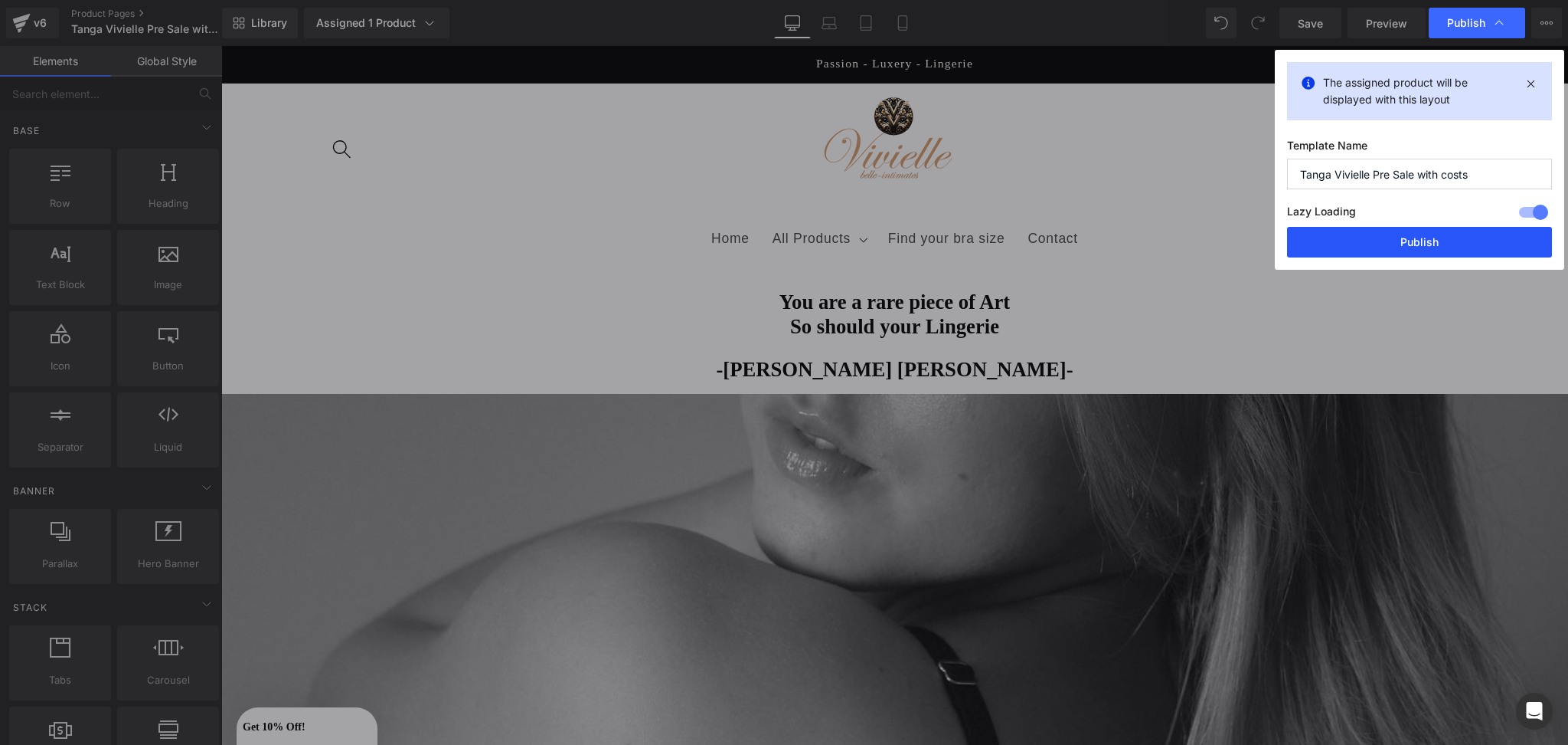
click at [1412, 234] on button "Publish" at bounding box center [1419, 242] width 265 height 31
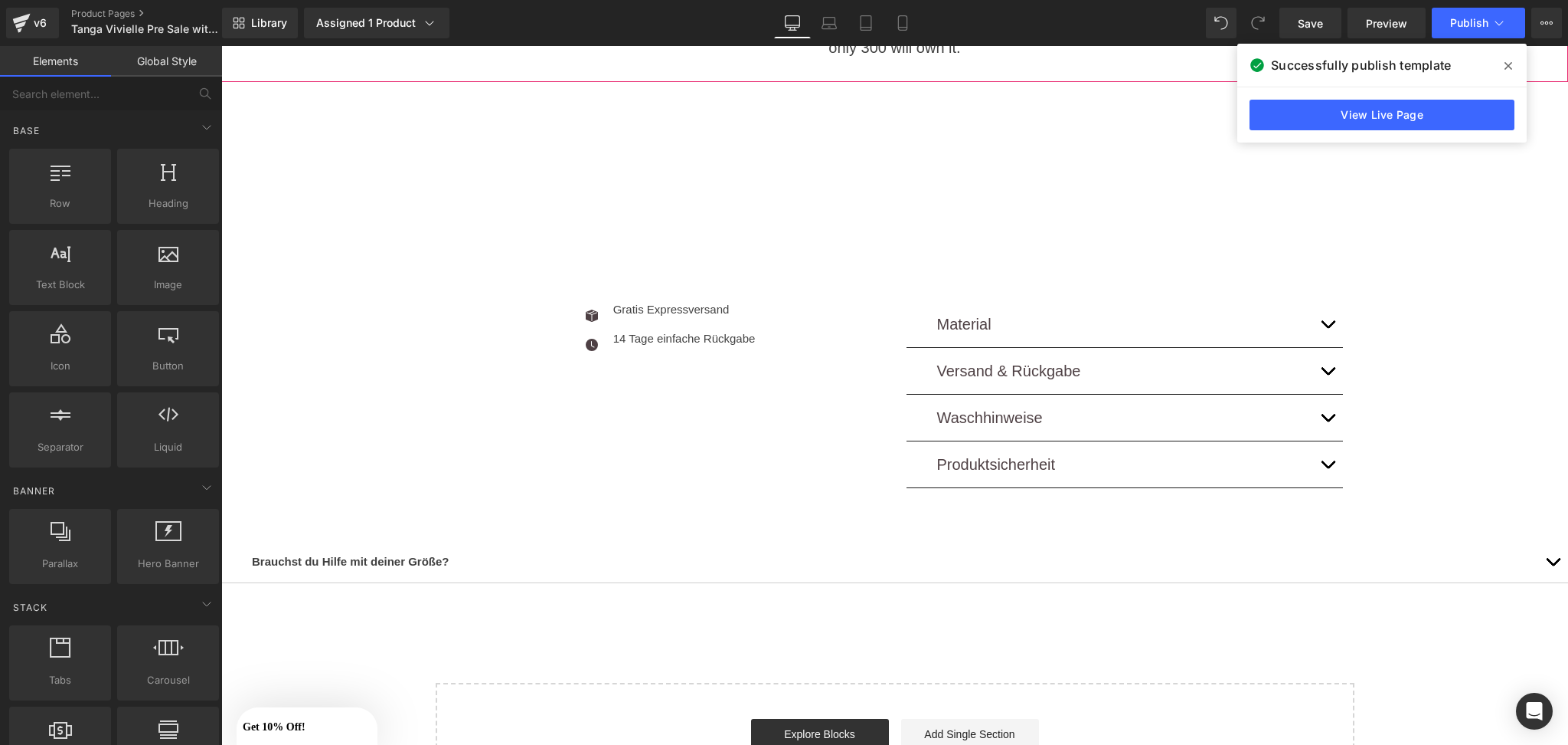
scroll to position [4519, 0]
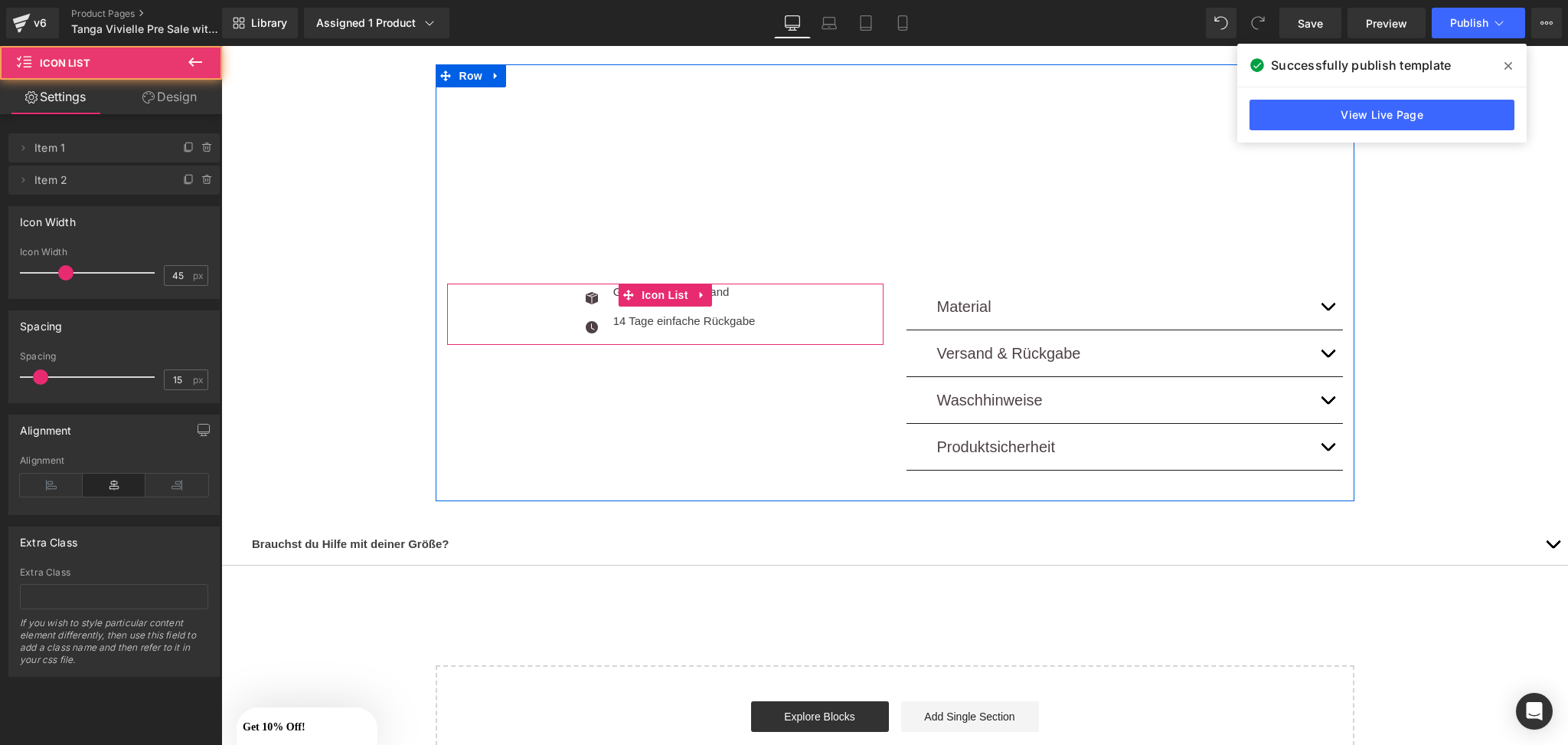
click at [863, 308] on div "Icon Gratis Expressversand Text Block Icon 14 Tage einfache Rückgabe Text Block" at bounding box center [666, 311] width 436 height 57
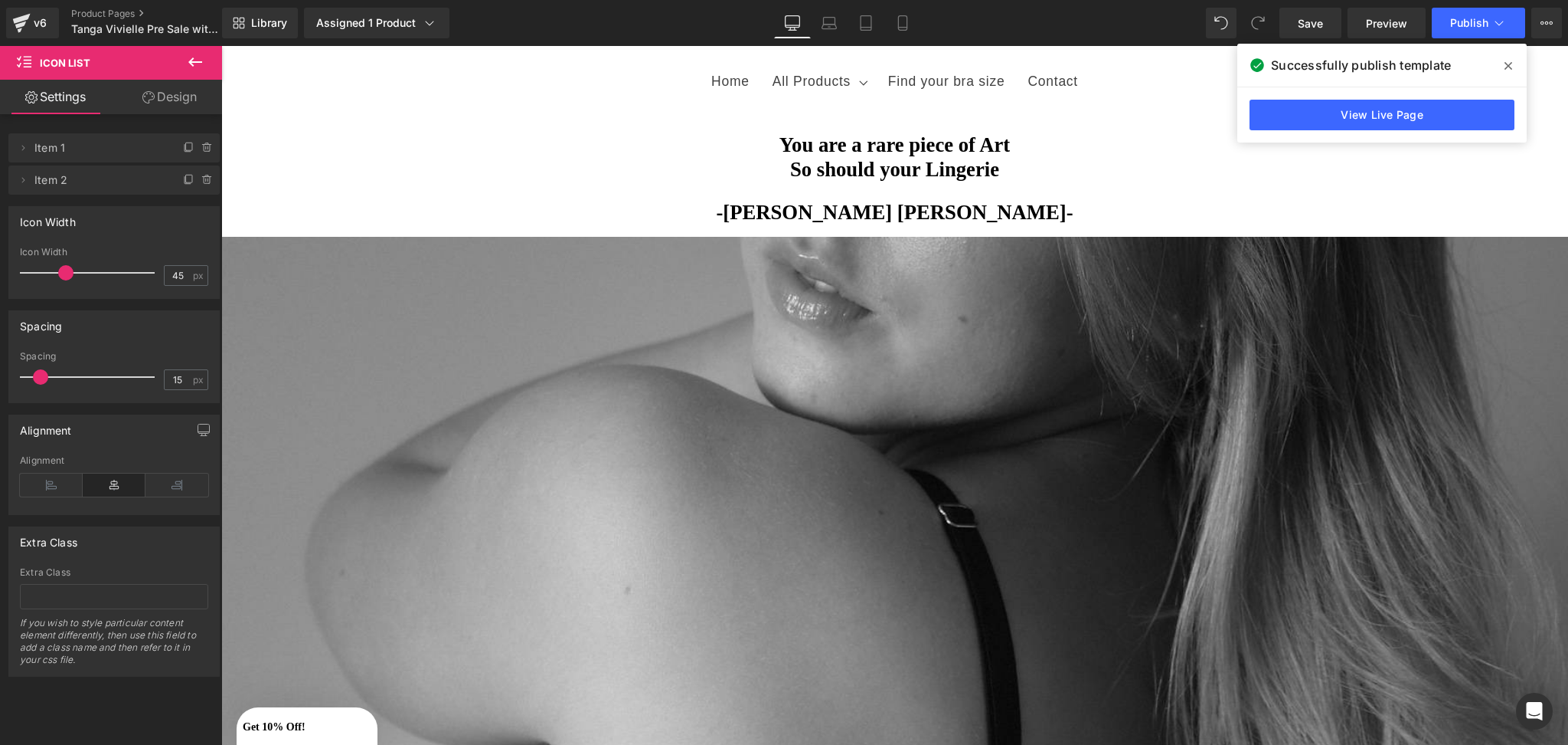
scroll to position [0, 0]
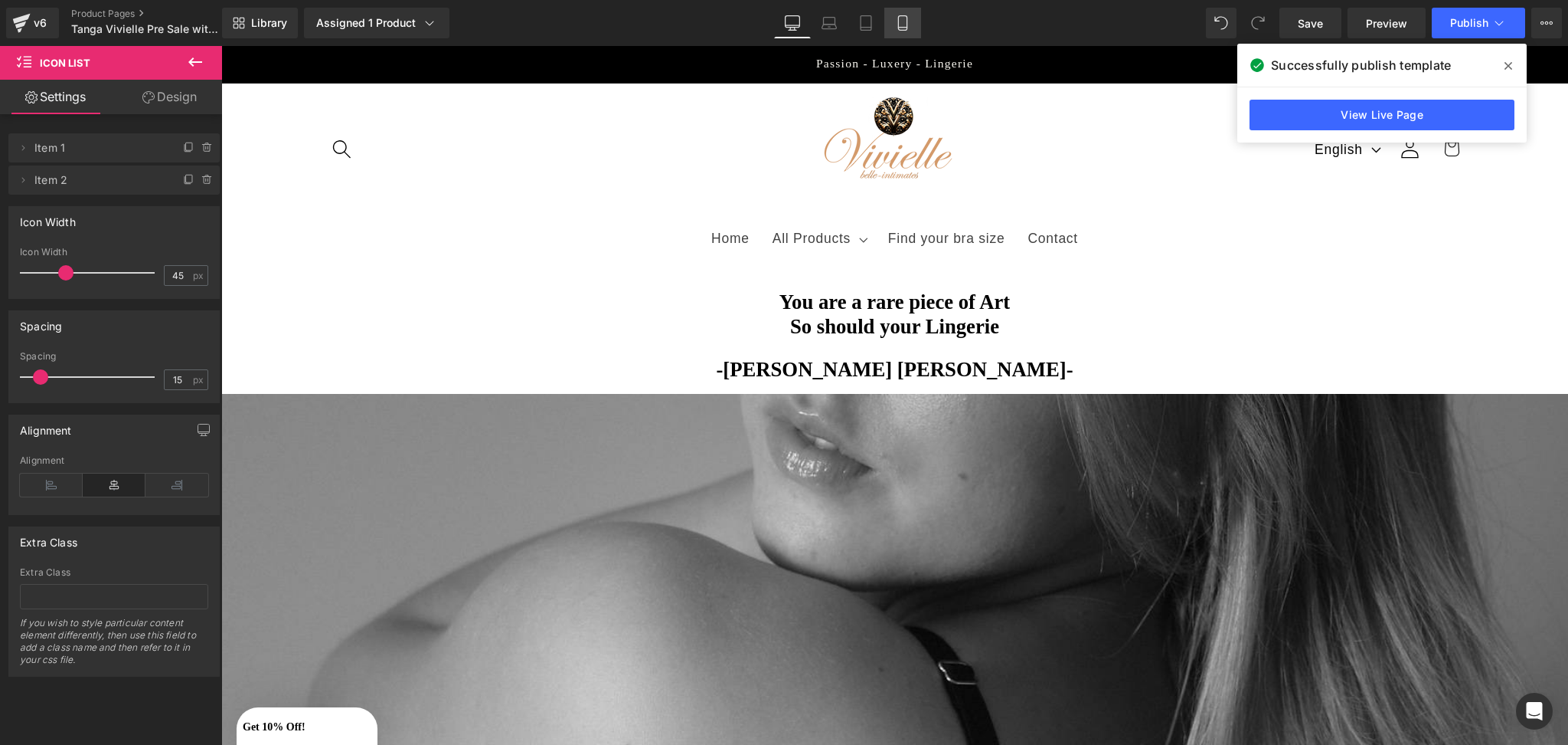
click at [898, 23] on icon at bounding box center [902, 23] width 16 height 16
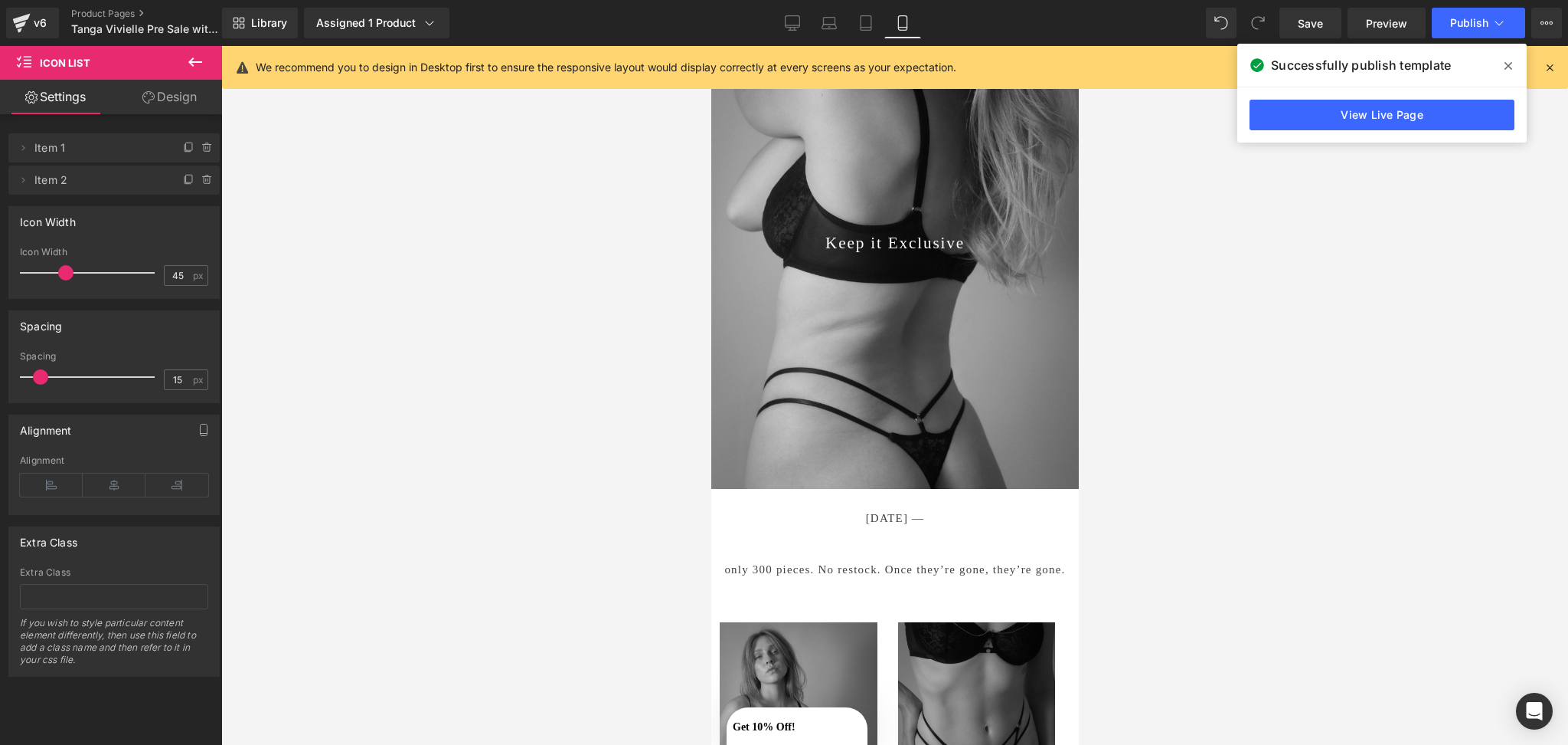
scroll to position [305, 0]
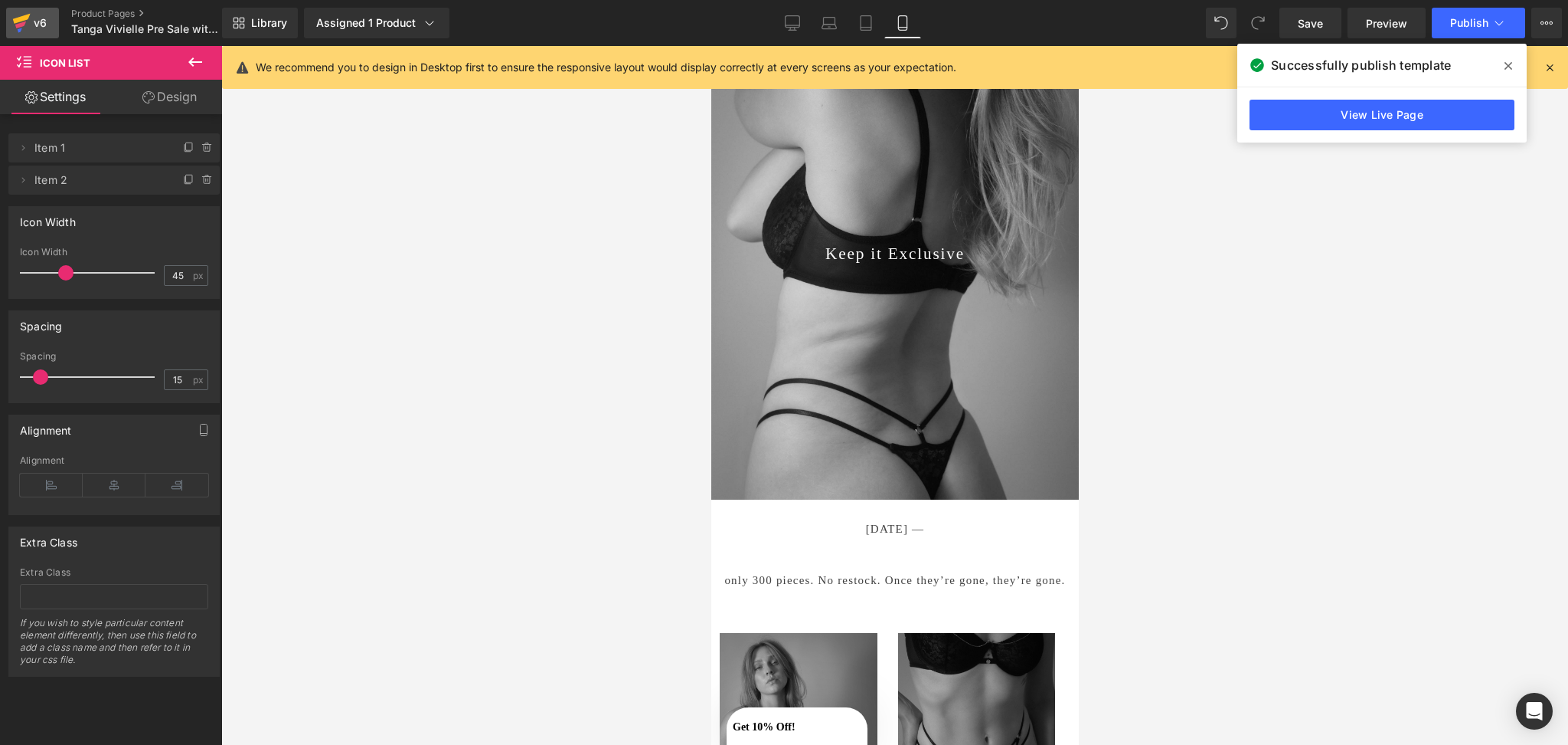
click at [18, 30] on icon at bounding box center [20, 30] width 5 height 5
